Goal: Task Accomplishment & Management: Use online tool/utility

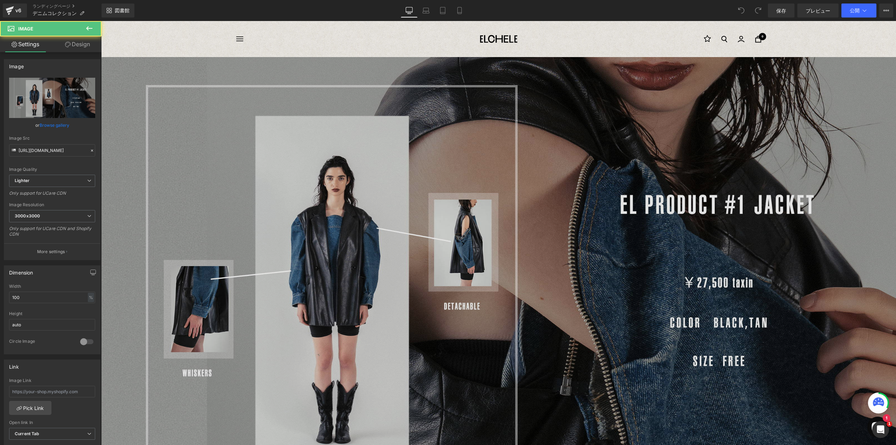
click at [548, 161] on img at bounding box center [498, 280] width 795 height 447
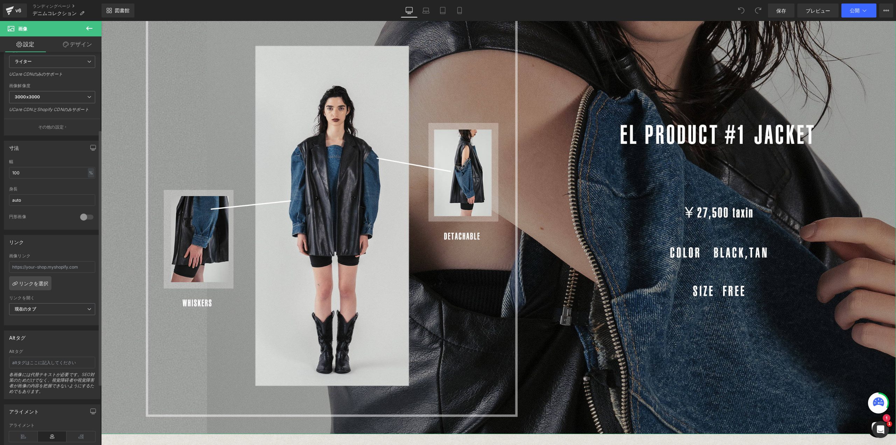
scroll to position [140, 0]
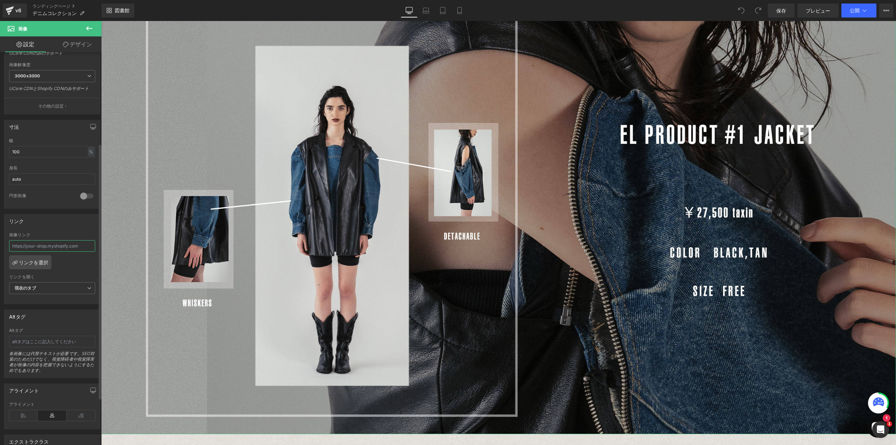
click at [62, 240] on input "text" at bounding box center [52, 246] width 86 height 12
paste input "[URL][DOMAIN_NAME]"
type input "[URL][DOMAIN_NAME]"
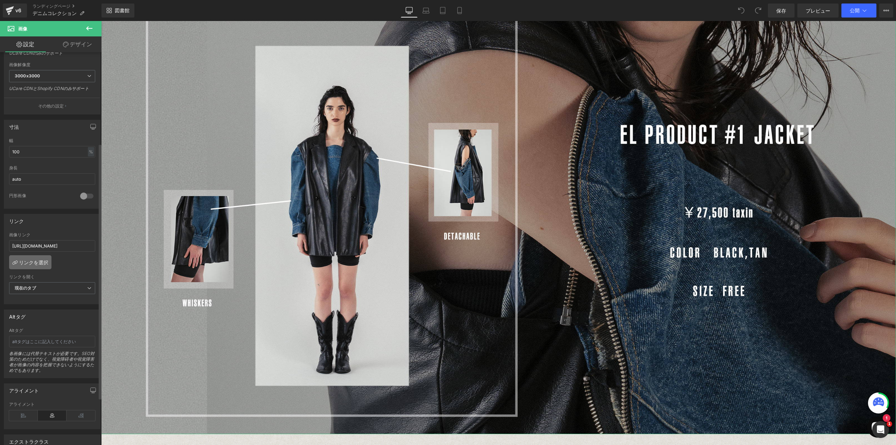
click at [46, 261] on font "リンクを選択" at bounding box center [33, 262] width 29 height 6
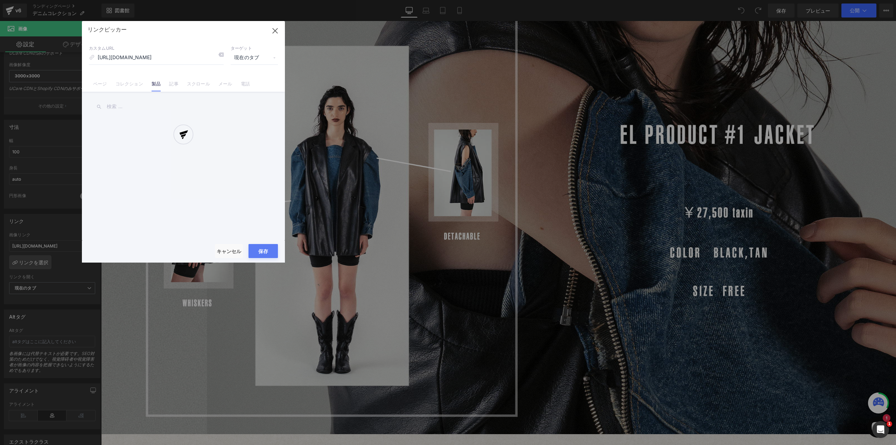
click at [273, 245] on div at bounding box center [183, 141] width 203 height 241
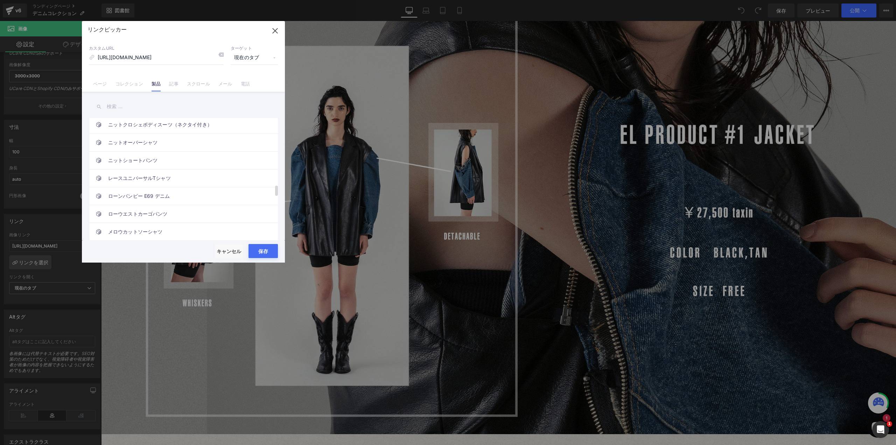
scroll to position [910, 0]
click at [171, 51] on input "[URL][DOMAIN_NAME]" at bounding box center [156, 57] width 135 height 13
click at [276, 31] on icon "button" at bounding box center [274, 30] width 11 height 11
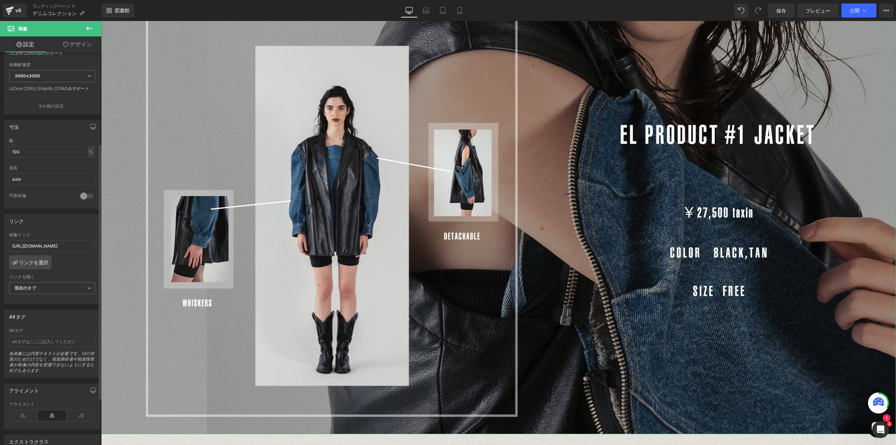
click at [66, 263] on div "[URL][DOMAIN_NAME] 画像リンク [URL][DOMAIN_NAME] リンクを選択 現在のタブ 新しいタブ リンクを開く 現在のタブ 現在の…" at bounding box center [52, 268] width 96 height 72
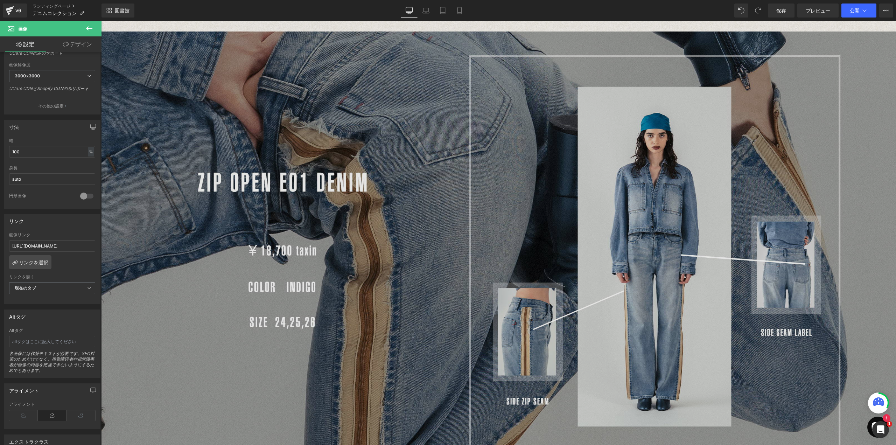
scroll to position [515, 0]
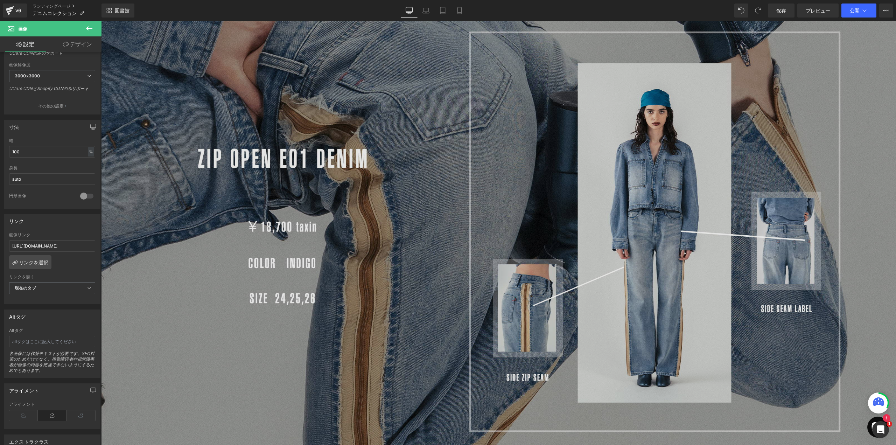
click at [415, 237] on img at bounding box center [498, 231] width 795 height 506
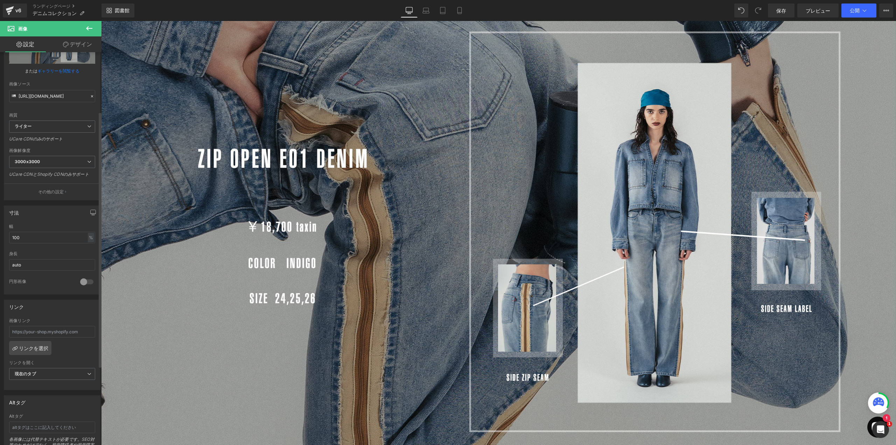
scroll to position [105, 0]
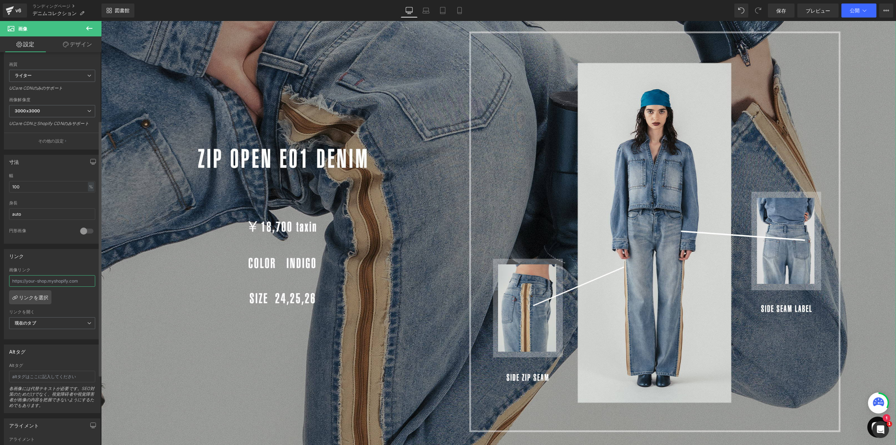
click at [33, 275] on input "text" at bounding box center [52, 281] width 86 height 12
paste input "[URL][DOMAIN_NAME]"
type input "[URL][DOMAIN_NAME]"
click at [78, 299] on div "[URL][DOMAIN_NAME] 画像リンク [URL][DOMAIN_NAME] リンクを選択 現在のタブ 新しいタブ リンクを開く 現在のタブ 現在の…" at bounding box center [52, 303] width 96 height 72
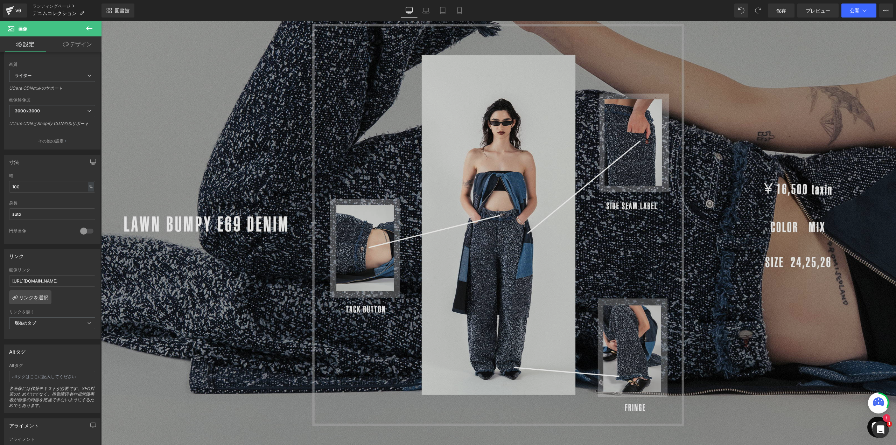
scroll to position [1039, 0]
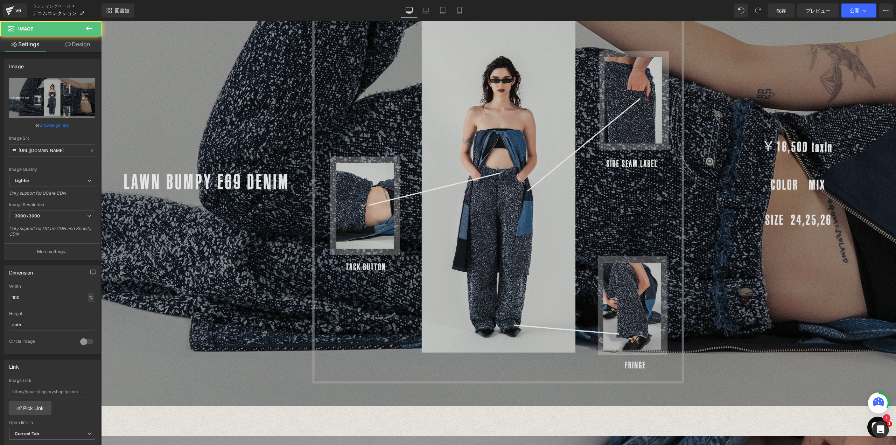
click at [517, 217] on img at bounding box center [498, 197] width 795 height 477
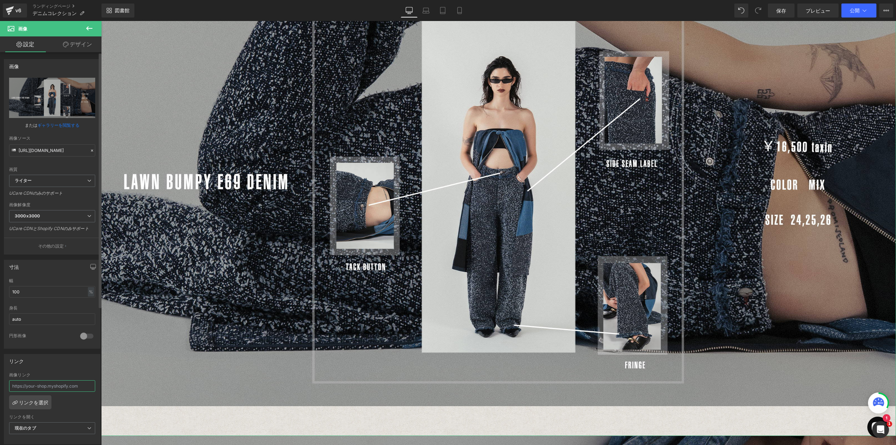
click at [41, 380] on input "text" at bounding box center [52, 386] width 86 height 12
paste input "[URL][DOMAIN_NAME]"
type input "[URL][DOMAIN_NAME]"
click at [58, 368] on div "リンク [URL][DOMAIN_NAME] 画像リンク [URL][DOMAIN_NAME] リンクを選択 現在のタブ 新しいタブ リンクを開く 現在のタブ…" at bounding box center [52, 399] width 97 height 91
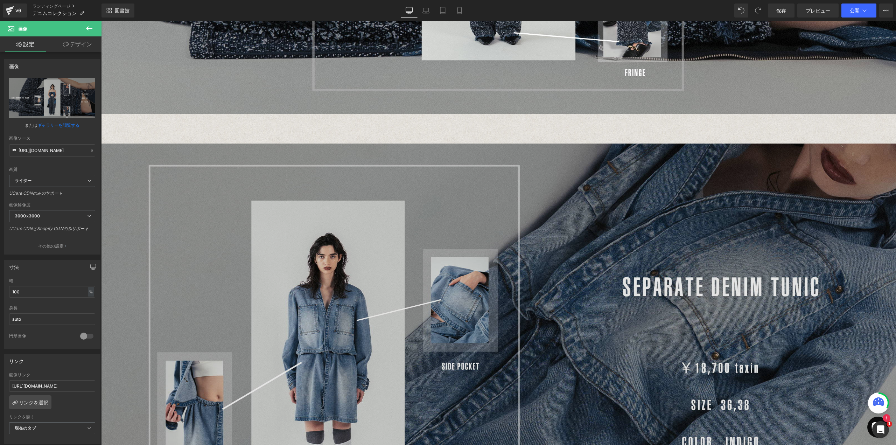
scroll to position [1494, 0]
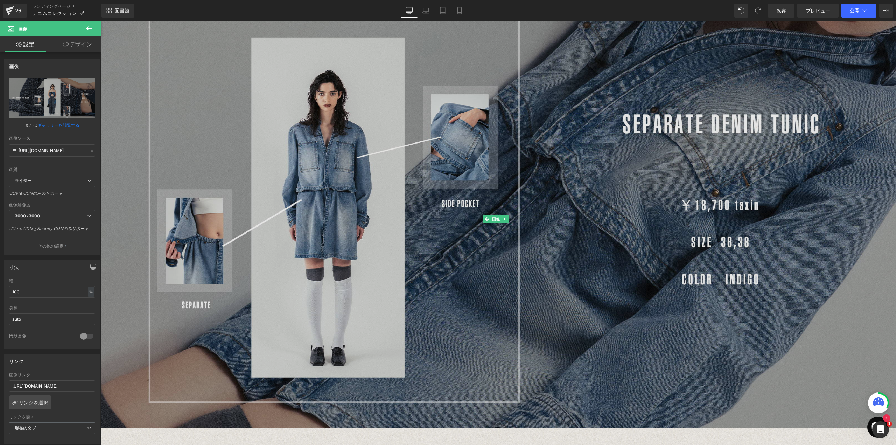
click at [506, 281] on img at bounding box center [498, 219] width 795 height 477
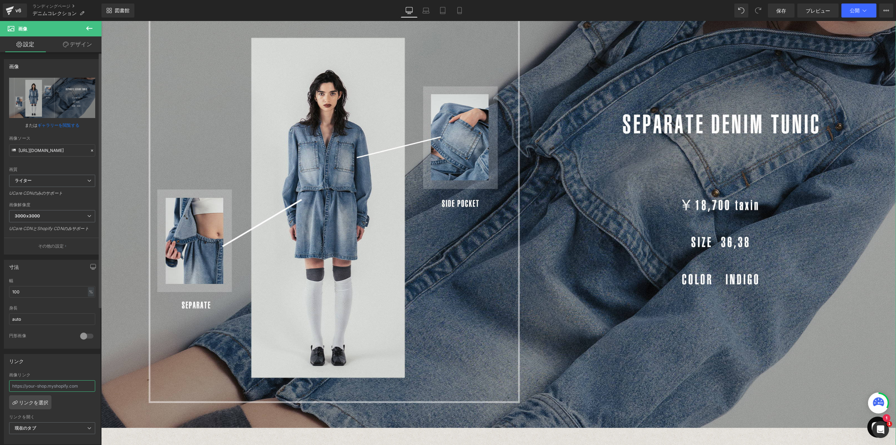
click at [39, 384] on input "text" at bounding box center [52, 386] width 86 height 12
paste input "[URL][DOMAIN_NAME]"
type input "[URL][DOMAIN_NAME]"
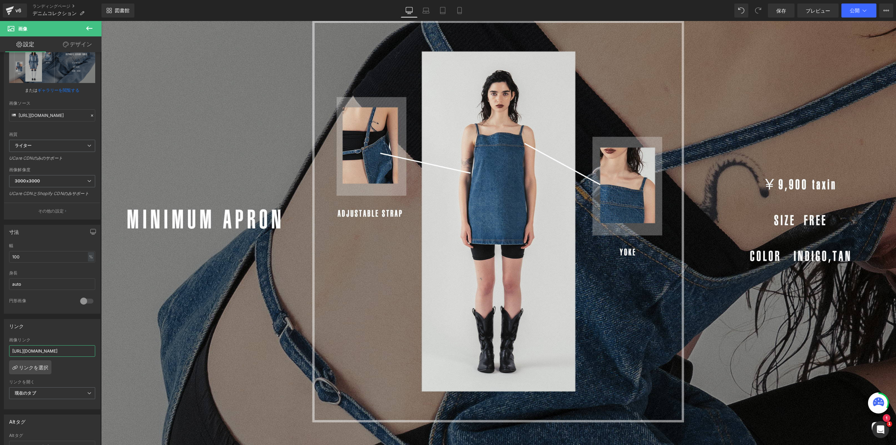
scroll to position [2054, 0]
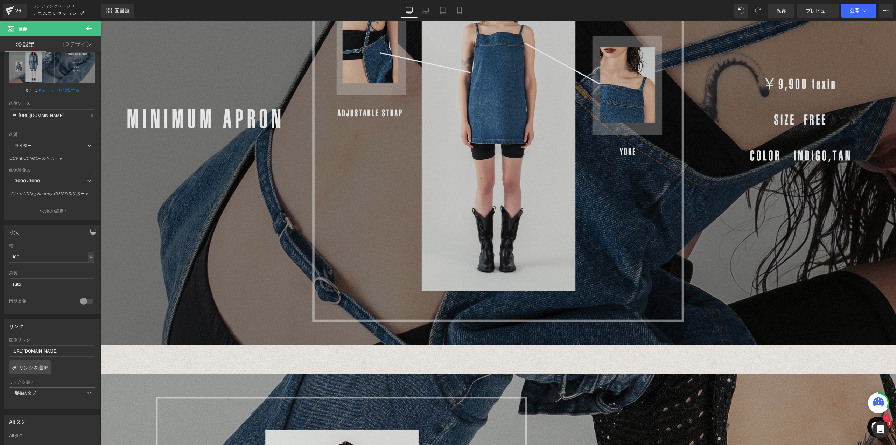
click at [372, 193] on img at bounding box center [498, 120] width 795 height 447
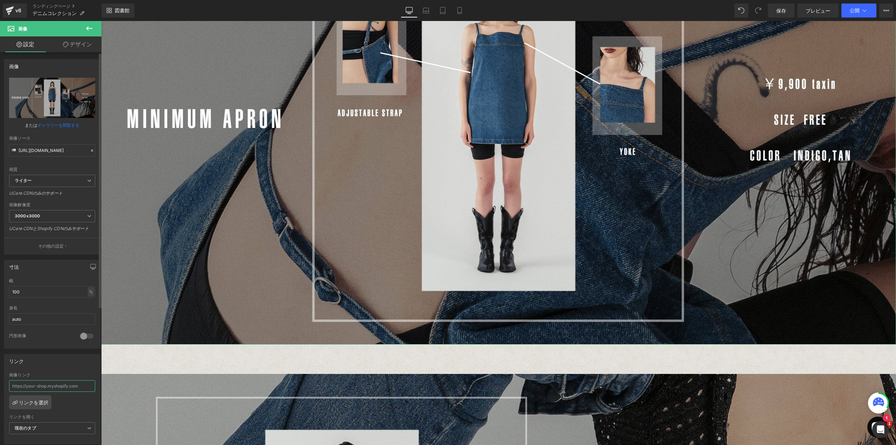
click at [30, 383] on input "text" at bounding box center [52, 386] width 86 height 12
paste input "[URL][DOMAIN_NAME]"
type input "[URL][DOMAIN_NAME]"
click at [76, 405] on div "[URL][DOMAIN_NAME] 画像リンク [URL][DOMAIN_NAME] リンクを選択 現在のタブ 新しいタブ リンクを開く 現在のタブ 現在の…" at bounding box center [52, 408] width 96 height 72
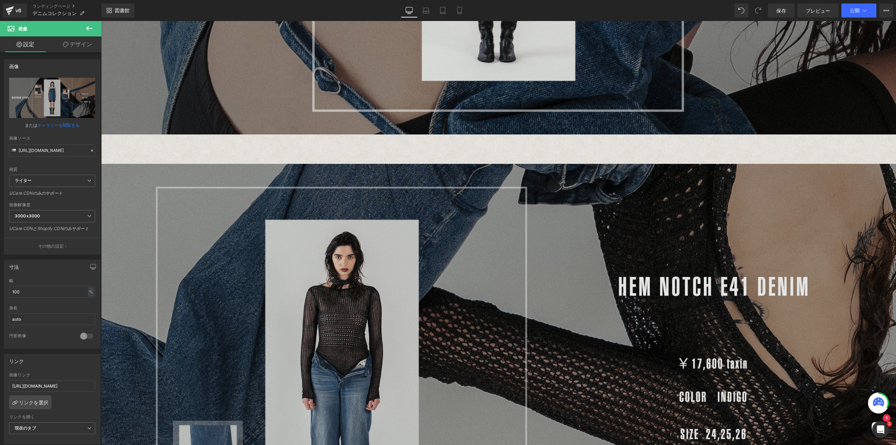
scroll to position [2439, 0]
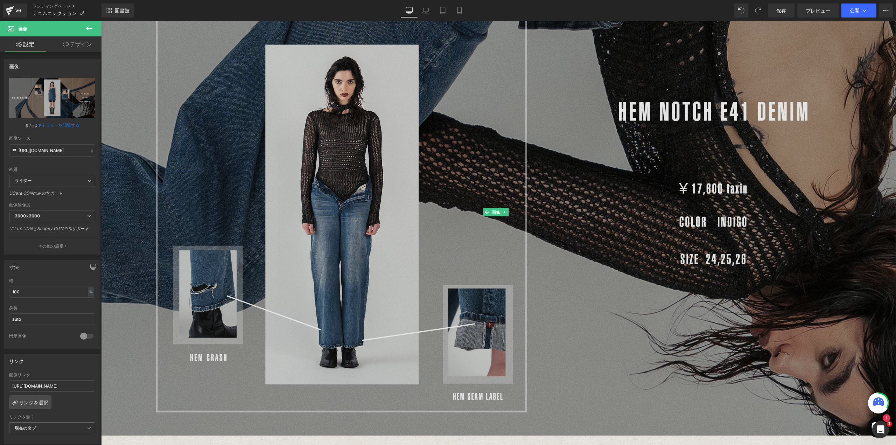
click at [507, 259] on img at bounding box center [498, 212] width 795 height 506
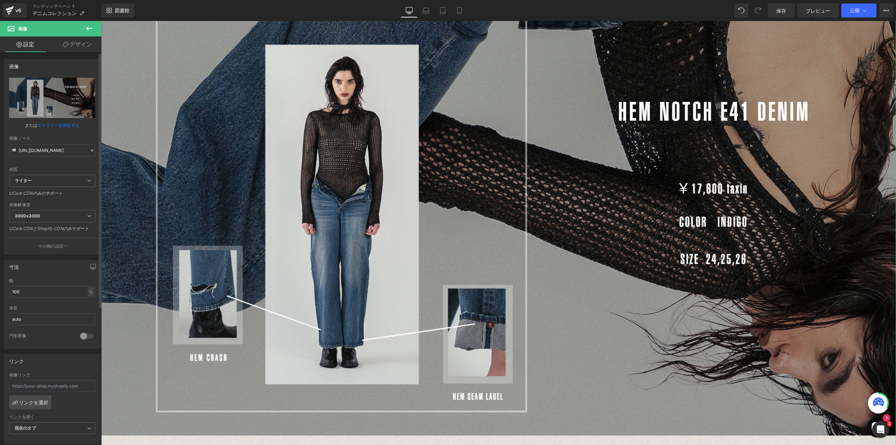
click at [40, 389] on div "画像リンク" at bounding box center [52, 383] width 86 height 23
click at [40, 386] on input "text" at bounding box center [52, 386] width 86 height 12
paste input "[URL][DOMAIN_NAME]"
type input "[URL][DOMAIN_NAME]"
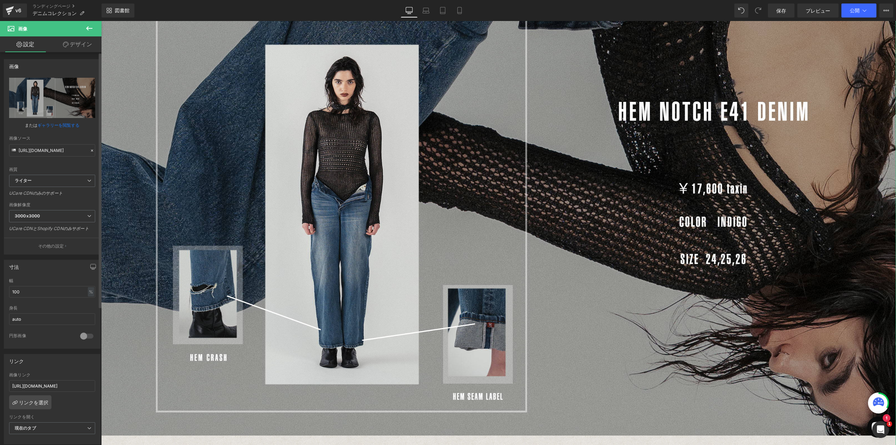
click at [76, 403] on div "[URL][DOMAIN_NAME] 画像リンク [URL][DOMAIN_NAME] リンクを選択 現在のタブ 新しいタブ リンクを開く 現在のタブ 現在の…" at bounding box center [52, 408] width 96 height 72
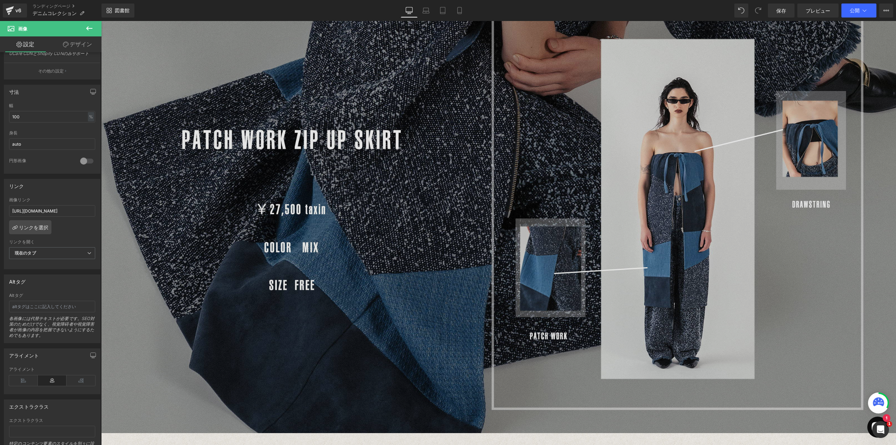
scroll to position [2929, 0]
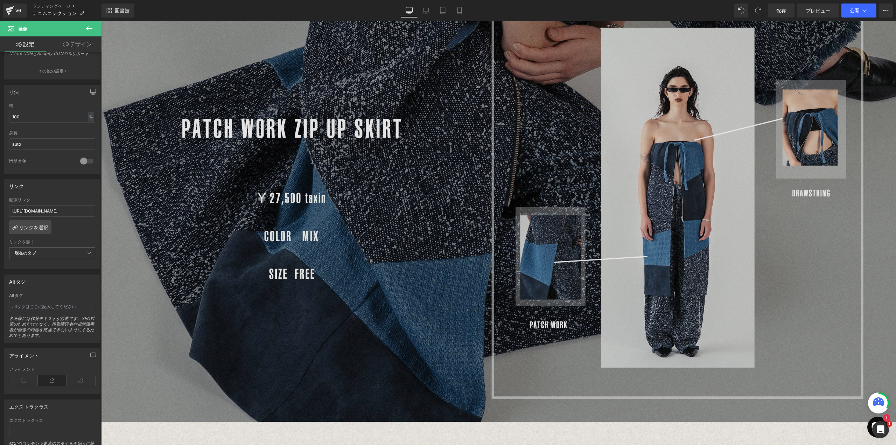
click at [464, 247] on img at bounding box center [498, 198] width 795 height 447
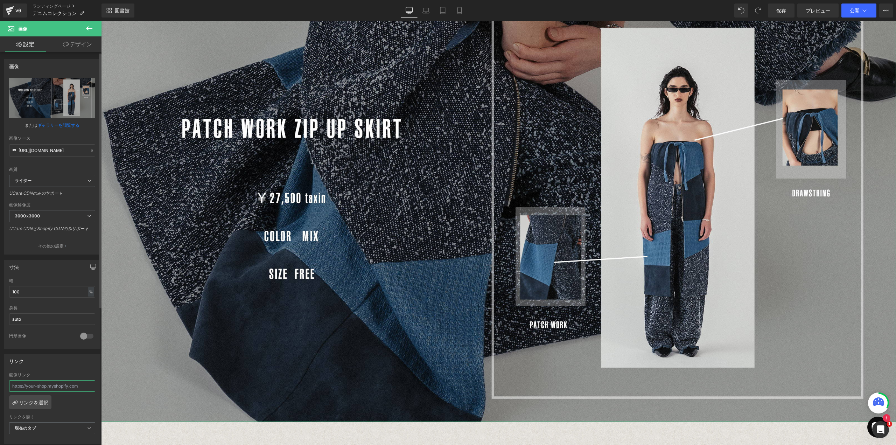
click at [40, 383] on input "text" at bounding box center [52, 386] width 86 height 12
paste input "[URL][DOMAIN_NAME]"
type input "[URL][DOMAIN_NAME]"
click at [72, 403] on div "[URL][DOMAIN_NAME] 画像リンク [URL][DOMAIN_NAME] リンクを選択 現在のタブ 新しいタブ リンクを開く 現在のタブ 現在の…" at bounding box center [52, 408] width 96 height 72
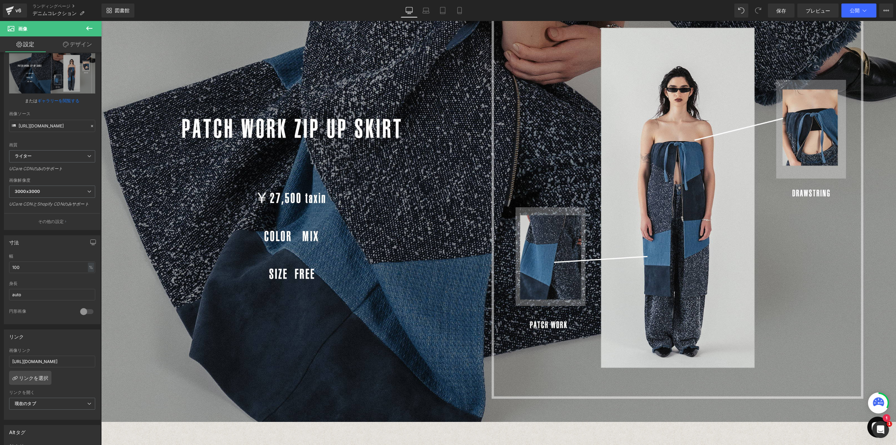
scroll to position [35, 0]
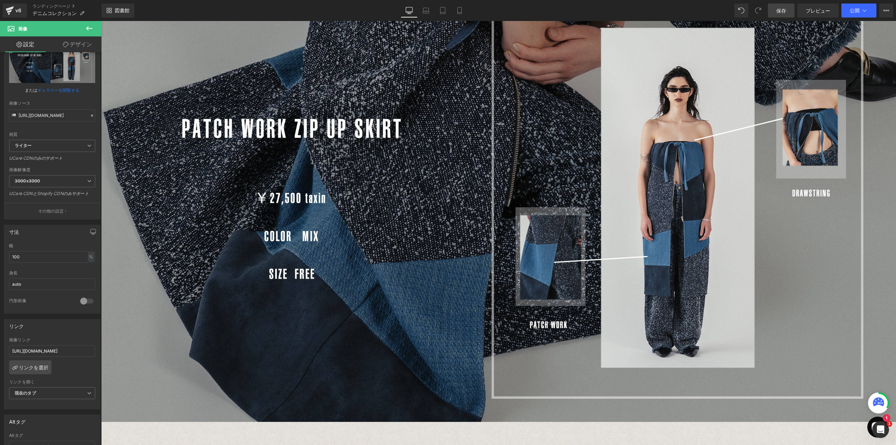
click at [784, 13] on font "保存" at bounding box center [781, 11] width 10 height 6
click at [428, 9] on icon at bounding box center [425, 10] width 7 height 7
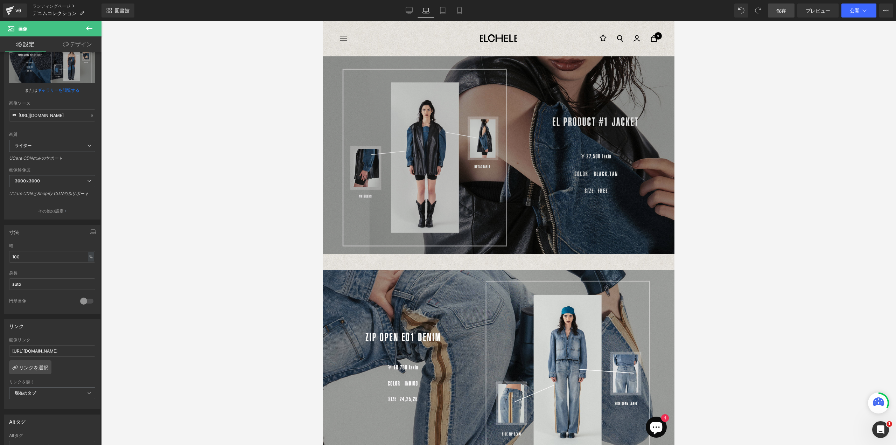
scroll to position [0, 0]
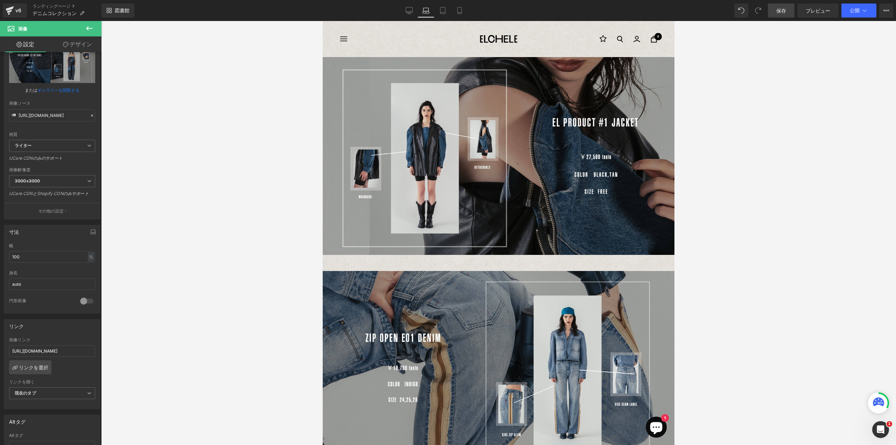
click at [486, 54] on div "ナビゲーション [GEOGRAPHIC_DATA] 0" at bounding box center [498, 39] width 317 height 36
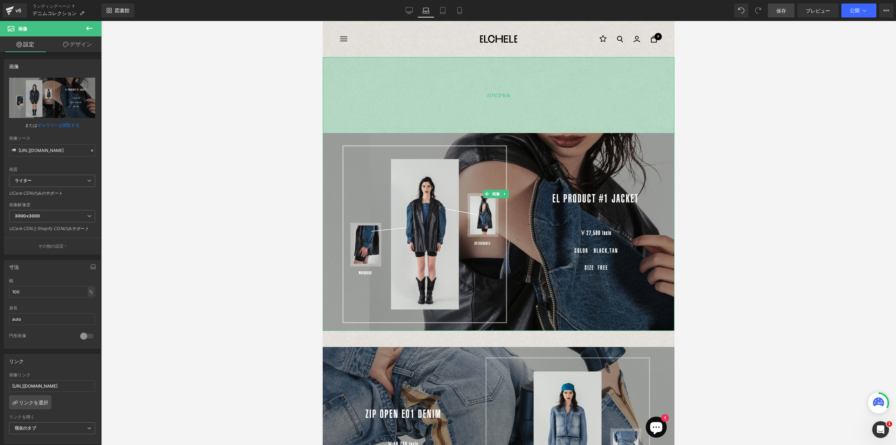
drag, startPoint x: 504, startPoint y: 57, endPoint x: 503, endPoint y: 133, distance: 75.9
click at [503, 133] on div "画像 217ピクセル" at bounding box center [499, 194] width 352 height 274
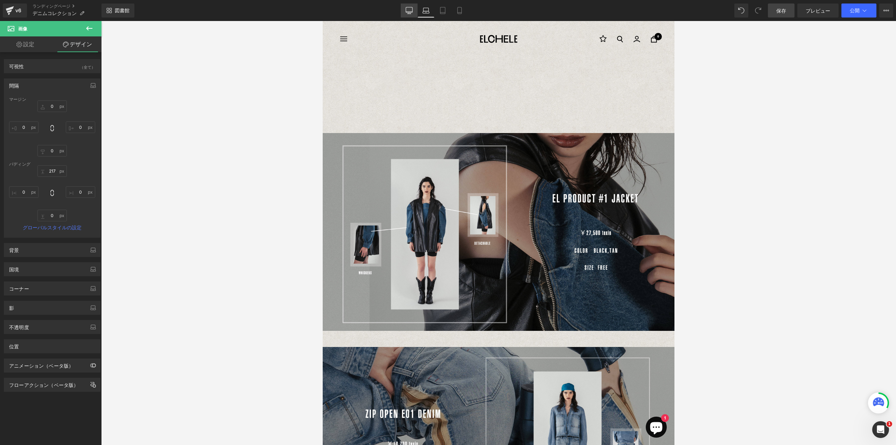
click at [409, 13] on icon at bounding box center [409, 10] width 7 height 7
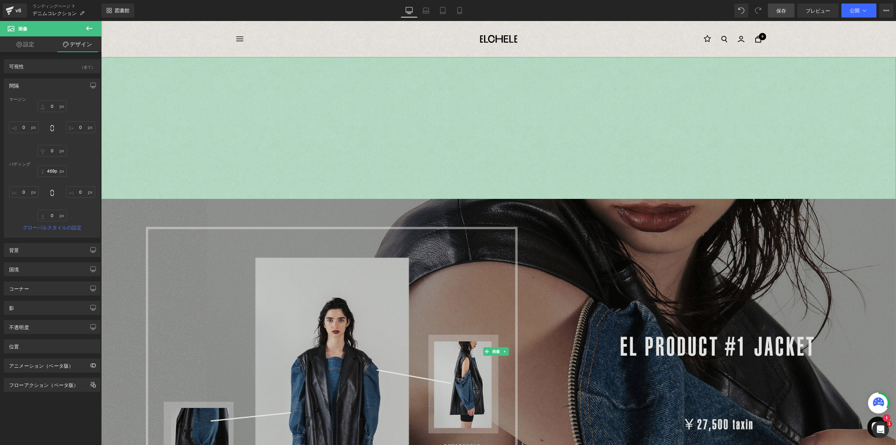
type input "471px"
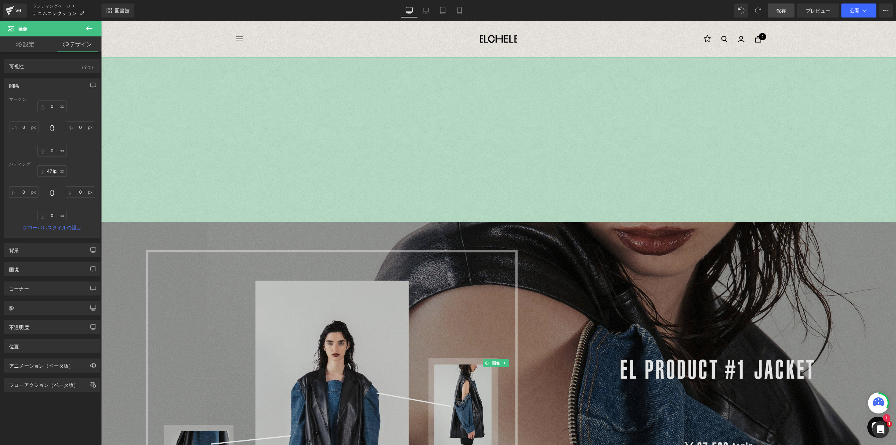
drag, startPoint x: 494, startPoint y: 59, endPoint x: 493, endPoint y: 224, distance: 164.8
click at [493, 224] on div "画像 471ピクセル" at bounding box center [498, 363] width 795 height 612
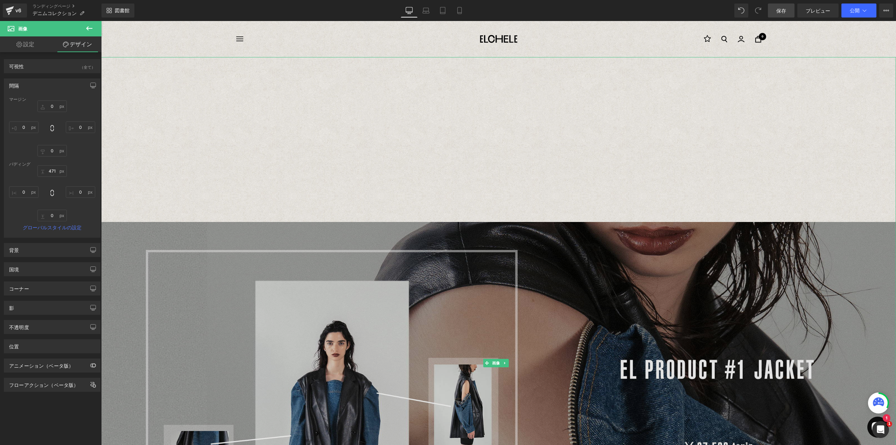
click at [464, 123] on img at bounding box center [498, 363] width 795 height 612
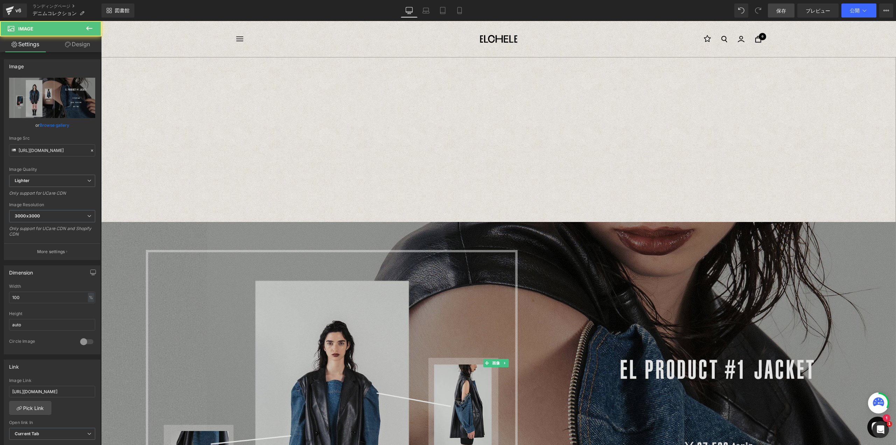
click at [482, 107] on img at bounding box center [498, 363] width 795 height 612
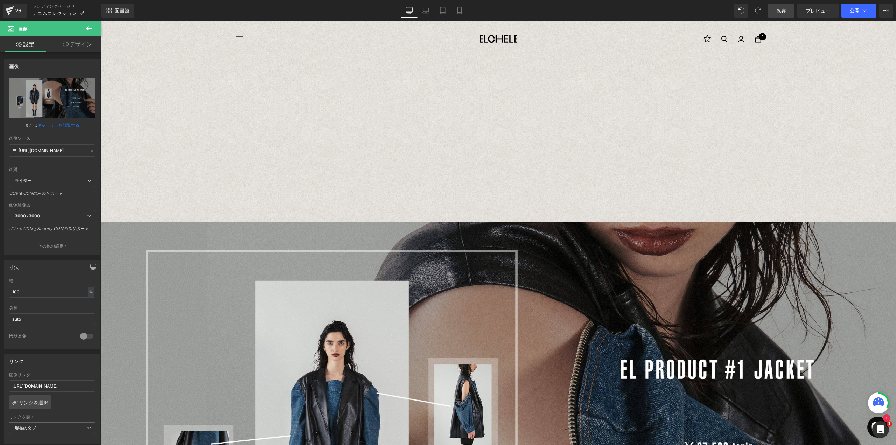
click at [92, 27] on icon at bounding box center [89, 28] width 8 height 8
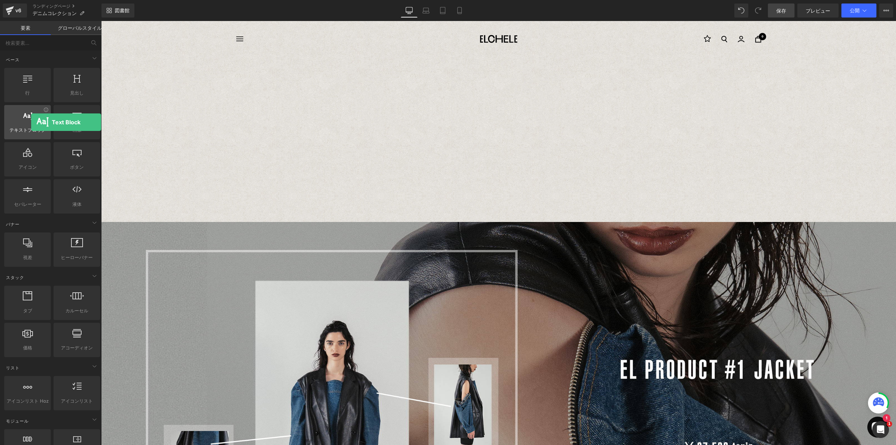
click at [31, 122] on div at bounding box center [27, 119] width 42 height 16
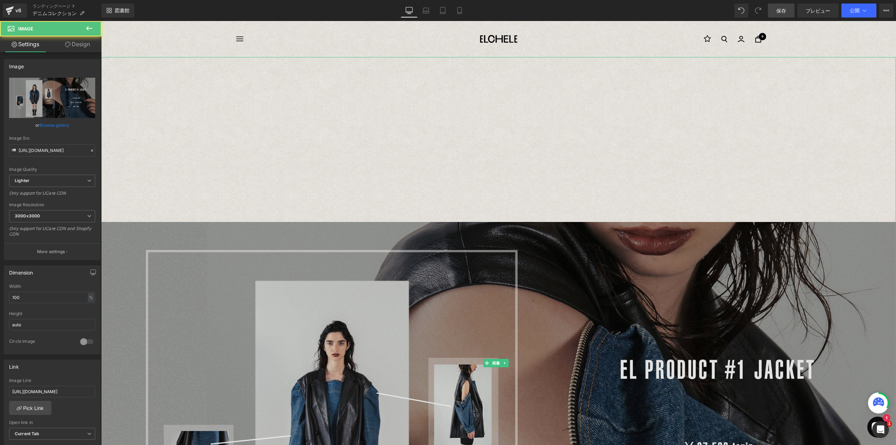
click at [472, 121] on img at bounding box center [498, 363] width 795 height 612
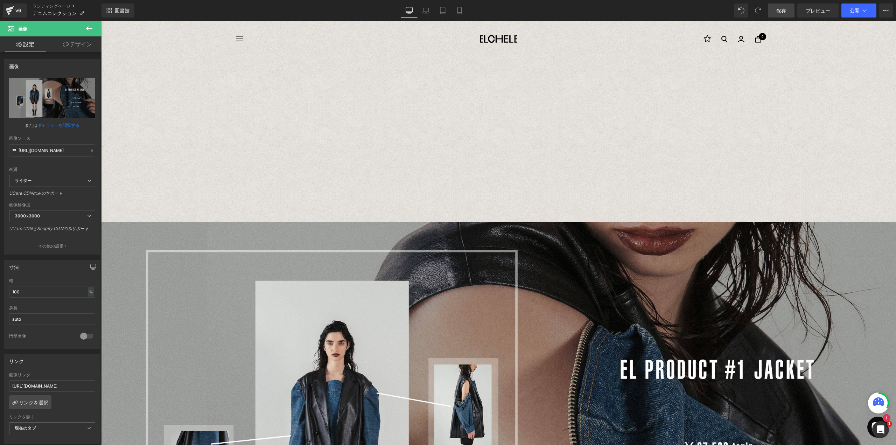
drag, startPoint x: 86, startPoint y: 30, endPoint x: 60, endPoint y: 96, distance: 71.0
click at [86, 30] on icon at bounding box center [89, 28] width 8 height 8
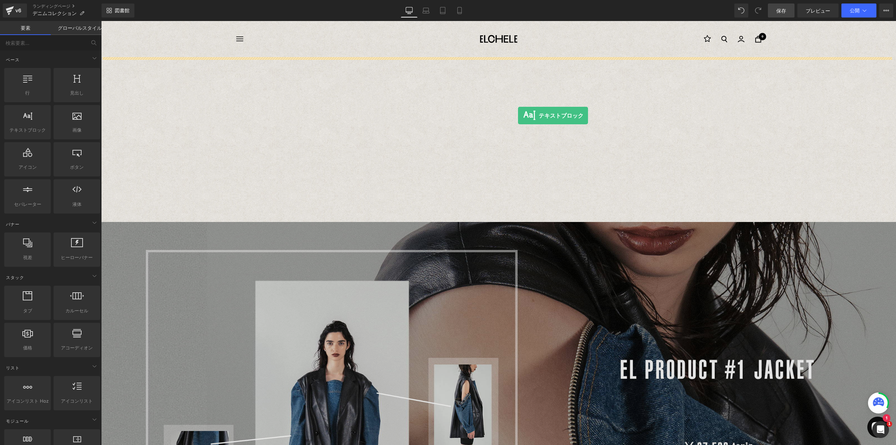
drag, startPoint x: 130, startPoint y: 141, endPoint x: 518, endPoint y: 115, distance: 388.9
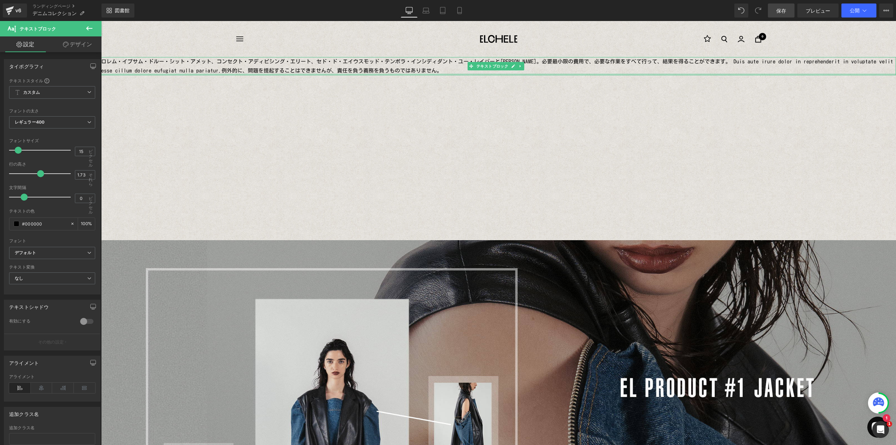
click at [484, 73] on div at bounding box center [498, 74] width 795 height 2
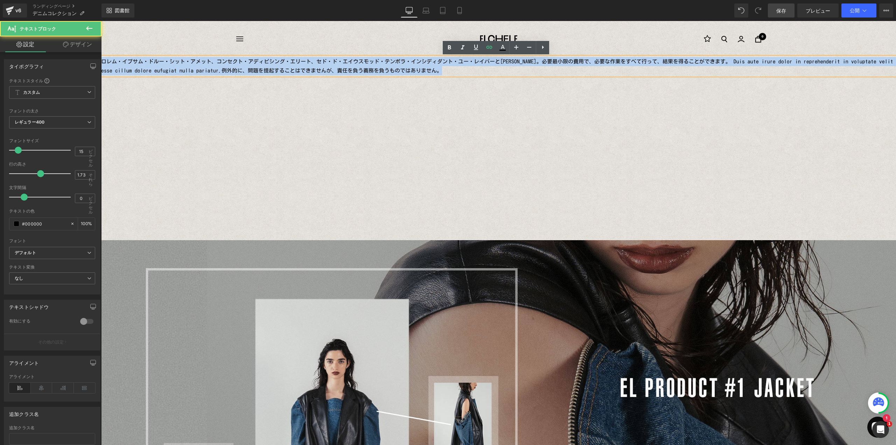
drag, startPoint x: 478, startPoint y: 71, endPoint x: 173, endPoint y: 62, distance: 304.9
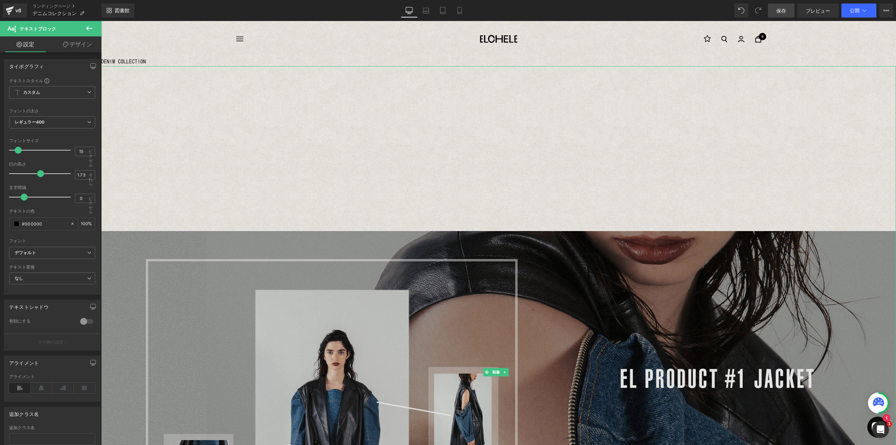
click at [133, 80] on img at bounding box center [498, 372] width 795 height 612
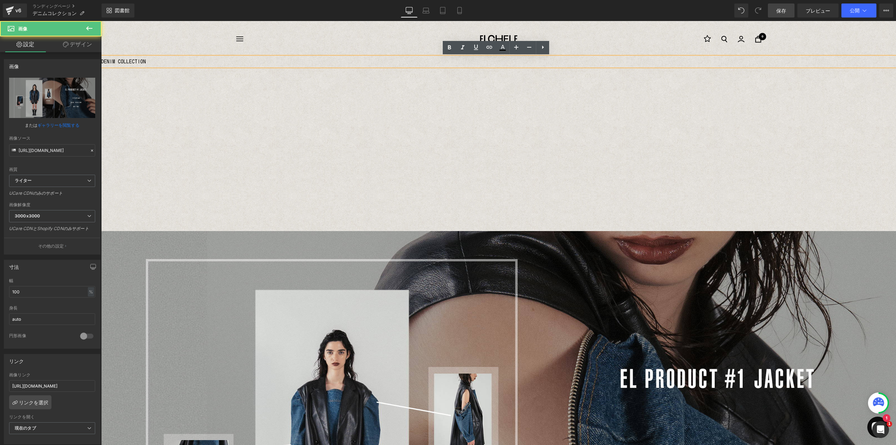
click at [127, 60] on font "DENIM COLLECTION" at bounding box center [123, 61] width 45 height 5
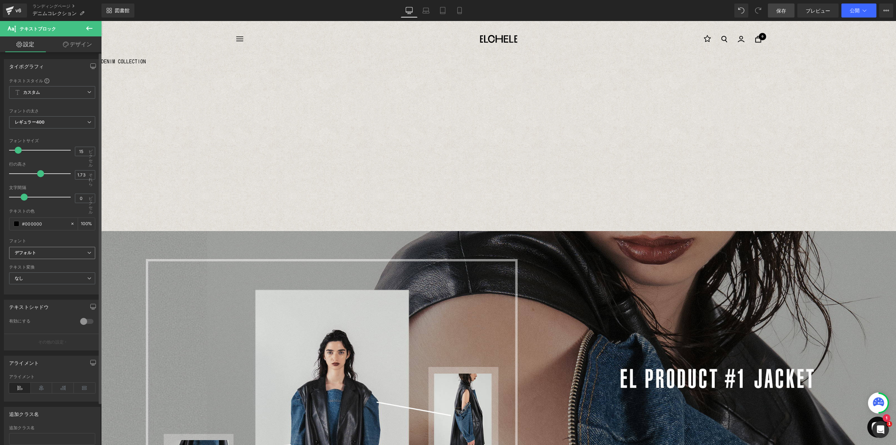
click at [62, 258] on div "デフォルト デフォルト [PERSON_NAME] HelveticaUltraCompressed リーグ・ゴシック フォントマネージャーを開く" at bounding box center [52, 255] width 86 height 16
click at [68, 250] on b "デフォルト" at bounding box center [51, 253] width 72 height 6
click at [68, 284] on li "HelveticaUltraCompressed" at bounding box center [50, 288] width 83 height 11
click at [137, 64] on p "DENIM COLLECTION" at bounding box center [498, 61] width 795 height 9
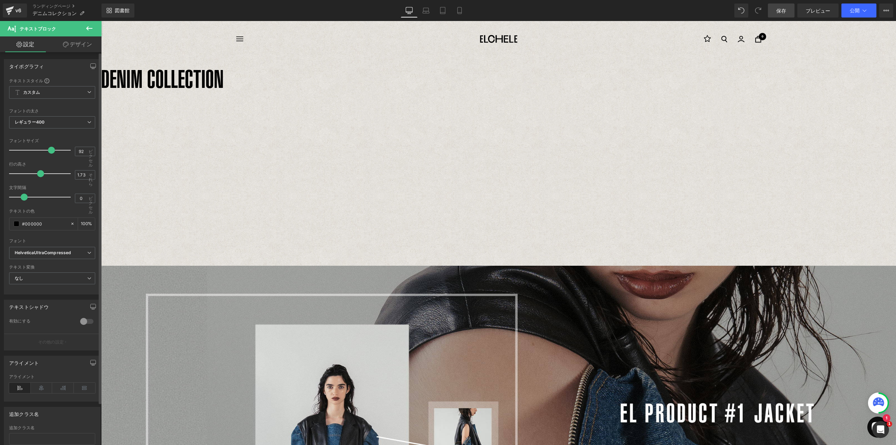
type input "100"
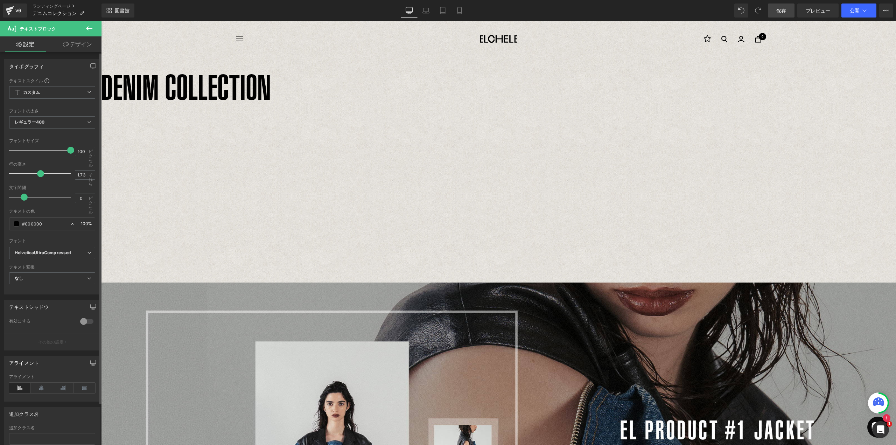
drag, startPoint x: 17, startPoint y: 149, endPoint x: 73, endPoint y: 165, distance: 58.7
click at [73, 165] on div "テキストスタイル カスタム [GEOGRAPHIC_DATA] グローバルスタイルの設定 [GEOGRAPHIC_DATA] グローバルスタイルの設定 シン1…" at bounding box center [52, 186] width 96 height 216
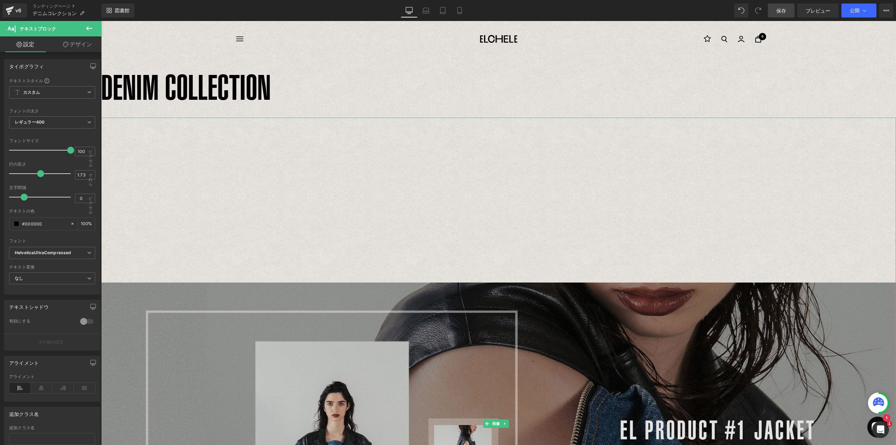
click at [544, 183] on img at bounding box center [498, 424] width 795 height 612
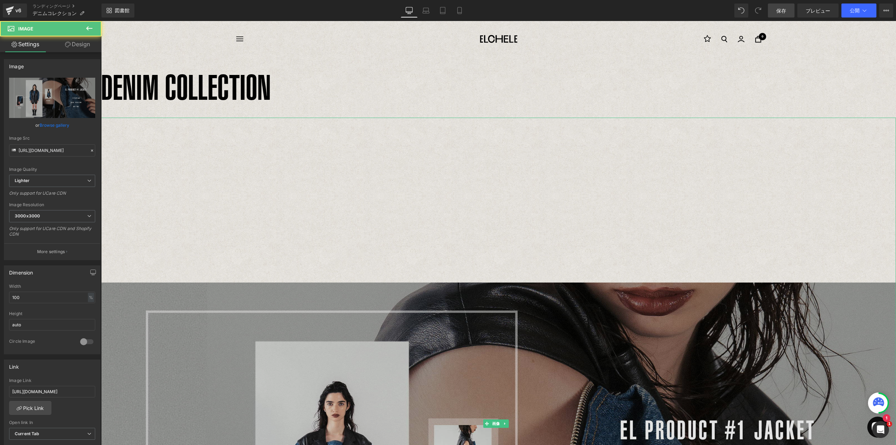
click at [516, 283] on img at bounding box center [498, 424] width 795 height 612
click at [397, 171] on img at bounding box center [498, 424] width 795 height 612
click at [205, 158] on img at bounding box center [498, 424] width 795 height 612
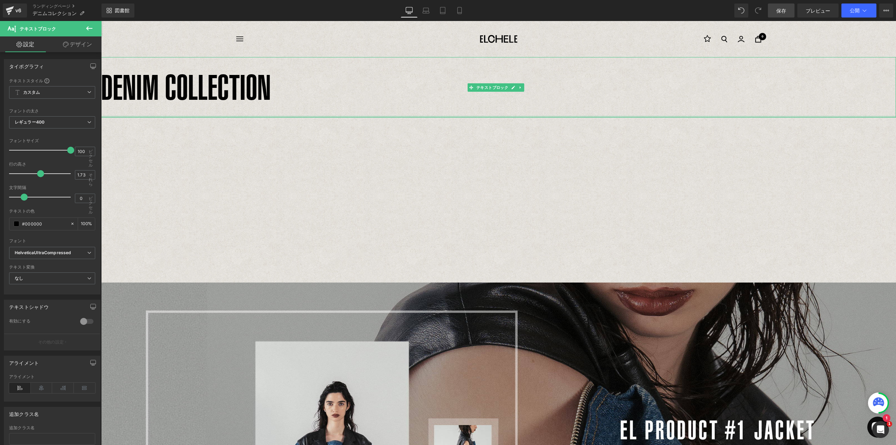
click at [455, 117] on div "DENIM COLLECTION テキストブロック" at bounding box center [498, 87] width 795 height 61
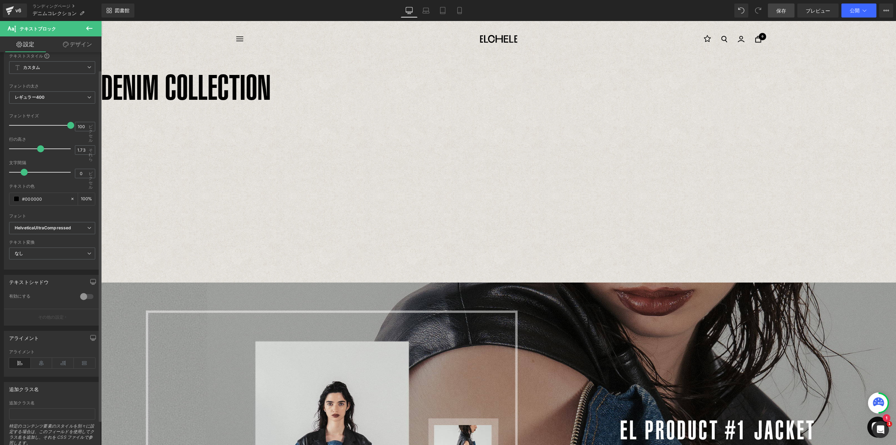
scroll to position [35, 0]
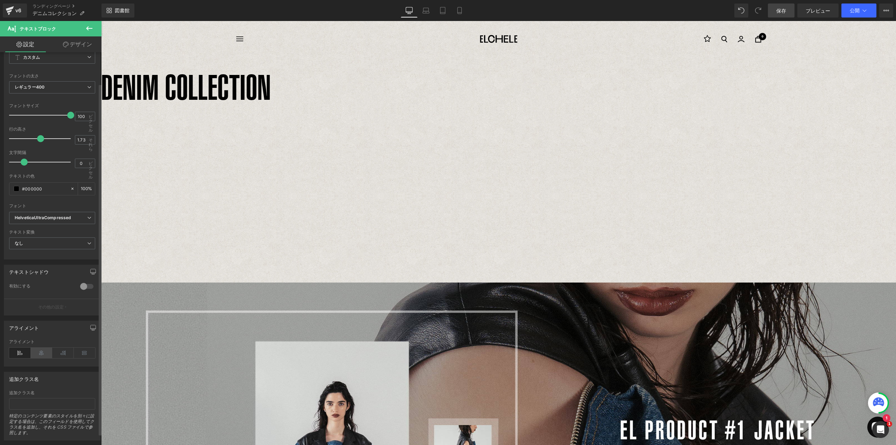
click at [41, 354] on icon at bounding box center [42, 352] width 22 height 10
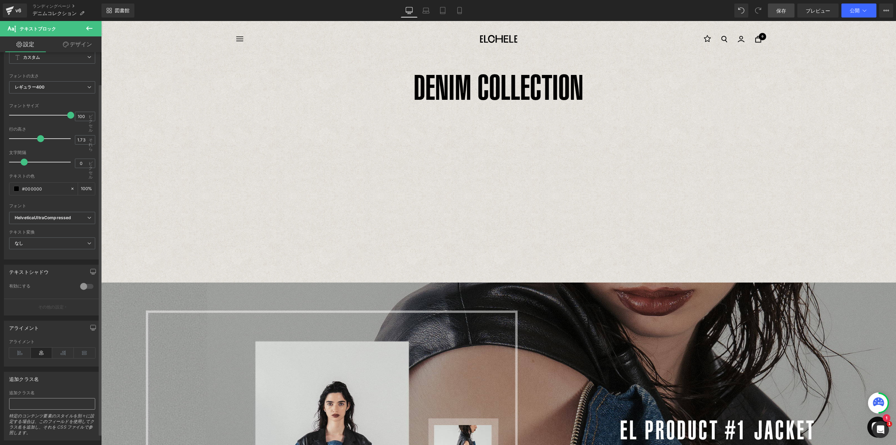
scroll to position [48, 0]
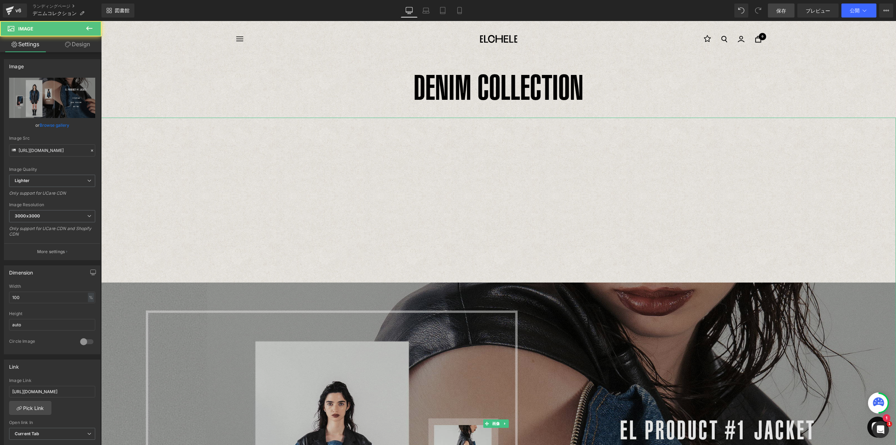
click at [512, 283] on img at bounding box center [498, 424] width 795 height 612
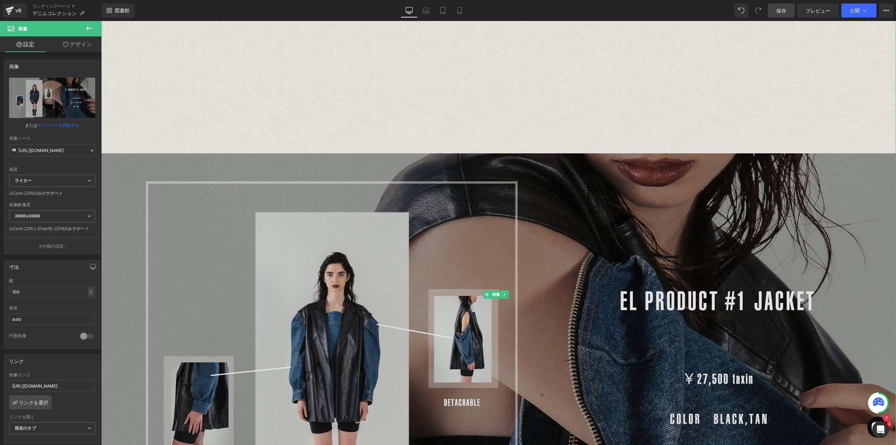
scroll to position [175, 0]
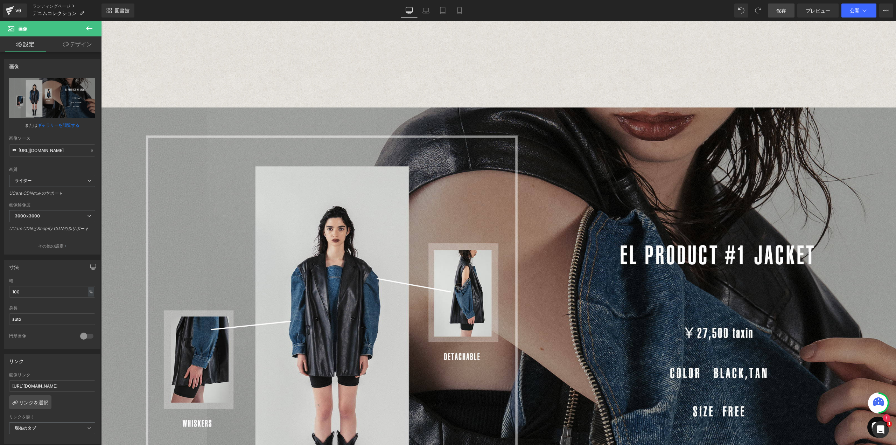
drag, startPoint x: 89, startPoint y: 27, endPoint x: 98, endPoint y: 29, distance: 9.0
click at [90, 27] on icon at bounding box center [89, 28] width 8 height 8
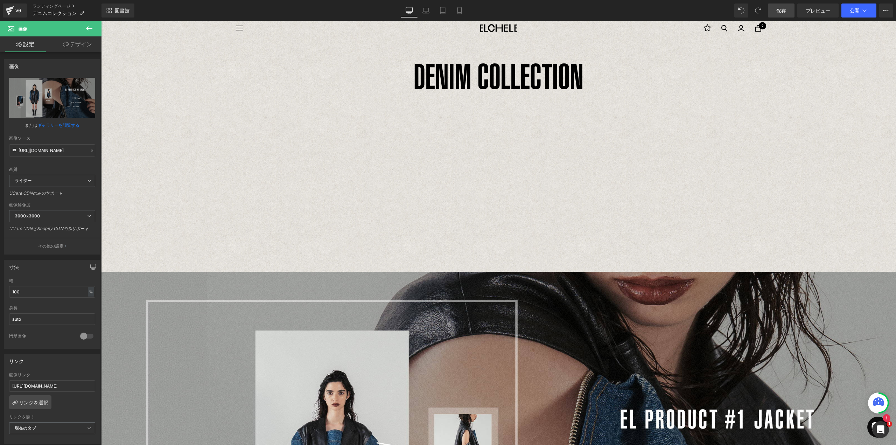
scroll to position [0, 0]
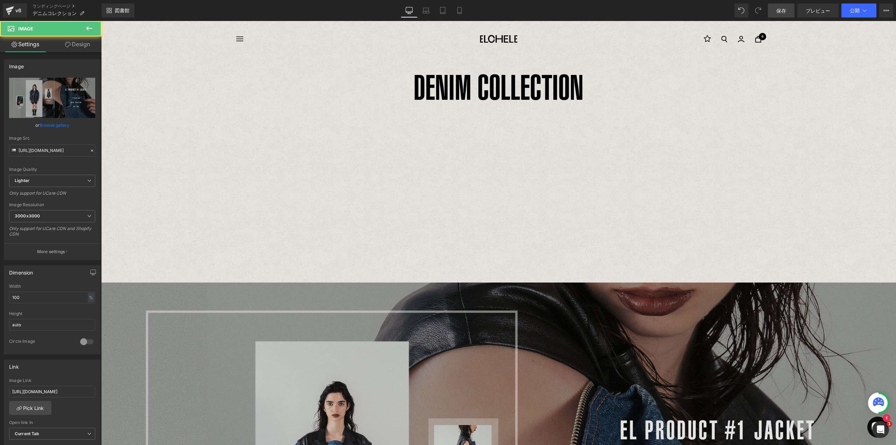
drag, startPoint x: 511, startPoint y: 140, endPoint x: 513, endPoint y: 145, distance: 5.2
click at [511, 141] on img at bounding box center [498, 424] width 795 height 612
click at [514, 217] on img at bounding box center [498, 424] width 795 height 612
type input "[URL][DOMAIN_NAME]"
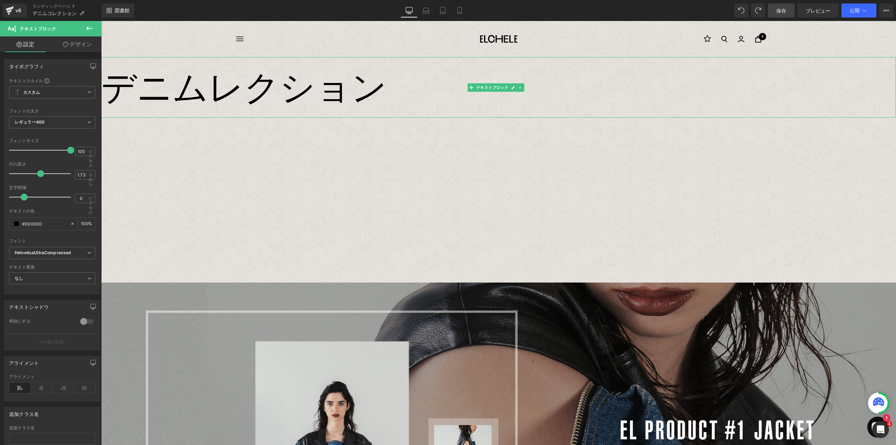
click at [422, 94] on p "デニム レクション" at bounding box center [498, 87] width 795 height 61
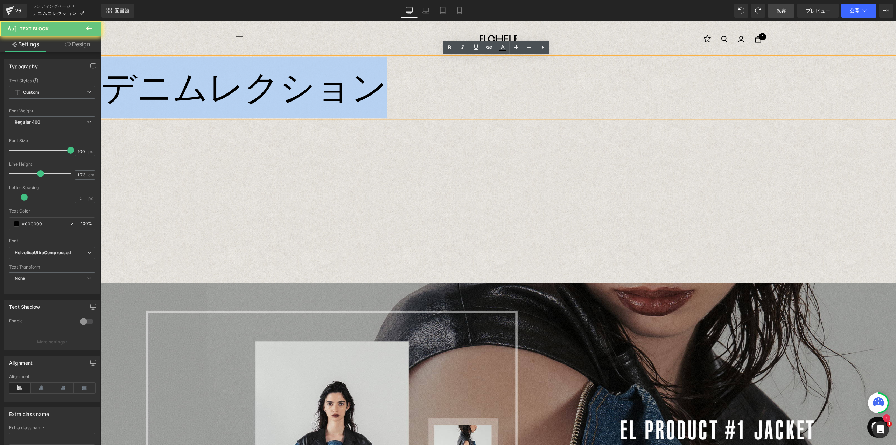
drag, startPoint x: 439, startPoint y: 101, endPoint x: 117, endPoint y: 103, distance: 322.2
click at [117, 103] on p "デニム レクション" at bounding box center [498, 87] width 795 height 61
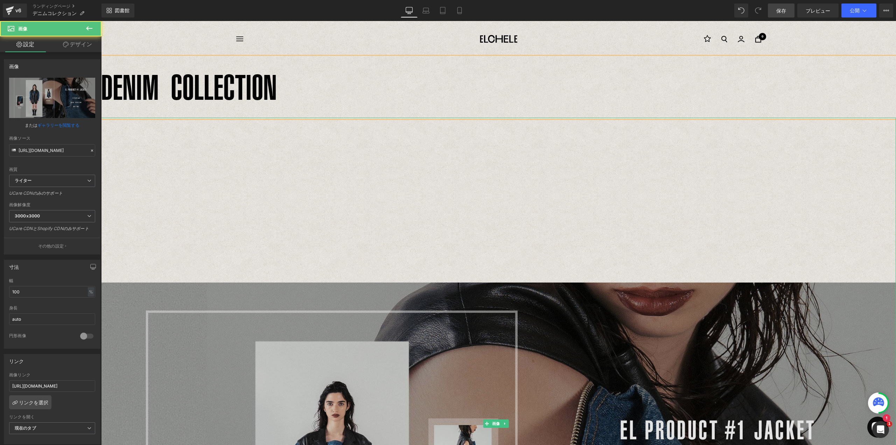
click at [274, 120] on img at bounding box center [498, 424] width 795 height 612
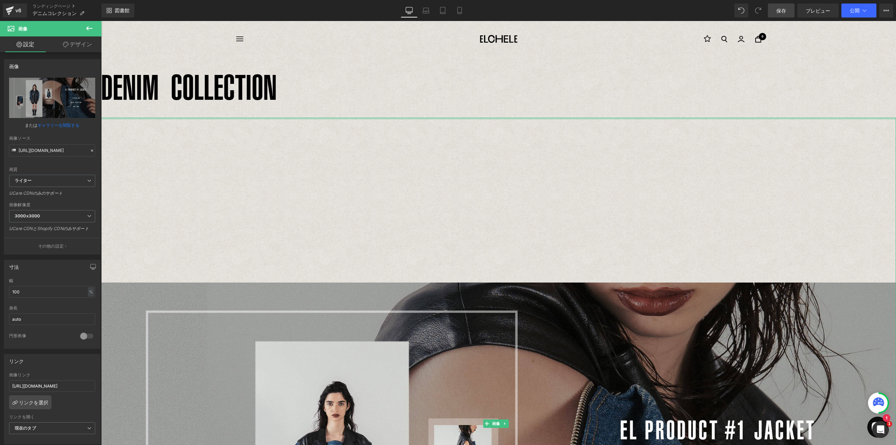
click at [269, 107] on p "DENIM COLLECTION" at bounding box center [498, 87] width 795 height 61
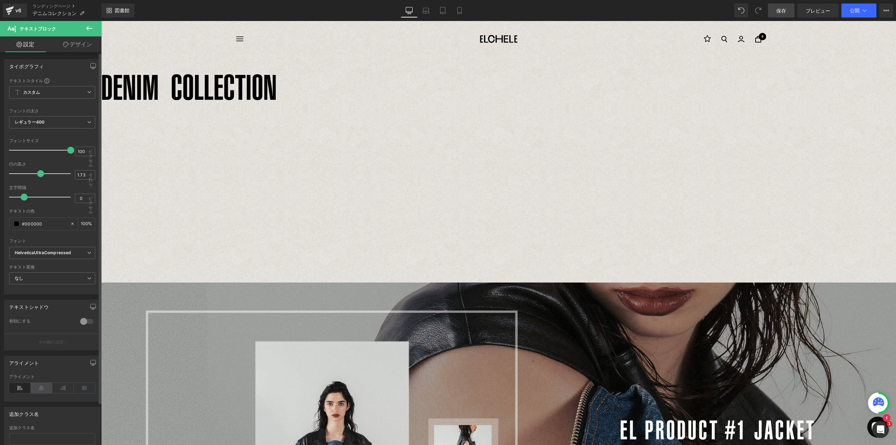
click at [39, 387] on icon at bounding box center [42, 387] width 22 height 10
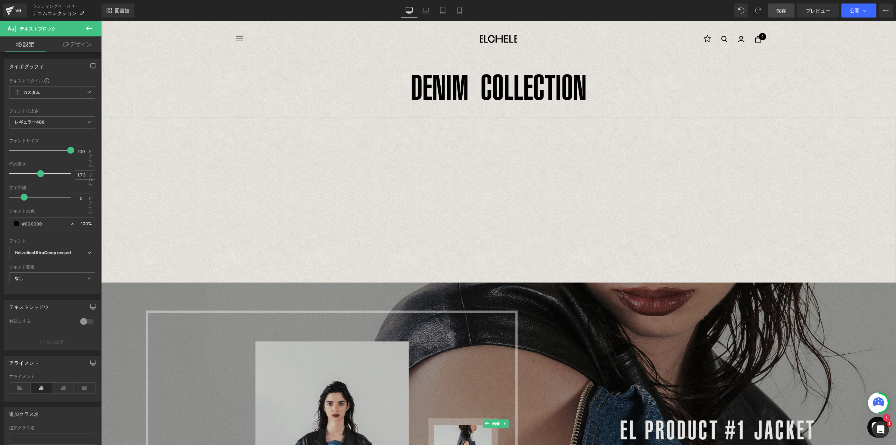
click at [537, 175] on img at bounding box center [498, 424] width 795 height 612
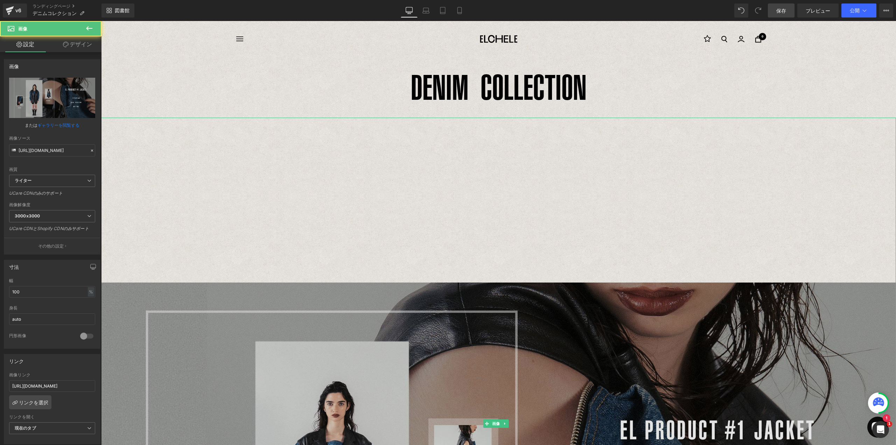
click at [500, 286] on img at bounding box center [498, 424] width 795 height 612
click at [512, 271] on img at bounding box center [498, 424] width 795 height 612
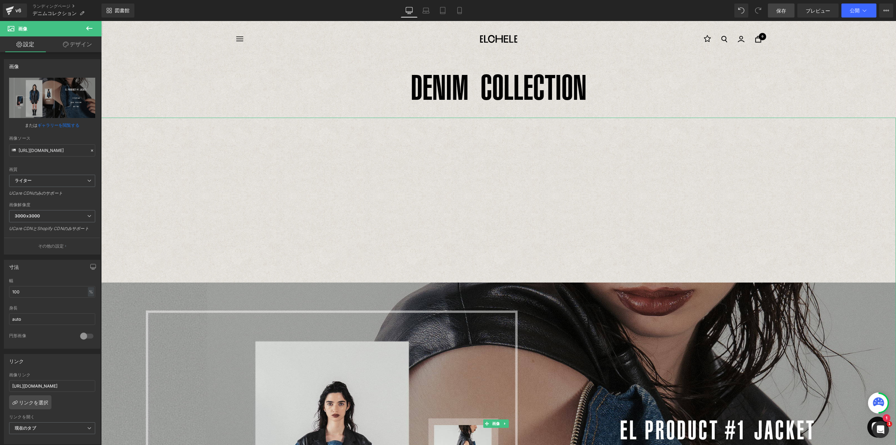
click at [537, 89] on font "DENIM COLLECTION" at bounding box center [499, 87] width 176 height 40
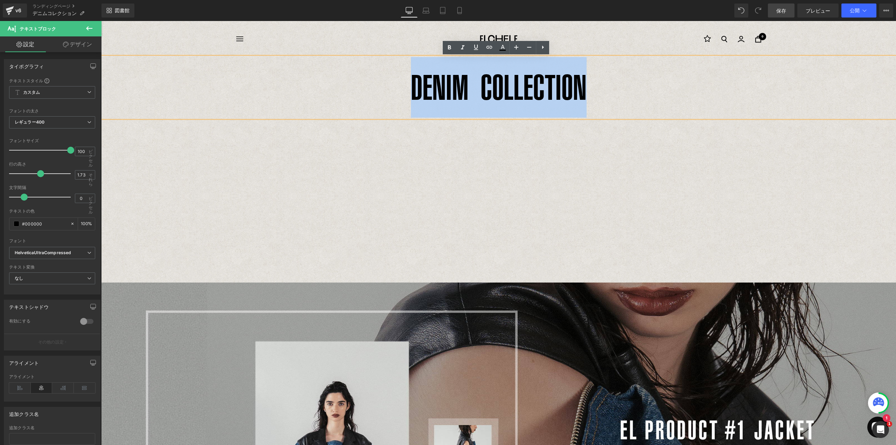
drag, startPoint x: 410, startPoint y: 91, endPoint x: 623, endPoint y: 90, distance: 213.1
click at [623, 90] on p "DENIM COLLECTION" at bounding box center [498, 87] width 795 height 61
copy font "DENIM COLLECTION"
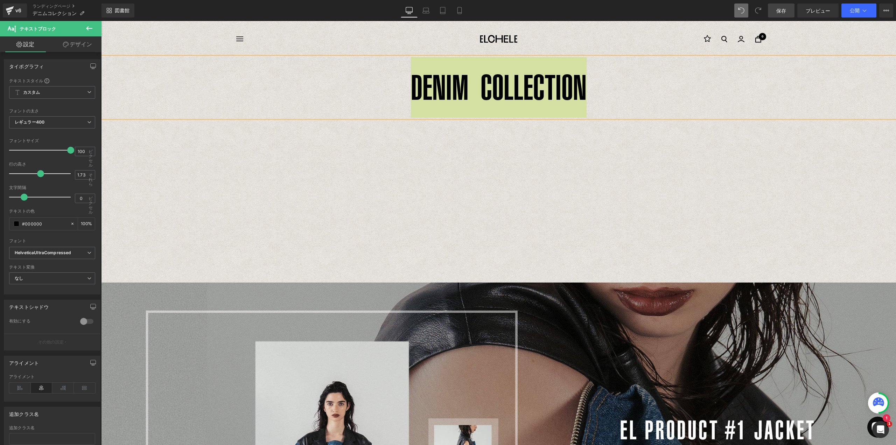
click at [743, 11] on icon at bounding box center [741, 10] width 6 height 6
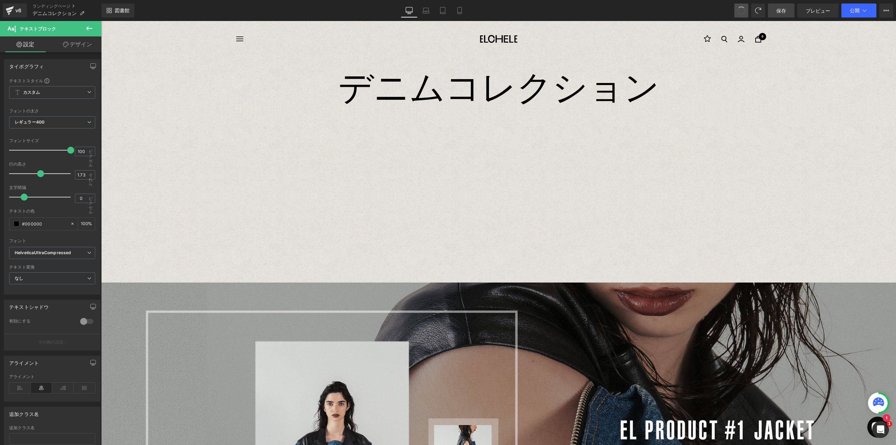
click at [743, 11] on span at bounding box center [741, 11] width 12 height 12
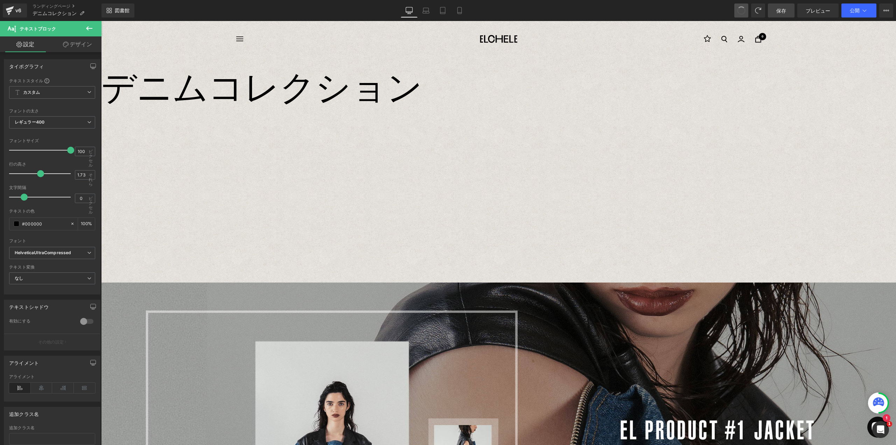
click at [743, 11] on span at bounding box center [741, 11] width 12 height 12
click at [743, 11] on icon at bounding box center [741, 10] width 6 height 6
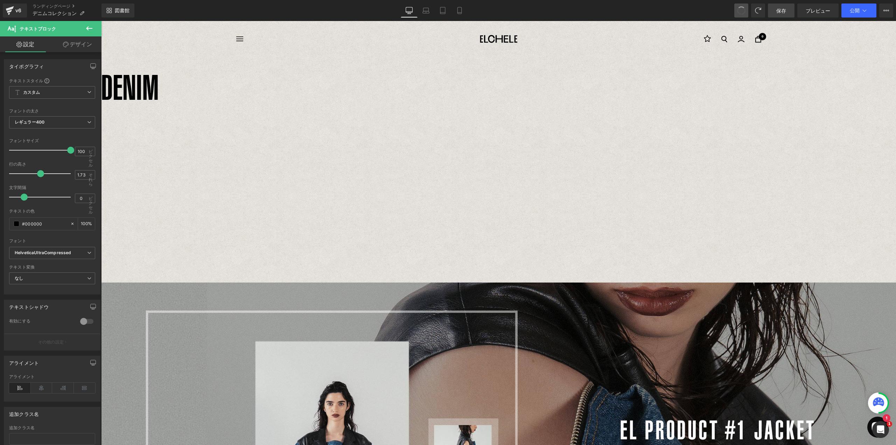
click at [743, 11] on span at bounding box center [740, 10] width 11 height 11
click at [742, 11] on span at bounding box center [741, 11] width 12 height 12
click at [738, 12] on icon at bounding box center [741, 10] width 6 height 6
click at [738, 12] on span at bounding box center [740, 10] width 9 height 9
click at [738, 12] on icon at bounding box center [741, 10] width 6 height 6
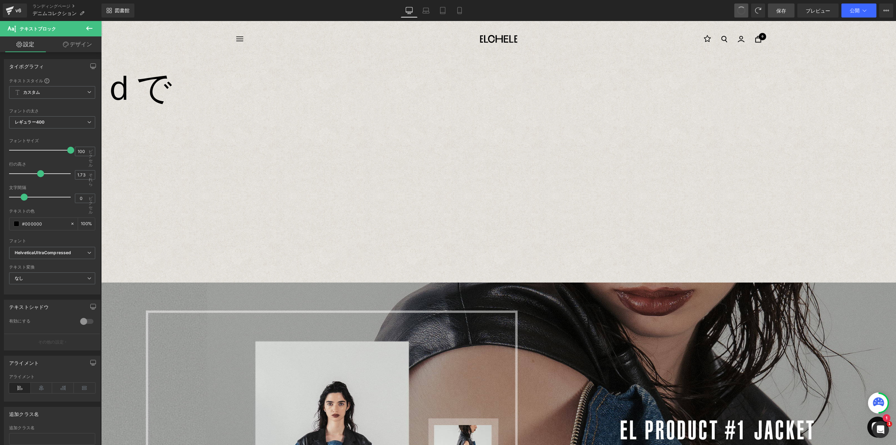
click at [738, 12] on span at bounding box center [741, 11] width 12 height 12
click at [736, 14] on span at bounding box center [741, 10] width 14 height 14
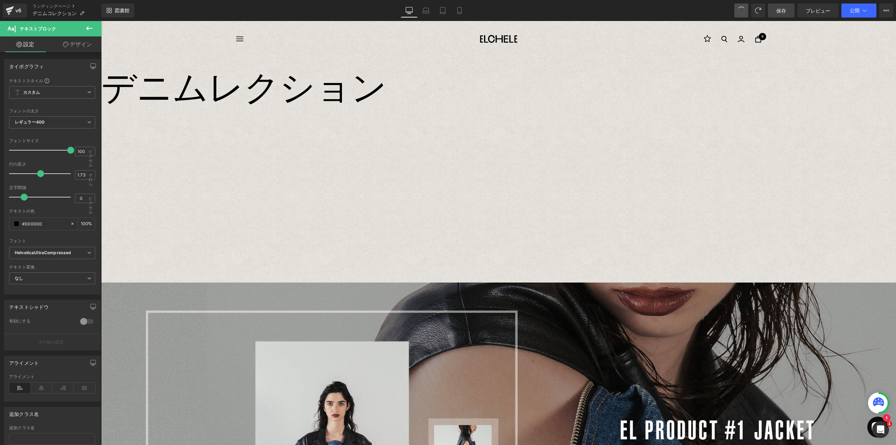
click at [737, 15] on button at bounding box center [741, 10] width 14 height 14
click at [737, 15] on span at bounding box center [741, 10] width 14 height 14
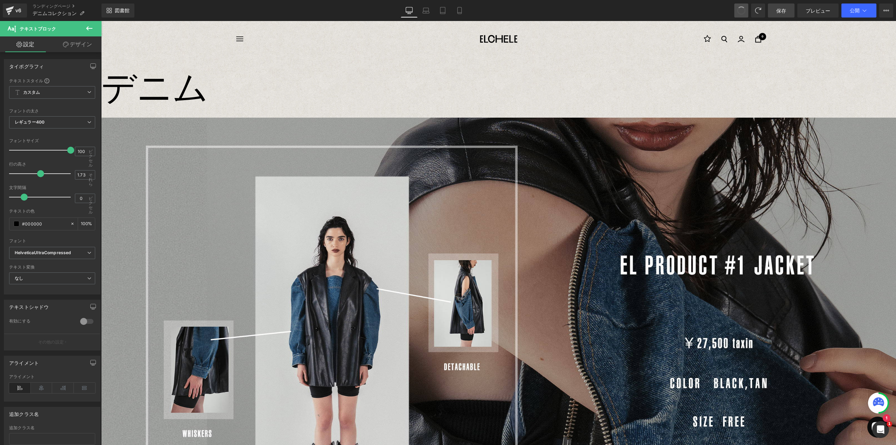
click at [740, 14] on span at bounding box center [741, 11] width 12 height 12
click at [199, 84] on font "デニム" at bounding box center [154, 87] width 107 height 40
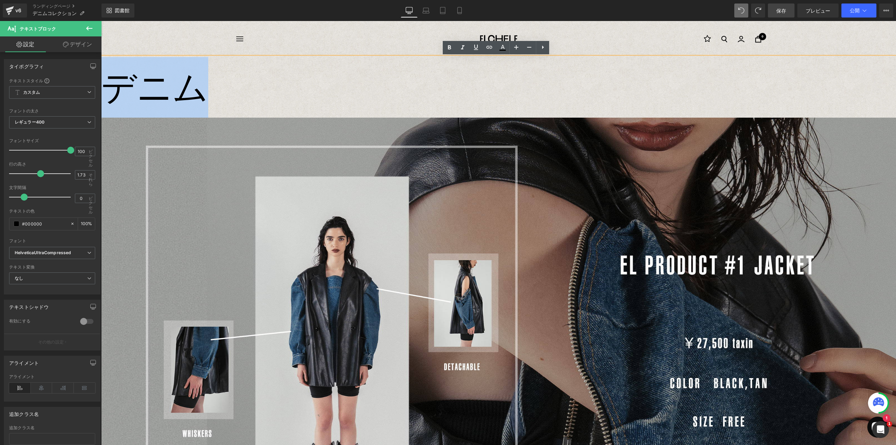
drag, startPoint x: 221, startPoint y: 98, endPoint x: 105, endPoint y: 94, distance: 115.5
click at [106, 97] on p "デニム コレクション" at bounding box center [498, 341] width 795 height 568
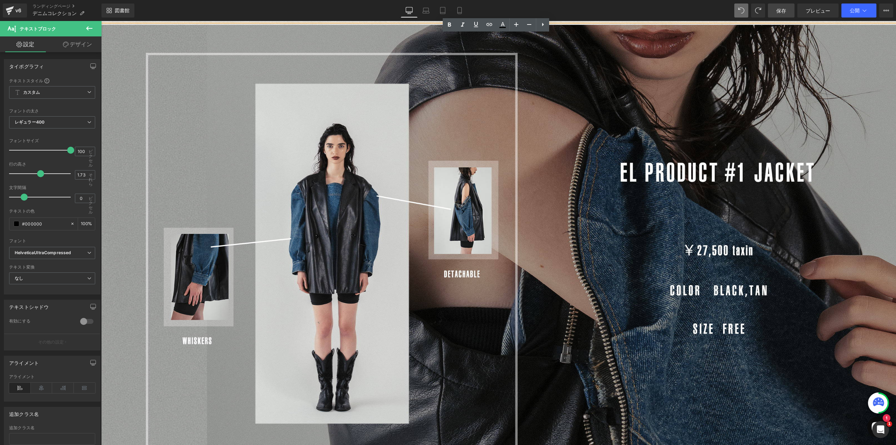
scroll to position [36, 0]
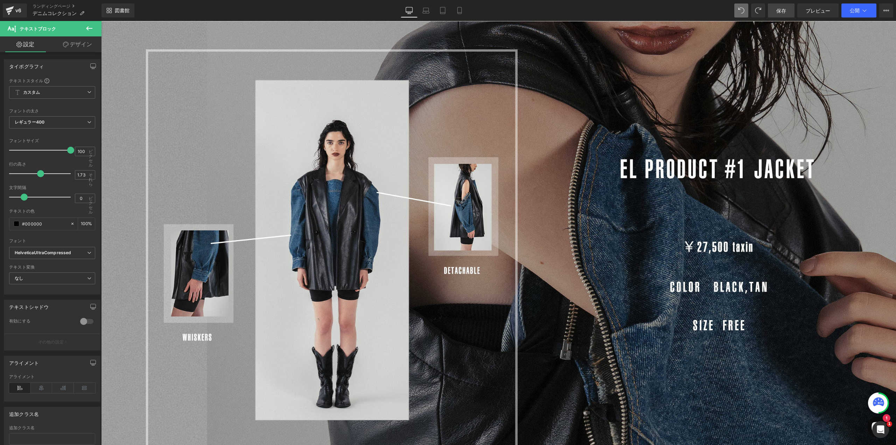
click at [87, 26] on icon at bounding box center [89, 28] width 8 height 8
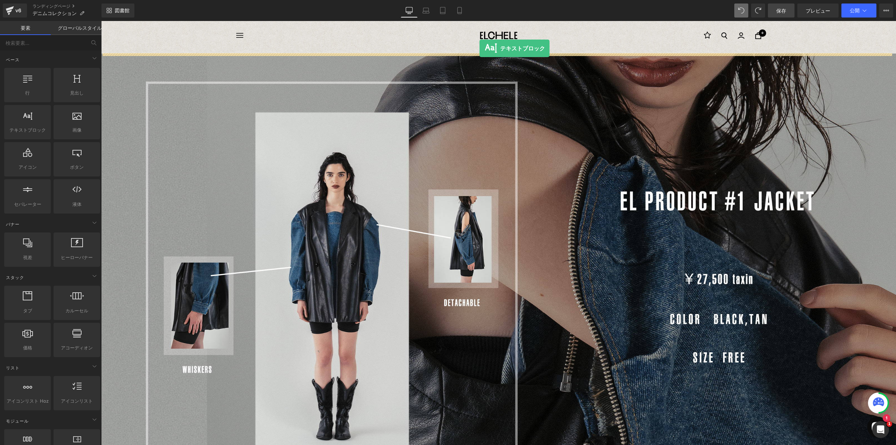
scroll to position [0, 0]
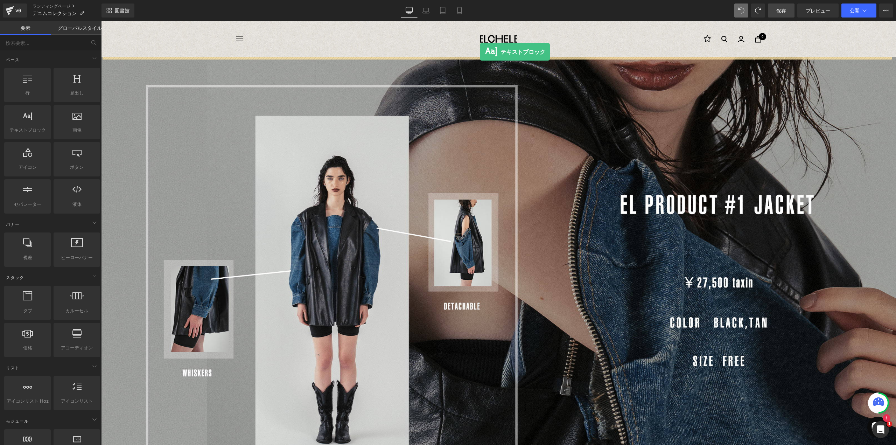
drag, startPoint x: 131, startPoint y: 149, endPoint x: 481, endPoint y: 48, distance: 363.9
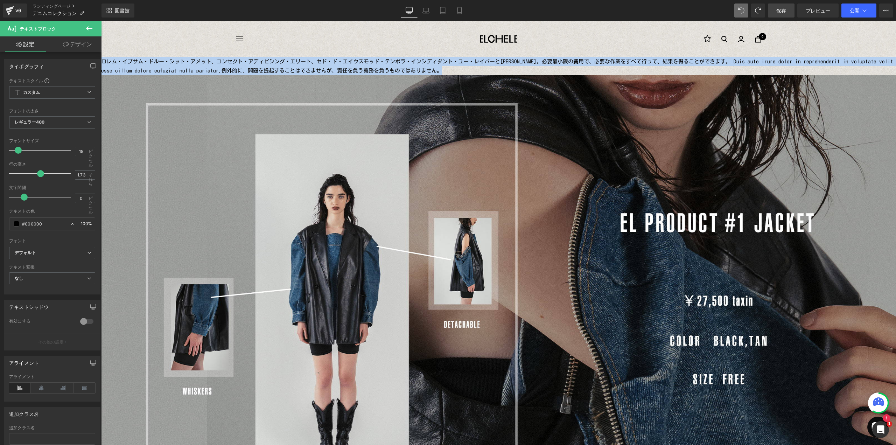
drag, startPoint x: 470, startPoint y: 72, endPoint x: 182, endPoint y: 83, distance: 288.8
paste div
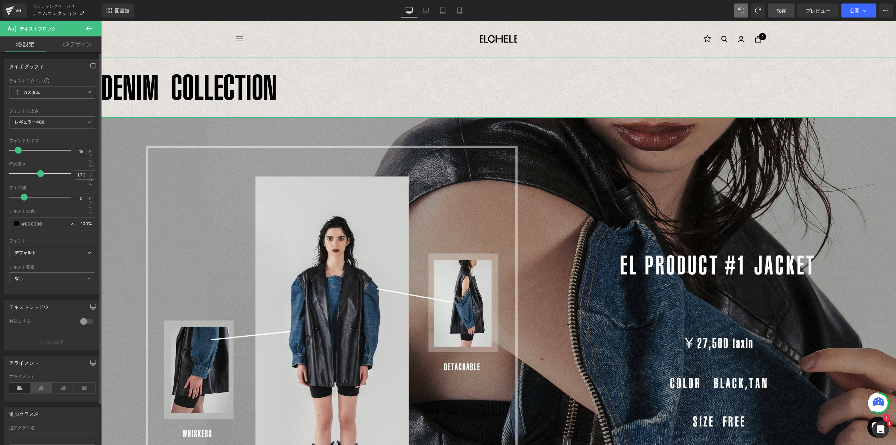
click at [38, 388] on icon at bounding box center [42, 387] width 22 height 10
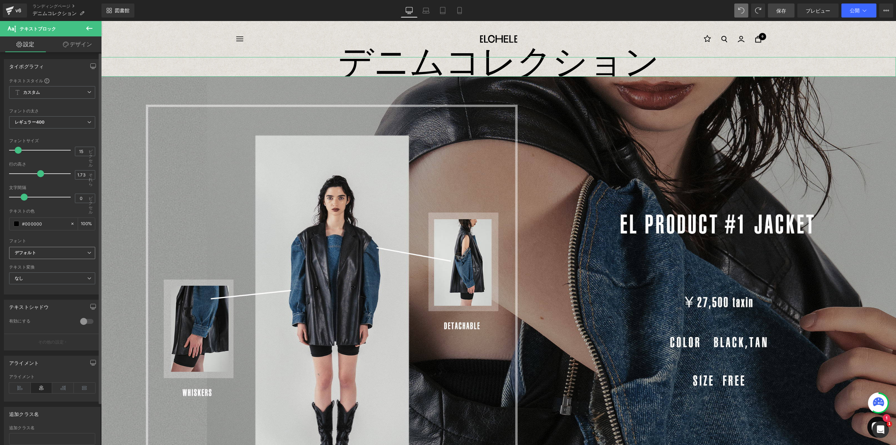
click at [48, 254] on b "デフォルト" at bounding box center [51, 253] width 72 height 6
click at [44, 286] on font "HelveticaUltraCompressed" at bounding box center [50, 288] width 54 height 5
click at [470, 68] on icon at bounding box center [471, 67] width 4 height 4
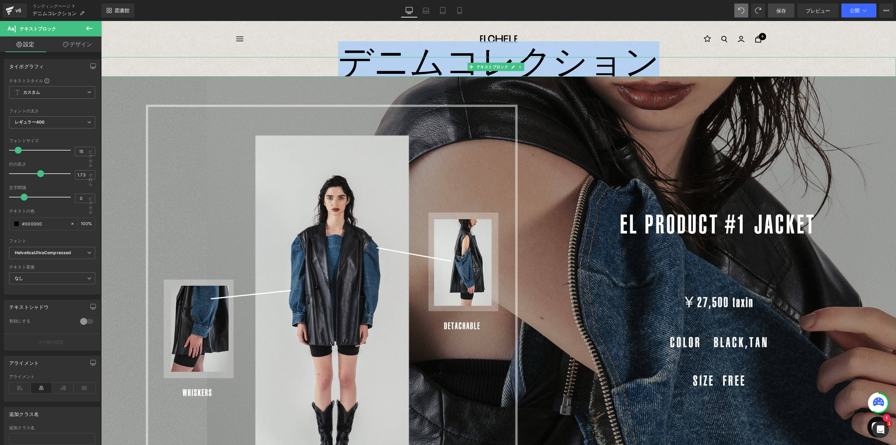
drag, startPoint x: 345, startPoint y: 69, endPoint x: 731, endPoint y: 63, distance: 386.3
click at [731, 63] on p "デニムコレクション" at bounding box center [498, 67] width 795 height 20
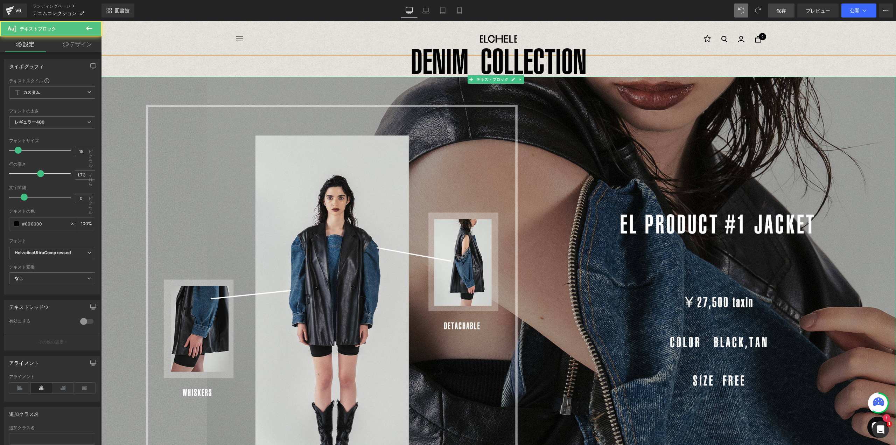
drag, startPoint x: 473, startPoint y: 75, endPoint x: 472, endPoint y: 80, distance: 5.4
click at [414, 68] on font "DENIM COLLECTION" at bounding box center [499, 61] width 176 height 40
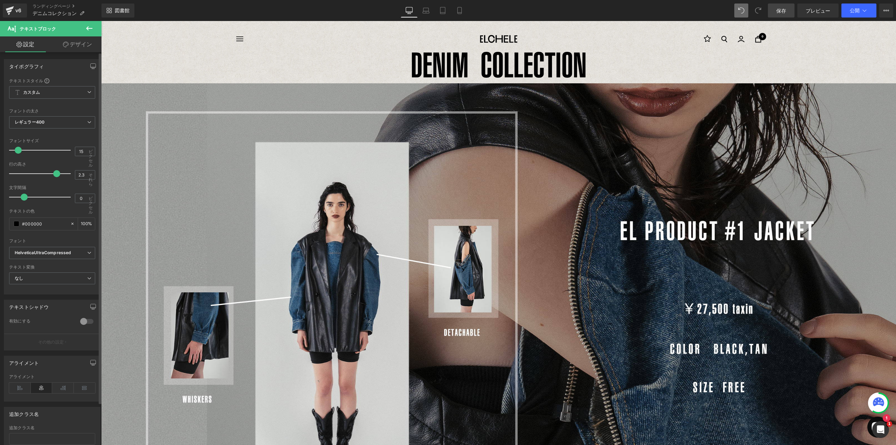
type input "2.1"
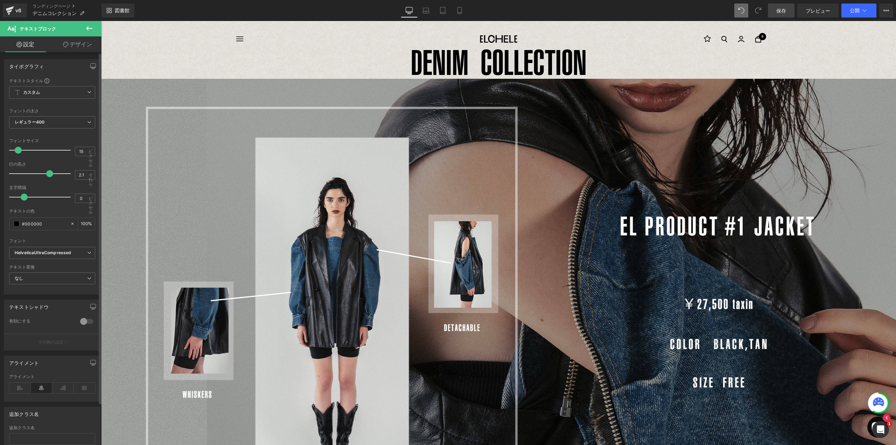
drag, startPoint x: 39, startPoint y: 174, endPoint x: 49, endPoint y: 181, distance: 12.0
click at [49, 181] on div "行の高さ 2.1 それら" at bounding box center [52, 173] width 86 height 23
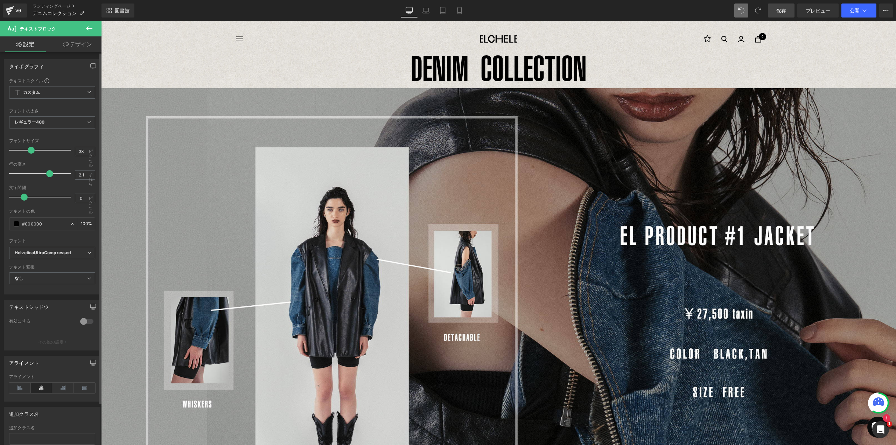
type input "39"
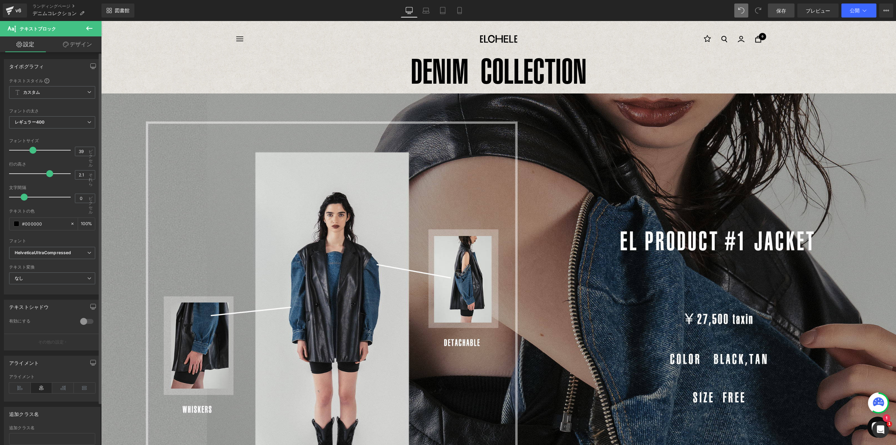
drag, startPoint x: 17, startPoint y: 149, endPoint x: 31, endPoint y: 151, distance: 14.2
click at [31, 151] on span at bounding box center [32, 150] width 7 height 7
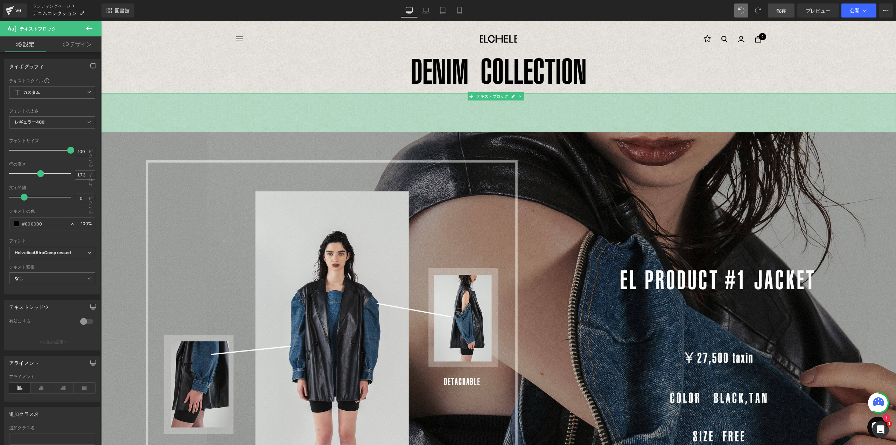
drag, startPoint x: 527, startPoint y: 94, endPoint x: 525, endPoint y: 133, distance: 38.9
click at [525, 133] on div "コレクション テキストブロック 111ピクセル" at bounding box center [498, 366] width 795 height 546
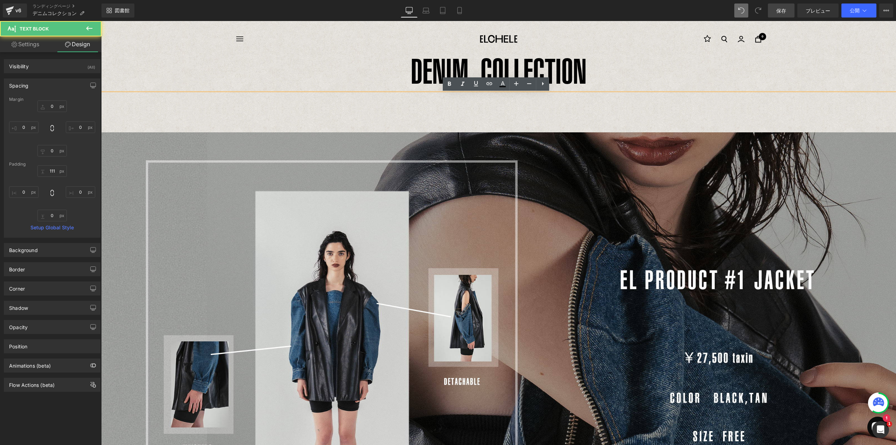
click at [499, 73] on div "DENIM COLLECTION テキストブロック" at bounding box center [498, 75] width 795 height 36
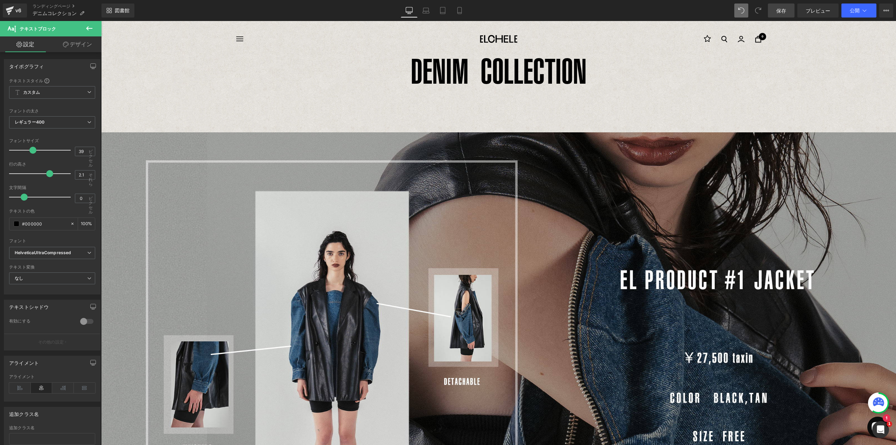
click at [92, 27] on icon at bounding box center [89, 28] width 8 height 8
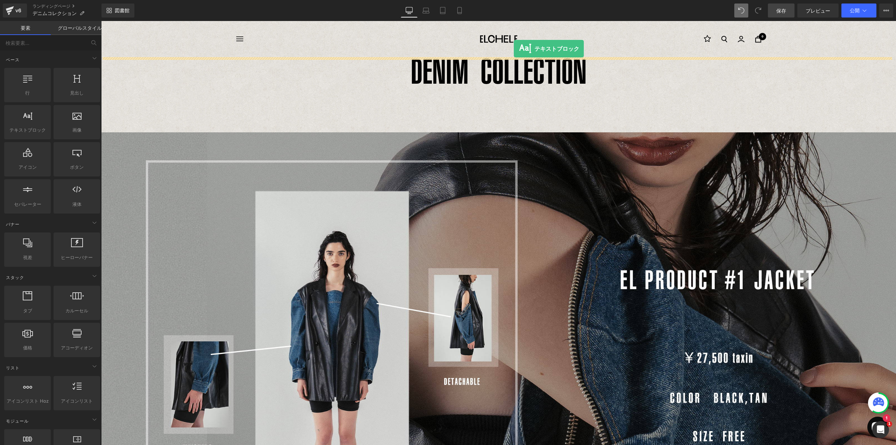
drag, startPoint x: 128, startPoint y: 144, endPoint x: 514, endPoint y: 49, distance: 397.3
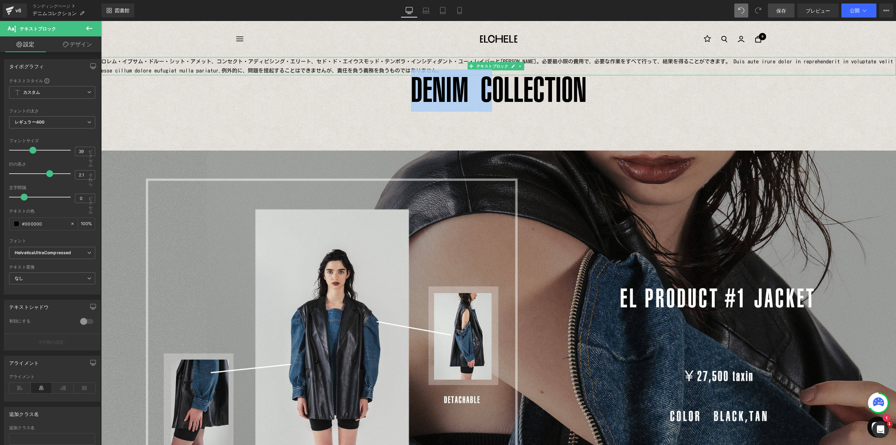
drag, startPoint x: 486, startPoint y: 71, endPoint x: 114, endPoint y: 64, distance: 371.6
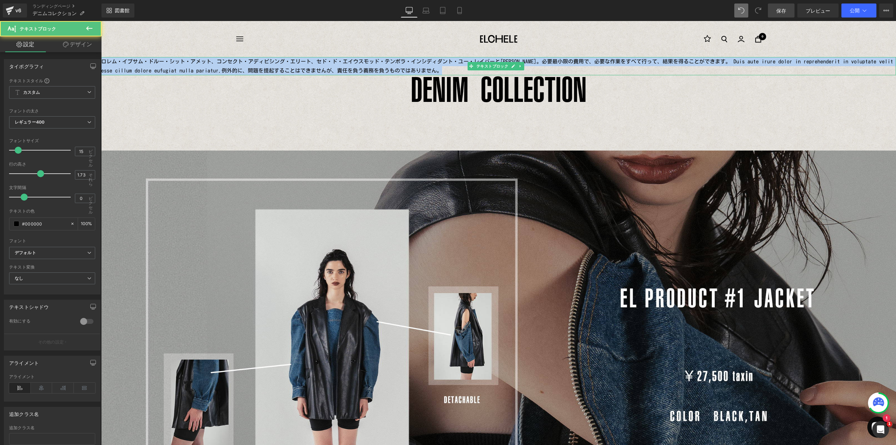
drag, startPoint x: 103, startPoint y: 61, endPoint x: 516, endPoint y: 71, distance: 413.0
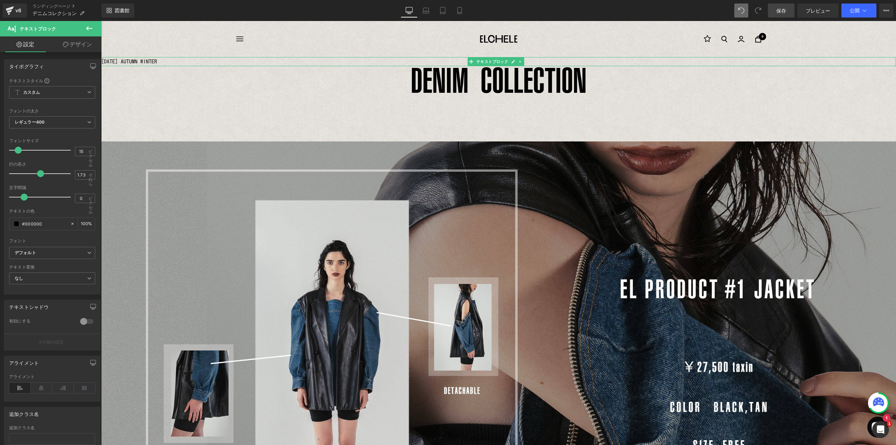
click at [128, 62] on font "[DATE] AUTUMN WINTER" at bounding box center [129, 61] width 56 height 5
click at [43, 255] on b "デフォルト" at bounding box center [51, 253] width 72 height 6
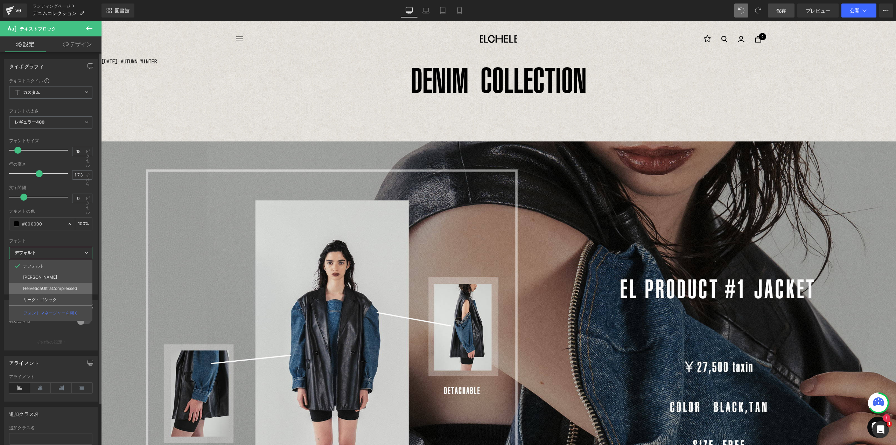
click at [45, 286] on font "HelveticaUltraCompressed" at bounding box center [50, 288] width 54 height 5
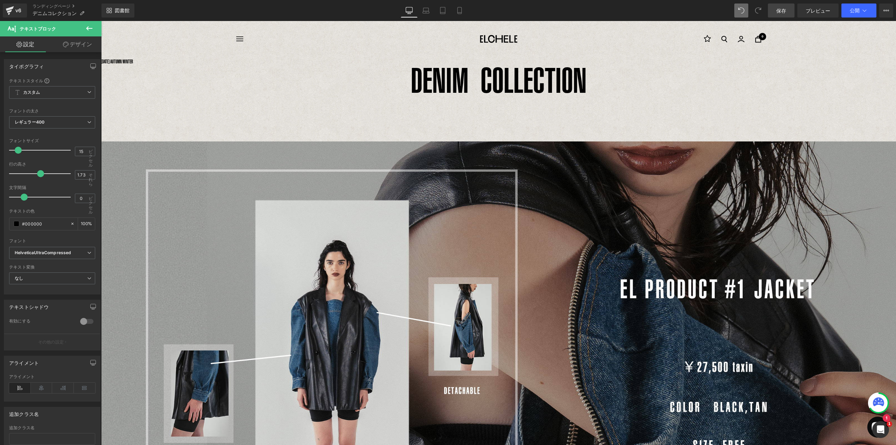
click at [136, 63] on p "[DATE] AUTUMN WINTER" at bounding box center [498, 61] width 795 height 9
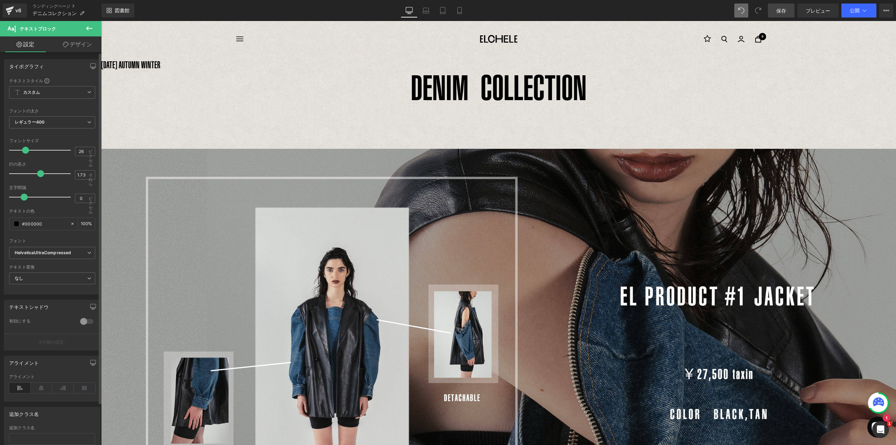
type input "25"
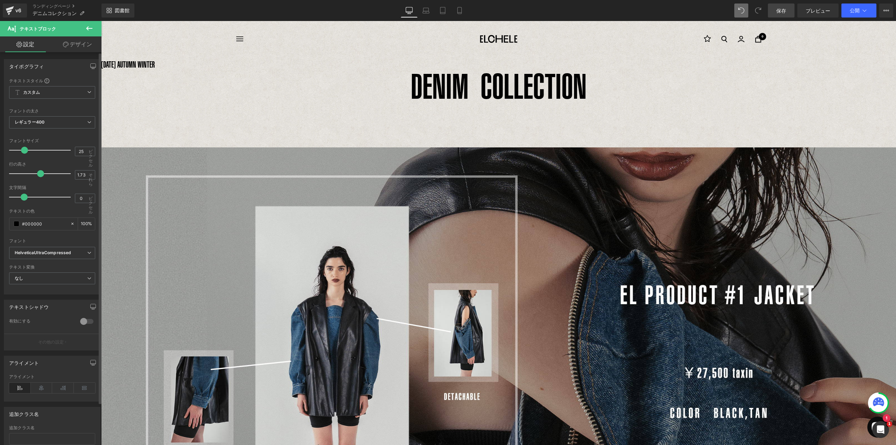
drag, startPoint x: 18, startPoint y: 153, endPoint x: 24, endPoint y: 154, distance: 6.0
click at [24, 154] on div at bounding box center [42, 150] width 58 height 14
drag, startPoint x: 35, startPoint y: 386, endPoint x: 67, endPoint y: 374, distance: 34.0
click at [36, 386] on icon at bounding box center [42, 387] width 22 height 10
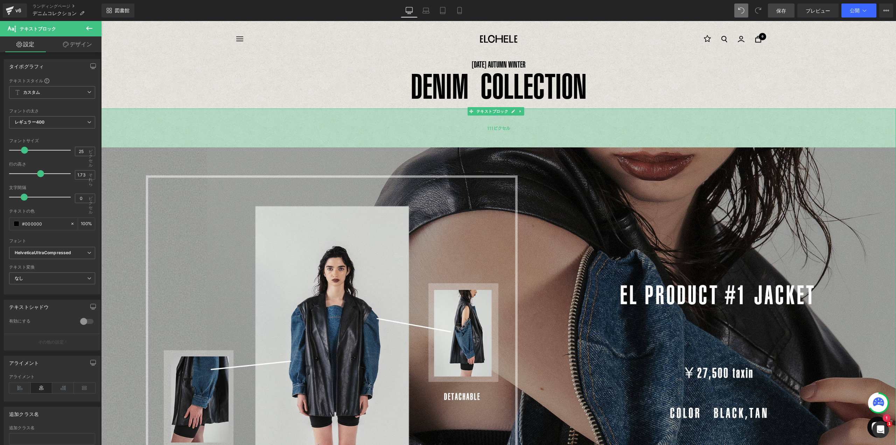
click at [548, 119] on div "111ピクセル" at bounding box center [498, 127] width 795 height 39
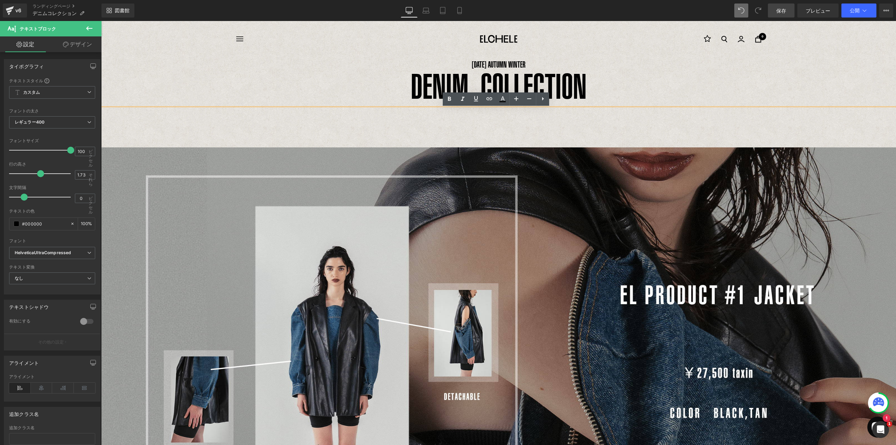
drag, startPoint x: 507, startPoint y: 145, endPoint x: 507, endPoint y: 140, distance: 5.6
click at [507, 140] on div "コレクション" at bounding box center [498, 381] width 795 height 546
click at [503, 131] on div "コレクション" at bounding box center [498, 381] width 795 height 546
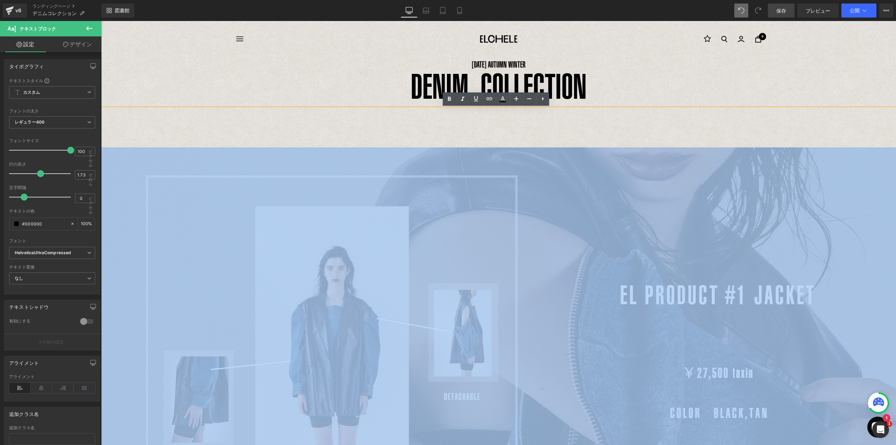
drag, startPoint x: 504, startPoint y: 108, endPoint x: 504, endPoint y: 117, distance: 8.4
click at [504, 117] on div "コレクション" at bounding box center [498, 381] width 795 height 546
click at [502, 125] on div "コレクション" at bounding box center [498, 381] width 795 height 546
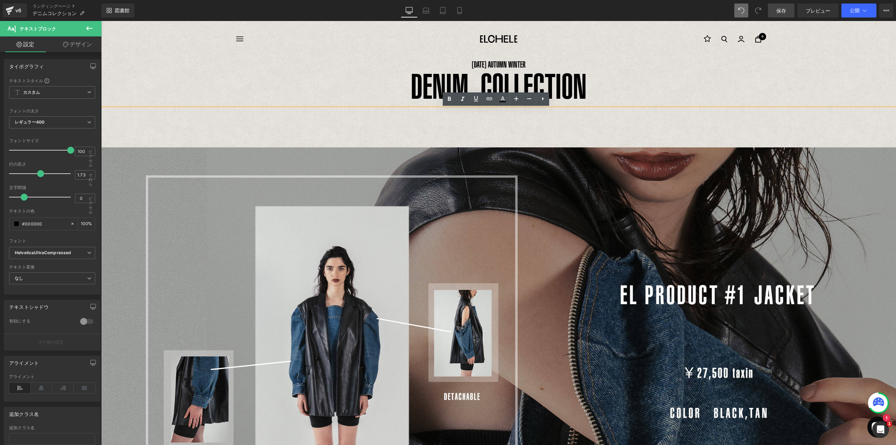
click at [372, 65] on p "[DATE] AUTUMN WINTER" at bounding box center [498, 64] width 795 height 15
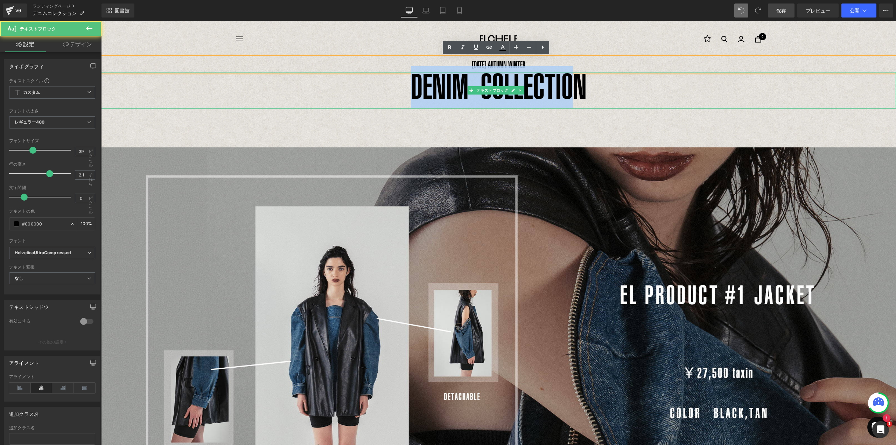
drag, startPoint x: 410, startPoint y: 86, endPoint x: 572, endPoint y: 89, distance: 161.7
click at [572, 89] on font "DENIM COLLECTION" at bounding box center [499, 86] width 176 height 40
click at [632, 87] on p "DENIM COLLECTION" at bounding box center [498, 90] width 795 height 36
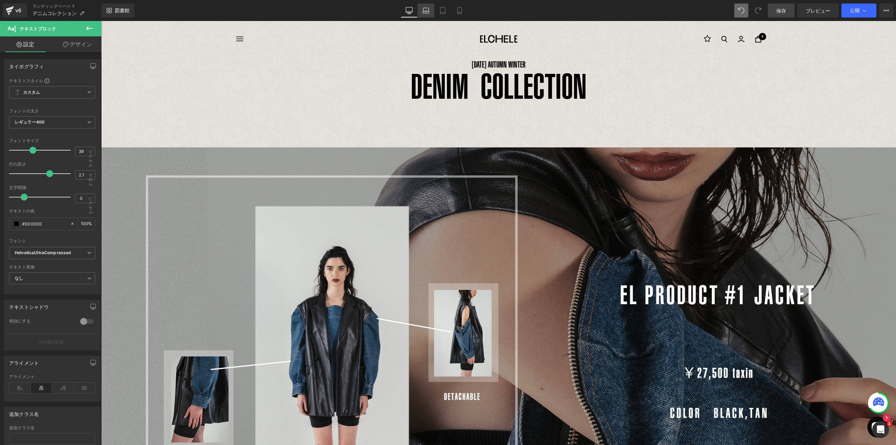
click at [426, 12] on icon at bounding box center [425, 10] width 7 height 7
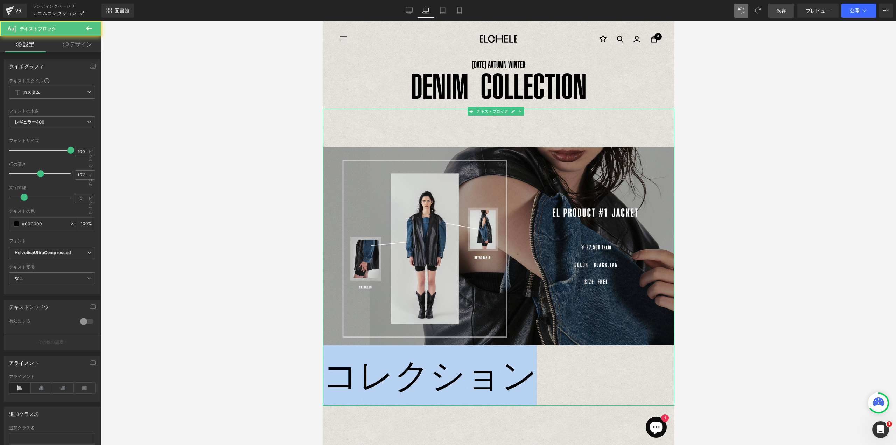
drag, startPoint x: 544, startPoint y: 382, endPoint x: 324, endPoint y: 378, distance: 220.1
click at [330, 376] on p "コレクション" at bounding box center [499, 276] width 352 height 258
drag, startPoint x: 542, startPoint y: 364, endPoint x: 332, endPoint y: 370, distance: 210.0
click at [332, 370] on p "コレクション" at bounding box center [499, 276] width 352 height 258
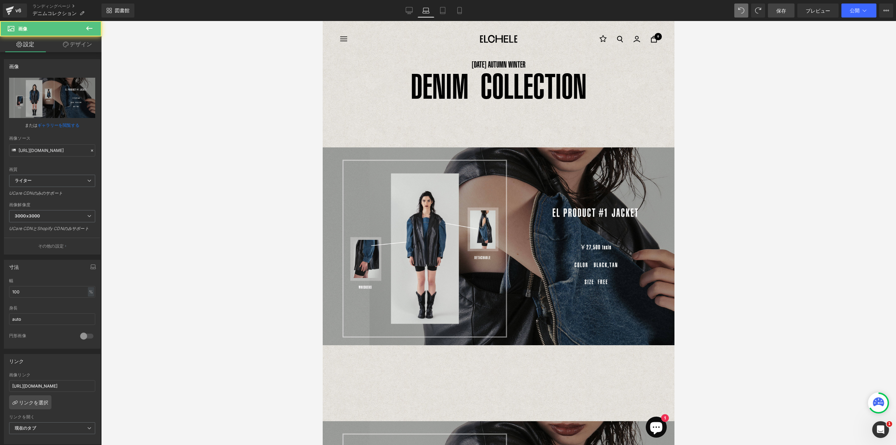
click at [754, 341] on div at bounding box center [498, 233] width 795 height 424
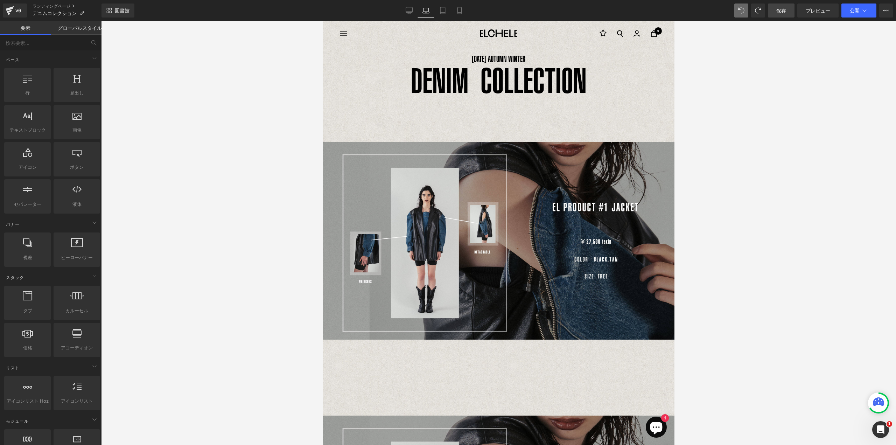
scroll to position [8, 0]
click at [517, 319] on img at bounding box center [499, 241] width 352 height 198
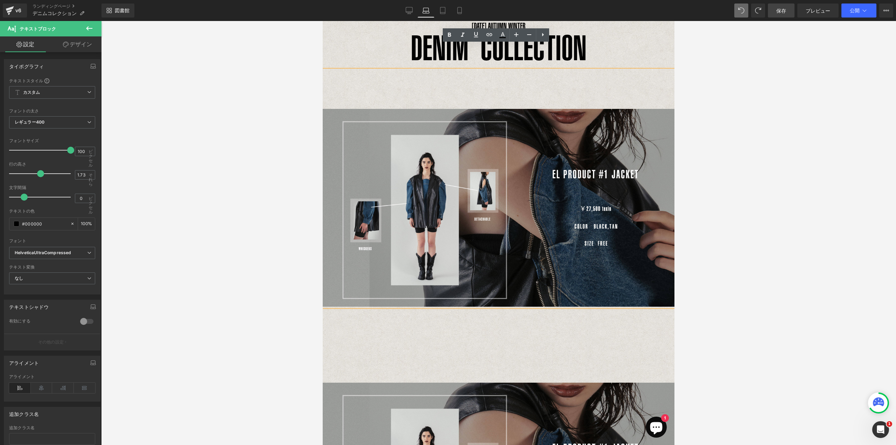
scroll to position [40, 0]
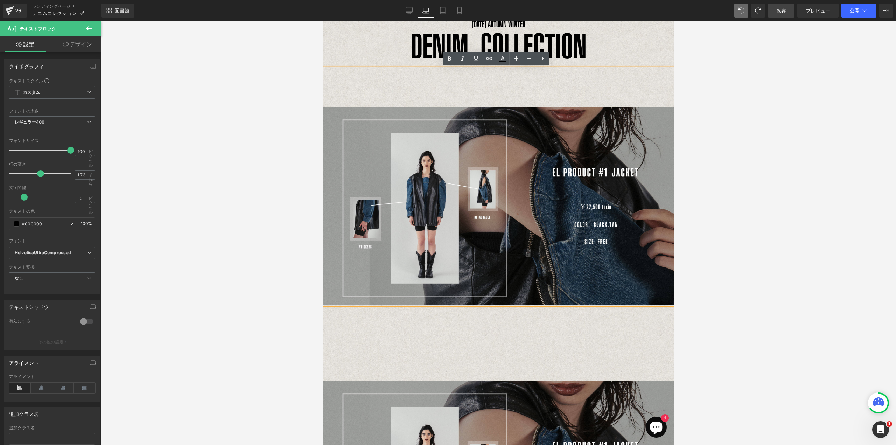
click at [505, 268] on img at bounding box center [499, 206] width 352 height 198
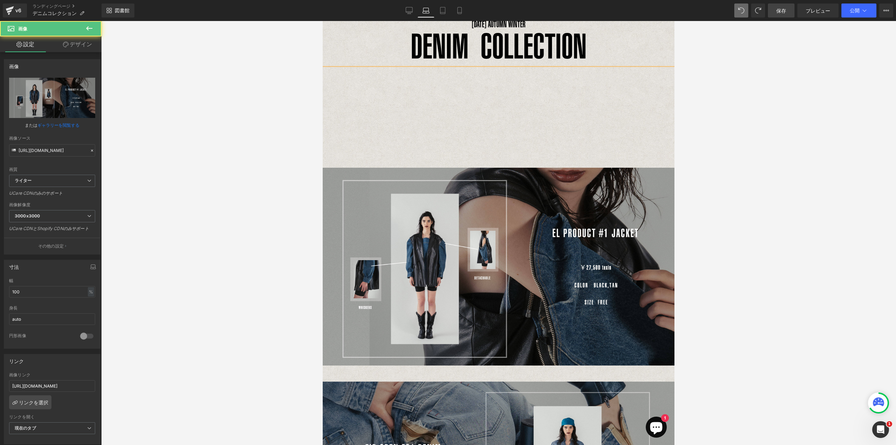
drag, startPoint x: 500, startPoint y: 169, endPoint x: 495, endPoint y: 131, distance: 38.5
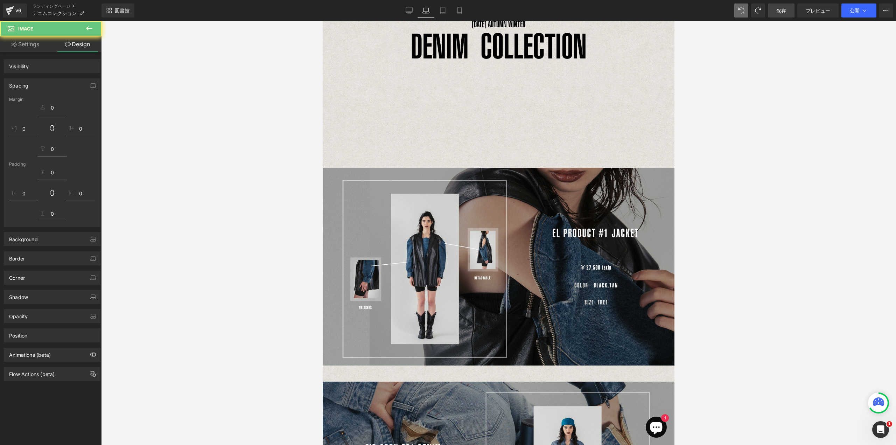
click at [502, 100] on div at bounding box center [499, 117] width 352 height 99
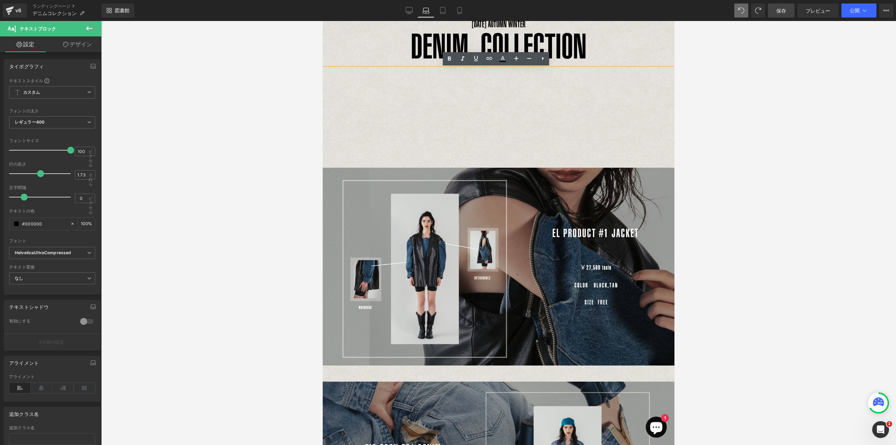
drag, startPoint x: 500, startPoint y: 70, endPoint x: 502, endPoint y: 106, distance: 35.7
click at [502, 111] on div at bounding box center [499, 117] width 352 height 99
drag, startPoint x: 502, startPoint y: 160, endPoint x: 500, endPoint y: 164, distance: 4.2
click at [501, 157] on p at bounding box center [499, 137] width 352 height 61
click at [500, 161] on p at bounding box center [499, 137] width 352 height 61
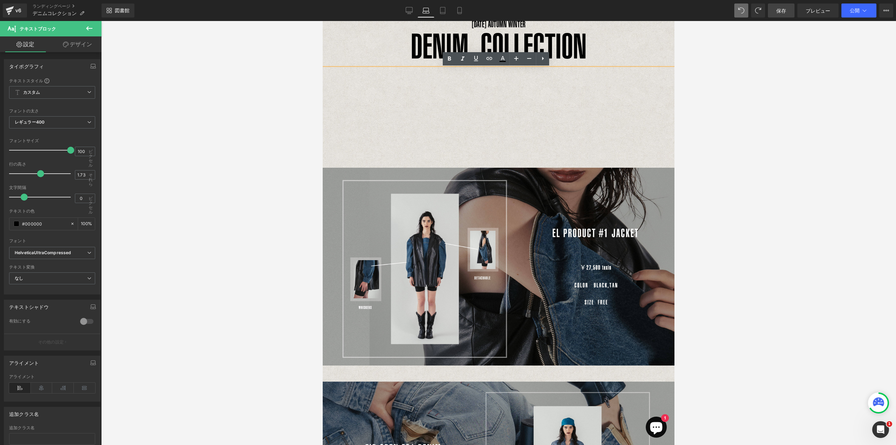
click at [494, 152] on p at bounding box center [499, 137] width 352 height 61
click at [415, 100] on div at bounding box center [499, 117] width 352 height 99
click at [379, 99] on div at bounding box center [499, 117] width 352 height 99
click at [356, 66] on p "DENIM COLLECTION" at bounding box center [499, 50] width 352 height 36
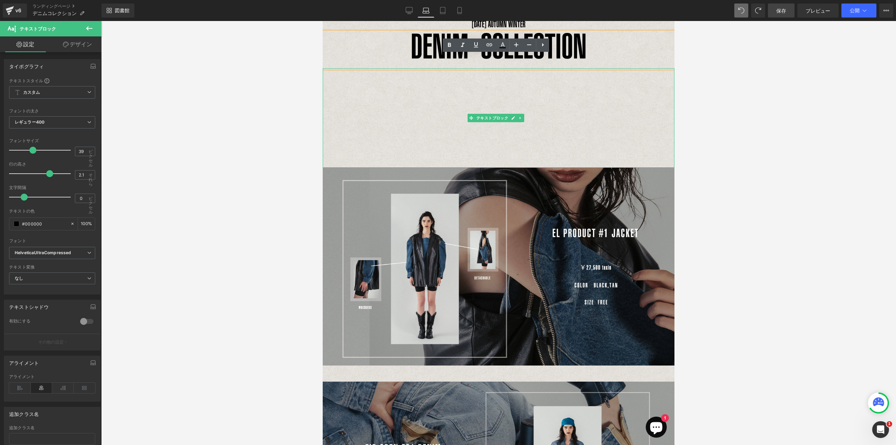
click at [397, 80] on div at bounding box center [499, 117] width 352 height 99
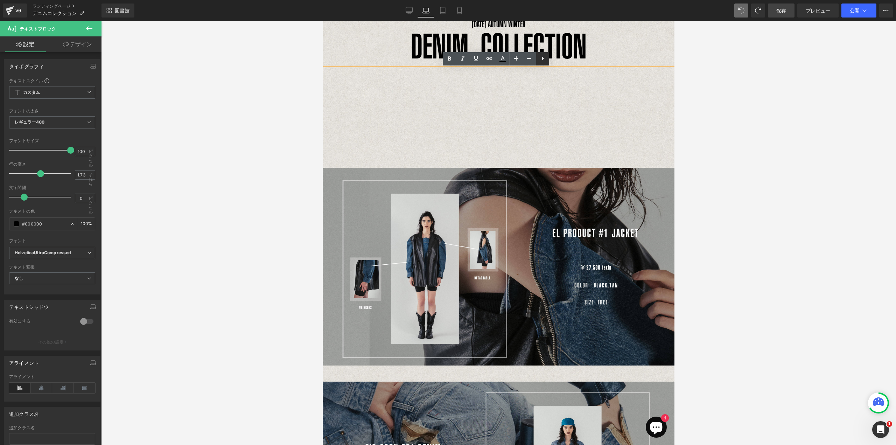
click at [544, 61] on icon at bounding box center [542, 58] width 8 height 8
click at [544, 78] on div at bounding box center [499, 117] width 352 height 99
click at [586, 66] on p "DENIM COLLECTION" at bounding box center [499, 50] width 352 height 36
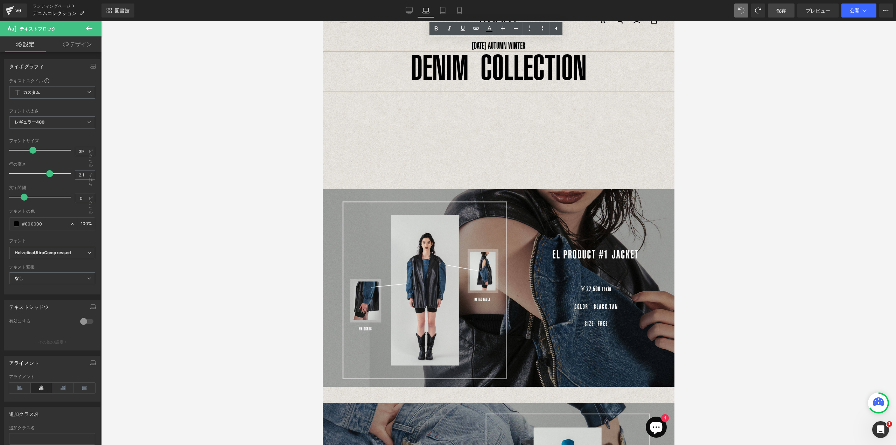
scroll to position [0, 0]
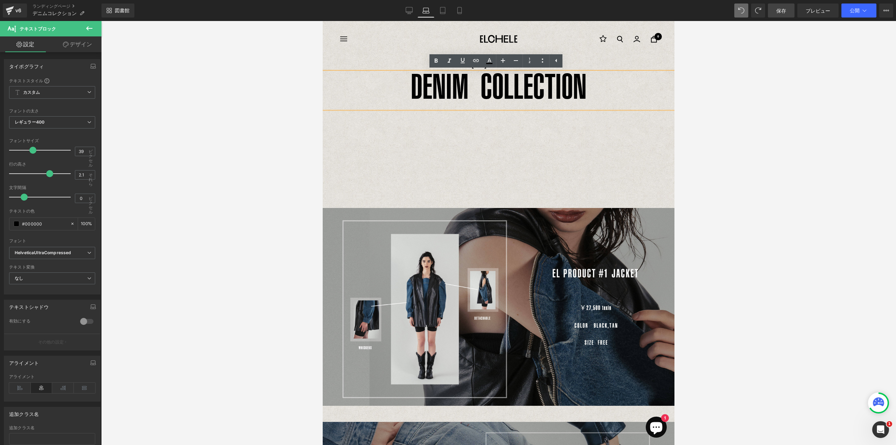
click at [540, 182] on div at bounding box center [499, 157] width 352 height 99
click at [395, 202] on div at bounding box center [499, 157] width 352 height 99
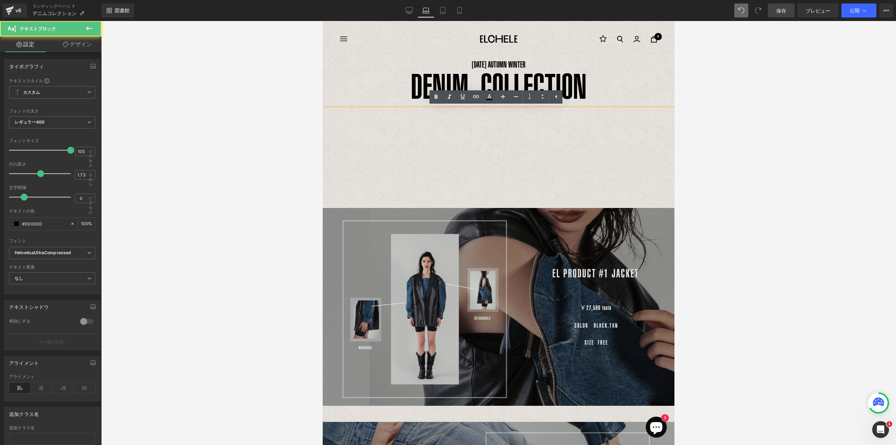
click at [395, 212] on img at bounding box center [499, 307] width 352 height 198
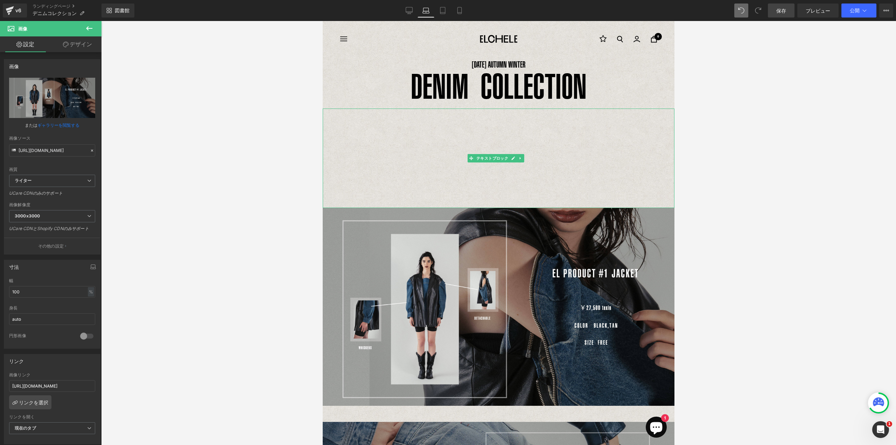
drag, startPoint x: 415, startPoint y: 209, endPoint x: 415, endPoint y: 176, distance: 32.9
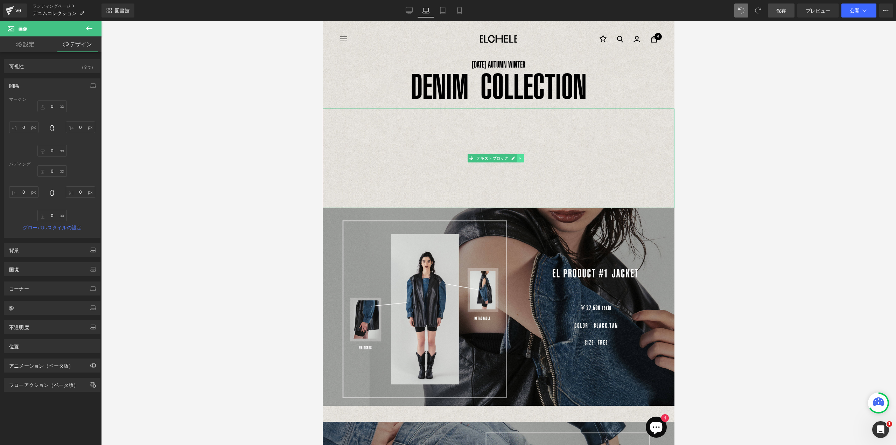
click at [521, 158] on icon at bounding box center [520, 158] width 1 height 2
click at [528, 156] on link at bounding box center [531, 158] width 7 height 8
click at [521, 160] on icon at bounding box center [521, 158] width 4 height 4
click at [523, 160] on icon at bounding box center [524, 158] width 4 height 4
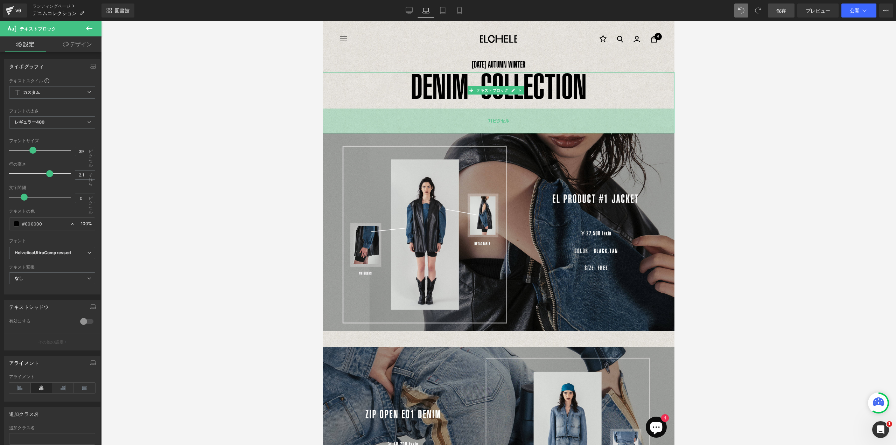
drag, startPoint x: 515, startPoint y: 107, endPoint x: 515, endPoint y: 132, distance: 24.9
click at [515, 132] on div "71ピクセル" at bounding box center [499, 120] width 352 height 25
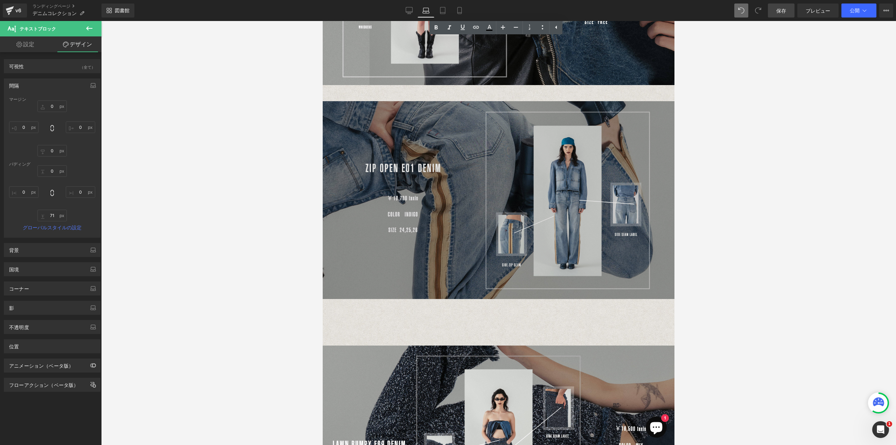
scroll to position [197, 0]
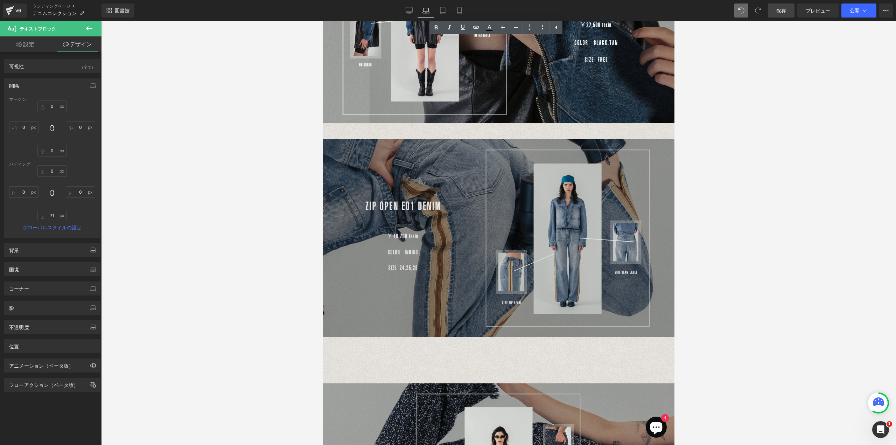
click at [503, 123] on div "画像" at bounding box center [499, 245] width 352 height 244
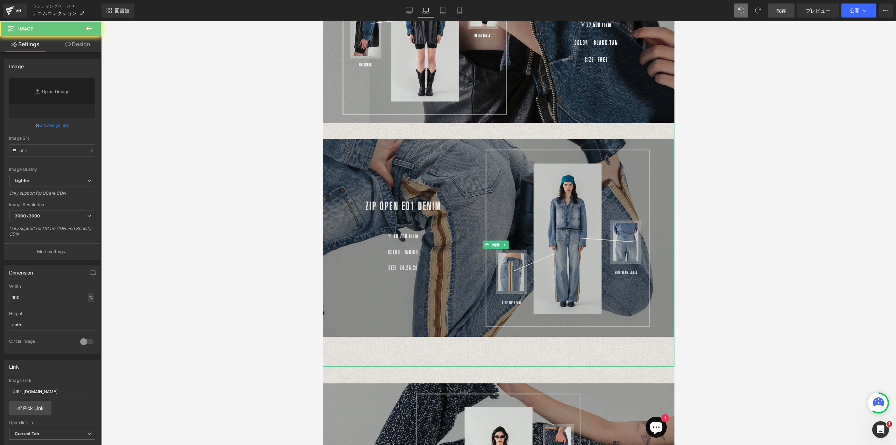
click at [503, 132] on img at bounding box center [499, 245] width 352 height 244
type input "[URL][DOMAIN_NAME]"
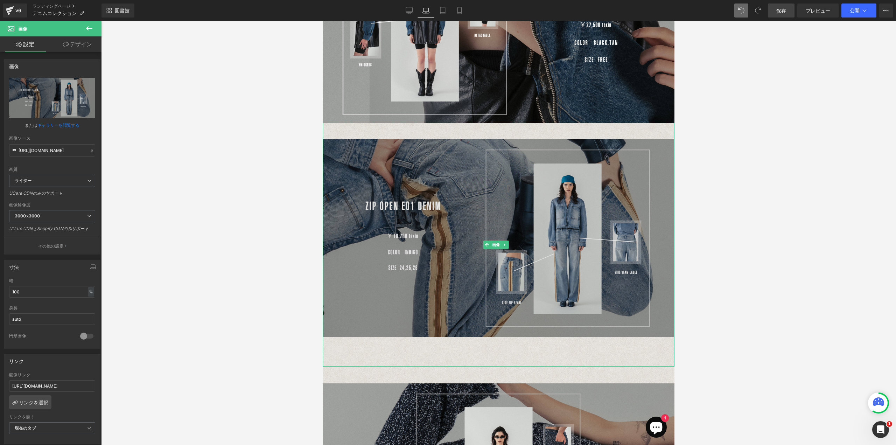
click at [503, 136] on img at bounding box center [499, 245] width 352 height 244
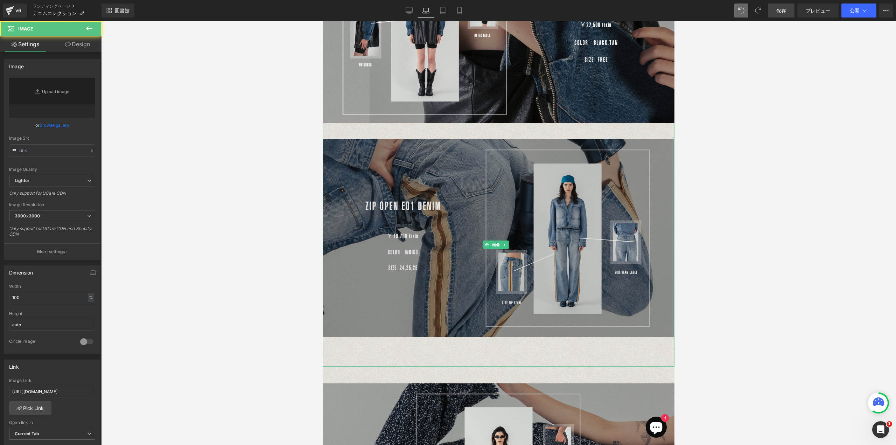
type input "[URL][DOMAIN_NAME]"
click at [503, 142] on img at bounding box center [499, 245] width 352 height 244
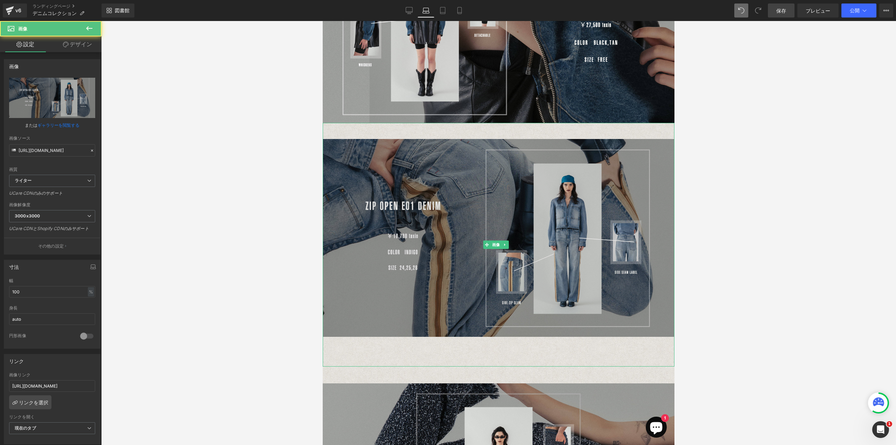
click at [503, 133] on img at bounding box center [499, 245] width 352 height 244
click at [502, 123] on div at bounding box center [499, 124] width 352 height 2
click at [502, 137] on img at bounding box center [499, 245] width 352 height 244
click at [497, 325] on img at bounding box center [499, 245] width 352 height 244
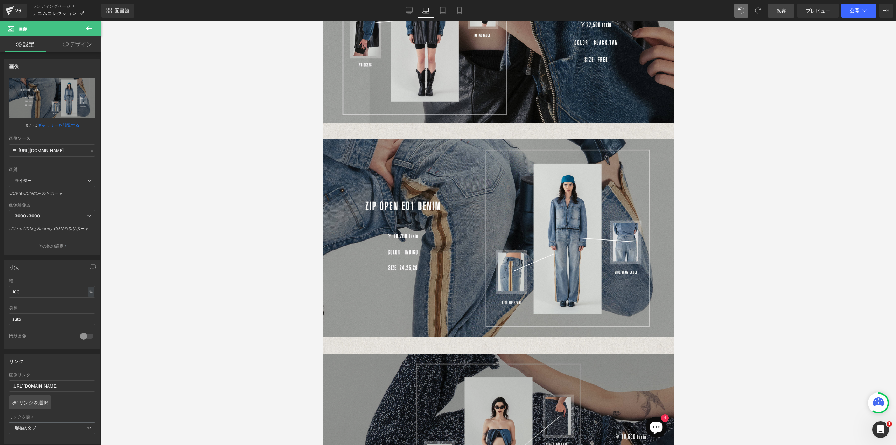
drag, startPoint x: 500, startPoint y: 358, endPoint x: 500, endPoint y: 344, distance: 14.4
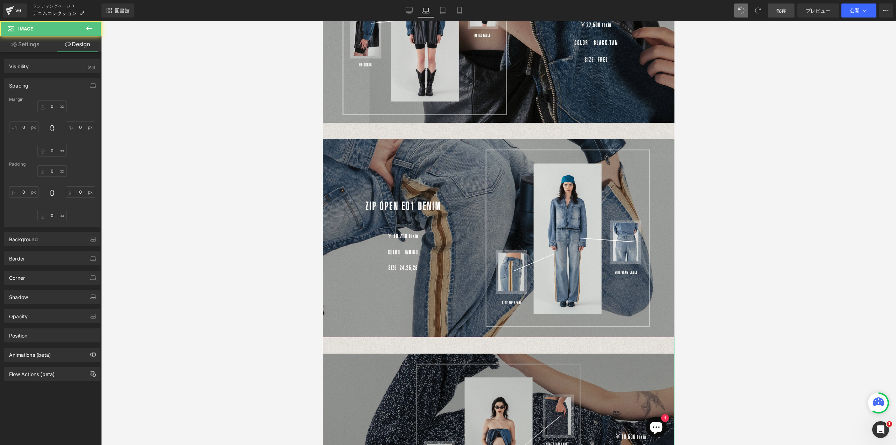
type input "0"
type input "46"
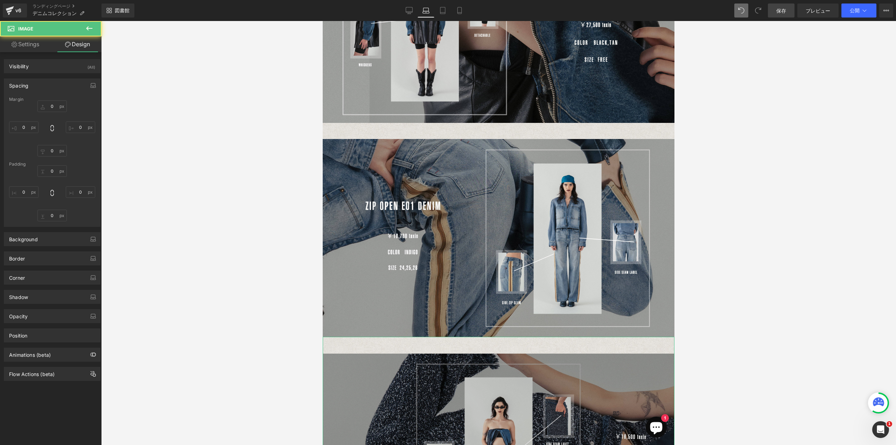
type input "0"
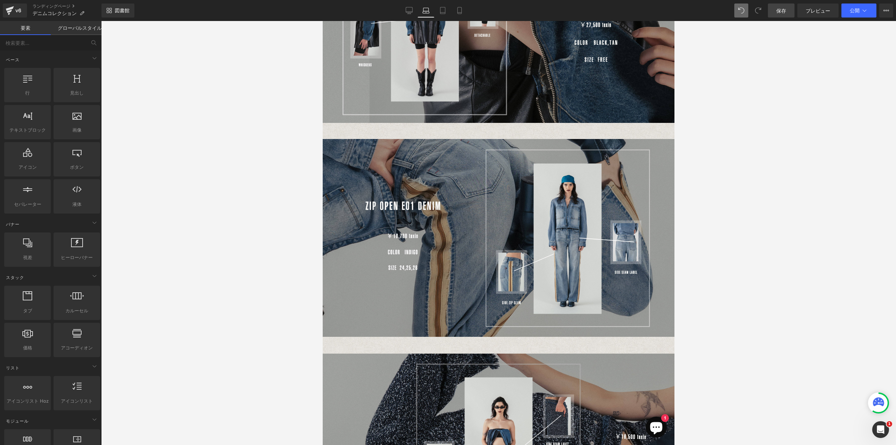
click at [801, 342] on div at bounding box center [498, 233] width 795 height 424
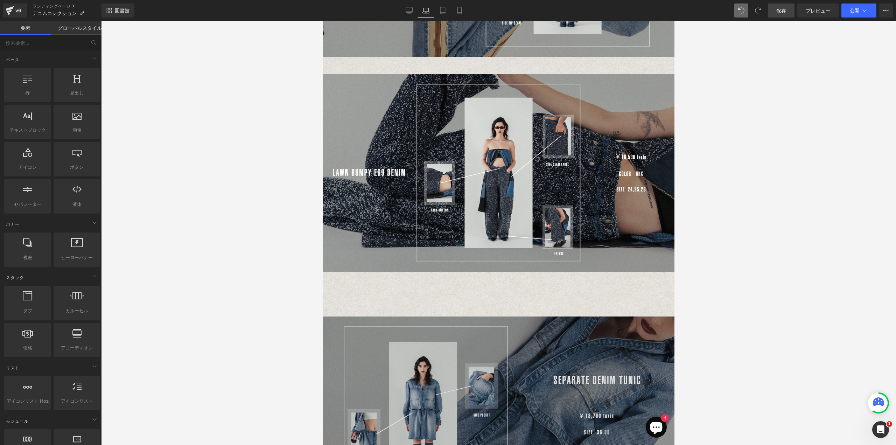
scroll to position [512, 0]
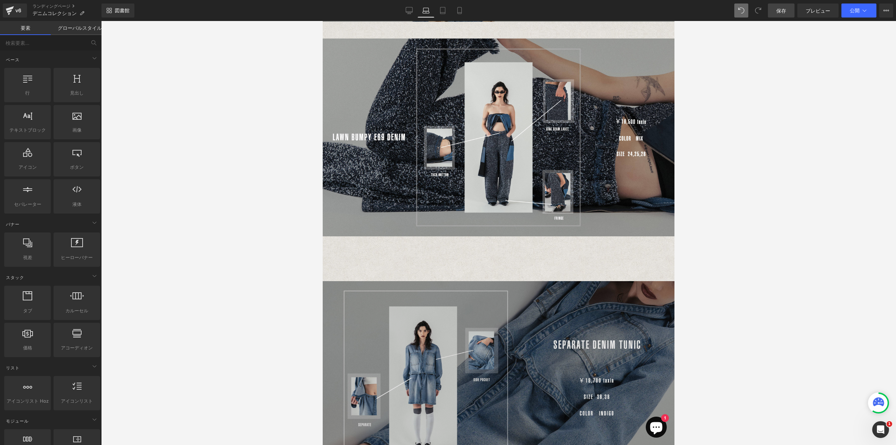
click at [523, 276] on img at bounding box center [499, 387] width 352 height 242
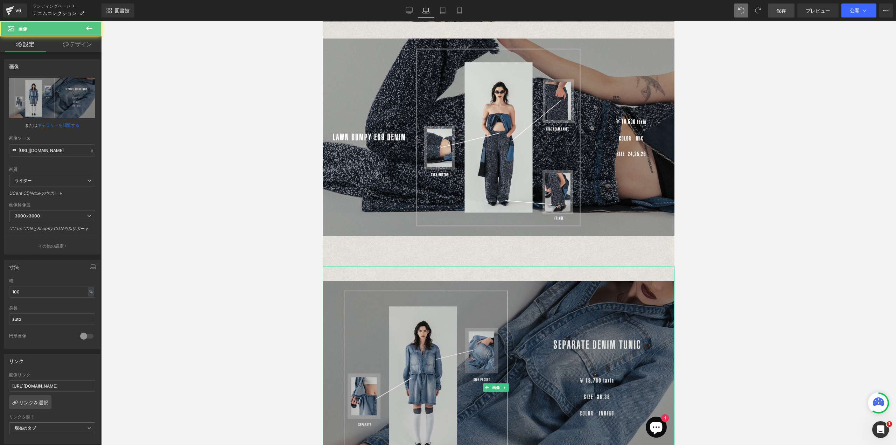
click at [514, 270] on img at bounding box center [499, 387] width 352 height 242
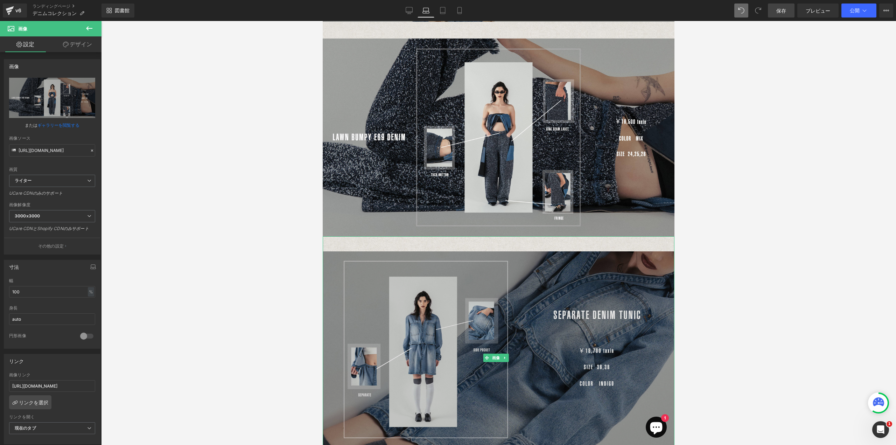
drag, startPoint x: 502, startPoint y: 256, endPoint x: 502, endPoint y: 247, distance: 9.1
click at [502, 247] on div "[DATE] AUTUMN WINTER テキストブロック DENIM COLLECTION テキストブロック 71ピクセル 画像 画像 画像 画像 画像 画…" at bounding box center [499, 388] width 352 height 1708
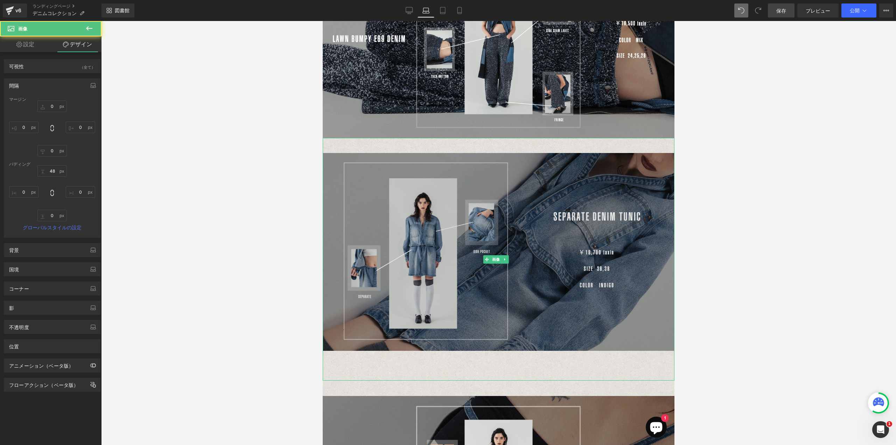
scroll to position [722, 0]
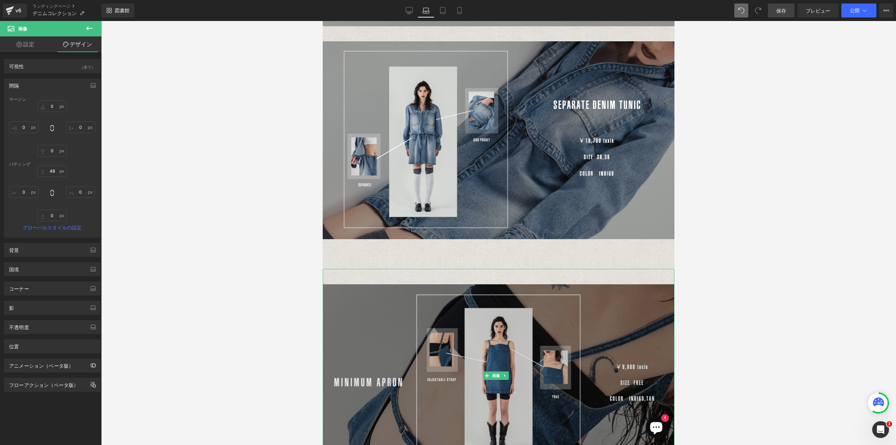
click at [503, 269] on img at bounding box center [499, 375] width 352 height 213
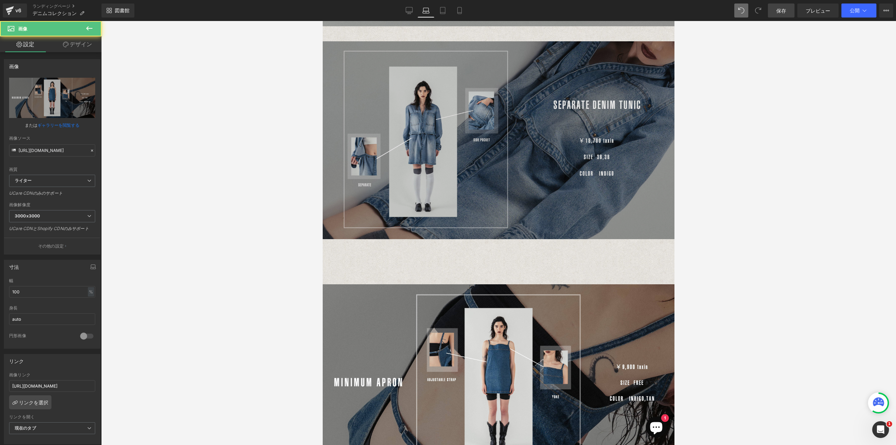
click at [505, 248] on img at bounding box center [499, 147] width 352 height 242
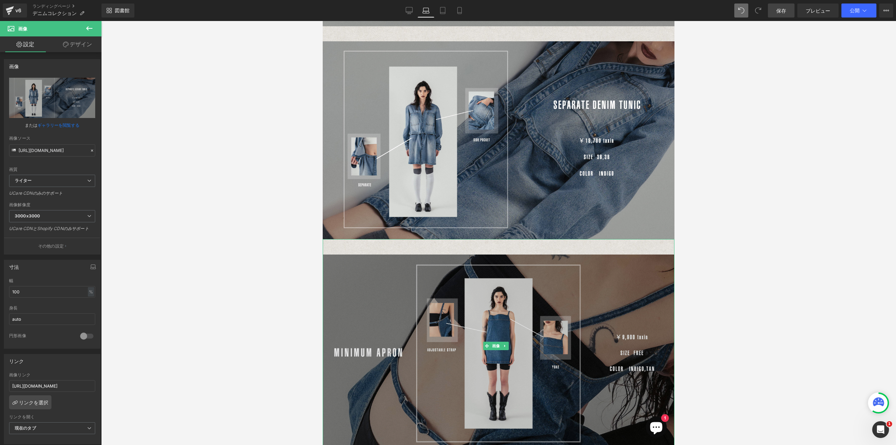
drag, startPoint x: 503, startPoint y: 256, endPoint x: 502, endPoint y: 245, distance: 10.5
click at [502, 245] on div "[DATE] AUTUMN WINTER テキストブロック DENIM COLLECTION テキストブロック 71ピクセル 画像 画像 画像 画像 画像 画…" at bounding box center [499, 163] width 352 height 1678
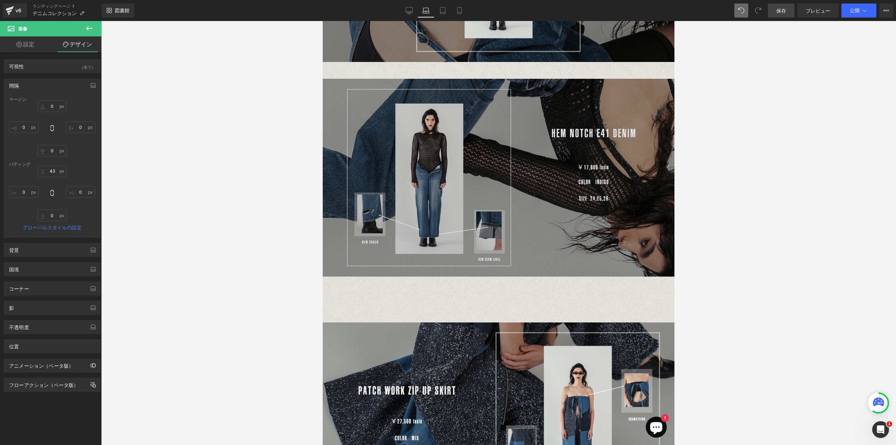
scroll to position [1177, 0]
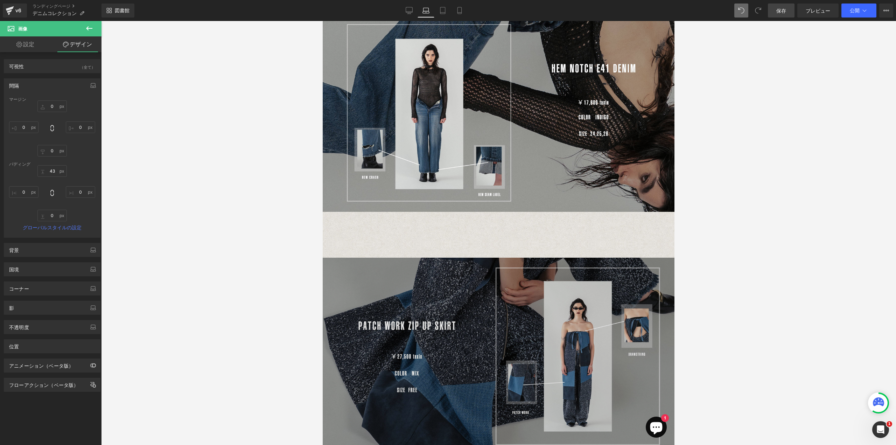
click at [507, 241] on div "画像" at bounding box center [499, 348] width 352 height 214
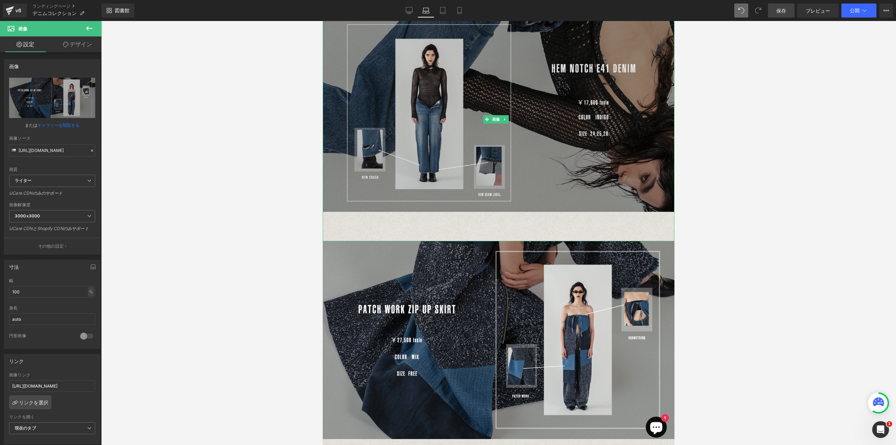
drag, startPoint x: 502, startPoint y: 224, endPoint x: 496, endPoint y: 195, distance: 29.2
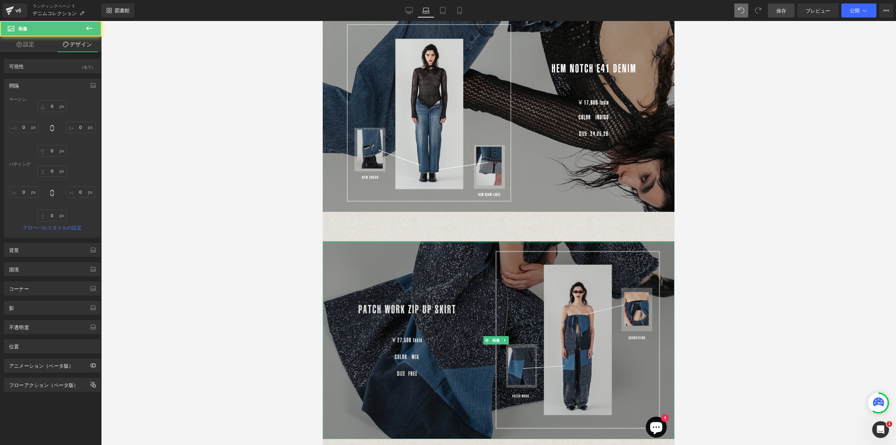
click at [498, 241] on div at bounding box center [499, 242] width 352 height 2
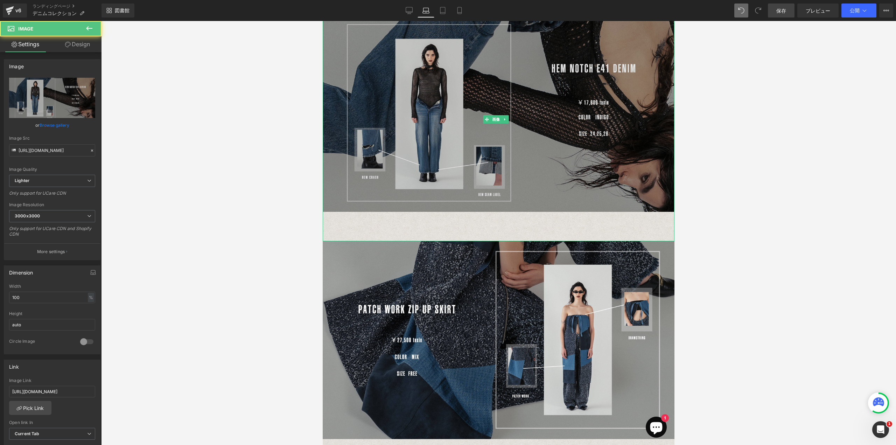
click at [501, 193] on img at bounding box center [499, 119] width 352 height 244
click at [502, 186] on img at bounding box center [499, 119] width 352 height 244
click at [501, 200] on img at bounding box center [499, 119] width 352 height 244
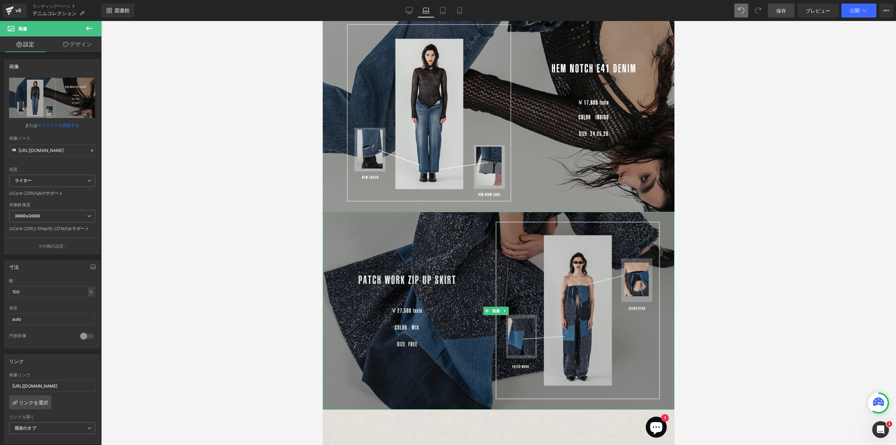
drag, startPoint x: 499, startPoint y: 222, endPoint x: 499, endPoint y: 228, distance: 5.6
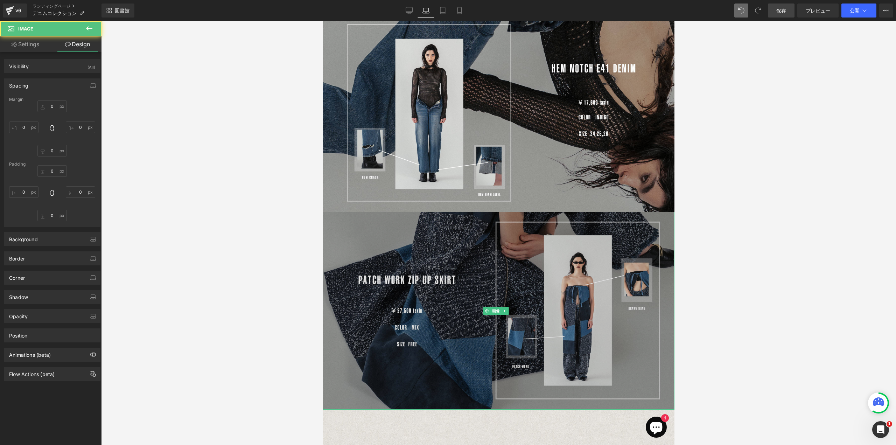
type input "0"
type input "48"
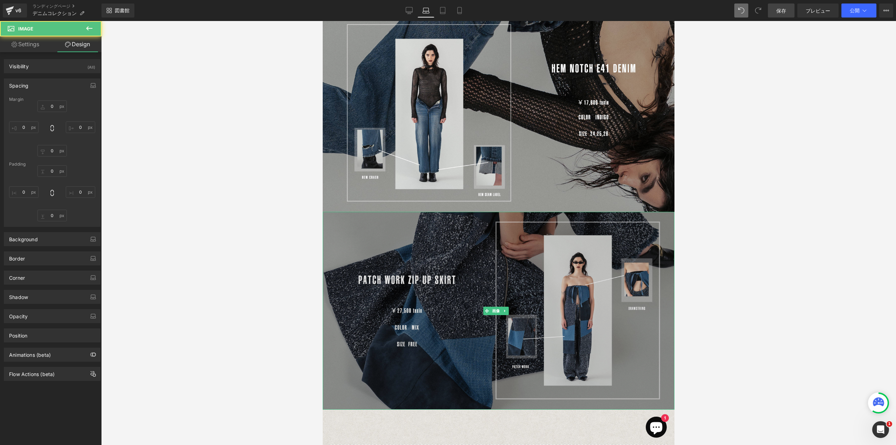
type input "0"
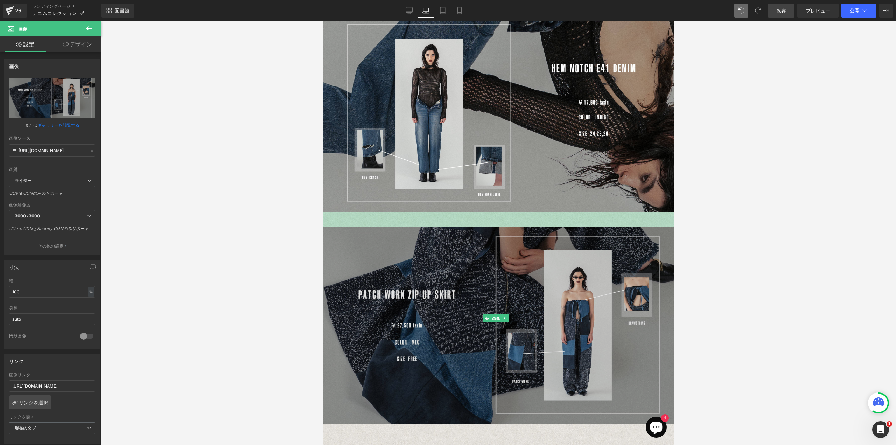
drag, startPoint x: 501, startPoint y: 195, endPoint x: 500, endPoint y: 209, distance: 14.7
click at [500, 212] on div "画像 42ピクセル" at bounding box center [499, 318] width 352 height 212
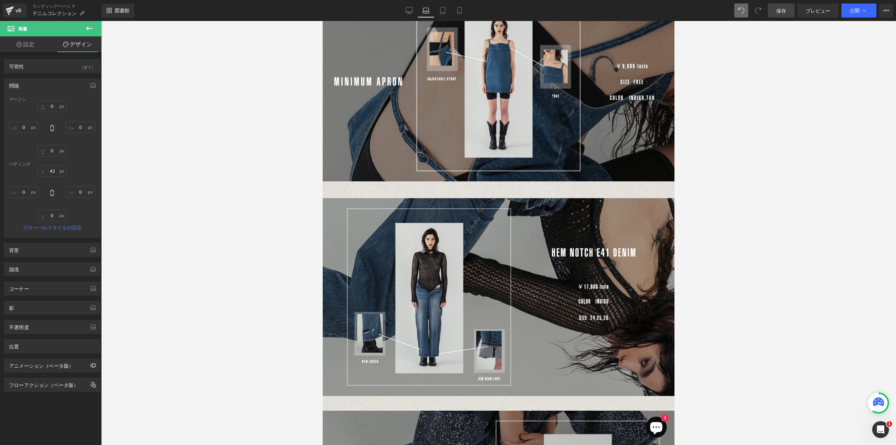
scroll to position [1072, 0]
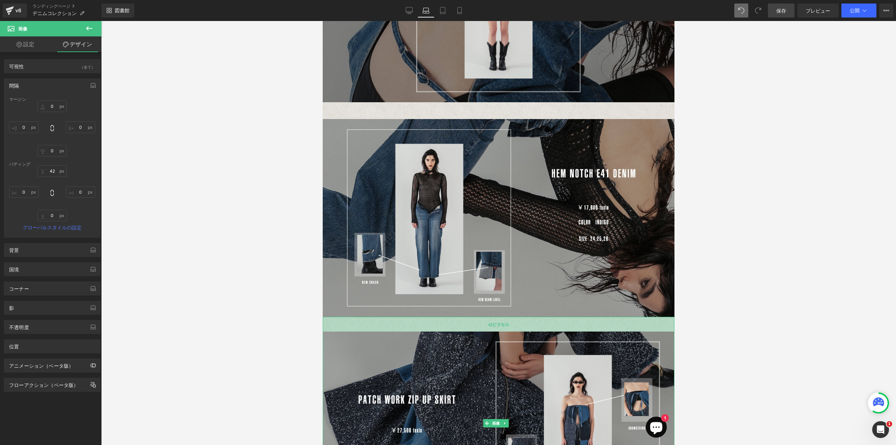
click at [496, 317] on div "42ピクセル" at bounding box center [499, 324] width 352 height 15
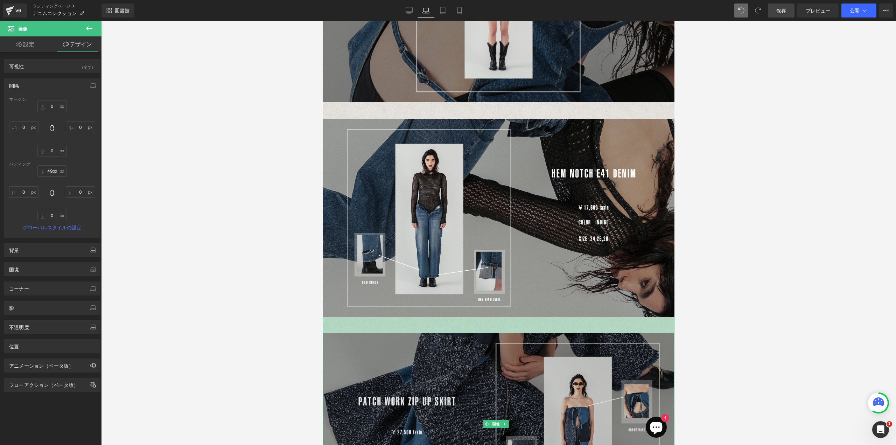
type input "51px"
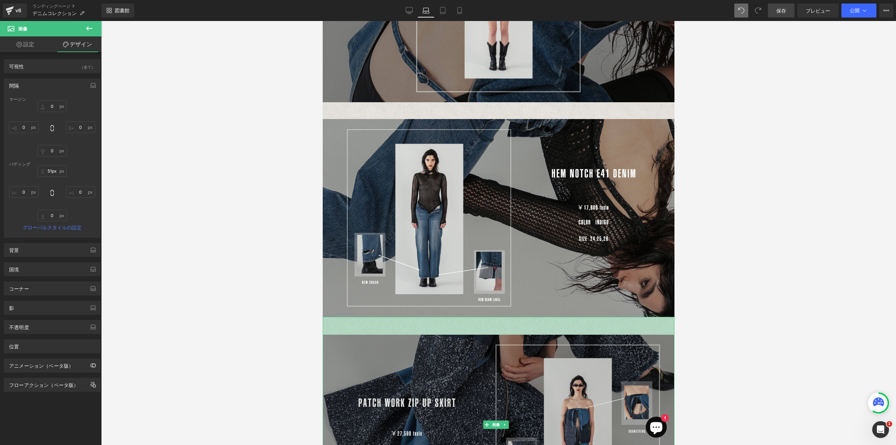
drag, startPoint x: 496, startPoint y: 313, endPoint x: 497, endPoint y: 331, distance: 17.9
click at [497, 331] on div "画像 51px" at bounding box center [499, 425] width 352 height 216
type input "0px"
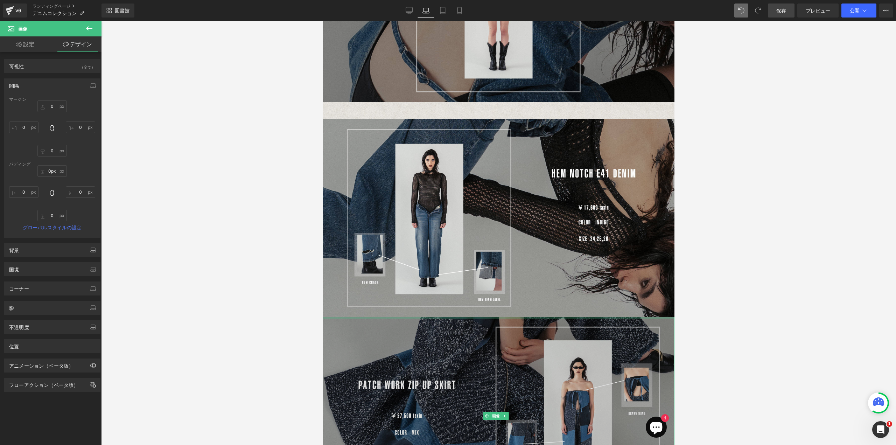
drag, startPoint x: 503, startPoint y: 313, endPoint x: 500, endPoint y: 338, distance: 24.8
click at [500, 338] on div "画像" at bounding box center [499, 416] width 352 height 198
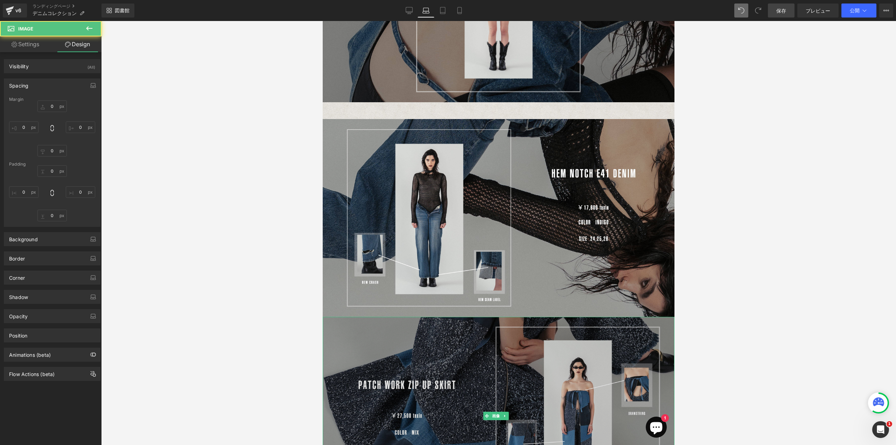
type input "0"
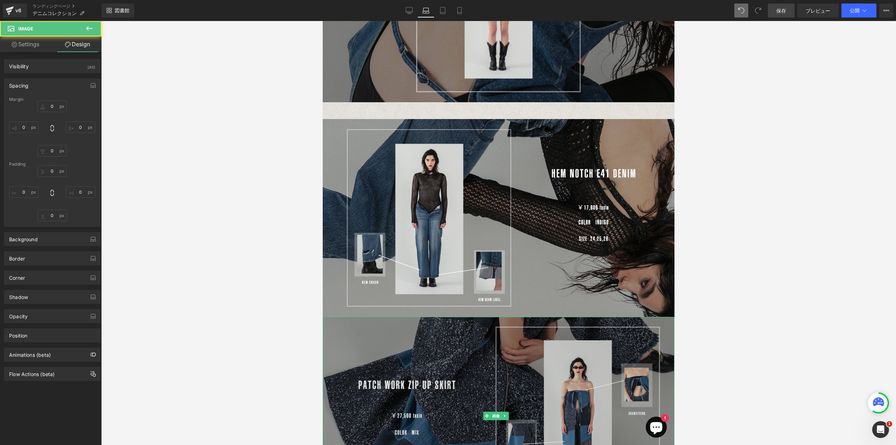
type input "0"
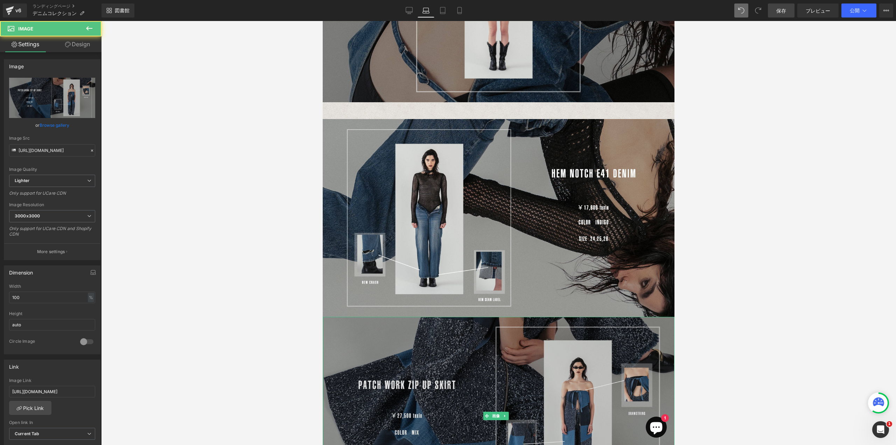
click at [494, 317] on img at bounding box center [499, 416] width 352 height 198
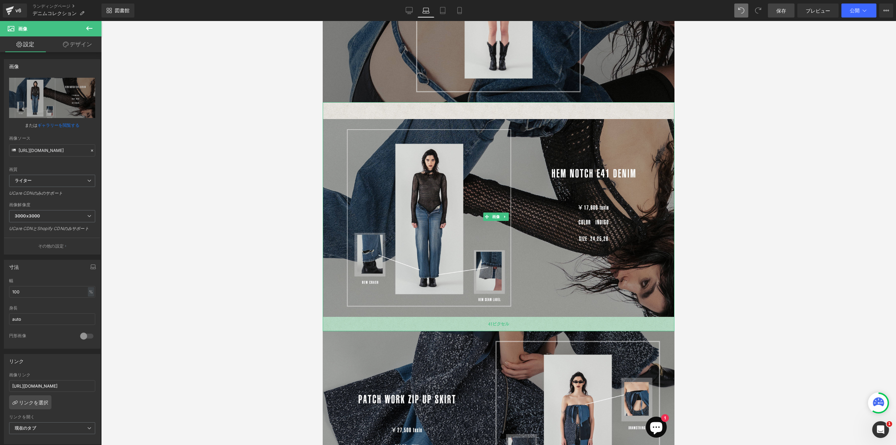
drag, startPoint x: 493, startPoint y: 298, endPoint x: 493, endPoint y: 312, distance: 14.3
click at [493, 317] on div "41ピクセル" at bounding box center [499, 324] width 352 height 14
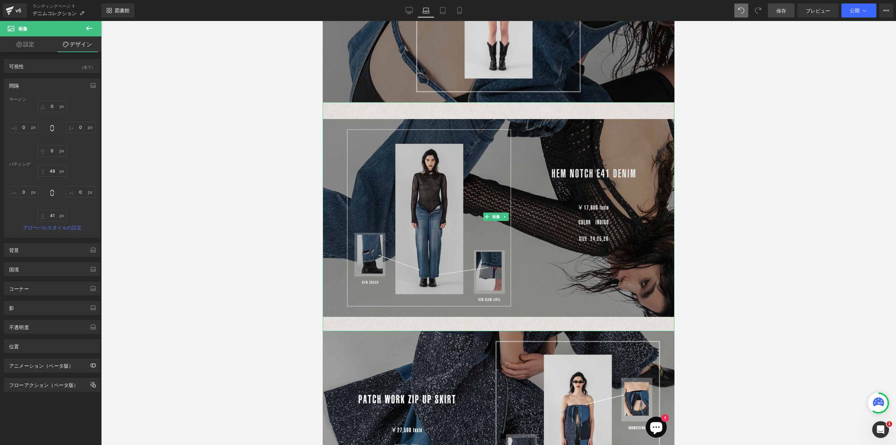
click at [509, 102] on img at bounding box center [499, 216] width 352 height 229
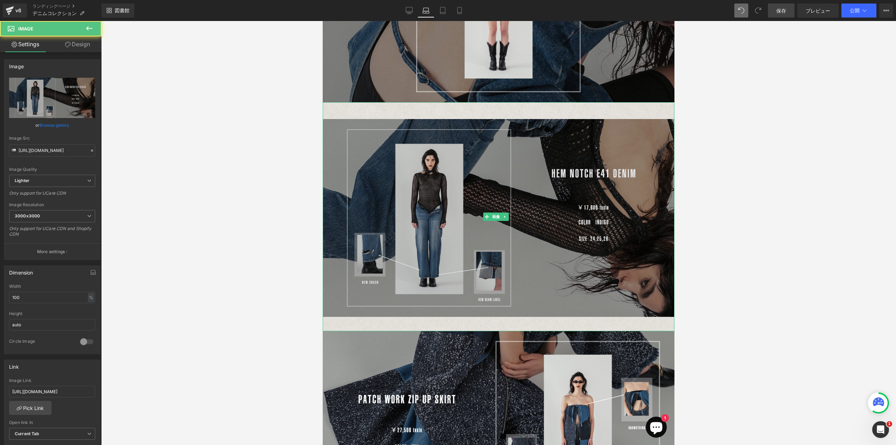
click at [509, 102] on img at bounding box center [499, 216] width 352 height 229
click at [507, 104] on img at bounding box center [499, 216] width 352 height 229
click at [505, 102] on img at bounding box center [499, 216] width 352 height 229
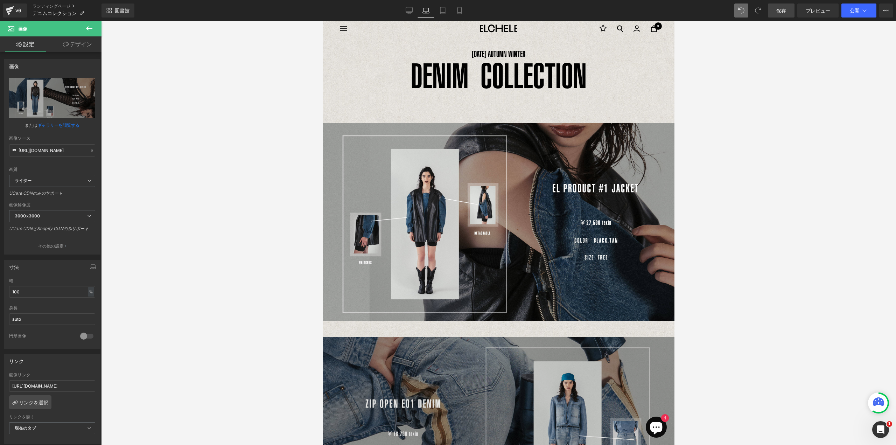
scroll to position [0, 0]
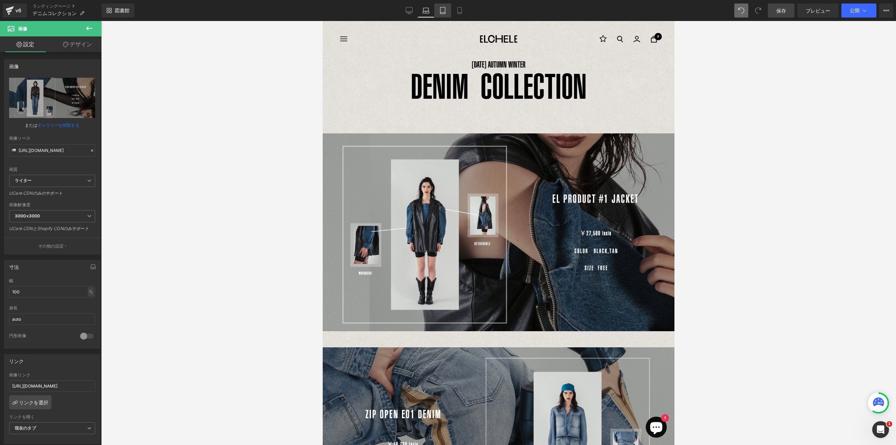
click at [441, 7] on icon at bounding box center [442, 10] width 5 height 7
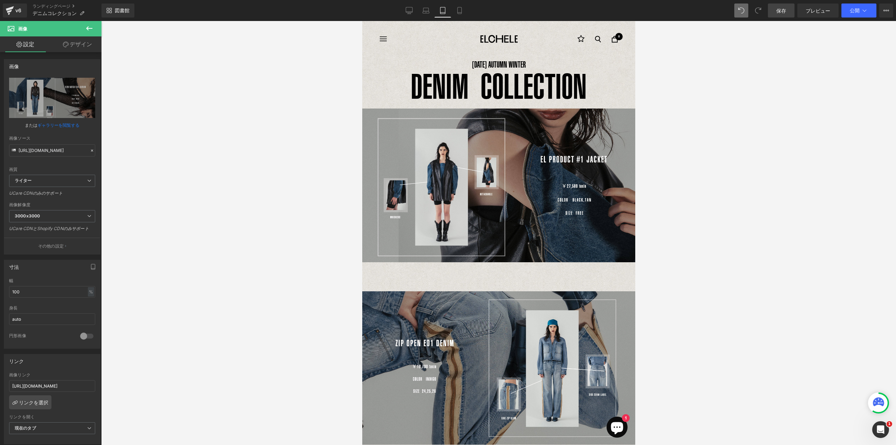
click at [493, 84] on div "DENIM COLLECTION テキストブロック 71ピクセル" at bounding box center [498, 90] width 273 height 36
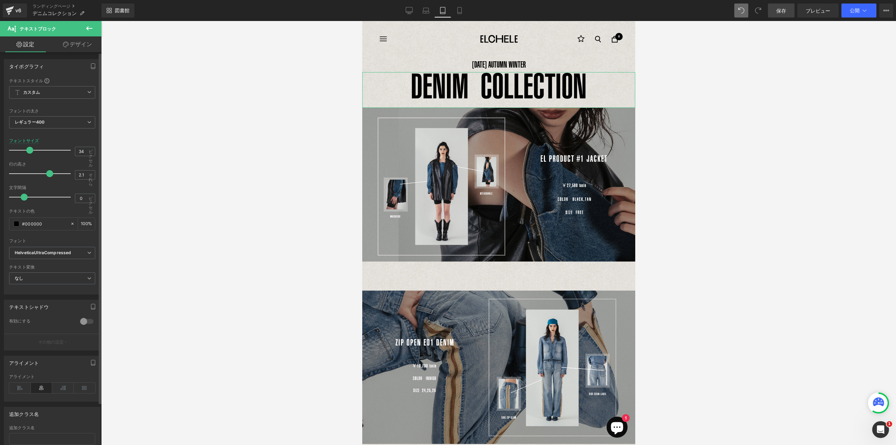
type input "33"
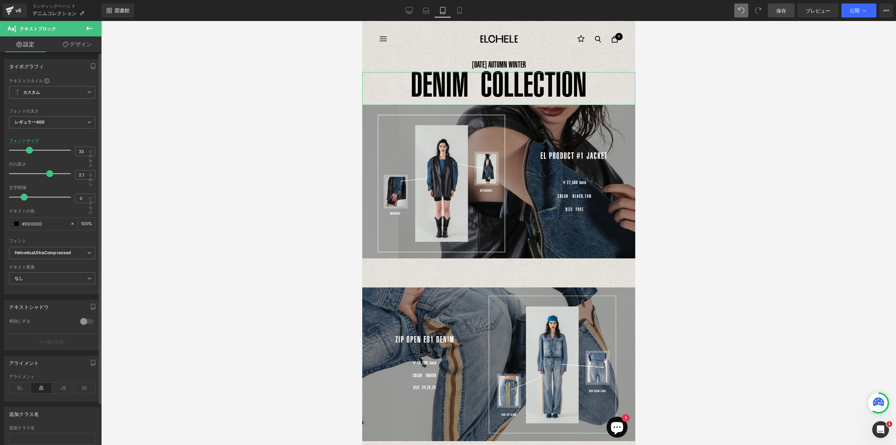
drag, startPoint x: 31, startPoint y: 151, endPoint x: 27, endPoint y: 155, distance: 5.5
click at [27, 155] on div at bounding box center [42, 150] width 58 height 14
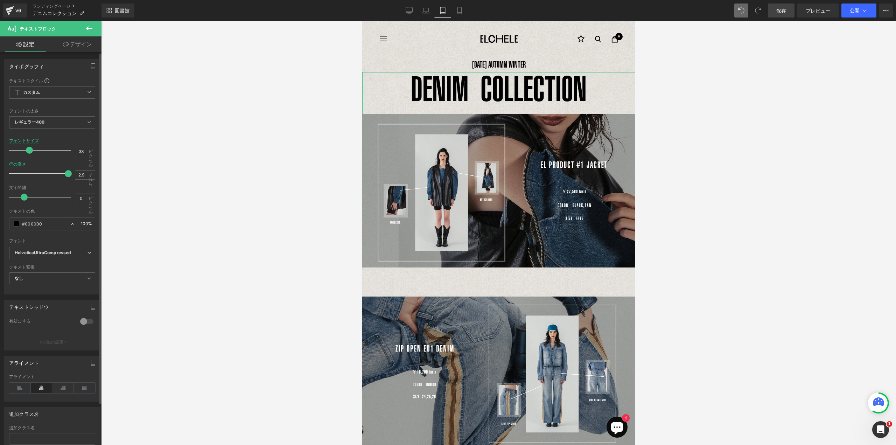
type input "2.8"
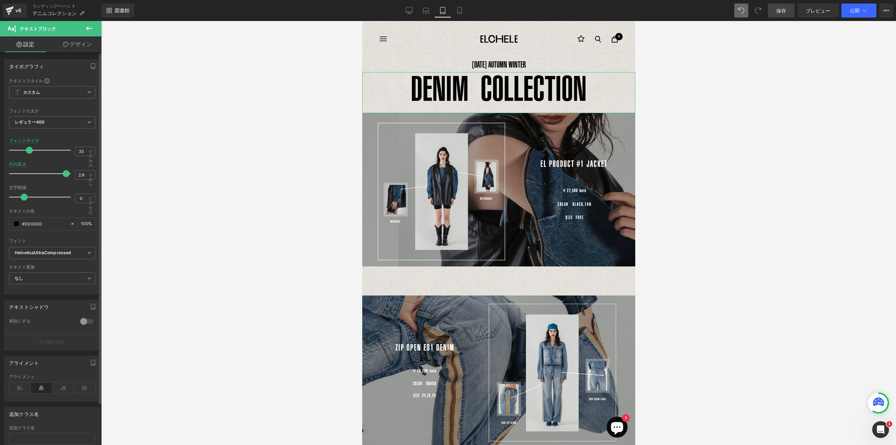
drag, startPoint x: 47, startPoint y: 173, endPoint x: 63, endPoint y: 179, distance: 17.2
click at [63, 179] on div at bounding box center [42, 174] width 58 height 14
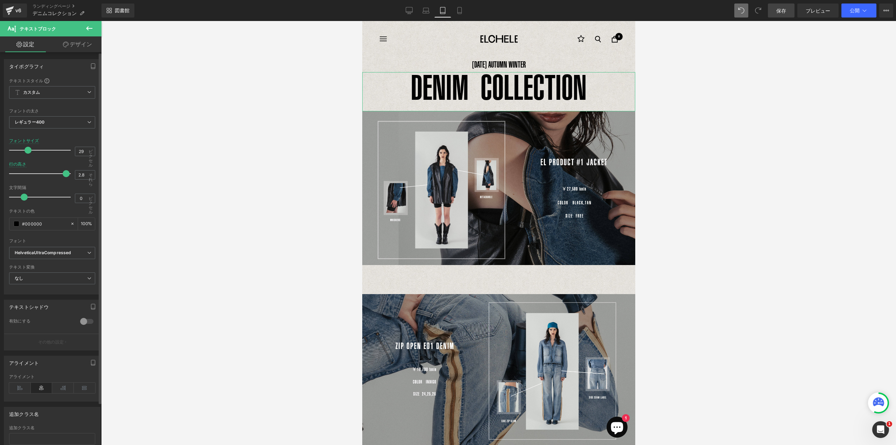
type input "28"
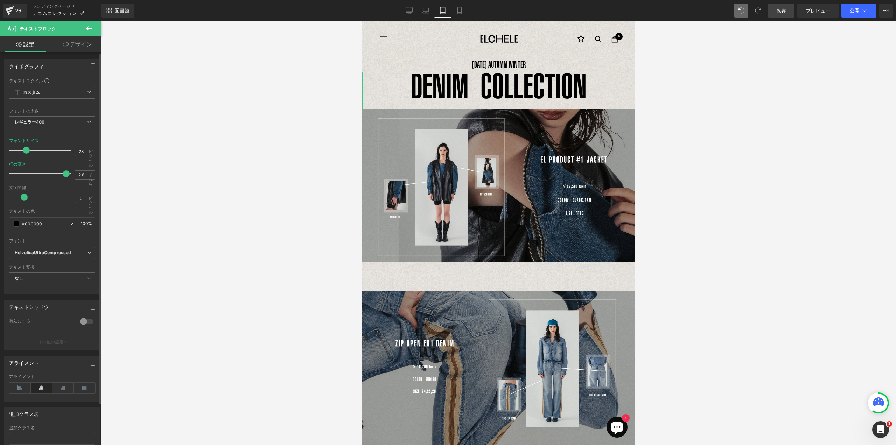
drag, startPoint x: 27, startPoint y: 147, endPoint x: 24, endPoint y: 150, distance: 4.5
click at [24, 150] on span at bounding box center [26, 150] width 7 height 7
click at [505, 83] on font "DENIM COLLECTION" at bounding box center [498, 86] width 176 height 40
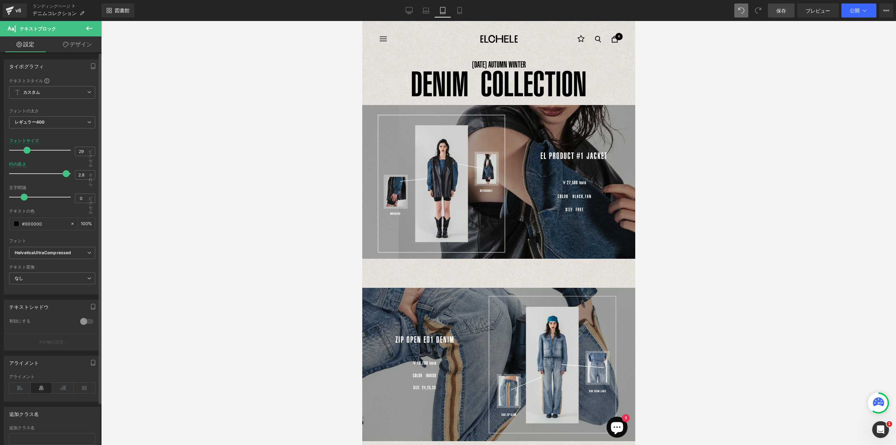
type input "30"
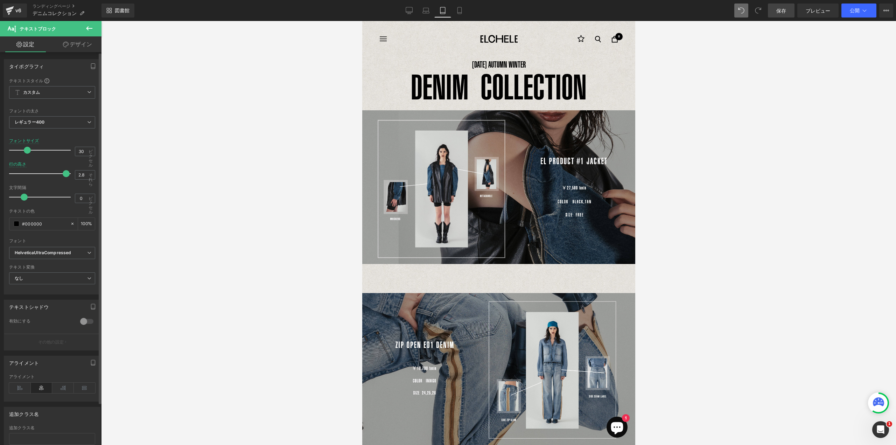
click at [26, 151] on span at bounding box center [27, 150] width 7 height 7
click at [445, 88] on font "DENIM COLLECTION" at bounding box center [498, 87] width 176 height 40
click at [527, 90] on font "DENIM COLLECTION" at bounding box center [498, 87] width 176 height 40
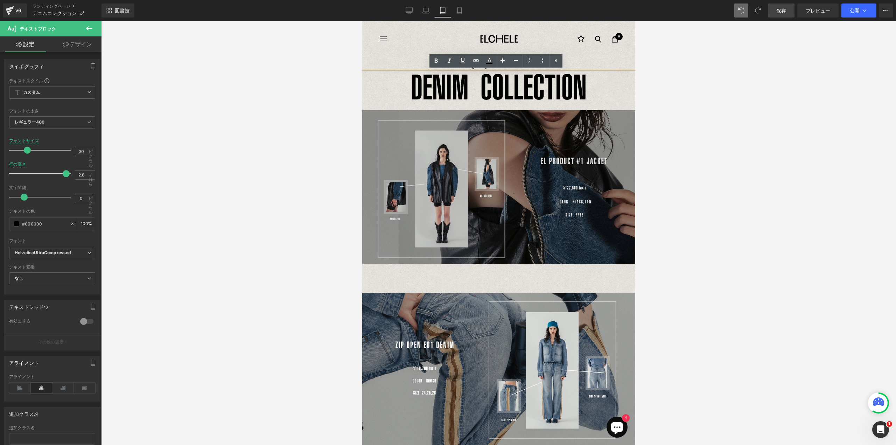
click at [508, 210] on img at bounding box center [498, 187] width 273 height 154
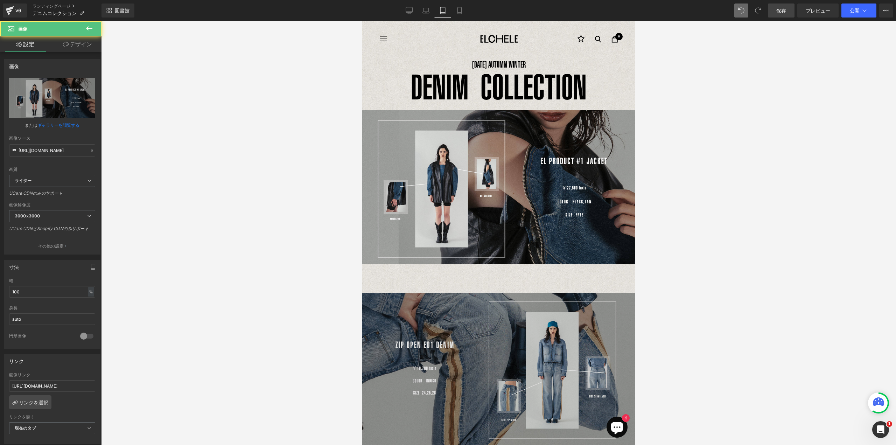
click at [510, 287] on img at bounding box center [498, 370] width 273 height 212
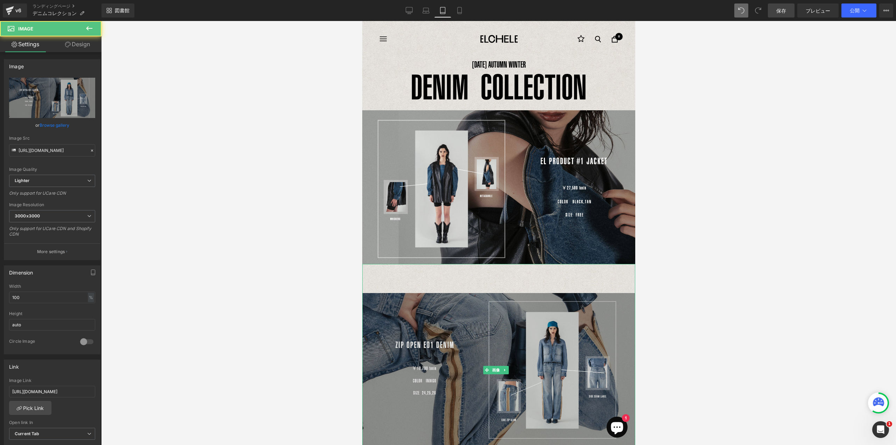
click at [501, 291] on img at bounding box center [498, 370] width 273 height 212
click at [505, 283] on img at bounding box center [498, 370] width 273 height 212
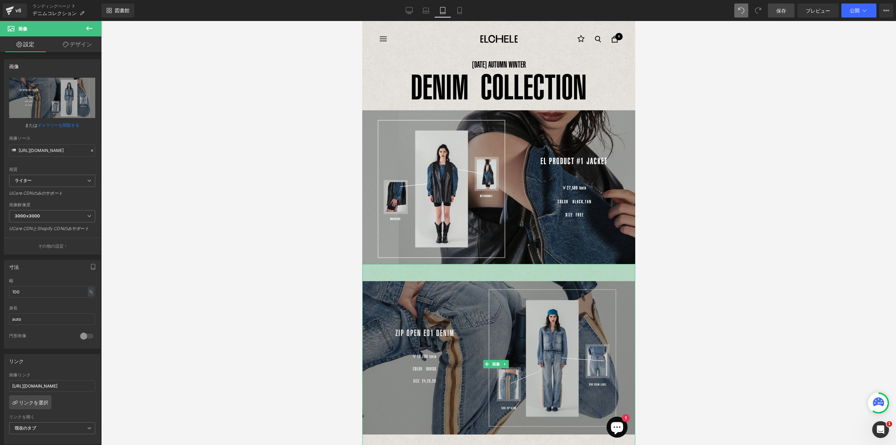
drag, startPoint x: 496, startPoint y: 261, endPoint x: 496, endPoint y: 278, distance: 17.1
click at [496, 278] on div "画像 49ピクセル" at bounding box center [498, 364] width 273 height 200
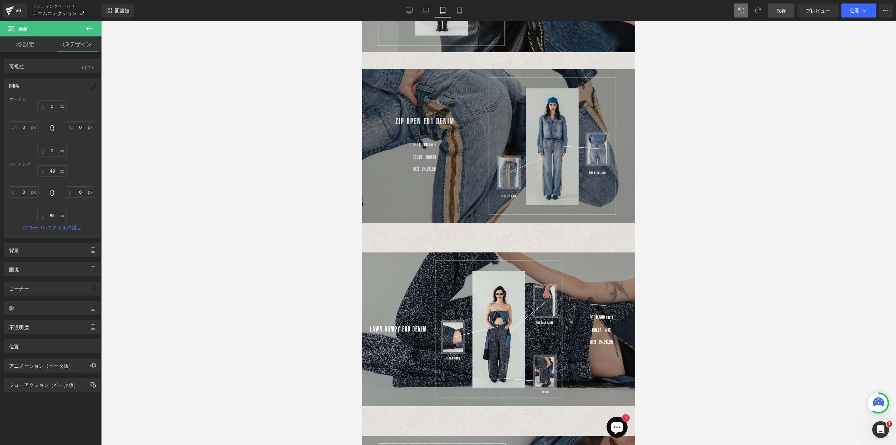
click at [493, 235] on img at bounding box center [498, 152] width 273 height 200
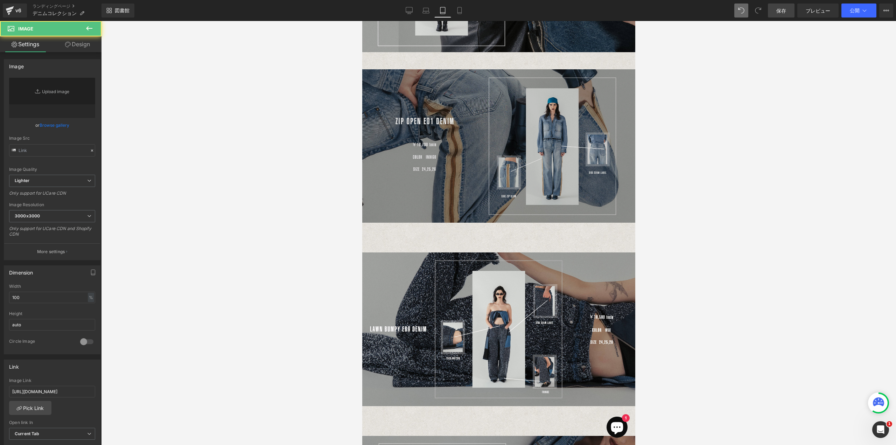
scroll to position [199, 0]
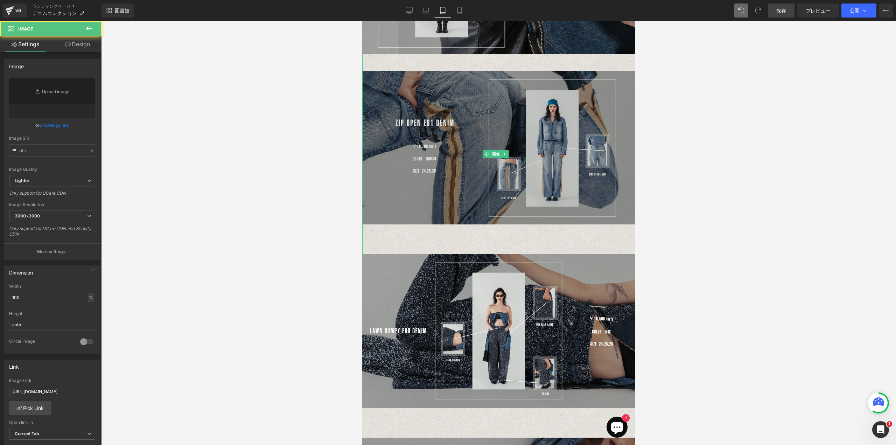
type input "[URL][DOMAIN_NAME]"
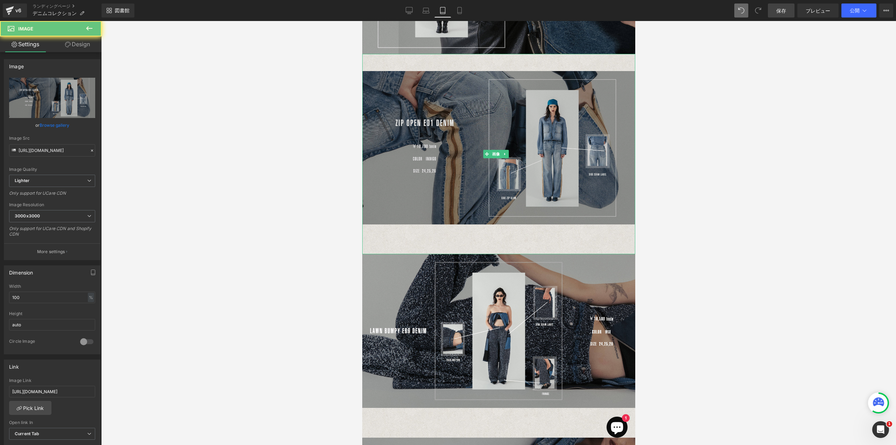
click at [496, 215] on img at bounding box center [498, 154] width 273 height 200
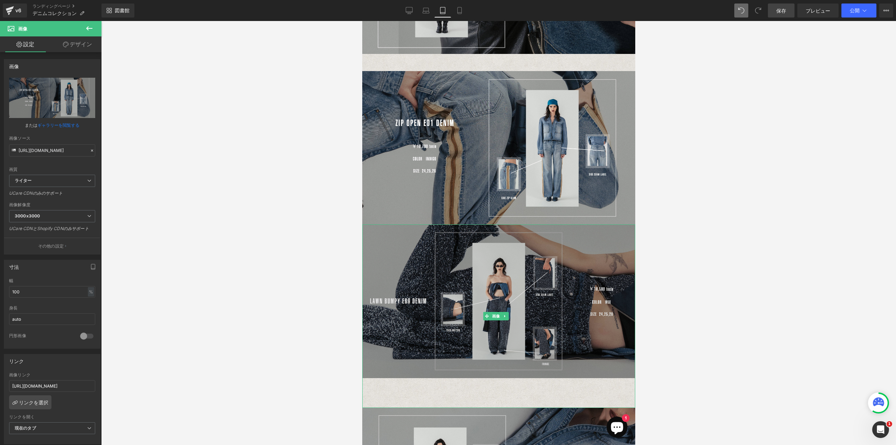
drag, startPoint x: 496, startPoint y: 247, endPoint x: 498, endPoint y: 240, distance: 6.8
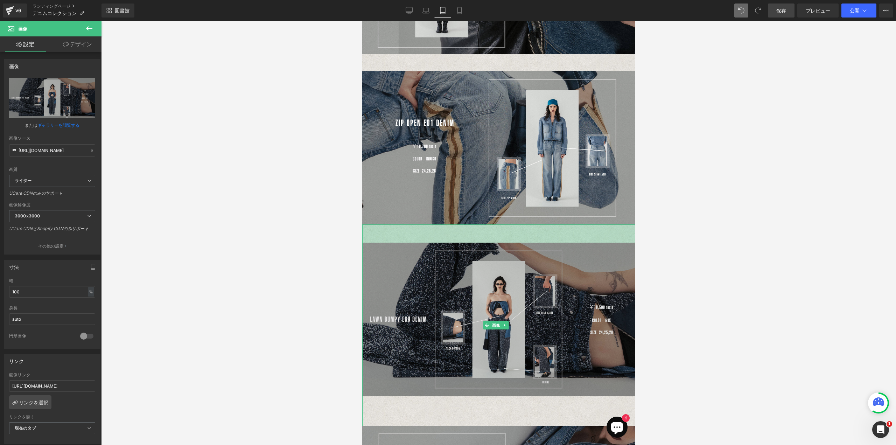
drag, startPoint x: 497, startPoint y: 221, endPoint x: 497, endPoint y: 238, distance: 16.8
click at [497, 238] on div "画像 52ピクセル" at bounding box center [498, 325] width 273 height 202
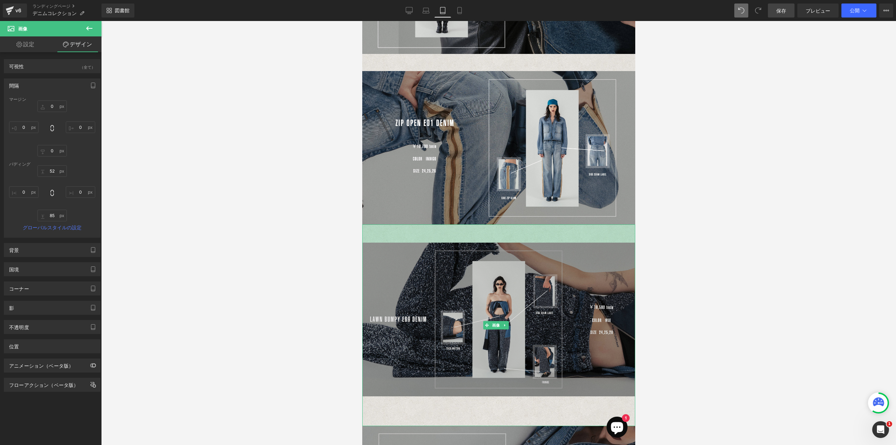
type input "0px"
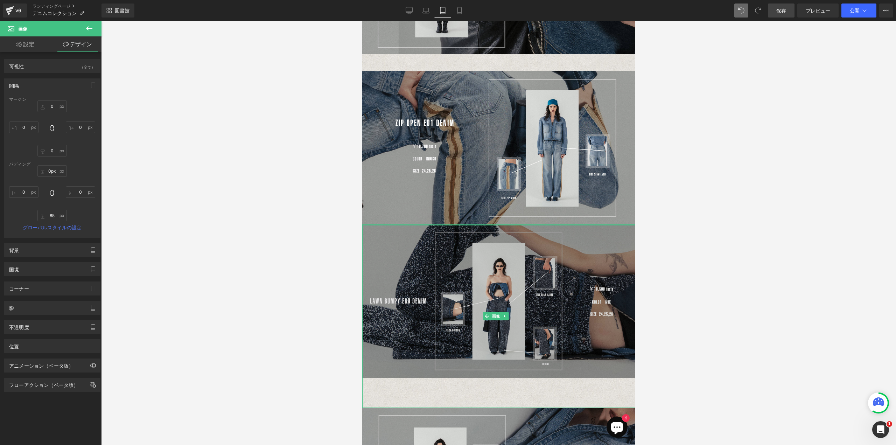
drag, startPoint x: 498, startPoint y: 235, endPoint x: 498, endPoint y: 245, distance: 9.8
click at [498, 245] on div "画像" at bounding box center [498, 315] width 273 height 183
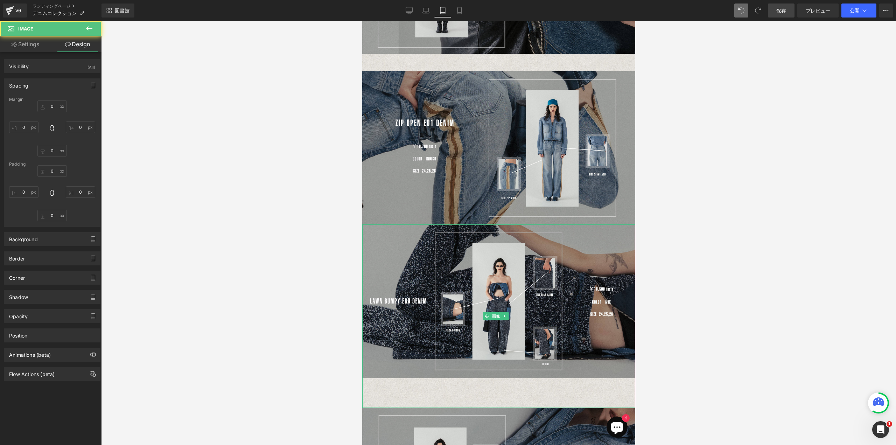
type input "0"
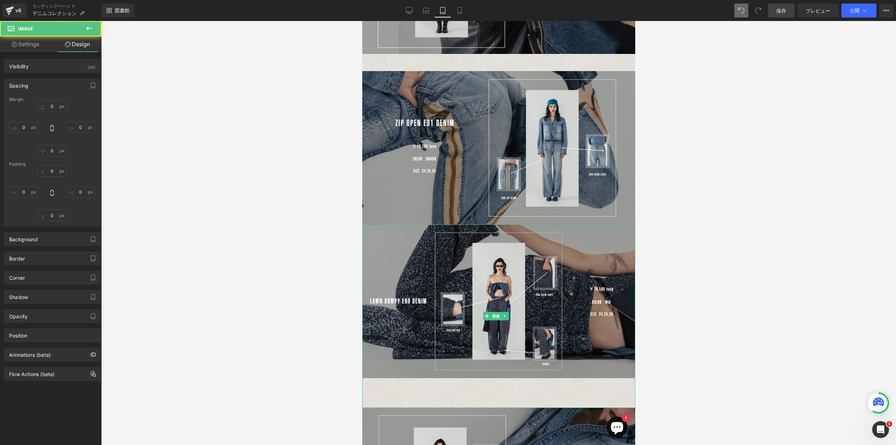
type input "0"
type input "85"
type input "0"
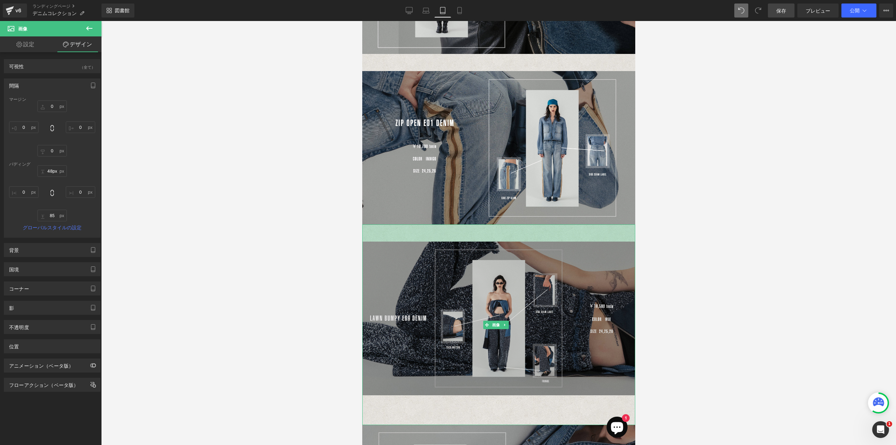
type input "49px"
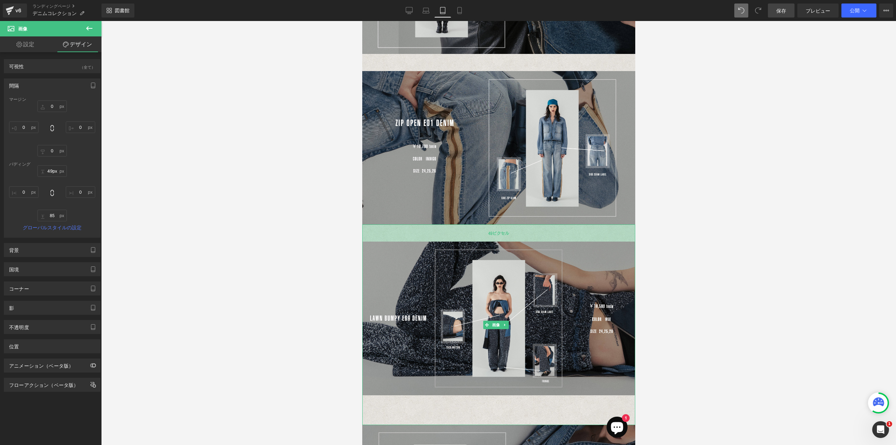
drag, startPoint x: 499, startPoint y: 218, endPoint x: 499, endPoint y: 235, distance: 17.1
click at [499, 235] on div "49ピクセル" at bounding box center [498, 232] width 273 height 17
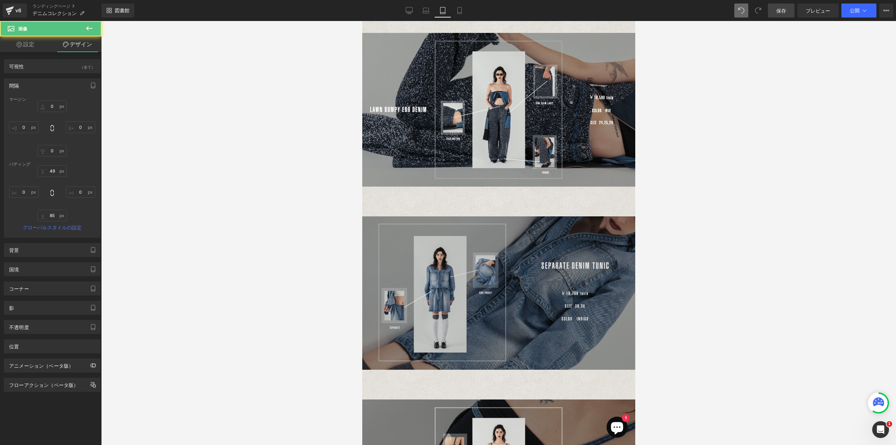
scroll to position [409, 0]
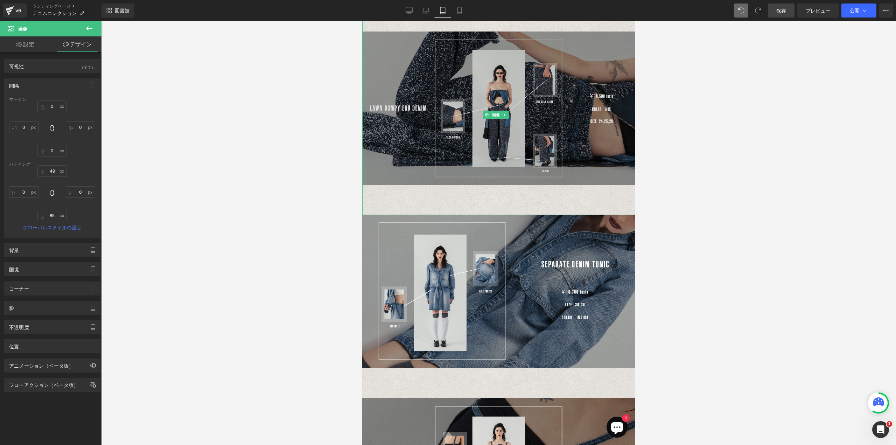
click at [506, 199] on img at bounding box center [498, 114] width 273 height 200
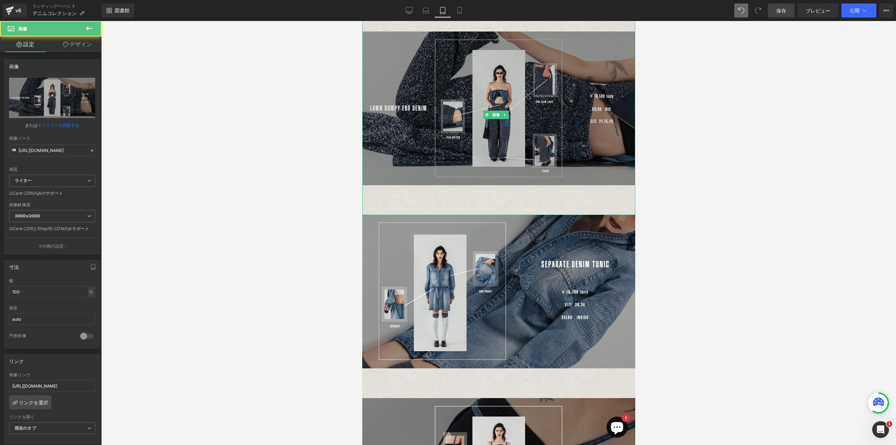
click at [502, 175] on img at bounding box center [498, 114] width 273 height 200
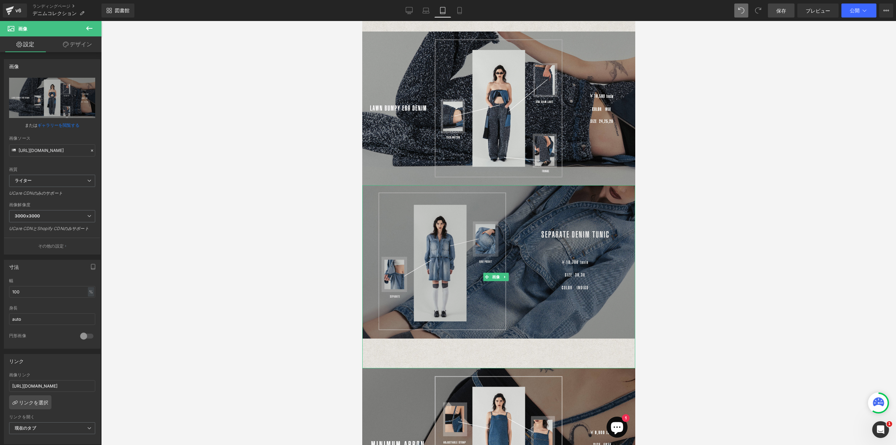
drag, startPoint x: 495, startPoint y: 205, endPoint x: 498, endPoint y: 195, distance: 10.4
click at [496, 201] on div "[DATE] AUTUMN WINTER テキストブロック DENIM COLLECTION テキストブロック 画像 画像 49ピクセル 画像 49ピクセル …" at bounding box center [498, 293] width 273 height 1313
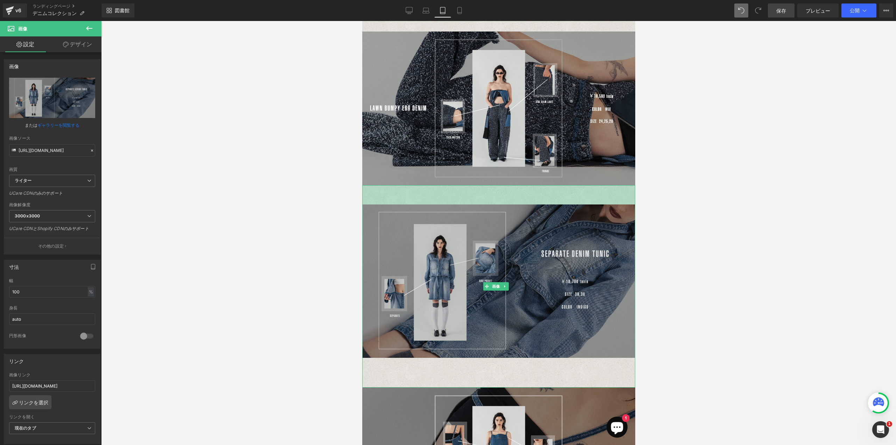
drag, startPoint x: 499, startPoint y: 177, endPoint x: 500, endPoint y: 197, distance: 19.3
click at [500, 197] on div "画像 55ピクセル" at bounding box center [498, 286] width 273 height 203
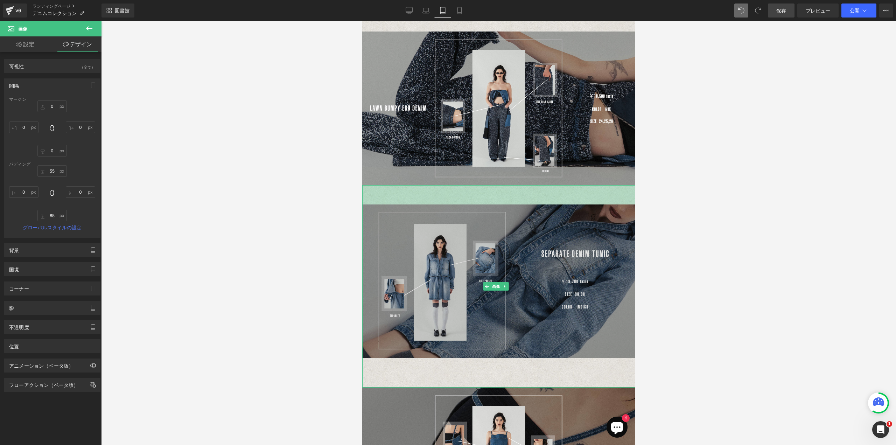
type input "0px"
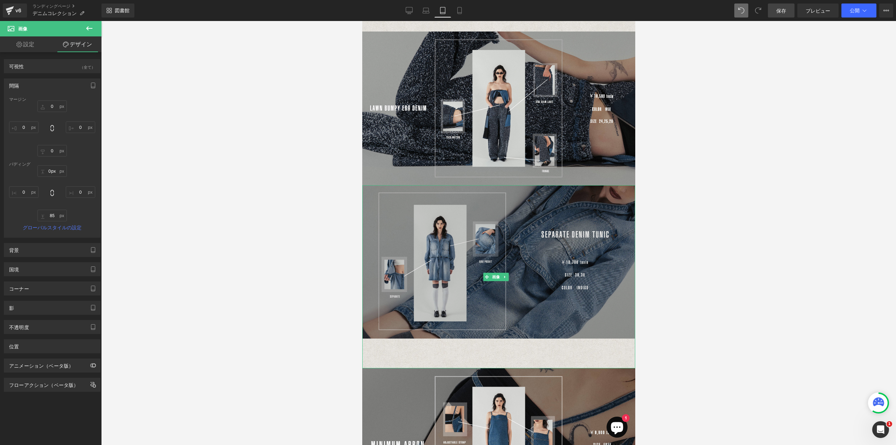
drag, startPoint x: 502, startPoint y: 193, endPoint x: 501, endPoint y: 204, distance: 10.5
click at [501, 204] on div "画像" at bounding box center [498, 276] width 273 height 183
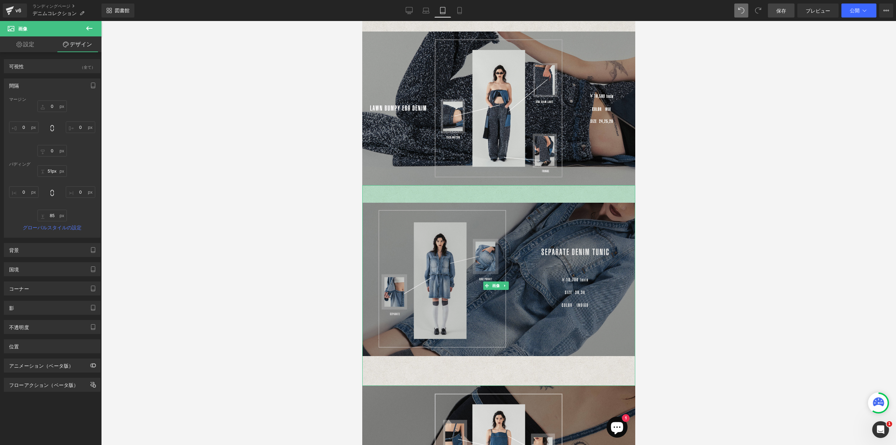
type input "54px"
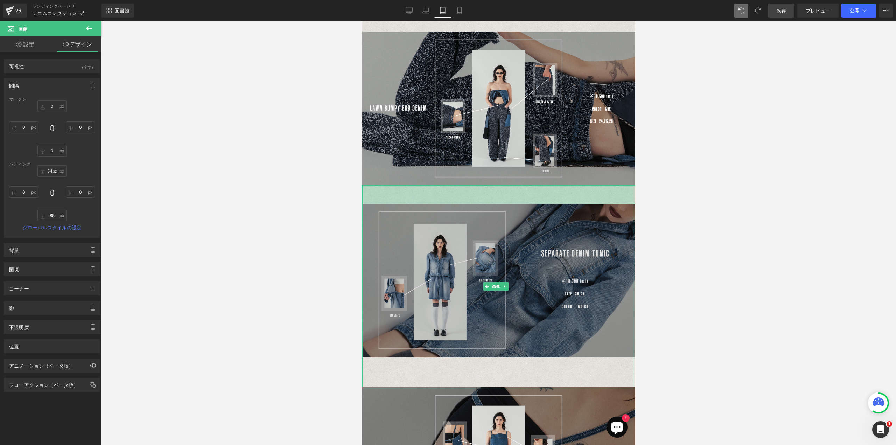
drag, startPoint x: 502, startPoint y: 177, endPoint x: 502, endPoint y: 196, distance: 18.9
click at [502, 196] on div "画像 54ピクセル" at bounding box center [498, 286] width 273 height 202
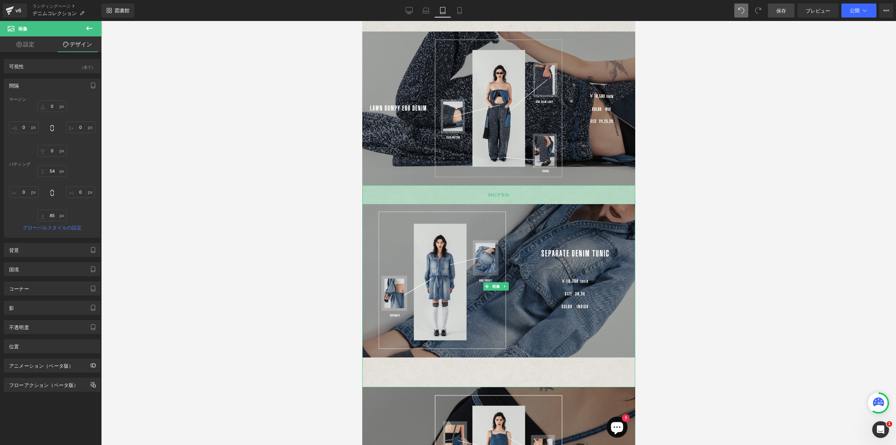
click at [502, 192] on div "54ピクセル" at bounding box center [498, 194] width 273 height 19
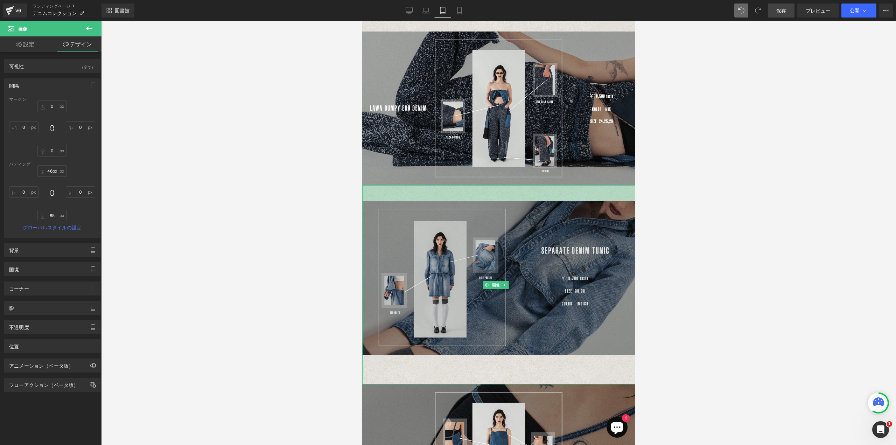
type input "47px"
drag, startPoint x: 502, startPoint y: 194, endPoint x: 502, endPoint y: 211, distance: 16.4
click at [502, 211] on div "画像 47ピクセル" at bounding box center [498, 285] width 273 height 200
type input "2px"
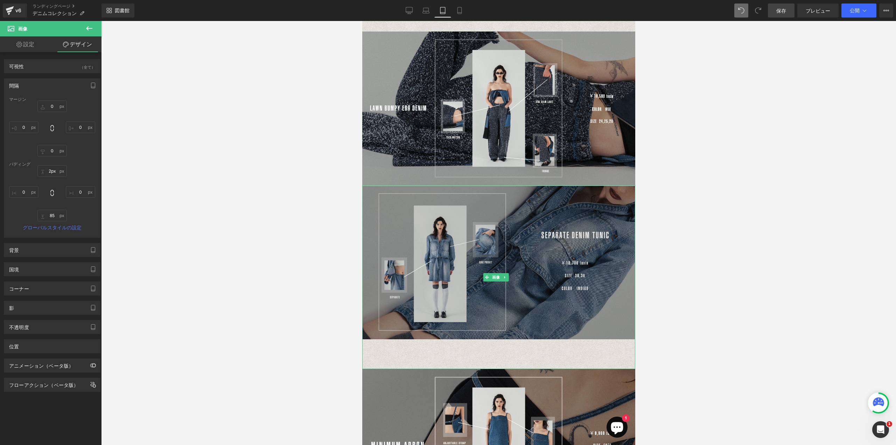
click at [502, 193] on div "画像" at bounding box center [498, 277] width 273 height 184
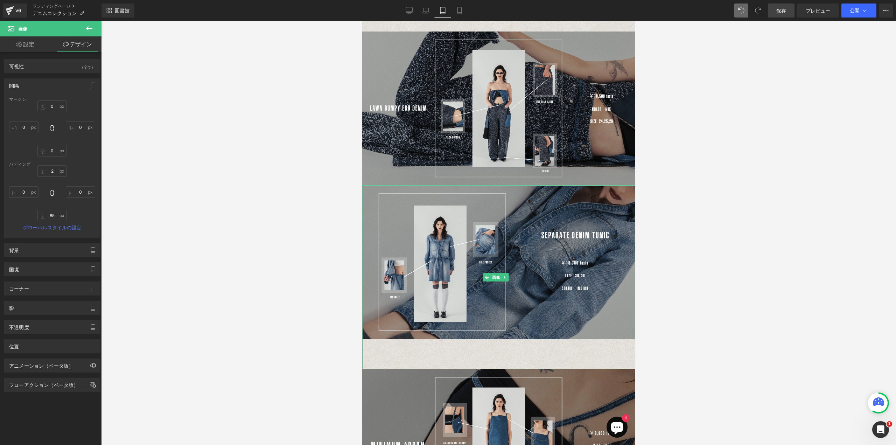
click at [501, 185] on div at bounding box center [498, 185] width 273 height 1
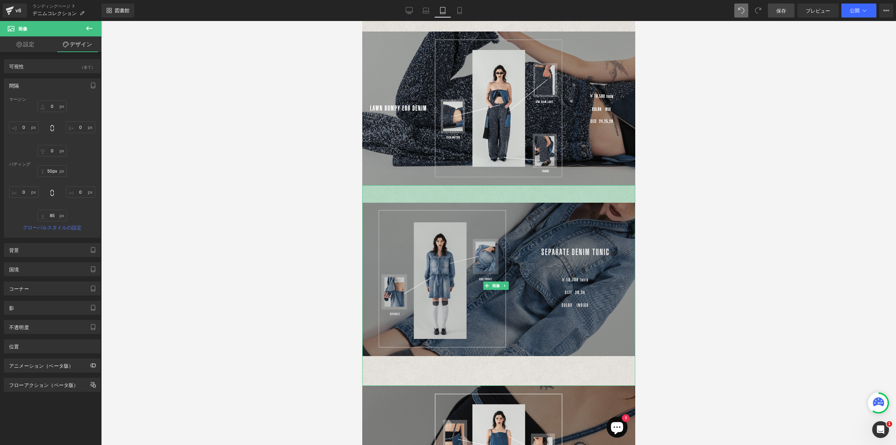
type input "51px"
drag, startPoint x: 504, startPoint y: 176, endPoint x: 503, endPoint y: 194, distance: 17.9
click at [503, 194] on div "画像 51ピクセル" at bounding box center [498, 285] width 273 height 201
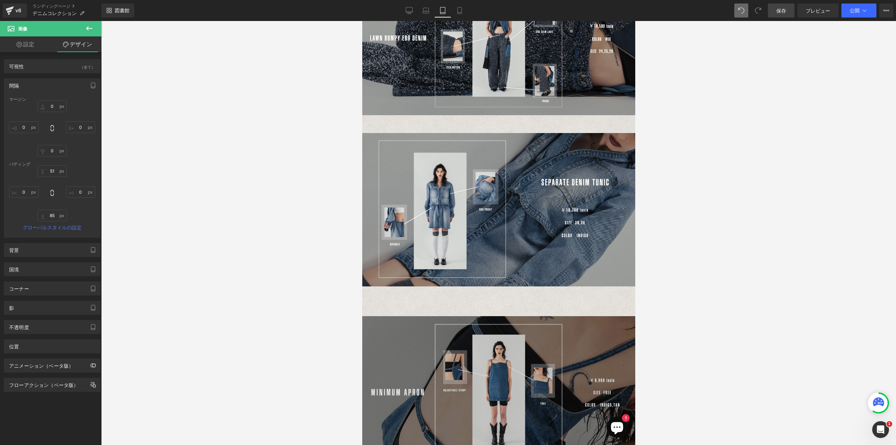
scroll to position [584, 0]
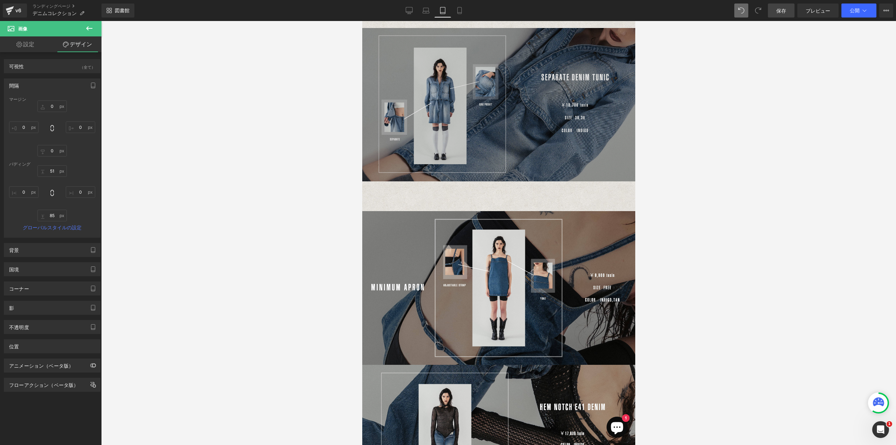
click at [506, 191] on img at bounding box center [498, 110] width 273 height 201
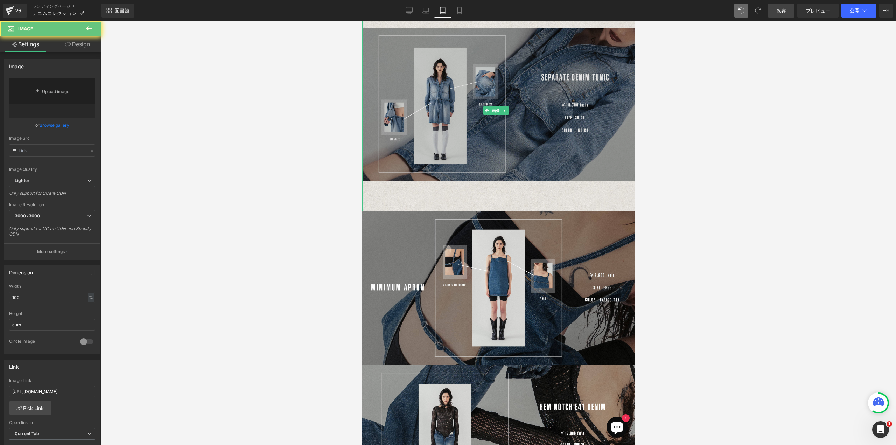
type input "[URL][DOMAIN_NAME]"
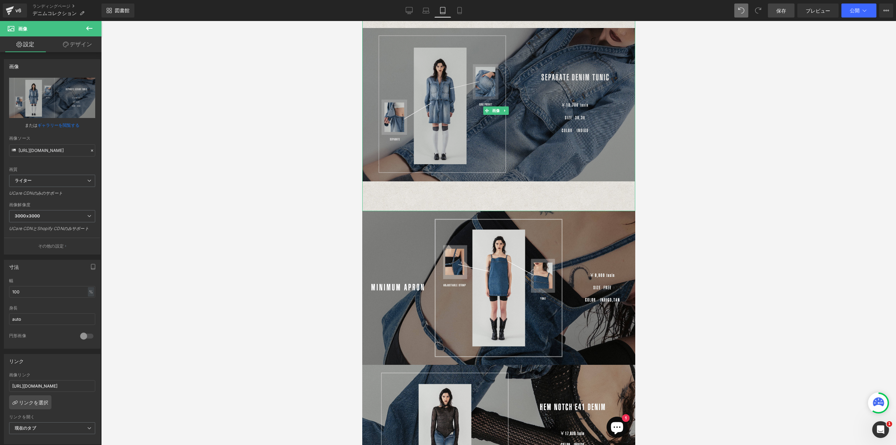
click at [505, 183] on img at bounding box center [498, 110] width 273 height 201
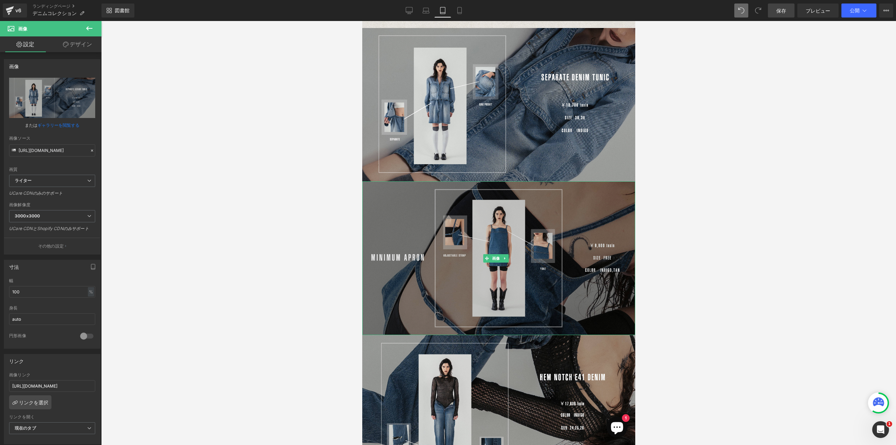
drag, startPoint x: 511, startPoint y: 198, endPoint x: 513, endPoint y: 223, distance: 24.9
click at [513, 223] on div "[DATE] AUTUMN WINTER テキストブロック DENIM COLLECTION テキストブロック 画像 画像 49ピクセル 画像 49ピクセル …" at bounding box center [498, 112] width 273 height 1301
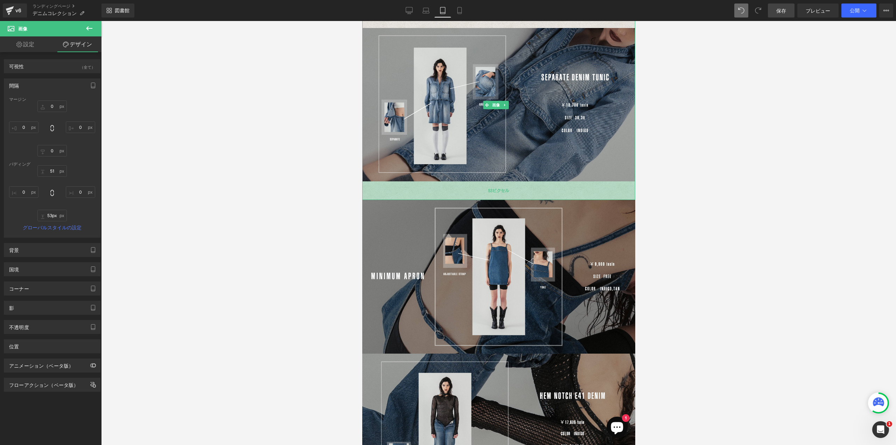
type input "49px"
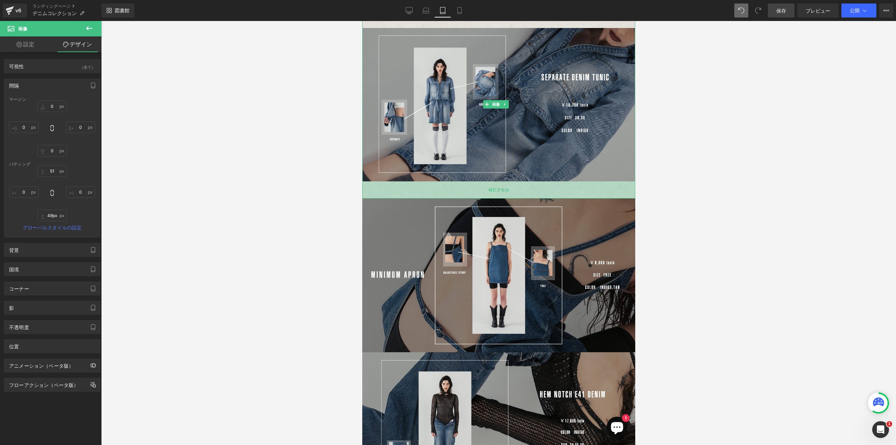
drag, startPoint x: 505, startPoint y: 169, endPoint x: 504, endPoint y: 186, distance: 17.2
click at [504, 186] on div "49ピクセル" at bounding box center [498, 189] width 273 height 17
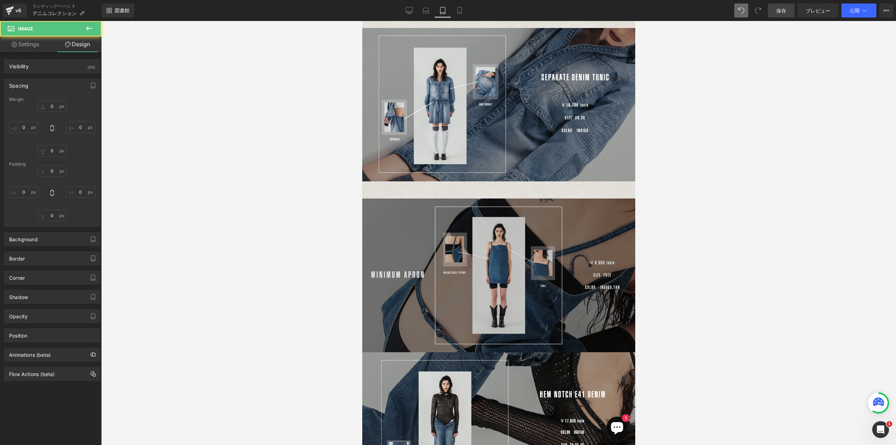
type input "0"
type input "51"
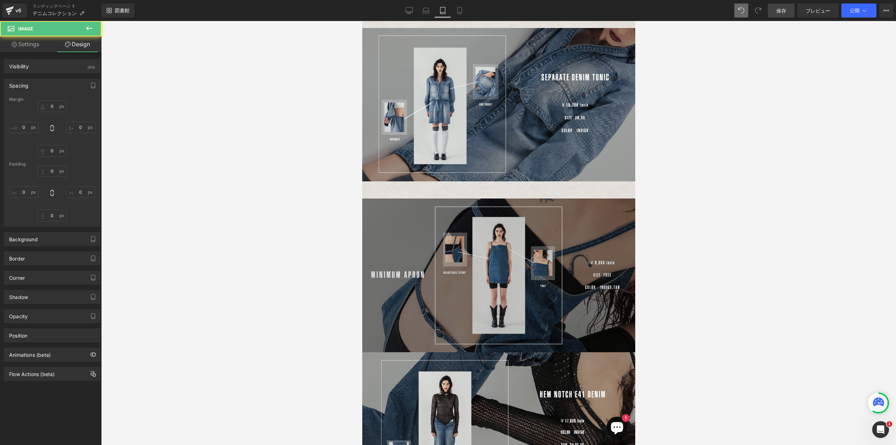
type input "0"
type input "49"
type input "0"
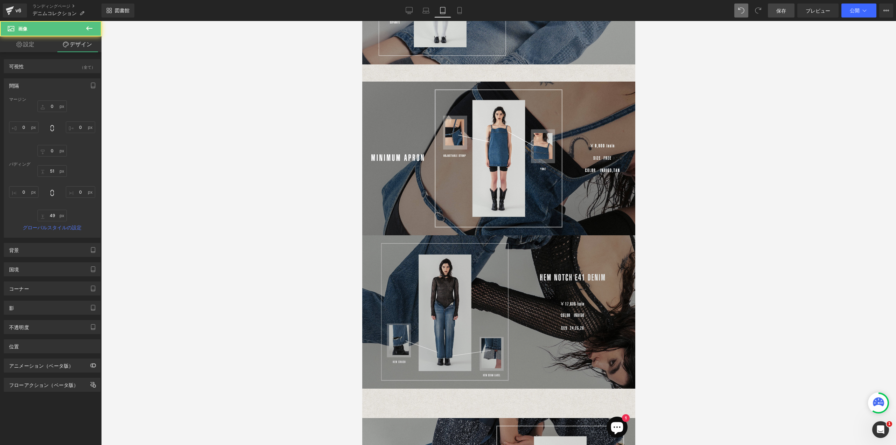
scroll to position [724, 0]
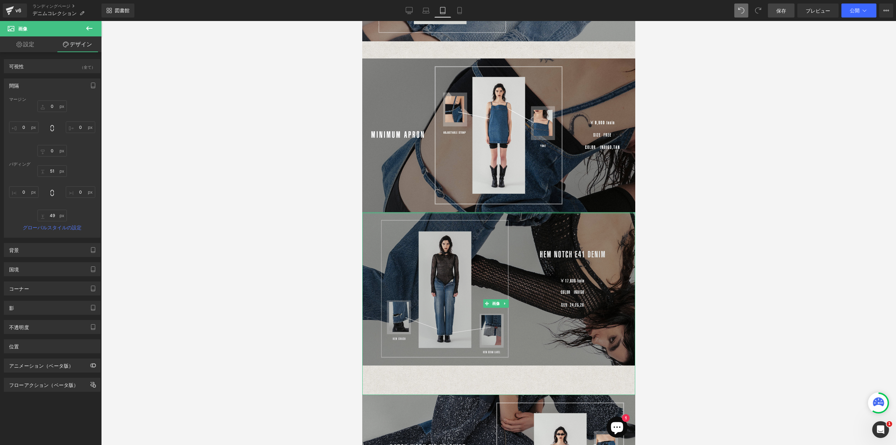
click at [506, 212] on div "画像 41ピクセル" at bounding box center [498, 303] width 273 height 183
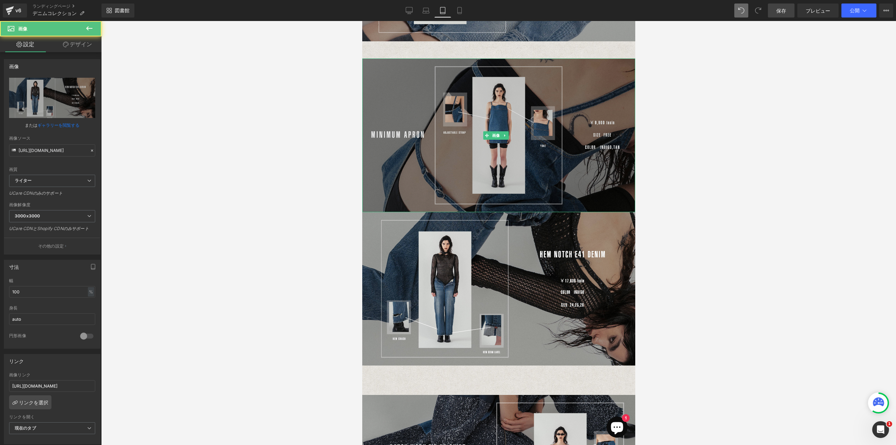
click at [501, 195] on img at bounding box center [498, 135] width 273 height 154
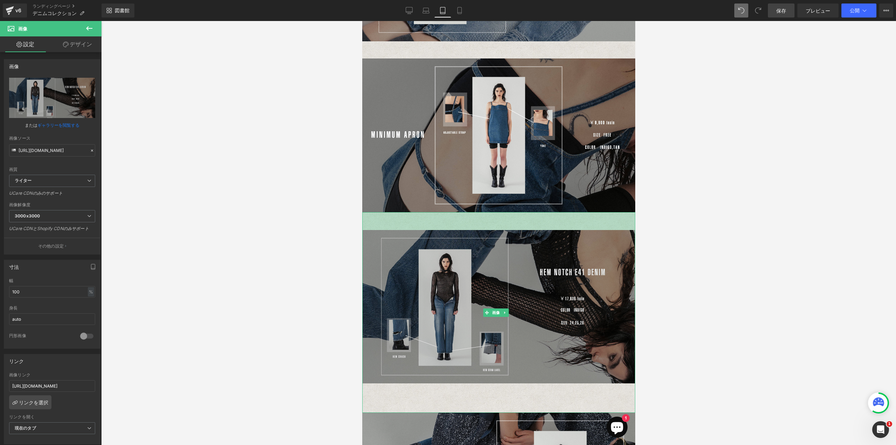
drag, startPoint x: 500, startPoint y: 197, endPoint x: 499, endPoint y: 215, distance: 17.9
click at [499, 215] on div "画像 51ピクセル 41ピクセル" at bounding box center [498, 312] width 273 height 201
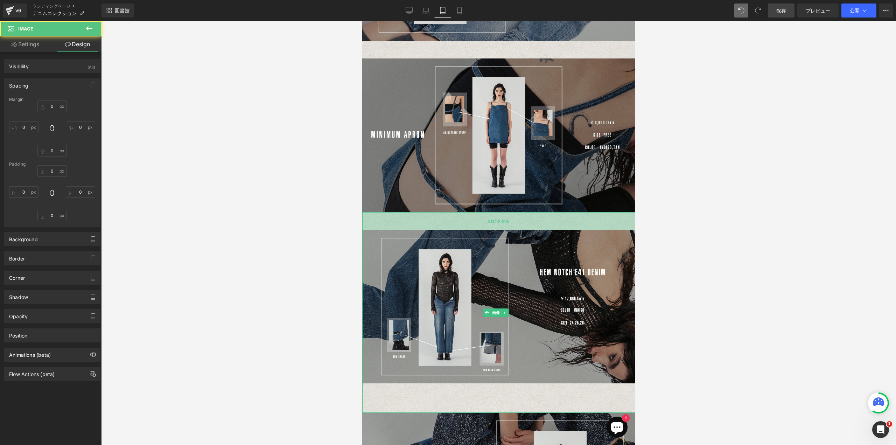
type input "0"
type input "51"
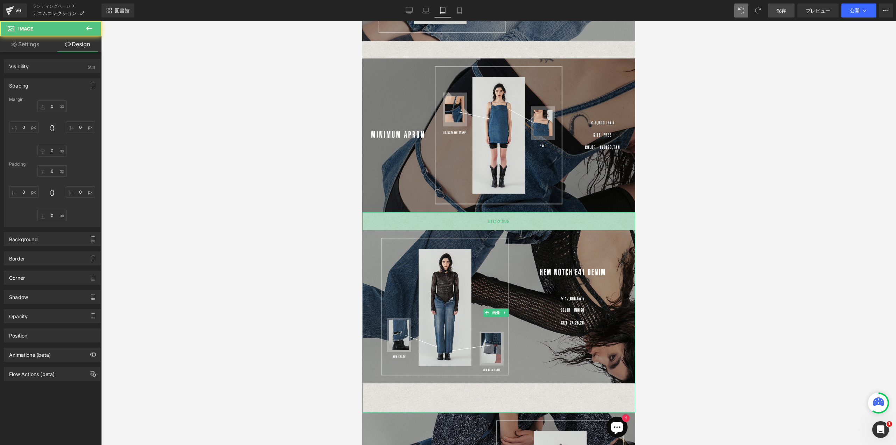
type input "0"
type input "84"
type input "0"
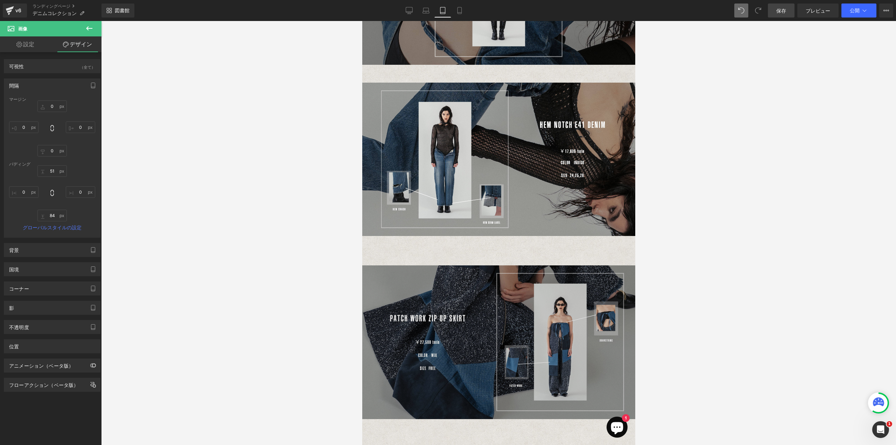
scroll to position [933, 0]
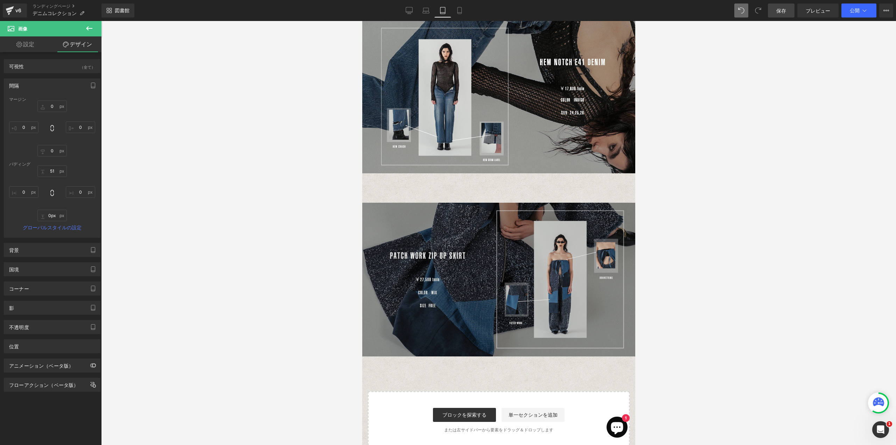
click at [503, 181] on div "画像 51ピクセル 41ピクセル" at bounding box center [498, 102] width 273 height 201
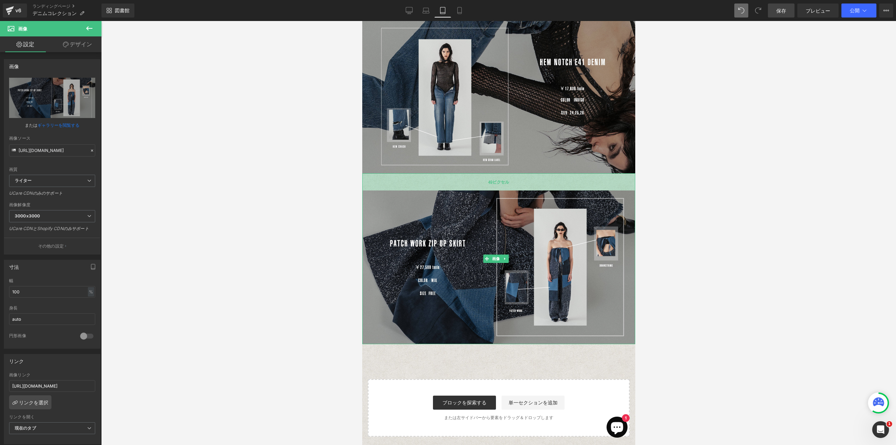
drag, startPoint x: 493, startPoint y: 155, endPoint x: 495, endPoint y: 172, distance: 17.3
click at [495, 173] on div "49ピクセル" at bounding box center [498, 181] width 273 height 17
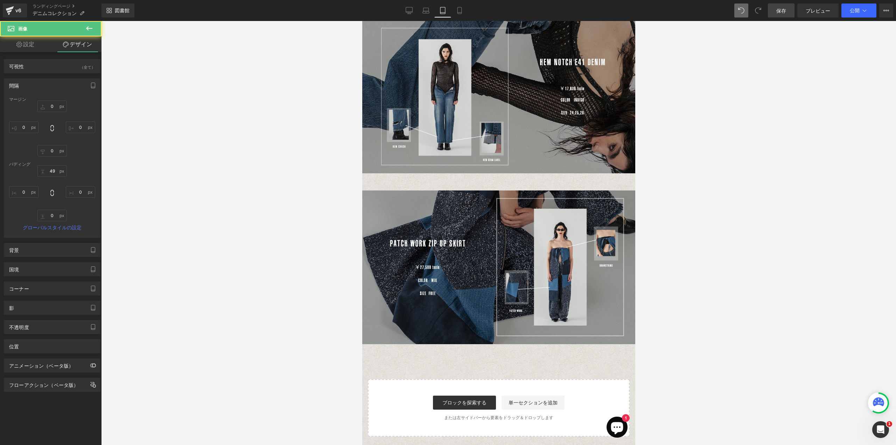
click at [738, 193] on div at bounding box center [498, 233] width 795 height 424
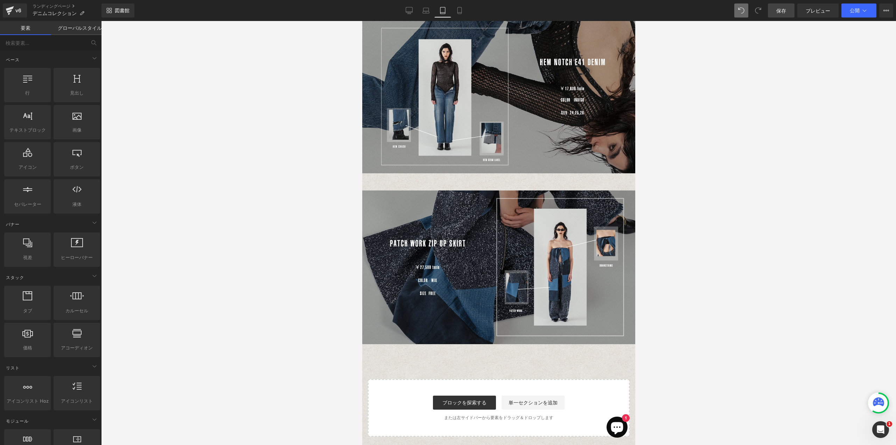
click at [776, 9] on link "保存" at bounding box center [781, 10] width 27 height 14
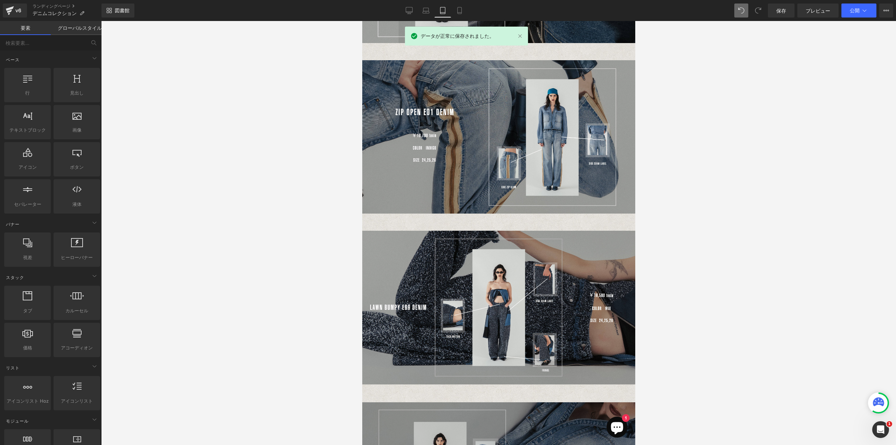
scroll to position [199, 0]
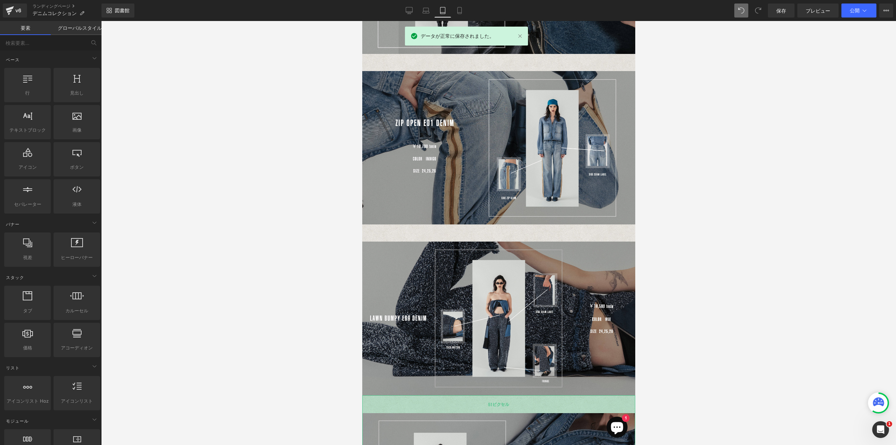
click at [507, 396] on div "51ピクセル" at bounding box center [498, 404] width 273 height 18
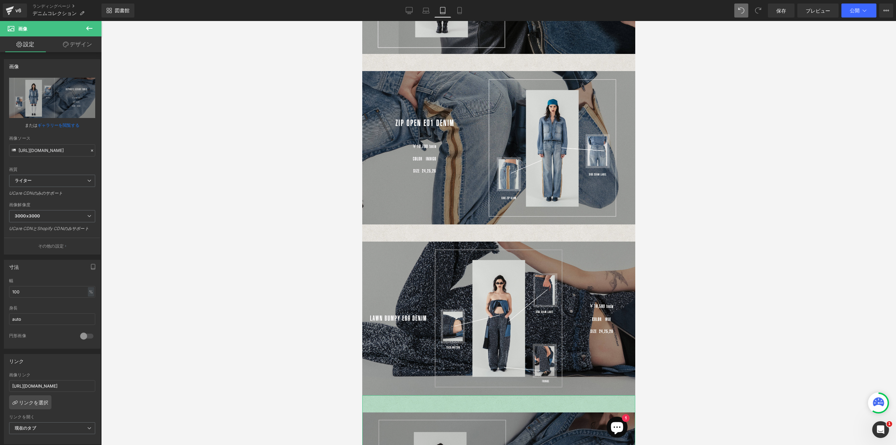
drag, startPoint x: 495, startPoint y: 402, endPoint x: 496, endPoint y: 419, distance: 17.1
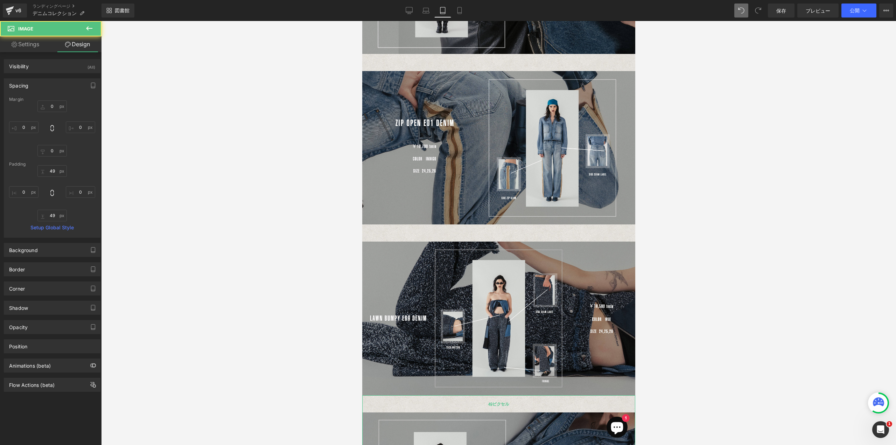
type input "0"
type input "49"
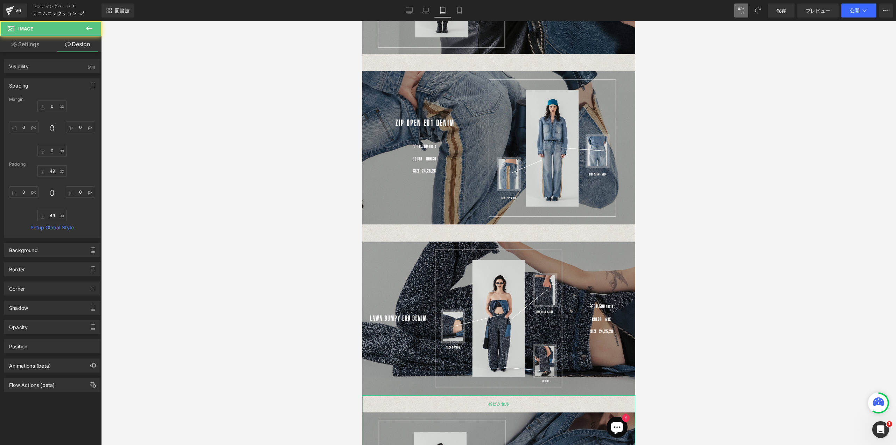
type input "0"
type input "49"
type input "0"
click at [741, 326] on div at bounding box center [498, 233] width 795 height 424
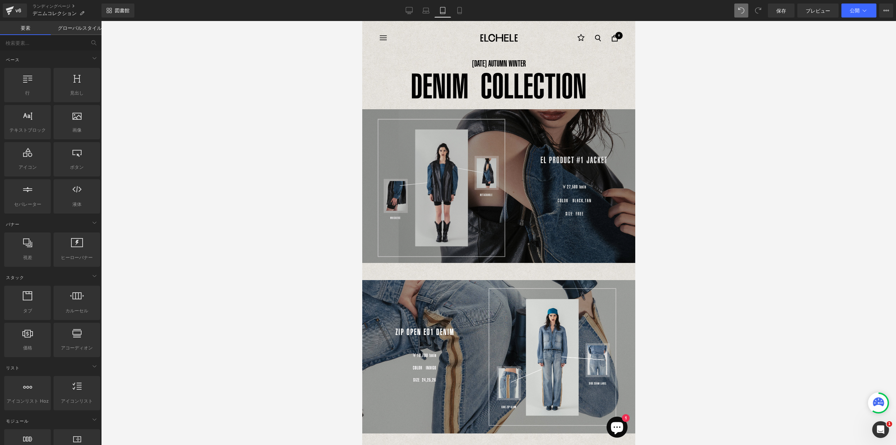
scroll to position [0, 0]
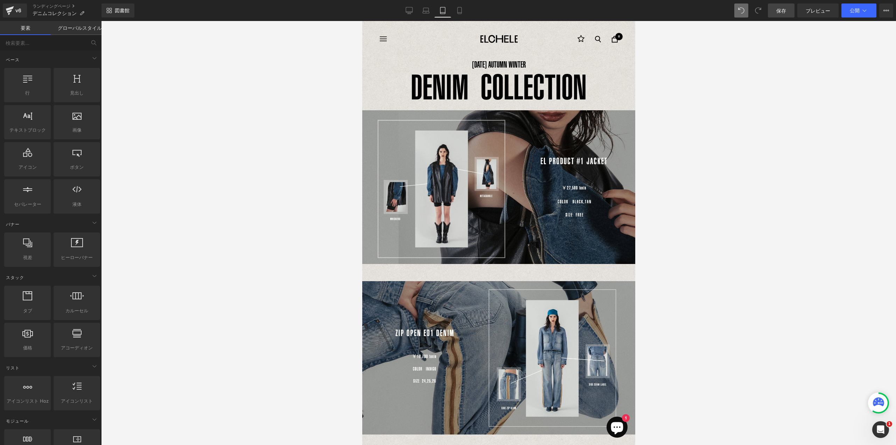
click at [785, 13] on font "保存" at bounding box center [781, 11] width 10 height 6
click at [540, 87] on font "DENIM COLLECTION" at bounding box center [498, 87] width 176 height 40
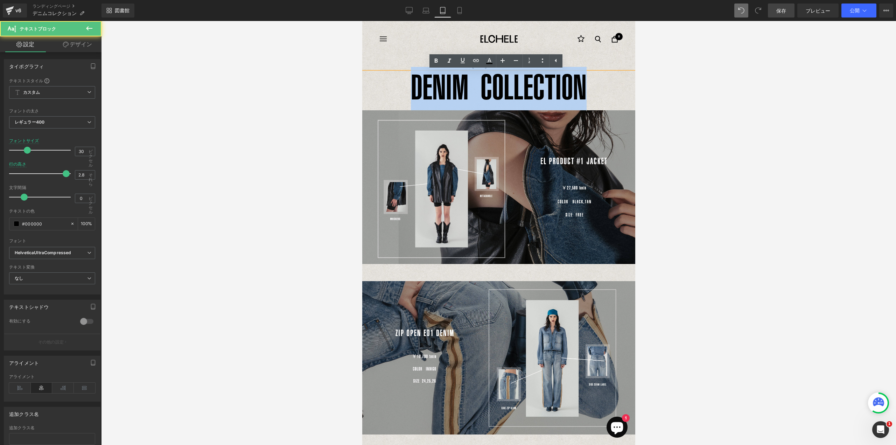
drag, startPoint x: 408, startPoint y: 85, endPoint x: 660, endPoint y: 85, distance: 251.9
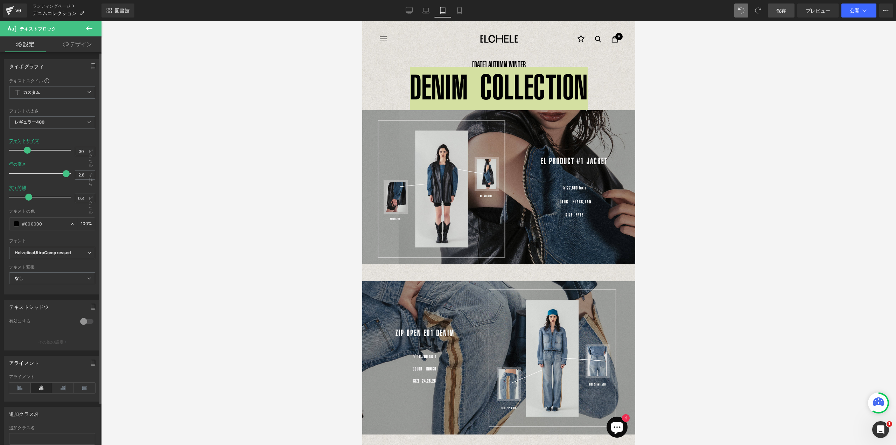
drag, startPoint x: 22, startPoint y: 197, endPoint x: 21, endPoint y: 200, distance: 3.9
click at [27, 199] on span at bounding box center [28, 196] width 7 height 7
type input "0"
click at [24, 198] on div at bounding box center [42, 197] width 58 height 14
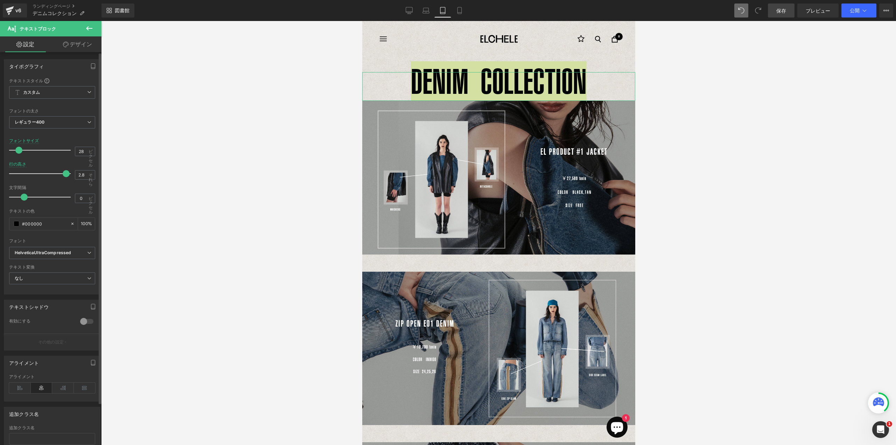
type input "29"
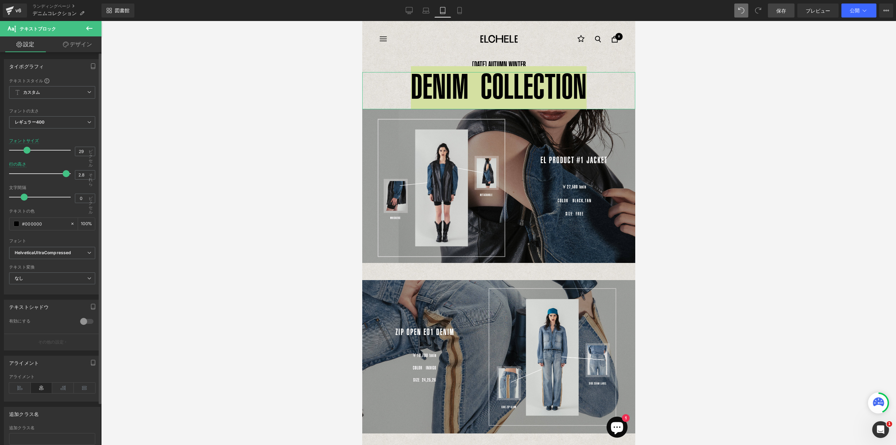
drag, startPoint x: 26, startPoint y: 149, endPoint x: 25, endPoint y: 155, distance: 6.0
click at [25, 155] on div at bounding box center [42, 150] width 58 height 14
click at [477, 65] on font "テキストブロック" at bounding box center [492, 65] width 32 height 5
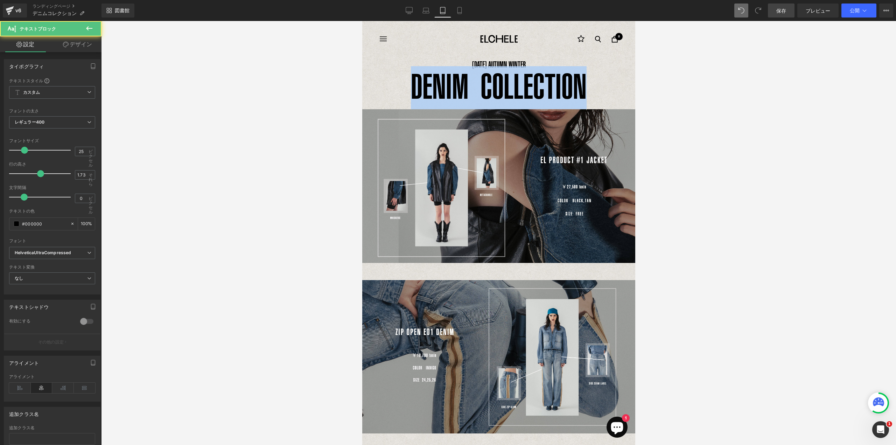
click at [476, 77] on font "DENIM COLLECTION" at bounding box center [498, 86] width 176 height 40
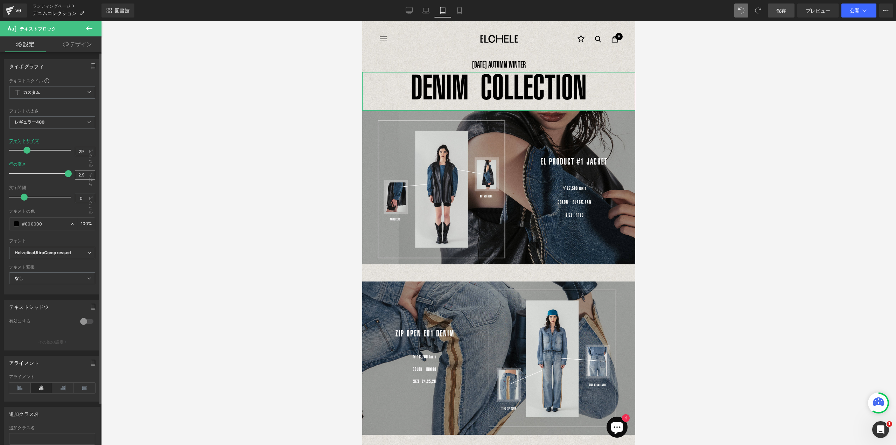
type input "3"
drag, startPoint x: 64, startPoint y: 172, endPoint x: 142, endPoint y: 175, distance: 77.4
click at [142, 175] on div "Text Block プレビューしているところは、 ページのスタイルが変更されます。プリセットプレビューモードでは要素を編集できません。 v6 ランディングペ…" at bounding box center [448, 228] width 896 height 457
drag, startPoint x: 40, startPoint y: 161, endPoint x: 46, endPoint y: 161, distance: 5.6
click at [44, 161] on div "テキストスタイル カスタム [GEOGRAPHIC_DATA] グローバルスタイルの設定 [GEOGRAPHIC_DATA] グローバルスタイルの設定 シン1…" at bounding box center [52, 186] width 96 height 216
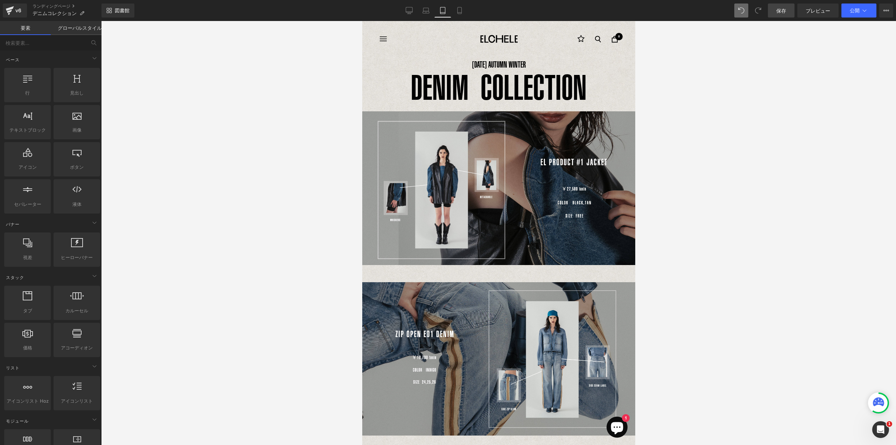
drag, startPoint x: 216, startPoint y: 114, endPoint x: 225, endPoint y: 122, distance: 11.9
click at [217, 114] on div at bounding box center [498, 233] width 795 height 424
drag, startPoint x: 537, startPoint y: 89, endPoint x: 538, endPoint y: 93, distance: 4.3
click at [537, 89] on font "DENIM COLLECTION" at bounding box center [498, 87] width 176 height 40
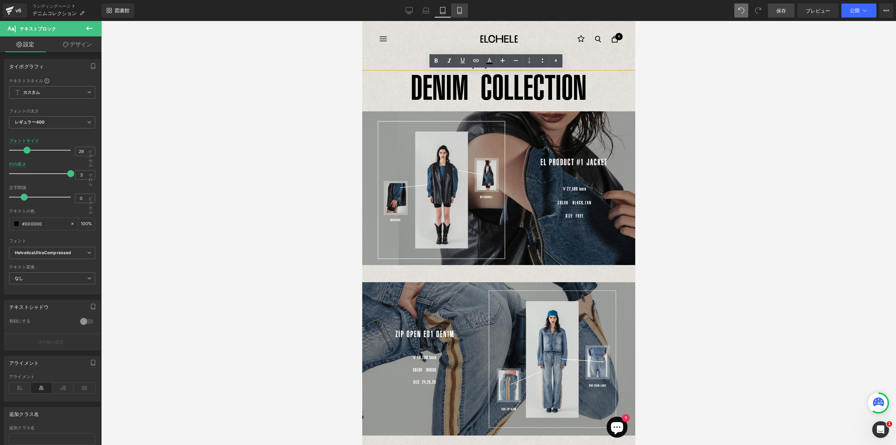
click at [460, 13] on icon at bounding box center [459, 13] width 4 height 0
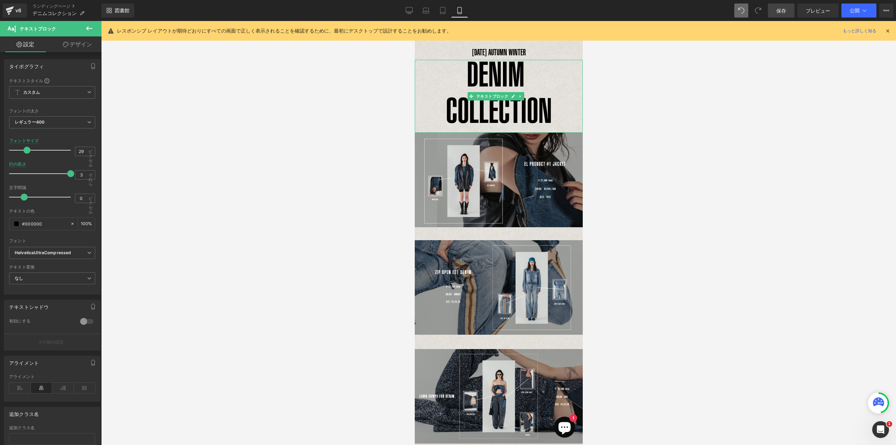
click at [508, 105] on font "DENIM COLLECTION" at bounding box center [498, 92] width 106 height 76
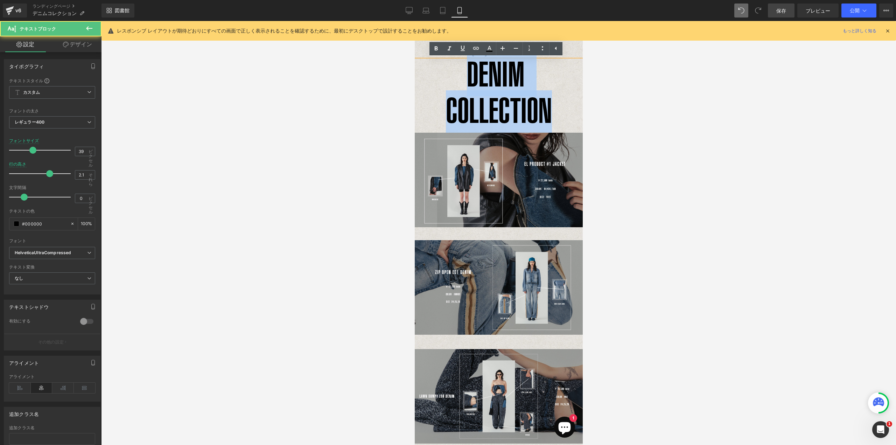
drag, startPoint x: 453, startPoint y: 80, endPoint x: 713, endPoint y: 133, distance: 265.3
click at [554, 115] on p "DENIM COLLECTION" at bounding box center [498, 96] width 168 height 73
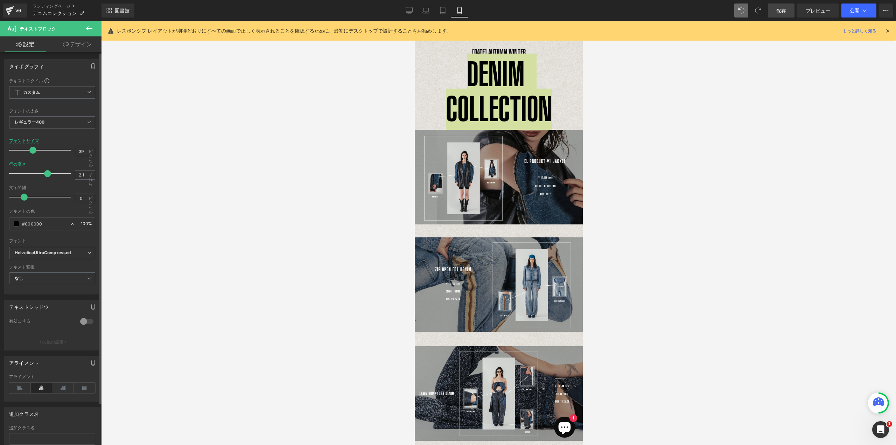
type input "2.2"
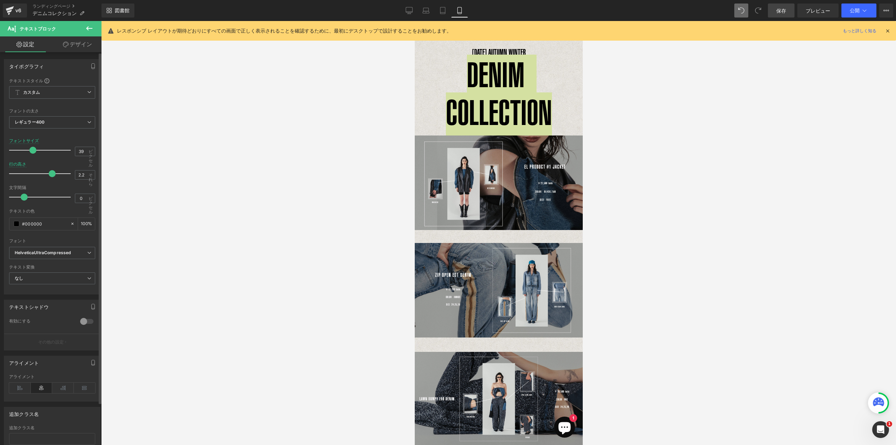
click at [51, 173] on span at bounding box center [52, 173] width 7 height 7
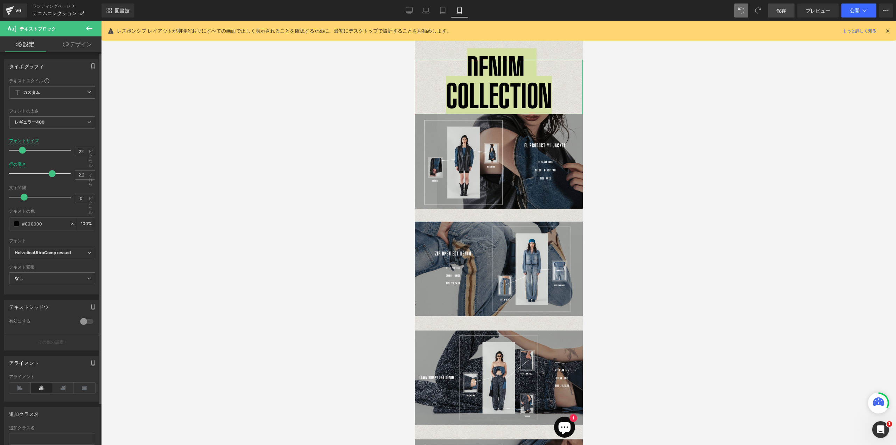
type input "21"
drag, startPoint x: 29, startPoint y: 146, endPoint x: 21, endPoint y: 169, distance: 24.1
click at [21, 169] on div "テキストスタイル カスタム [GEOGRAPHIC_DATA] グローバルスタイルの設定 [GEOGRAPHIC_DATA] グローバルスタイルの設定 シン1…" at bounding box center [52, 186] width 96 height 216
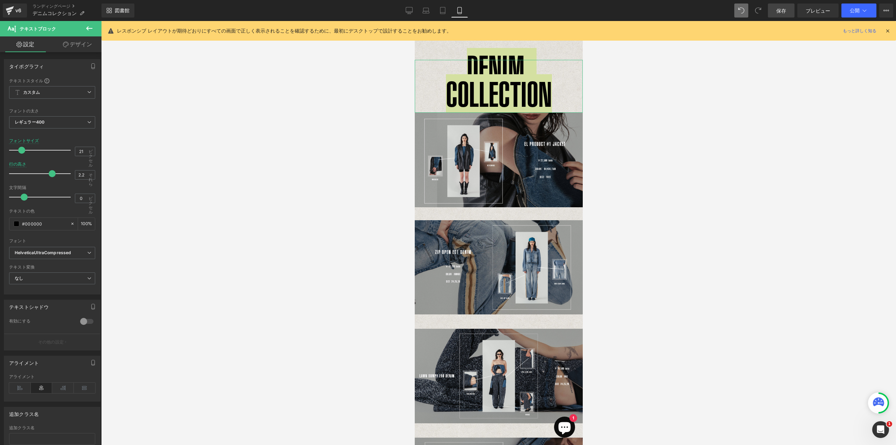
click at [81, 47] on font "デザイン" at bounding box center [81, 44] width 22 height 7
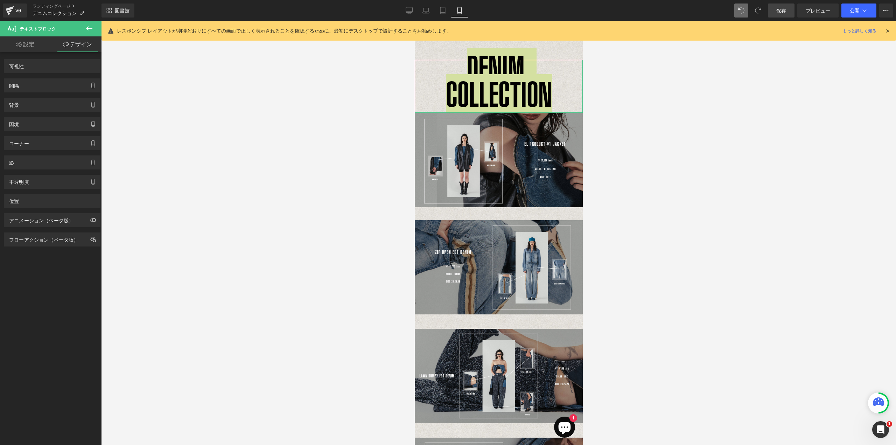
click at [36, 38] on link "設定" at bounding box center [25, 44] width 51 height 16
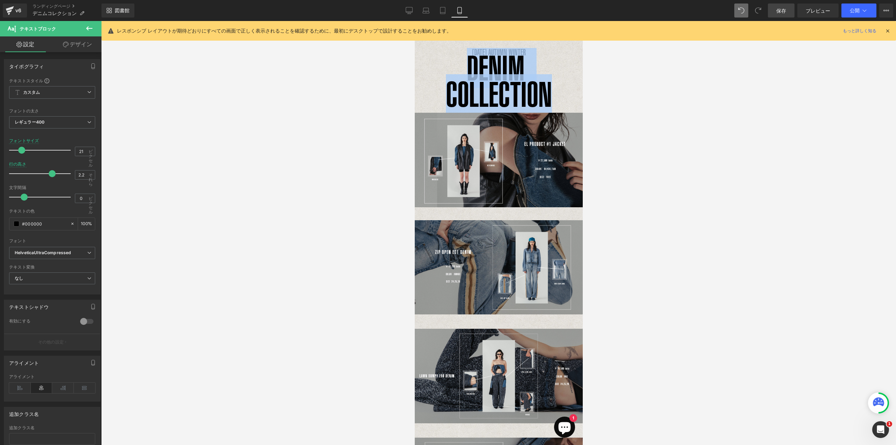
click at [482, 98] on font "DENIM COLLECTION" at bounding box center [498, 81] width 106 height 66
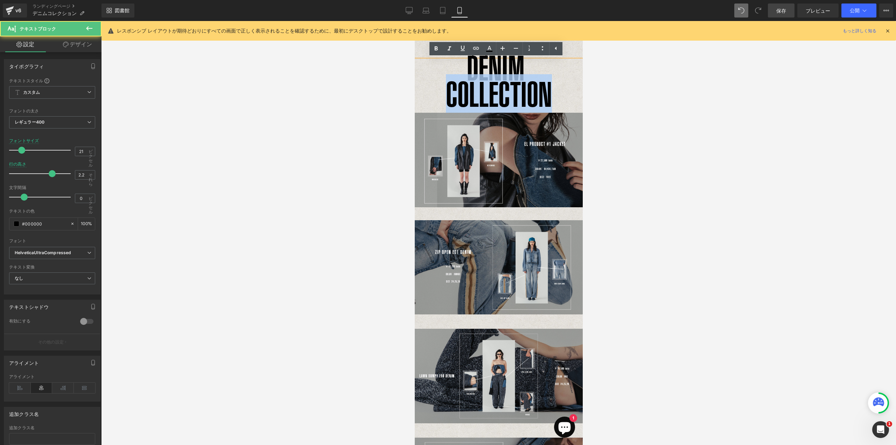
drag, startPoint x: 444, startPoint y: 99, endPoint x: 1027, endPoint y: 115, distance: 582.4
click at [527, 72] on p "DENIM COLLECTION" at bounding box center [498, 86] width 168 height 52
drag, startPoint x: 468, startPoint y: 69, endPoint x: 581, endPoint y: 108, distance: 119.4
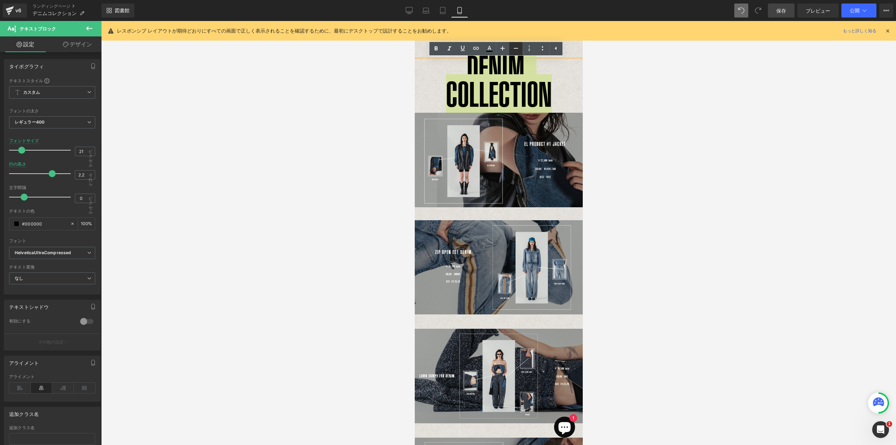
click at [517, 51] on icon at bounding box center [516, 48] width 8 height 8
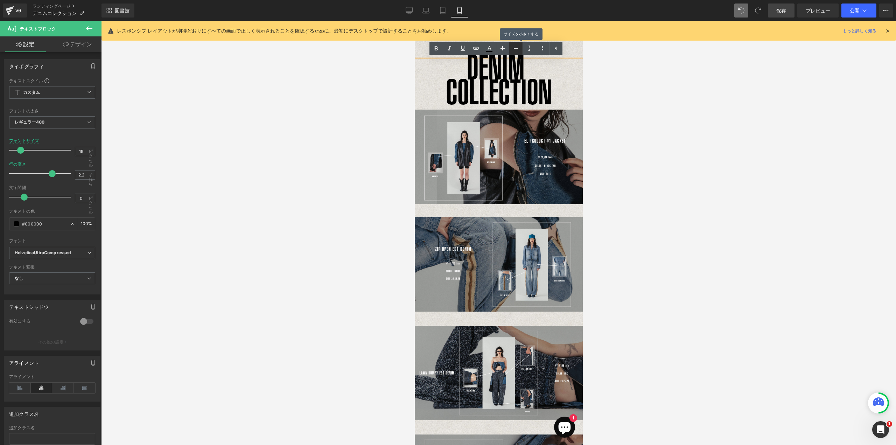
click at [515, 49] on icon at bounding box center [516, 48] width 8 height 8
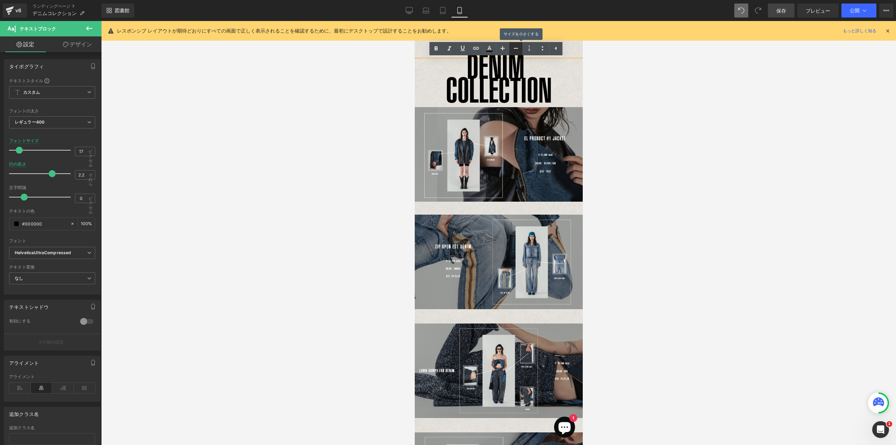
click at [515, 49] on icon at bounding box center [516, 48] width 8 height 8
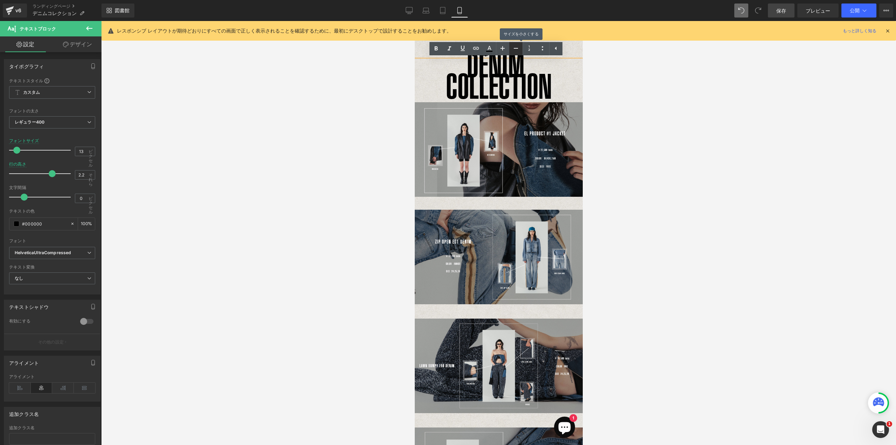
click at [515, 49] on icon at bounding box center [516, 48] width 8 height 8
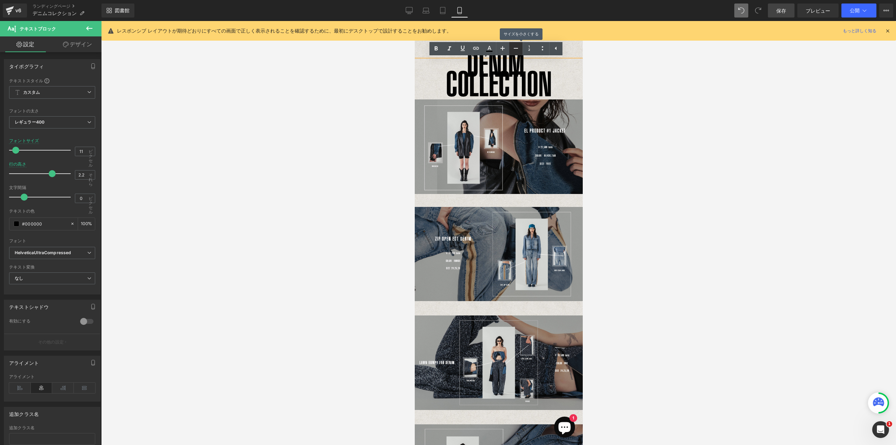
click at [515, 49] on icon at bounding box center [516, 48] width 8 height 8
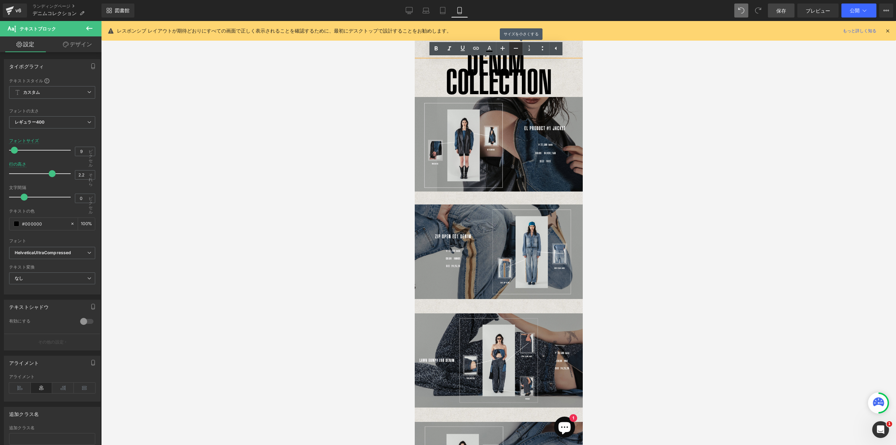
click at [515, 49] on icon at bounding box center [516, 48] width 8 height 8
type input "6"
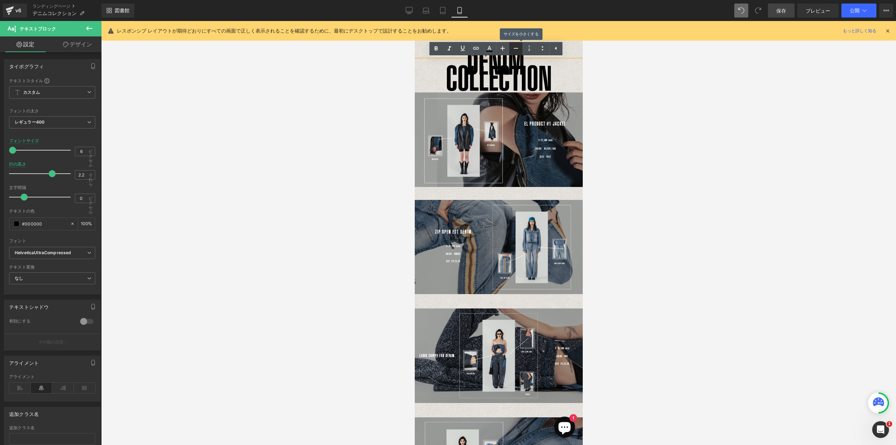
click at [515, 49] on icon at bounding box center [516, 48] width 8 height 8
click at [535, 84] on font "DENIM COLLECTION" at bounding box center [498, 70] width 106 height 56
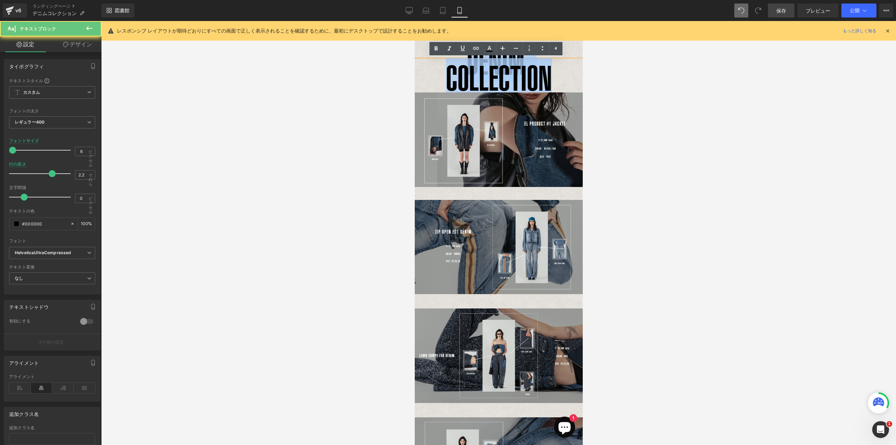
drag, startPoint x: 563, startPoint y: 83, endPoint x: 804, endPoint y: 93, distance: 241.3
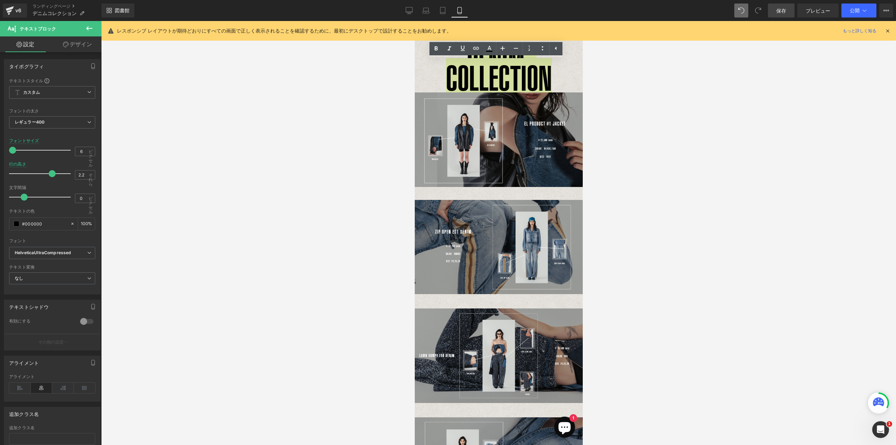
click at [659, 102] on div at bounding box center [498, 233] width 795 height 424
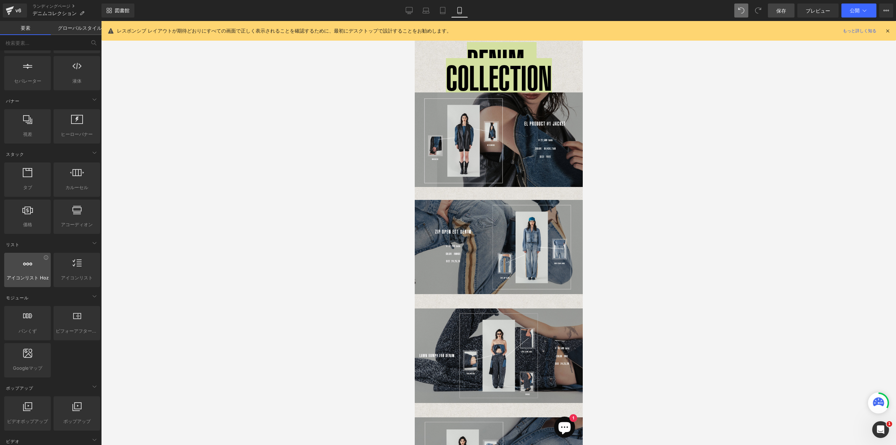
scroll to position [210, 0]
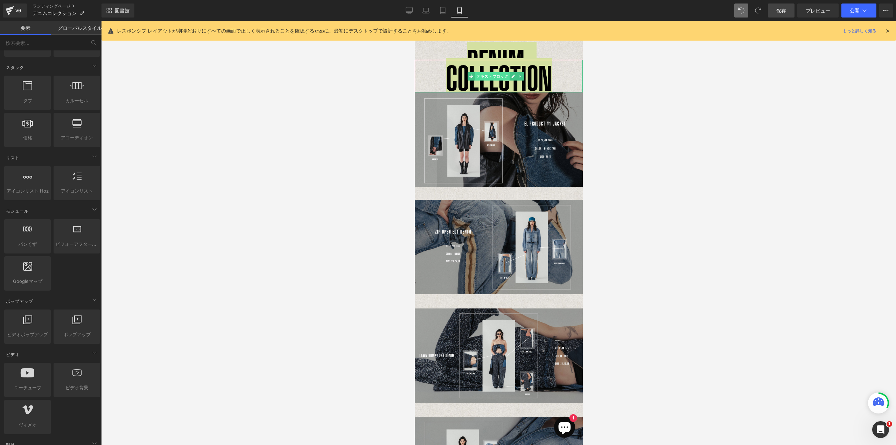
click at [485, 77] on font "テキストブロック" at bounding box center [492, 76] width 32 height 5
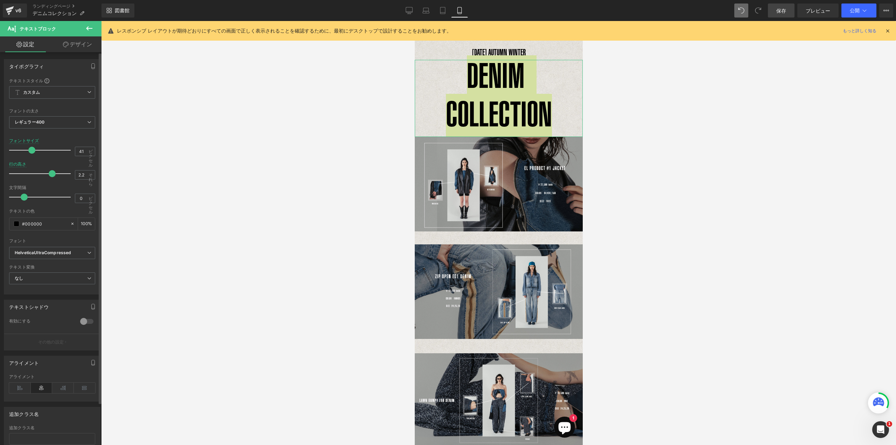
type input "42"
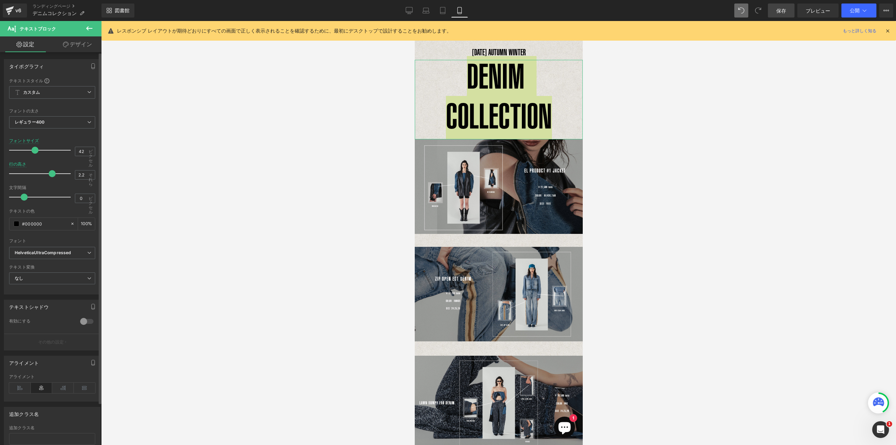
drag, startPoint x: 13, startPoint y: 148, endPoint x: 34, endPoint y: 155, distance: 22.2
click at [34, 155] on div at bounding box center [42, 150] width 58 height 14
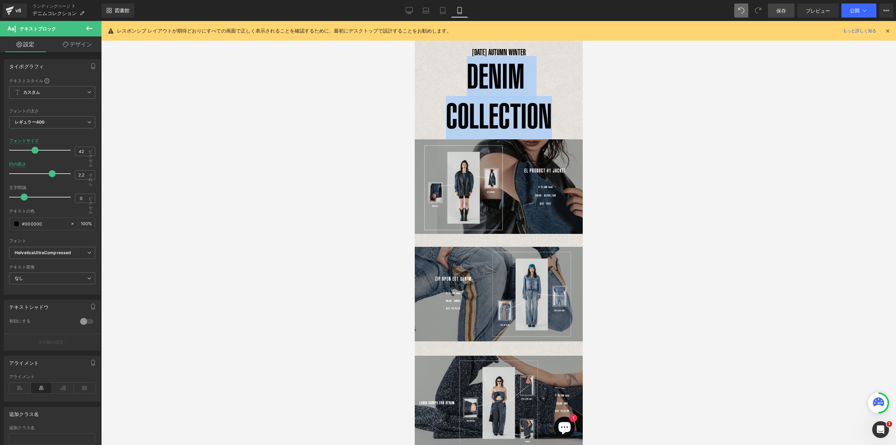
click at [453, 107] on font "DENIM COLLECTION" at bounding box center [498, 95] width 106 height 79
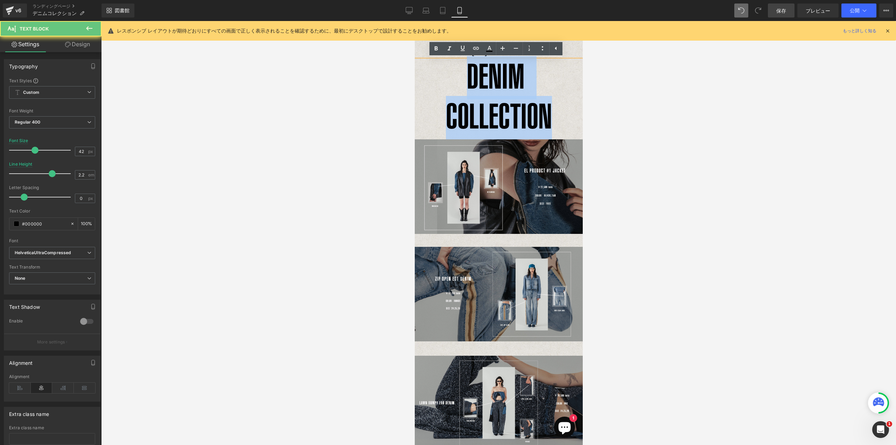
click at [568, 125] on p "DENIM COLLECTION" at bounding box center [498, 99] width 168 height 79
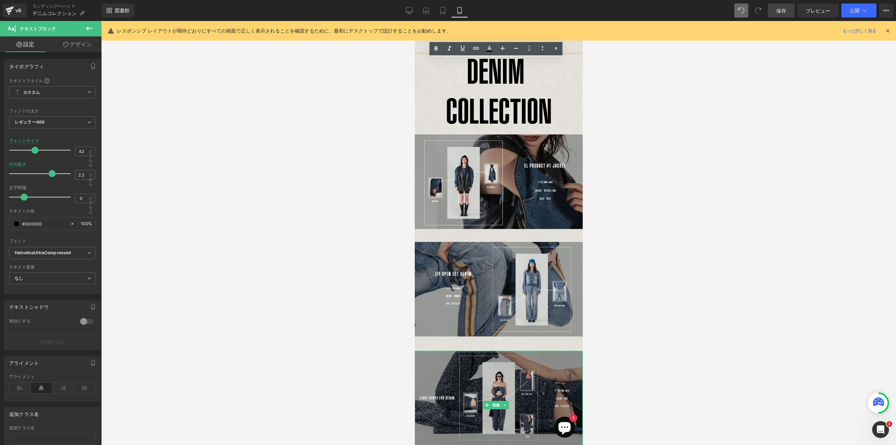
scroll to position [35, 0]
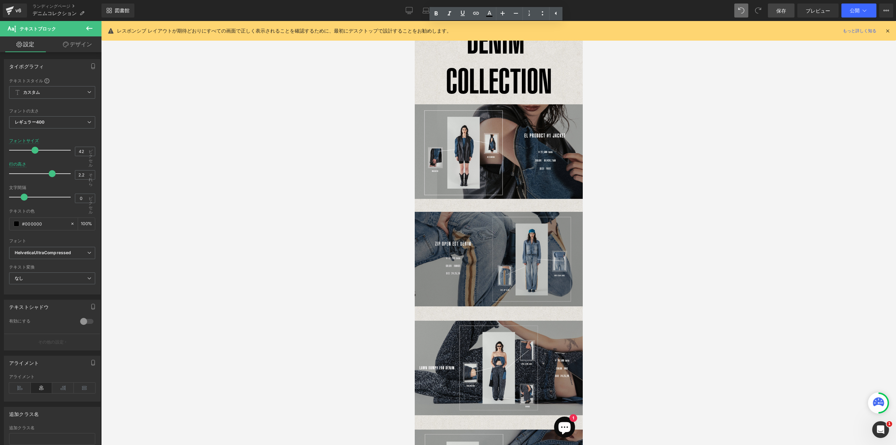
click at [512, 311] on img at bounding box center [498, 260] width 168 height 122
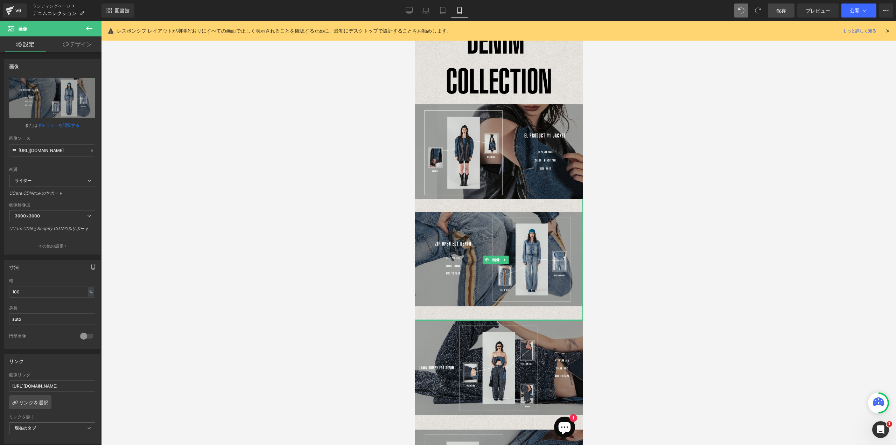
click at [505, 313] on div "画像" at bounding box center [498, 260] width 168 height 122
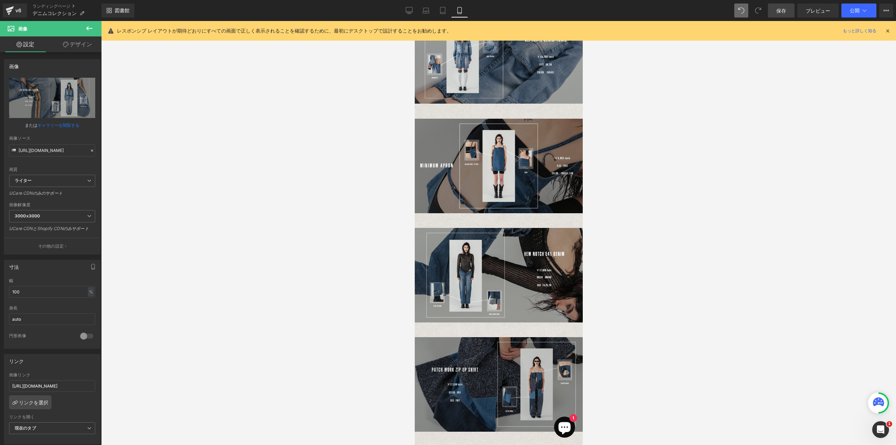
scroll to position [661, 0]
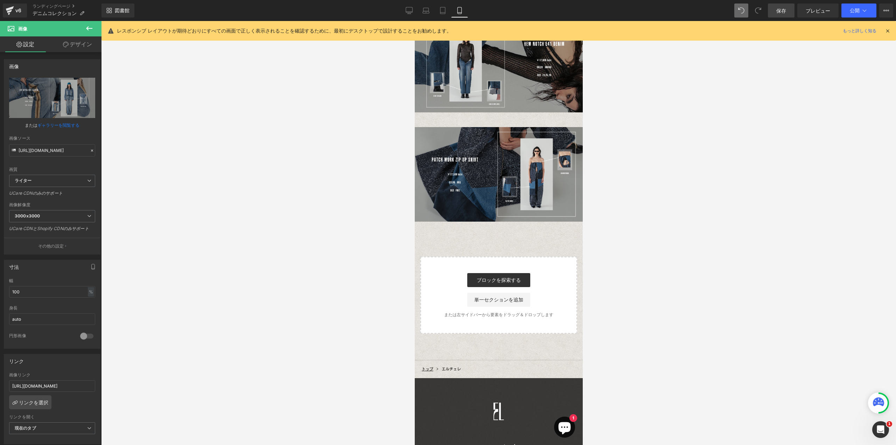
click at [547, 273] on div "ブロックを探索する 単一セクションを追加" at bounding box center [498, 290] width 134 height 34
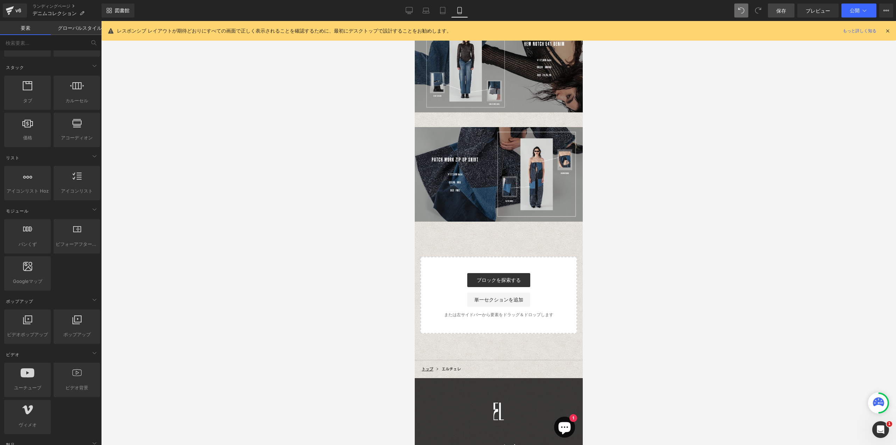
click at [546, 281] on div "ブロックを探索する 単一セクションを追加" at bounding box center [498, 290] width 134 height 34
click at [496, 305] on div "Start building your page ブロックを探索する 単一セクションを追加 または左サイドバーから要素をドラッグ＆ドロップします" at bounding box center [498, 295] width 155 height 76
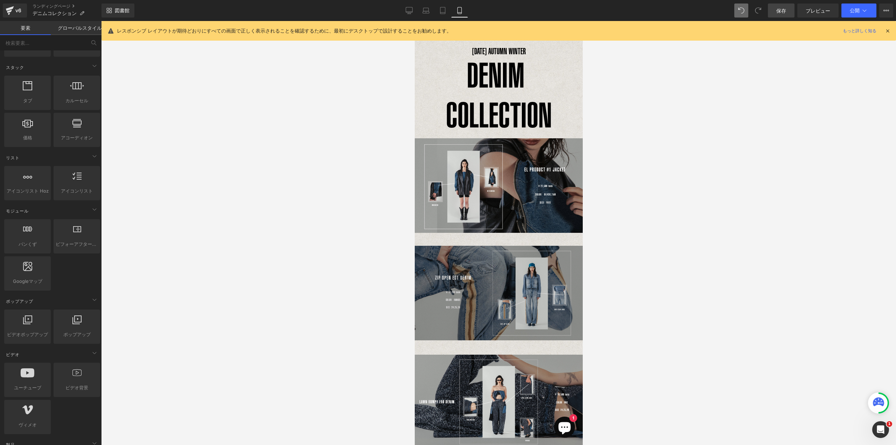
scroll to position [0, 0]
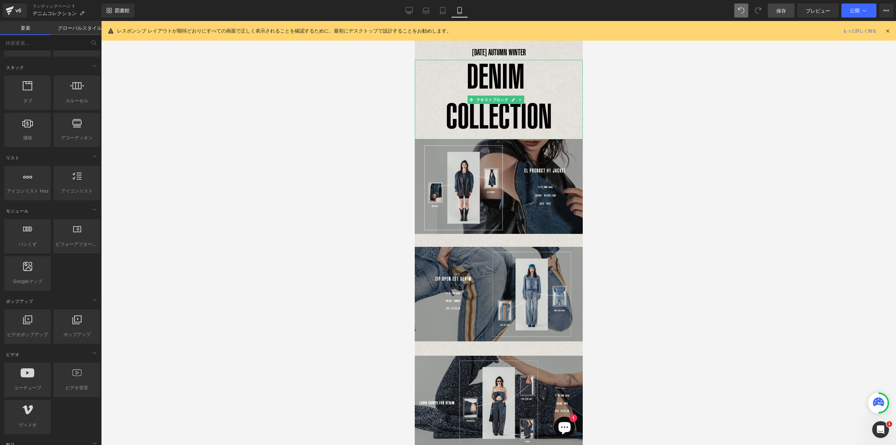
click at [519, 81] on font "DENIM COLLECTION" at bounding box center [498, 95] width 106 height 79
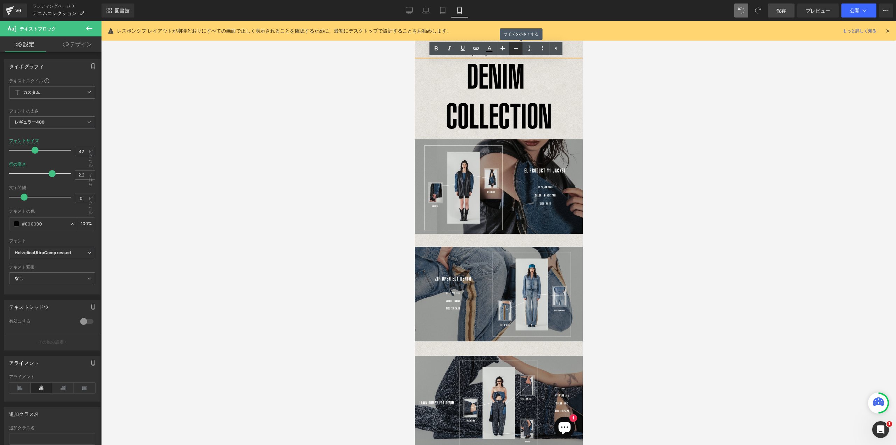
click at [514, 51] on icon at bounding box center [516, 48] width 8 height 8
type input "40"
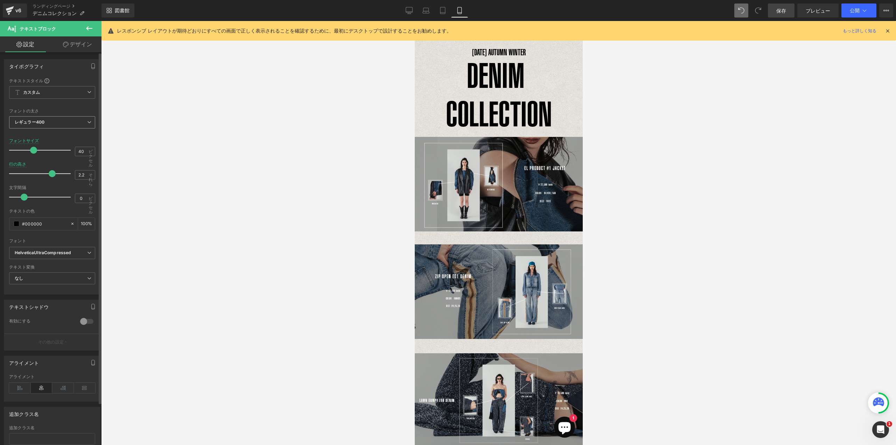
click at [87, 122] on icon at bounding box center [89, 122] width 4 height 4
click at [63, 156] on li "ライト300" at bounding box center [52, 155] width 86 height 10
click at [87, 121] on icon at bounding box center [89, 122] width 4 height 4
click at [64, 162] on li "レギュラー400" at bounding box center [52, 166] width 86 height 10
click at [268, 163] on div at bounding box center [498, 233] width 795 height 424
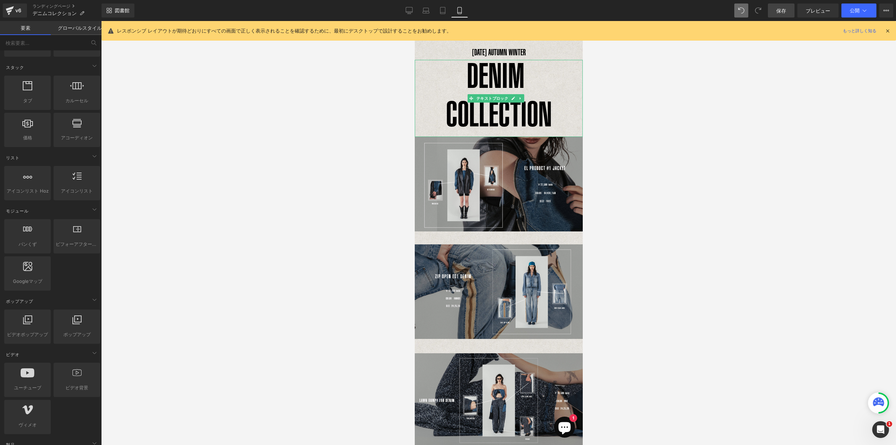
click at [531, 92] on p "DENIM COLLECTION" at bounding box center [498, 98] width 168 height 77
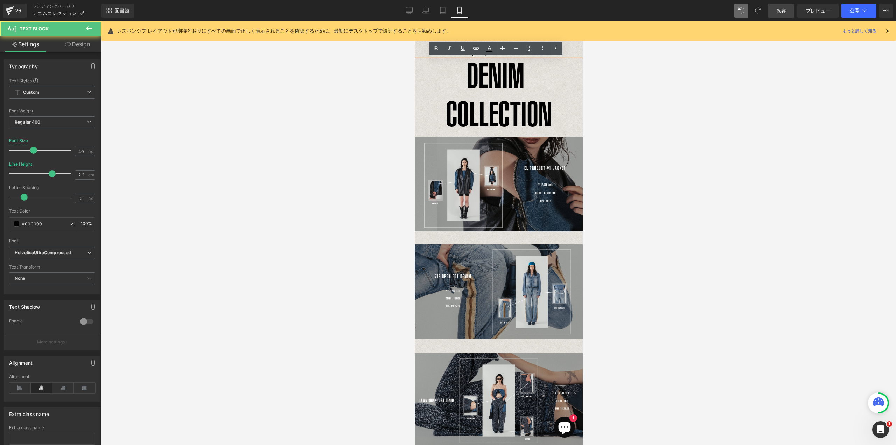
click at [461, 84] on p "DENIM COLLECTION" at bounding box center [498, 98] width 168 height 77
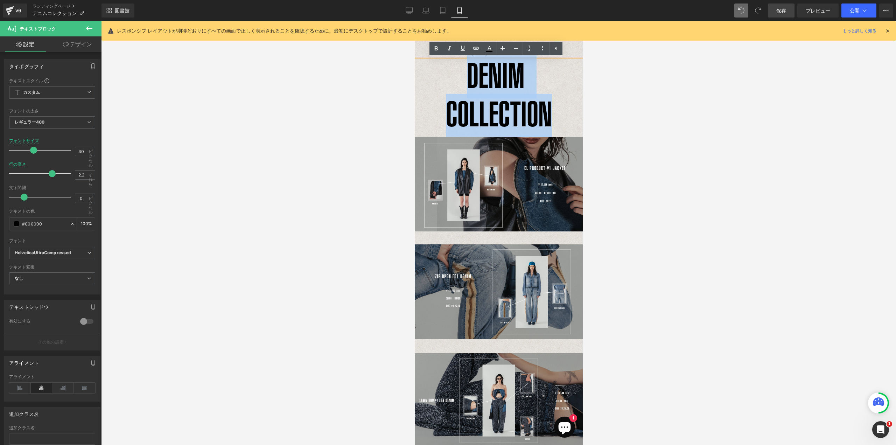
drag, startPoint x: 549, startPoint y: 119, endPoint x: 424, endPoint y: 90, distance: 128.2
click at [424, 90] on p "DENIM COLLECTION" at bounding box center [498, 98] width 168 height 77
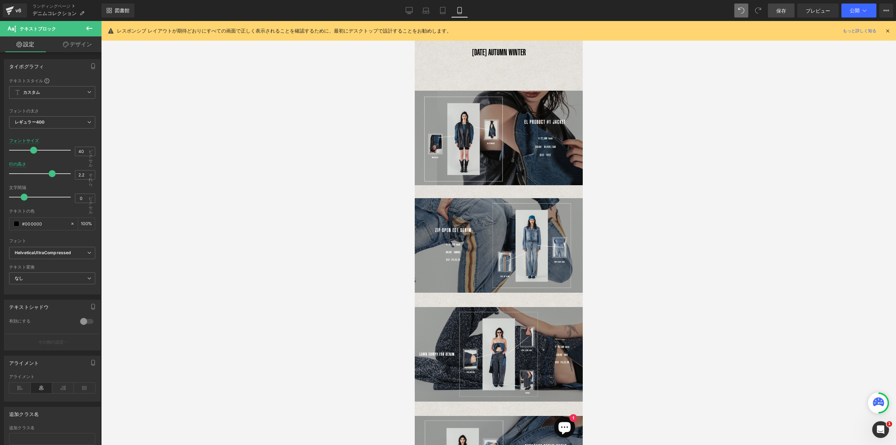
click at [34, 49] on link "設定" at bounding box center [25, 44] width 51 height 16
drag, startPoint x: 91, startPoint y: 29, endPoint x: 80, endPoint y: 43, distance: 17.3
click at [91, 29] on icon at bounding box center [89, 28] width 8 height 8
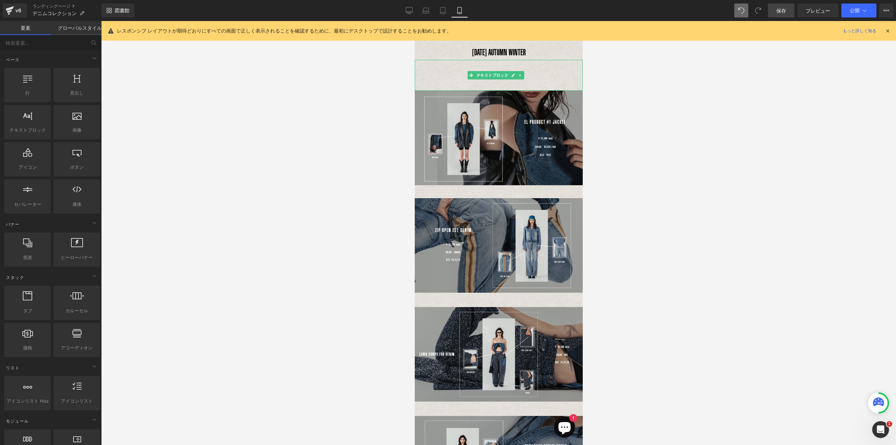
click at [476, 70] on div at bounding box center [498, 75] width 168 height 31
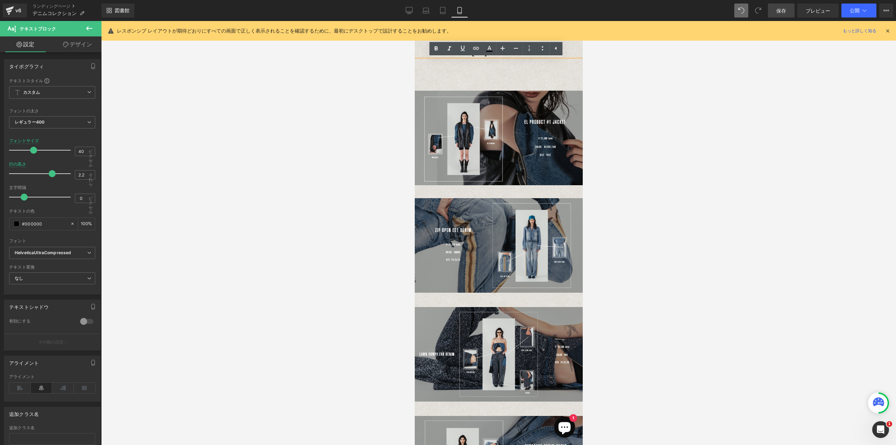
click at [427, 66] on div at bounding box center [498, 75] width 168 height 31
click at [504, 73] on div at bounding box center [498, 75] width 168 height 31
click at [513, 62] on div at bounding box center [498, 75] width 168 height 31
click at [514, 56] on ul "Text Color Highlight Color #333333" at bounding box center [495, 49] width 133 height 15
click at [514, 60] on div at bounding box center [498, 75] width 168 height 31
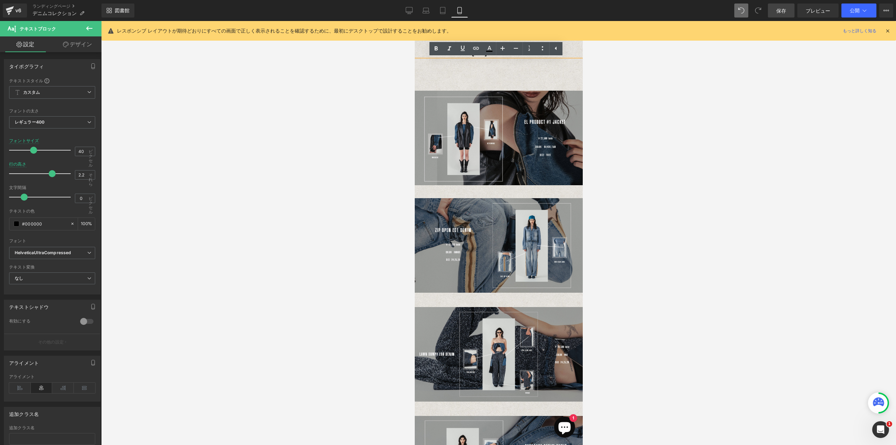
drag, startPoint x: 519, startPoint y: 80, endPoint x: 536, endPoint y: 81, distance: 17.9
click at [520, 81] on div at bounding box center [498, 75] width 168 height 31
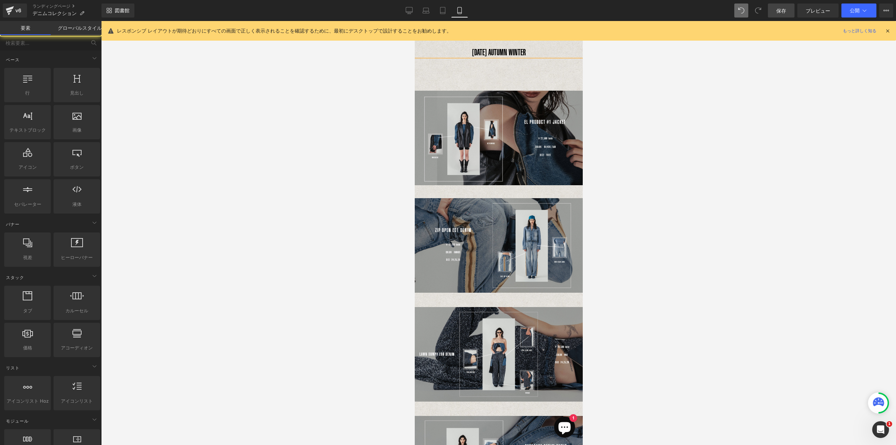
click at [600, 81] on div at bounding box center [498, 233] width 795 height 424
click at [541, 77] on div at bounding box center [498, 75] width 168 height 31
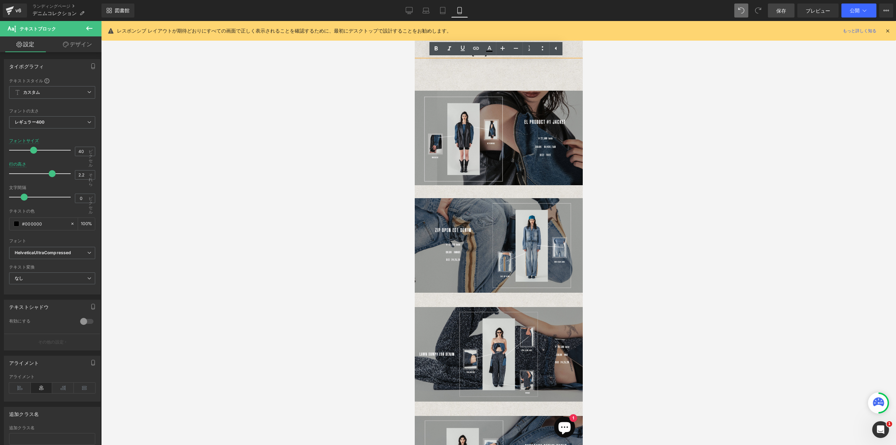
click at [535, 77] on div at bounding box center [498, 75] width 168 height 31
click at [501, 77] on div at bounding box center [498, 75] width 168 height 31
click at [472, 78] on div at bounding box center [498, 75] width 168 height 31
drag, startPoint x: 630, startPoint y: 90, endPoint x: 627, endPoint y: 91, distance: 3.6
click at [630, 90] on div at bounding box center [498, 233] width 795 height 424
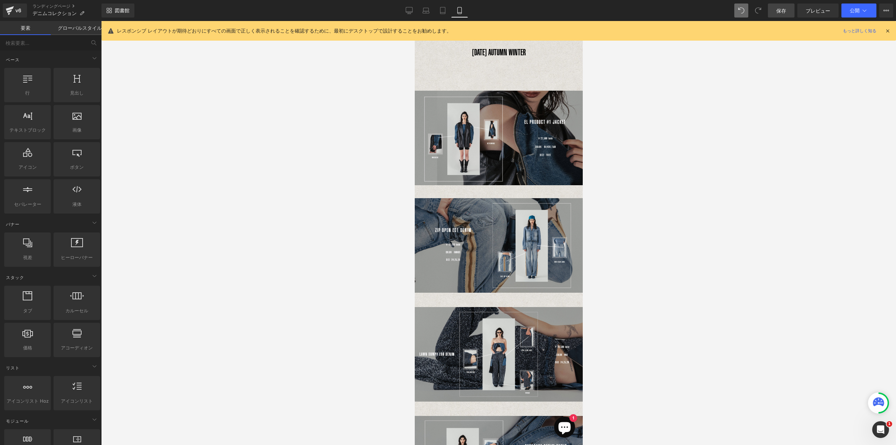
click at [530, 85] on div at bounding box center [498, 75] width 168 height 31
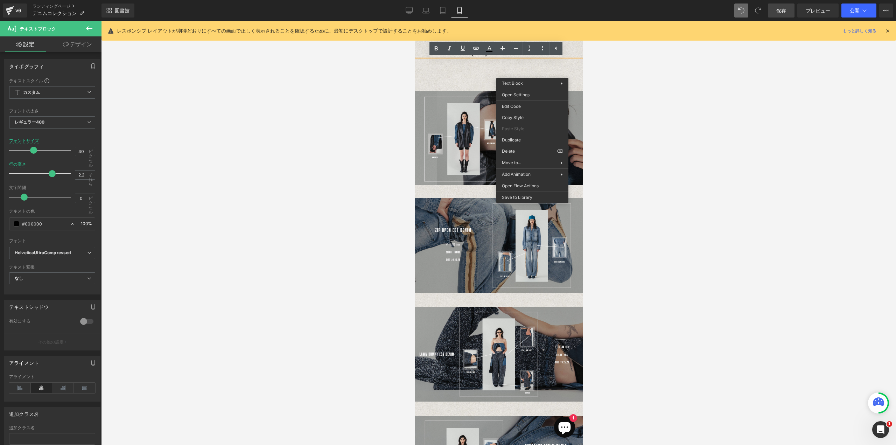
click at [506, 76] on div at bounding box center [498, 75] width 168 height 31
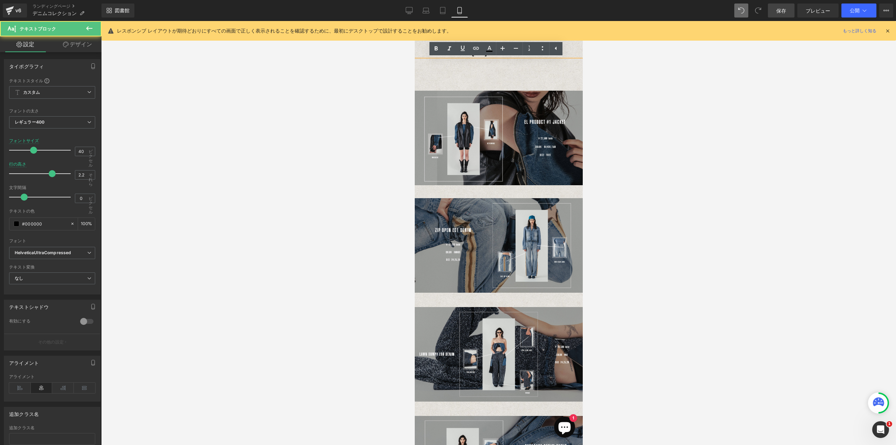
click at [478, 74] on div at bounding box center [498, 75] width 168 height 31
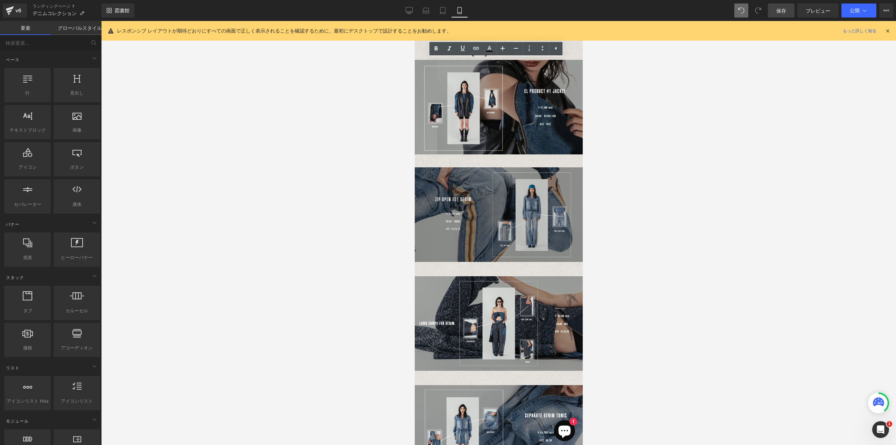
drag, startPoint x: 920, startPoint y: 177, endPoint x: 506, endPoint y: 156, distance: 415.1
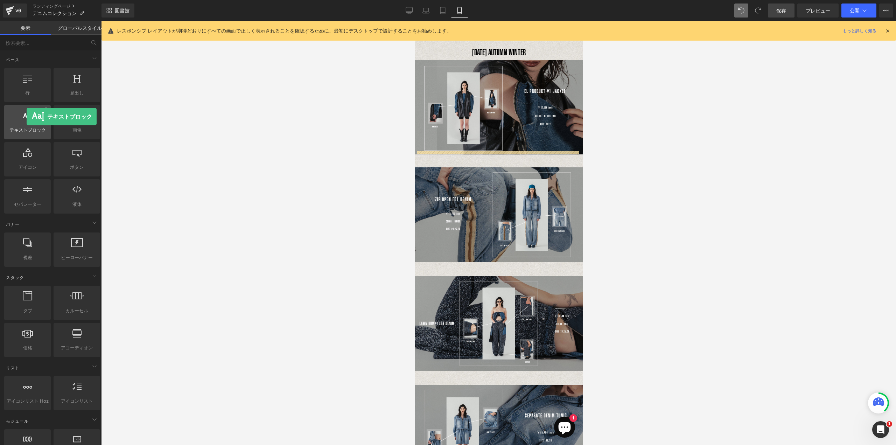
click at [27, 117] on icon at bounding box center [27, 115] width 9 height 9
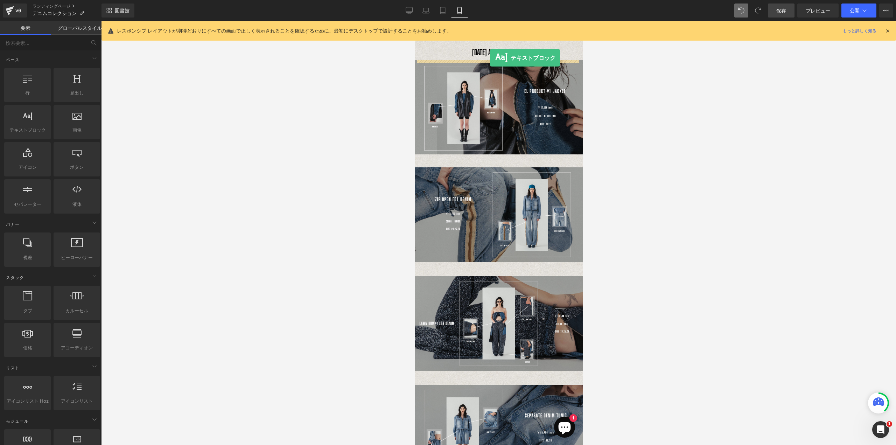
drag, startPoint x: 445, startPoint y: 149, endPoint x: 489, endPoint y: 58, distance: 101.9
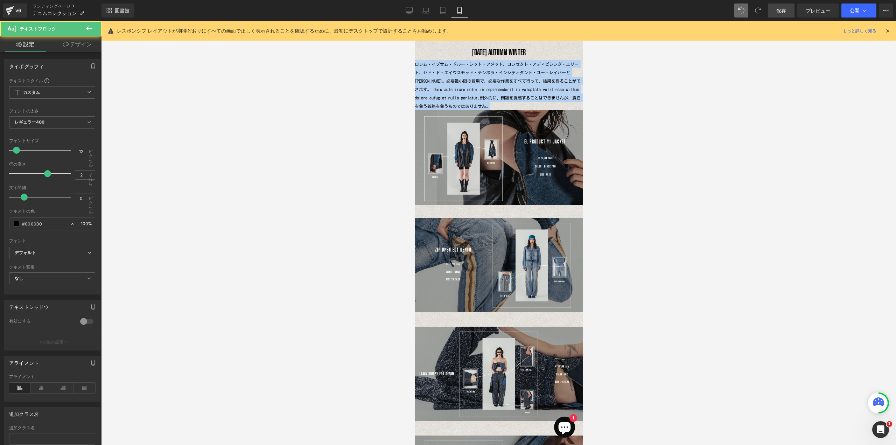
drag, startPoint x: 540, startPoint y: 105, endPoint x: 374, endPoint y: 63, distance: 170.9
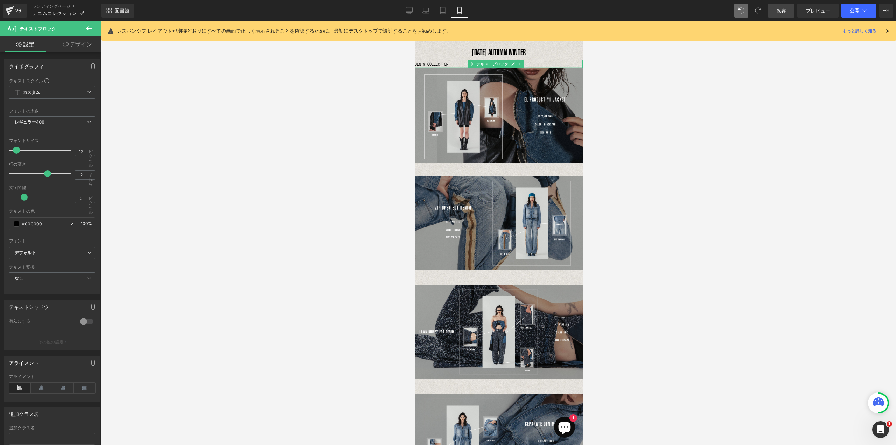
click at [465, 66] on div "DENIM COLLECTION テキストブロック" at bounding box center [498, 64] width 168 height 8
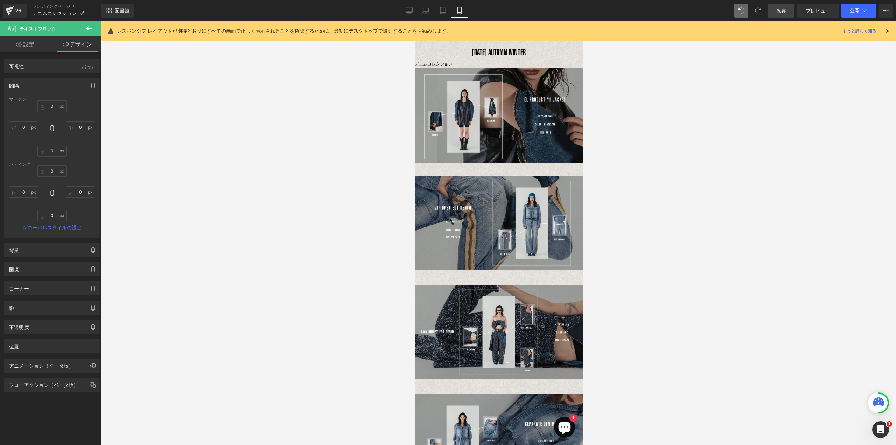
click at [28, 48] on link "設定" at bounding box center [25, 44] width 51 height 16
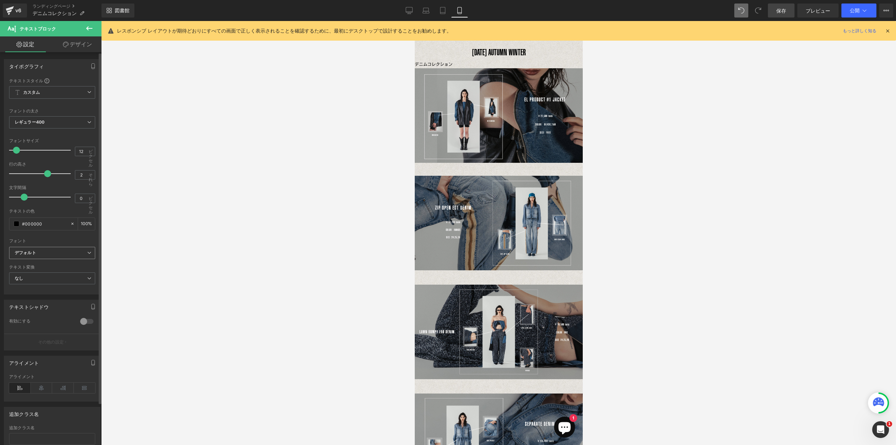
click at [45, 254] on b "デフォルト" at bounding box center [51, 253] width 72 height 6
click at [43, 290] on li "HelveticaUltraCompressed" at bounding box center [50, 288] width 83 height 11
click at [439, 61] on div "デニムコレクション テキストブロック" at bounding box center [498, 64] width 168 height 8
drag, startPoint x: 457, startPoint y: 64, endPoint x: 415, endPoint y: 64, distance: 41.6
click at [415, 64] on p "デニムコレクション" at bounding box center [498, 64] width 168 height 8
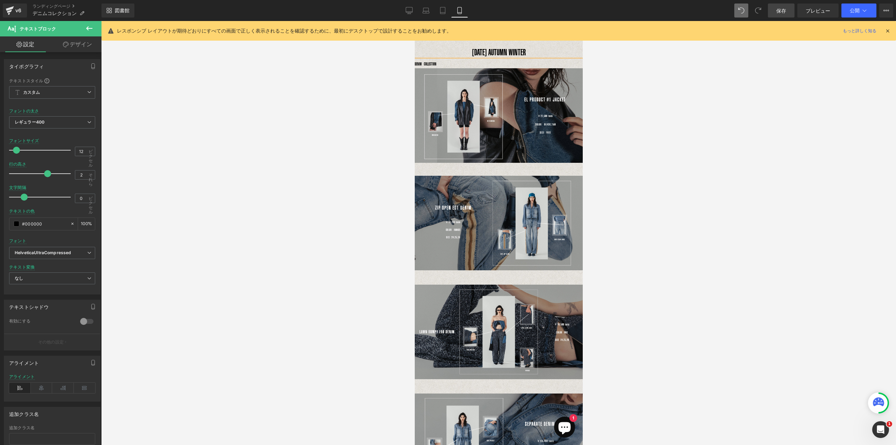
click at [432, 62] on font "DENIM COLLECTION" at bounding box center [425, 64] width 22 height 5
drag, startPoint x: 40, startPoint y: 386, endPoint x: 41, endPoint y: 390, distance: 4.0
click at [40, 387] on icon at bounding box center [42, 387] width 22 height 10
click at [494, 62] on font "テキストブロック" at bounding box center [492, 64] width 32 height 5
click at [495, 64] on font "テキストブロック" at bounding box center [492, 64] width 32 height 5
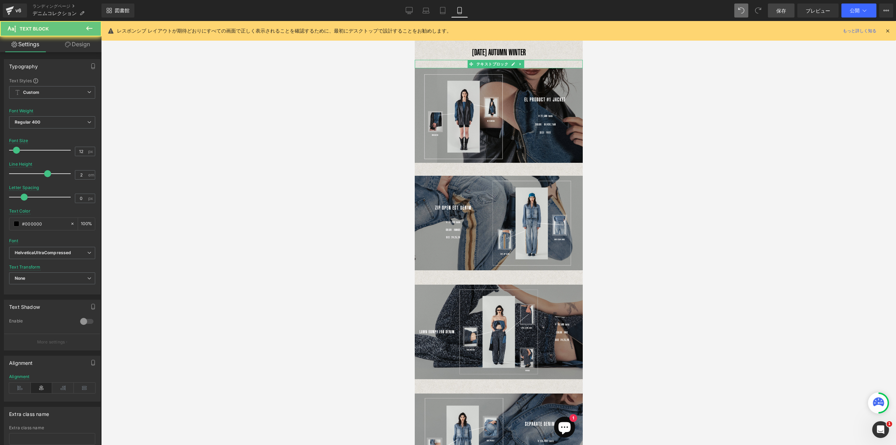
click at [543, 63] on p "DENIM COLLECTION" at bounding box center [498, 64] width 168 height 8
click at [494, 64] on font "テキストブロック" at bounding box center [492, 64] width 32 height 5
click at [522, 66] on icon at bounding box center [520, 64] width 4 height 4
click at [542, 62] on p "DENIM COLLECTION" at bounding box center [498, 64] width 168 height 8
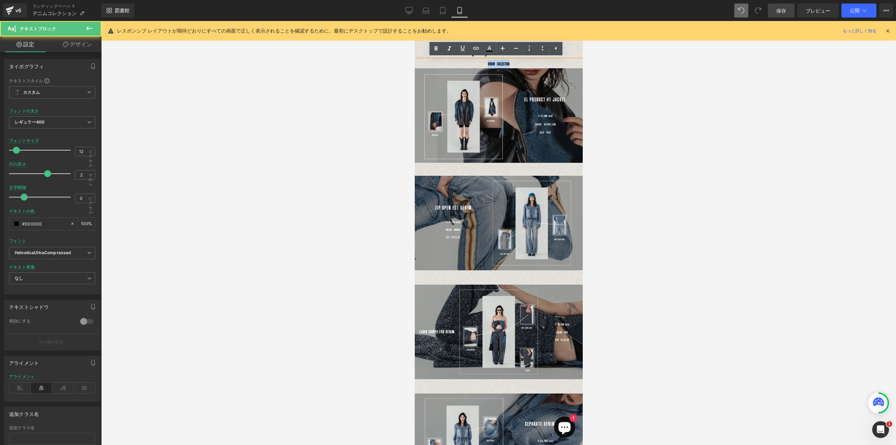
drag, startPoint x: 509, startPoint y: 65, endPoint x: 481, endPoint y: 64, distance: 28.3
click at [481, 64] on p "DENIM COLLECTION" at bounding box center [498, 64] width 168 height 8
click at [504, 48] on icon at bounding box center [502, 48] width 4 height 4
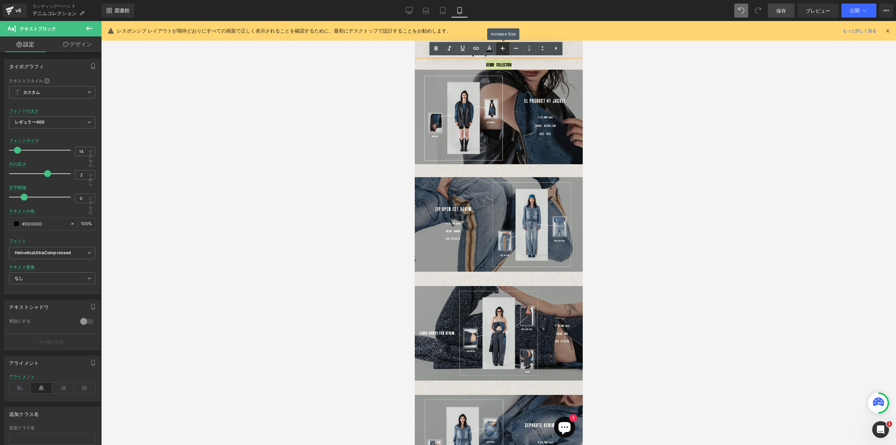
click at [504, 48] on icon at bounding box center [502, 48] width 4 height 4
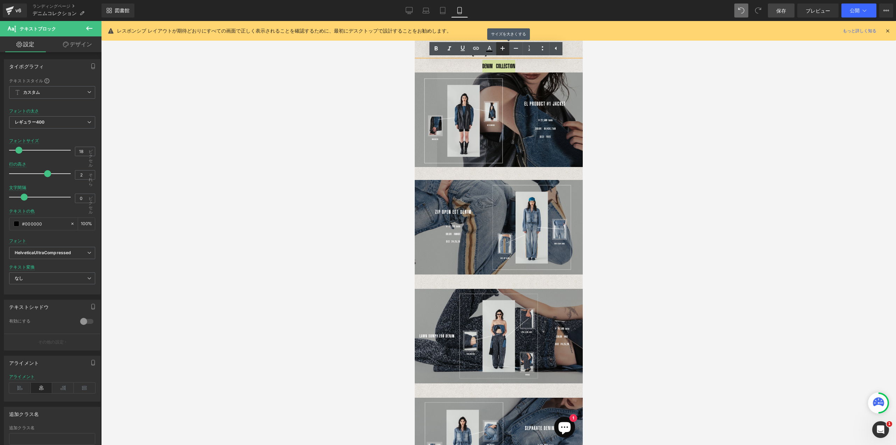
click at [504, 48] on icon at bounding box center [502, 48] width 4 height 4
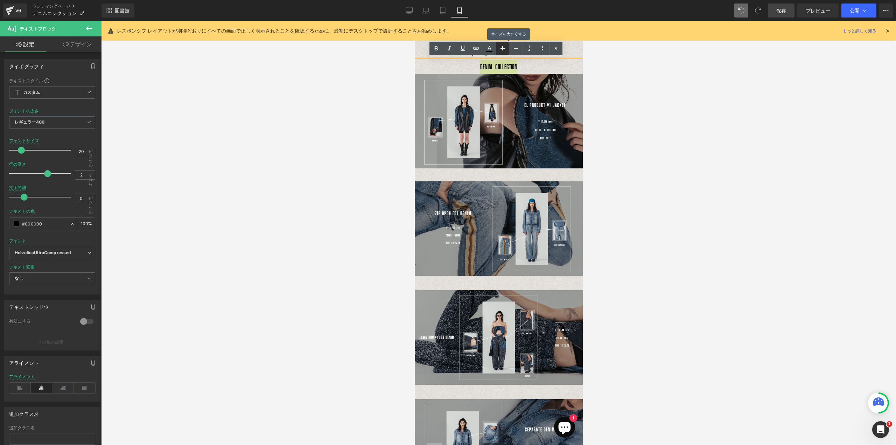
click at [504, 48] on icon at bounding box center [502, 48] width 4 height 4
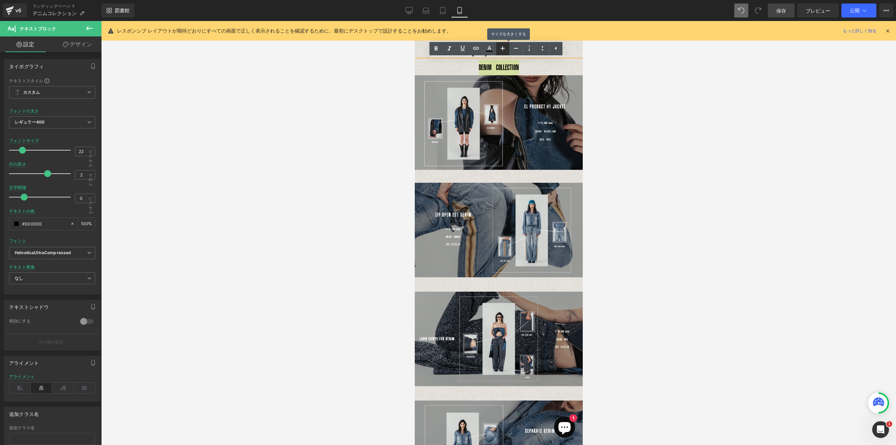
click at [504, 48] on icon at bounding box center [502, 48] width 4 height 4
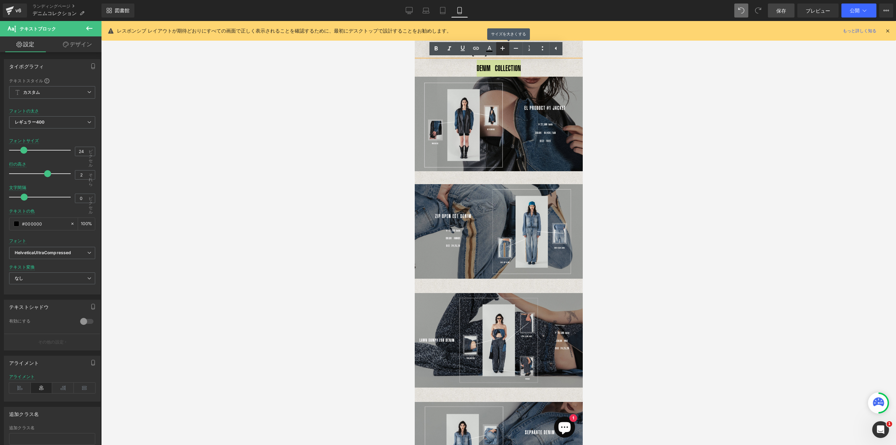
click at [504, 48] on icon at bounding box center [502, 48] width 4 height 4
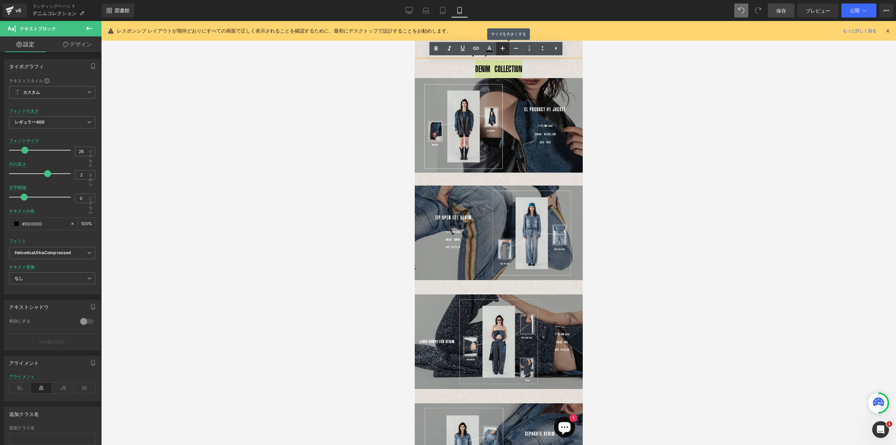
click at [504, 48] on icon at bounding box center [502, 48] width 4 height 4
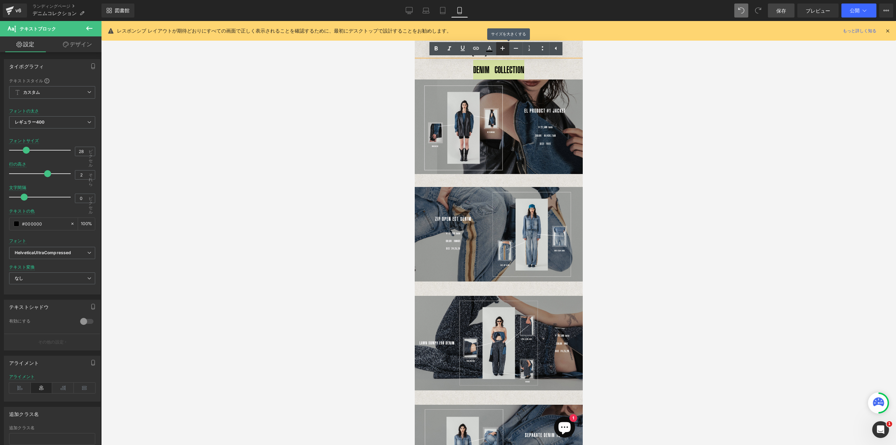
click at [504, 48] on icon at bounding box center [502, 48] width 4 height 4
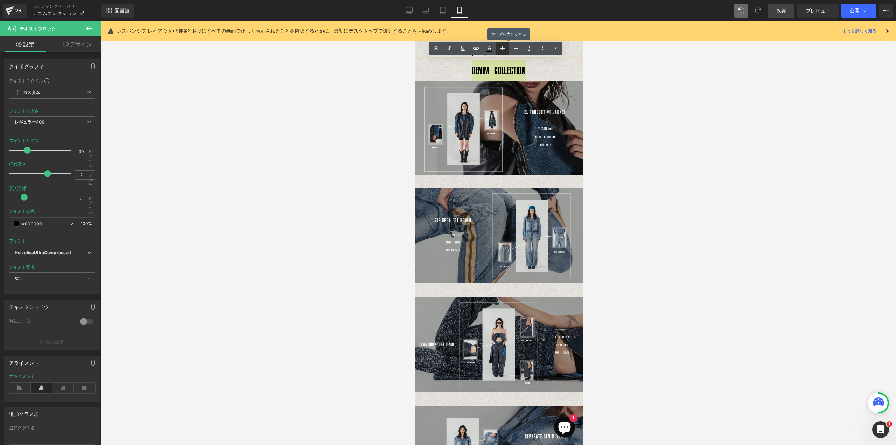
click at [504, 49] on icon at bounding box center [502, 48] width 8 height 8
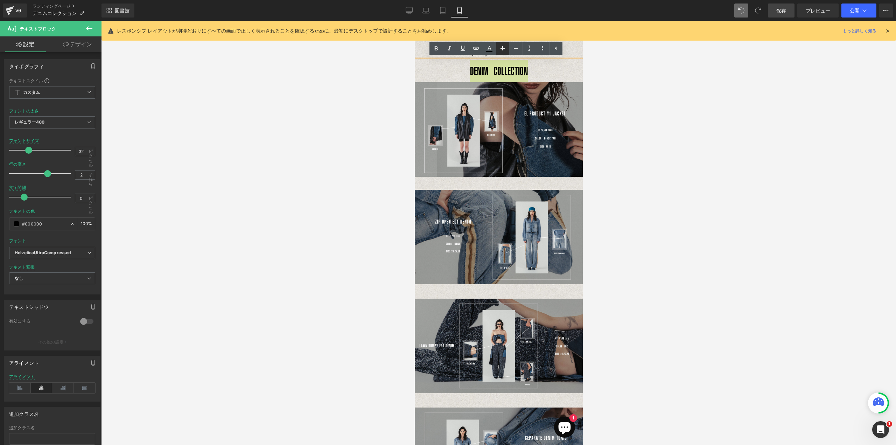
click at [504, 49] on icon at bounding box center [502, 48] width 8 height 8
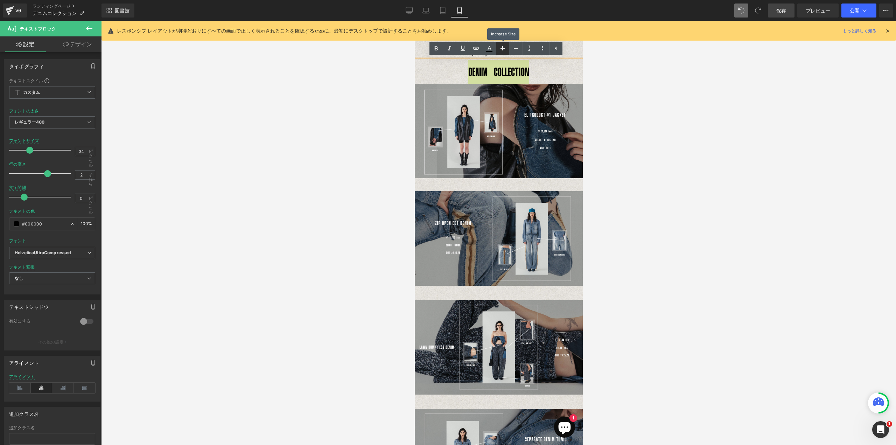
click at [504, 49] on icon at bounding box center [502, 48] width 8 height 8
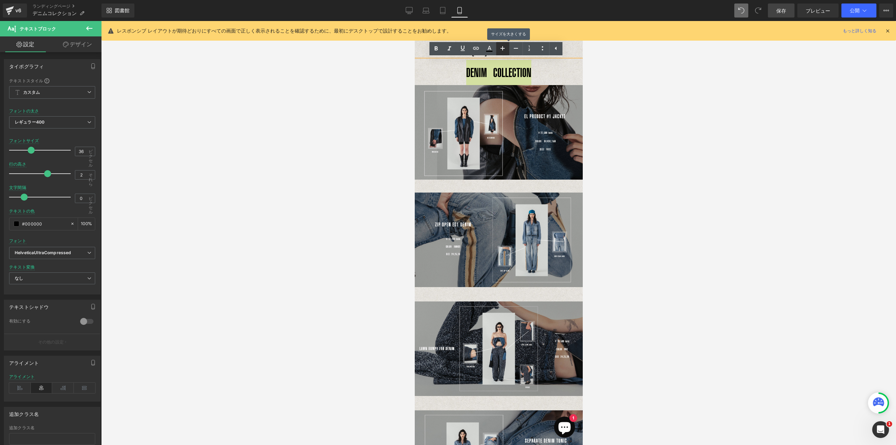
click at [505, 50] on icon at bounding box center [502, 48] width 8 height 8
type input "38"
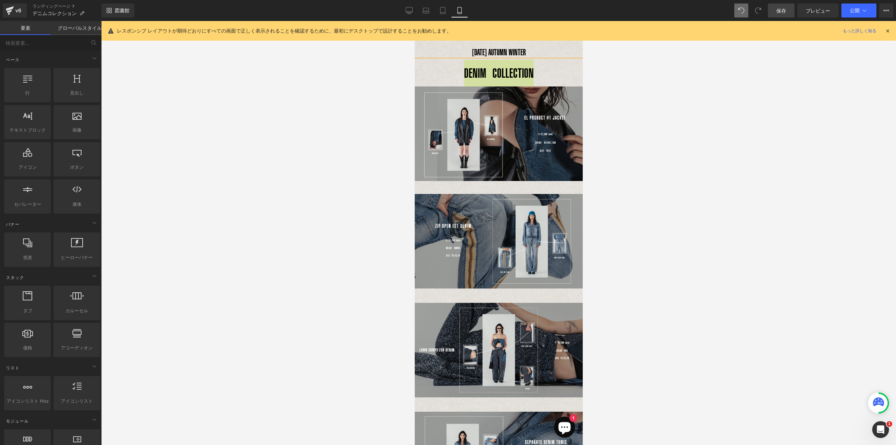
click at [641, 108] on div at bounding box center [498, 233] width 795 height 424
click at [494, 64] on p "DENIM COLLECTION" at bounding box center [498, 73] width 168 height 27
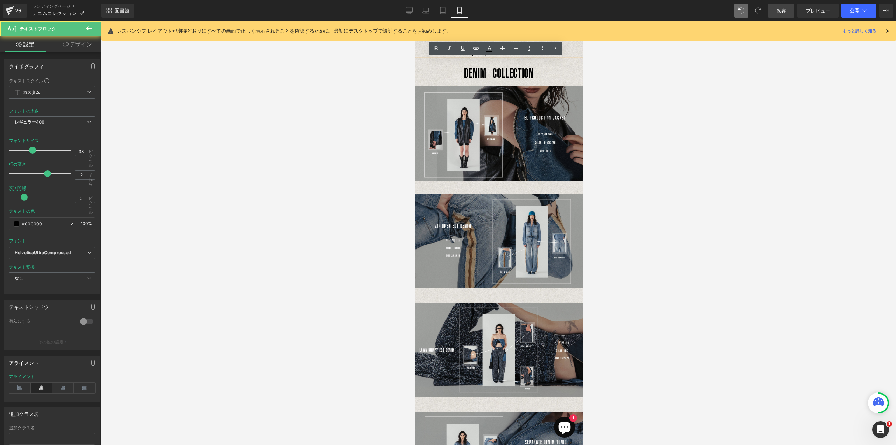
click at [487, 75] on font "DENIM COLLECTION" at bounding box center [499, 72] width 70 height 15
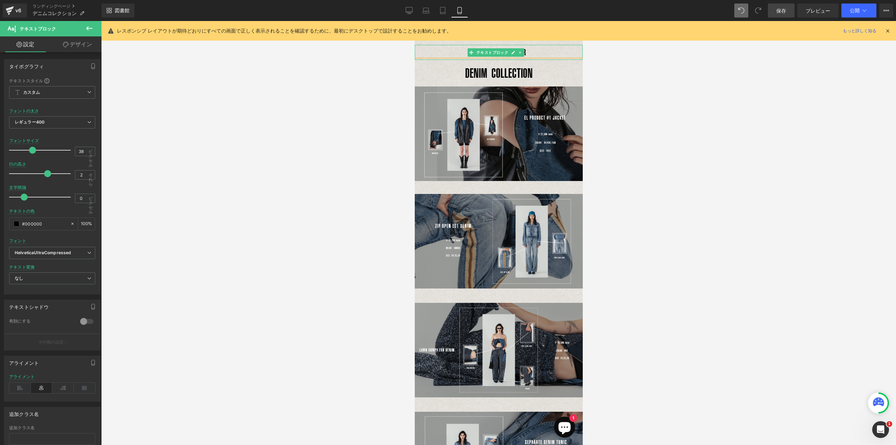
click at [562, 53] on p "[DATE] AUTUMN WINTER" at bounding box center [498, 52] width 168 height 15
click at [515, 35] on icon at bounding box center [516, 33] width 8 height 8
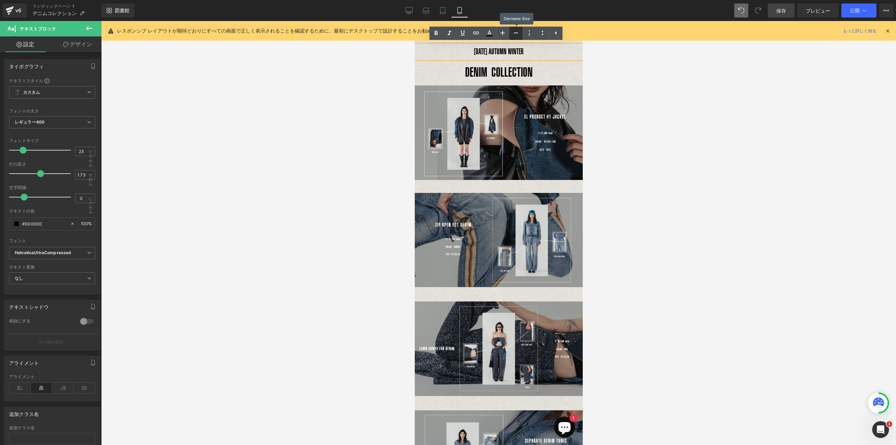
click at [515, 35] on icon at bounding box center [516, 33] width 8 height 8
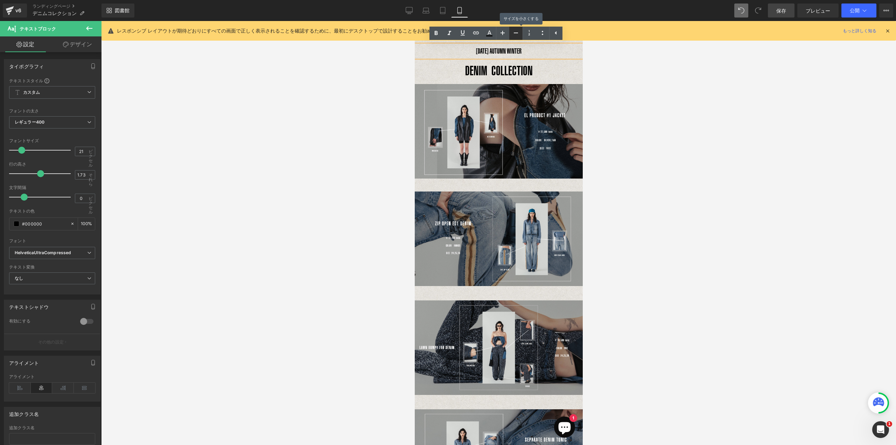
click at [515, 35] on icon at bounding box center [516, 33] width 8 height 8
type input "19"
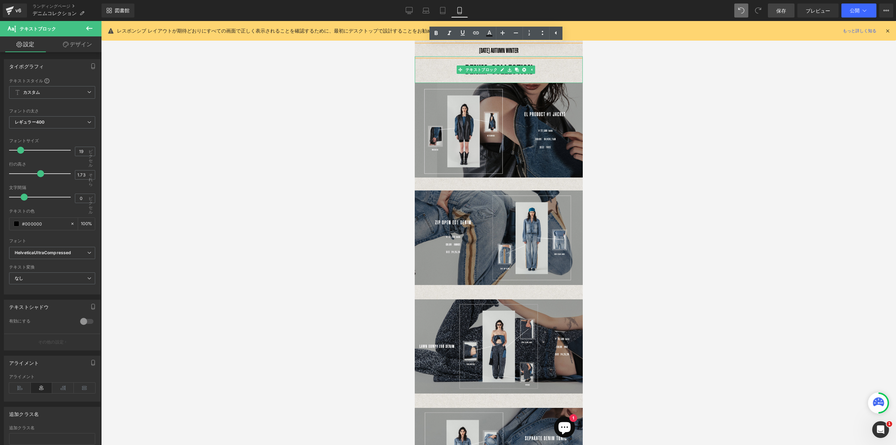
click at [494, 63] on font "DENIM COLLECTION" at bounding box center [499, 69] width 68 height 15
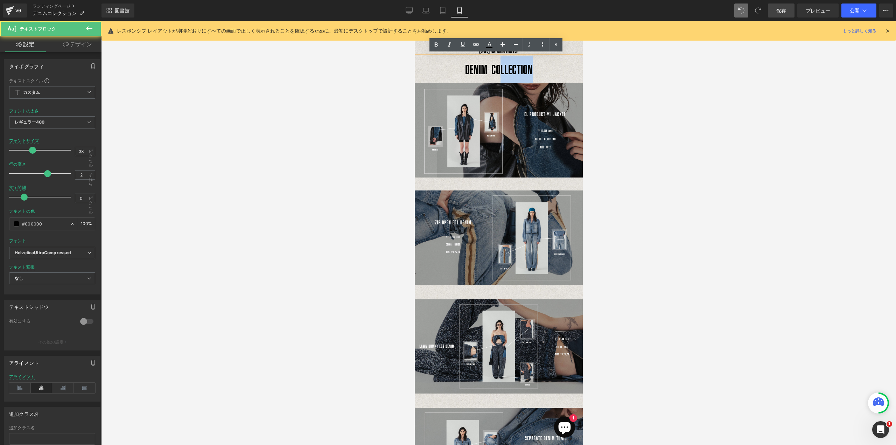
click at [498, 56] on div "DENIM COLLECTION" at bounding box center [498, 69] width 168 height 27
click at [544, 69] on p "DENIM COLLECTION" at bounding box center [498, 69] width 168 height 27
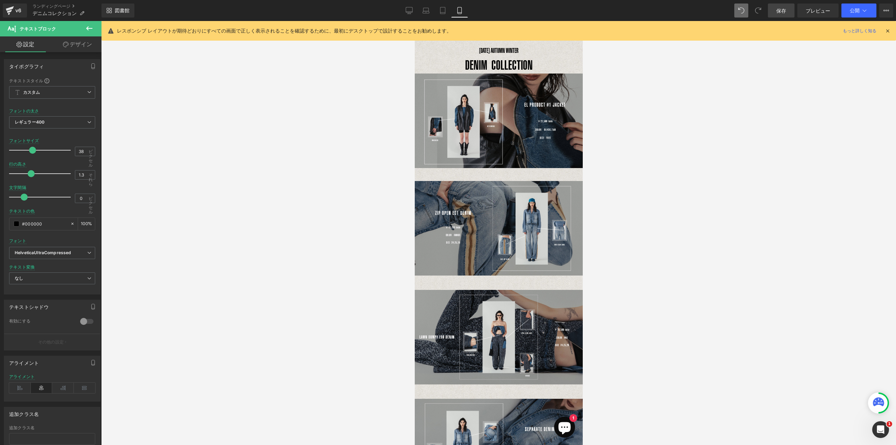
type input "1.4"
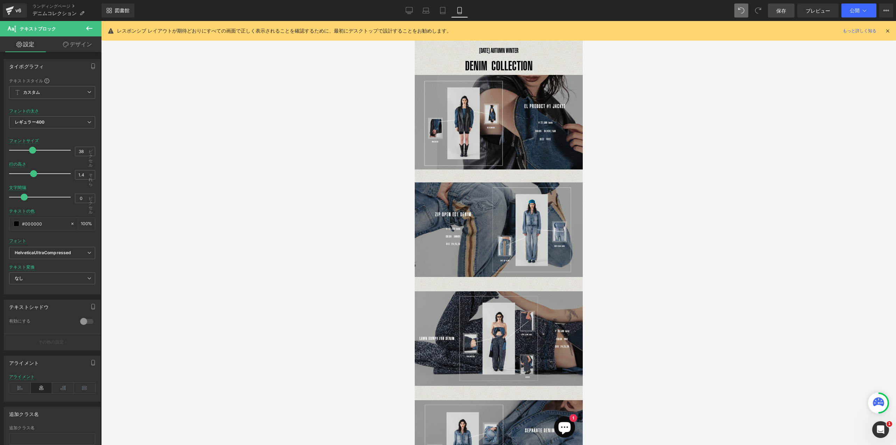
drag, startPoint x: 47, startPoint y: 173, endPoint x: 34, endPoint y: 176, distance: 13.6
click at [34, 176] on span at bounding box center [33, 173] width 7 height 7
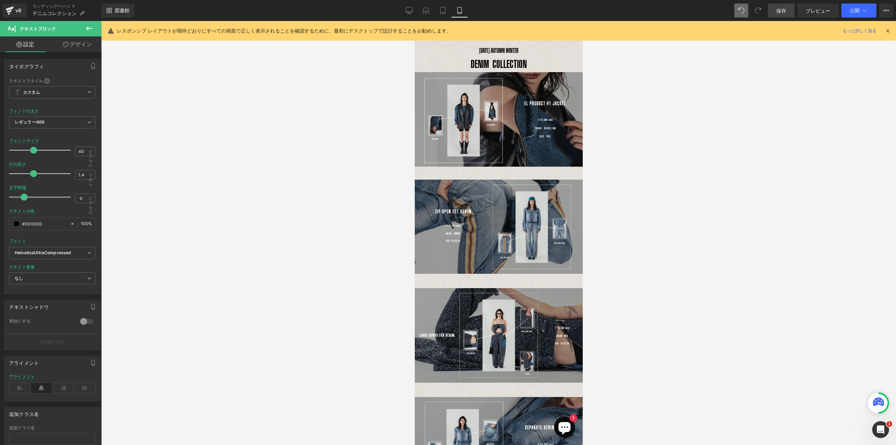
type input "41"
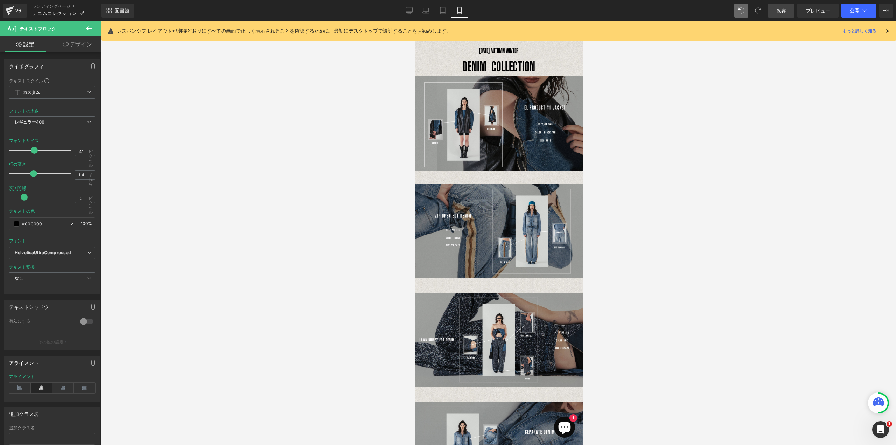
drag, startPoint x: 31, startPoint y: 150, endPoint x: 33, endPoint y: 156, distance: 6.2
click at [33, 156] on div at bounding box center [42, 150] width 58 height 14
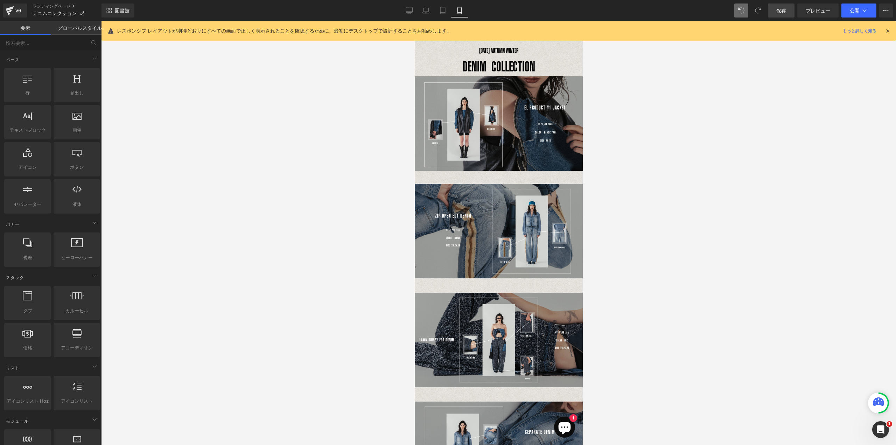
drag, startPoint x: 635, startPoint y: 201, endPoint x: 631, endPoint y: 220, distance: 18.9
click at [635, 202] on div at bounding box center [498, 233] width 795 height 424
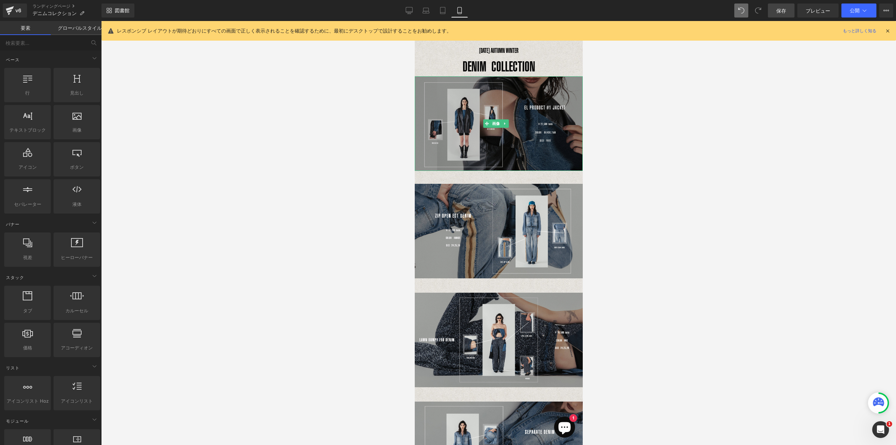
click at [523, 102] on img at bounding box center [498, 123] width 168 height 94
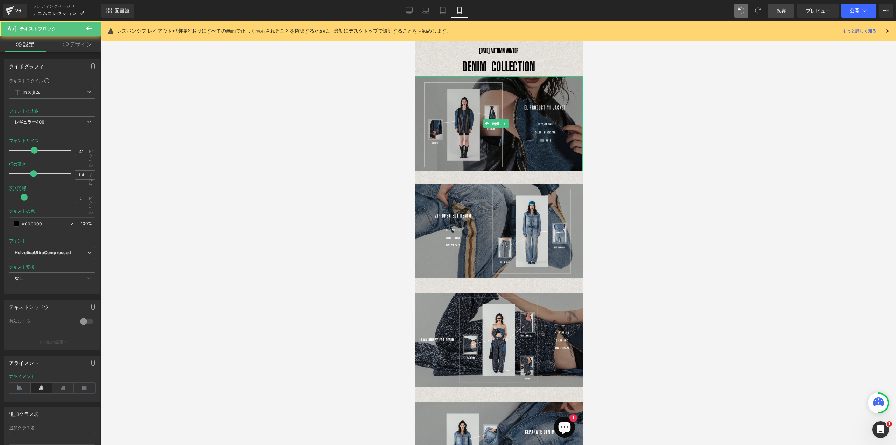
drag, startPoint x: 507, startPoint y: 75, endPoint x: 507, endPoint y: 81, distance: 5.6
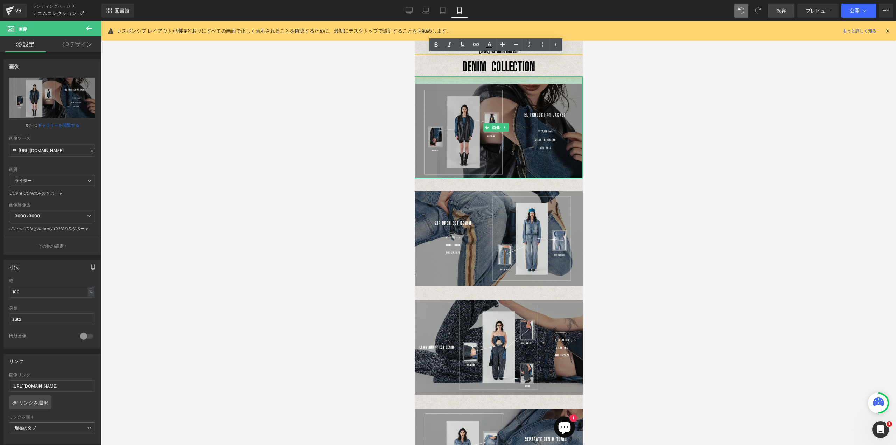
drag, startPoint x: 499, startPoint y: 77, endPoint x: 498, endPoint y: 84, distance: 7.4
click at [498, 84] on div "画像" at bounding box center [498, 127] width 168 height 102
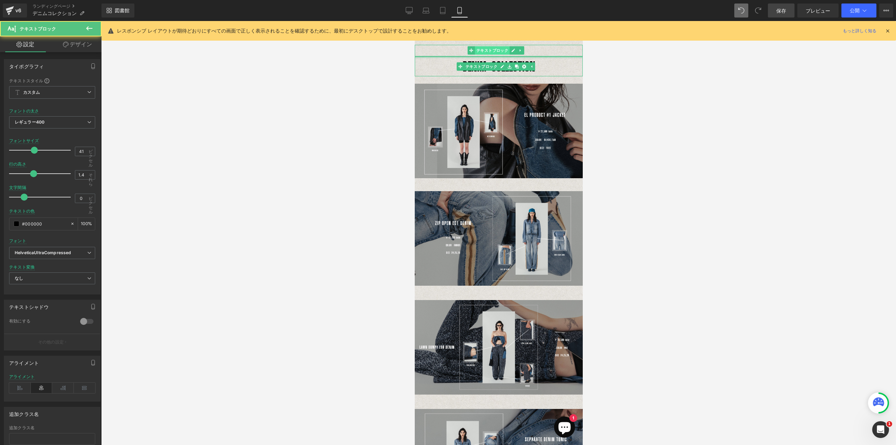
drag, startPoint x: 500, startPoint y: 56, endPoint x: 501, endPoint y: 51, distance: 4.6
drag, startPoint x: 536, startPoint y: 52, endPoint x: 534, endPoint y: 56, distance: 5.0
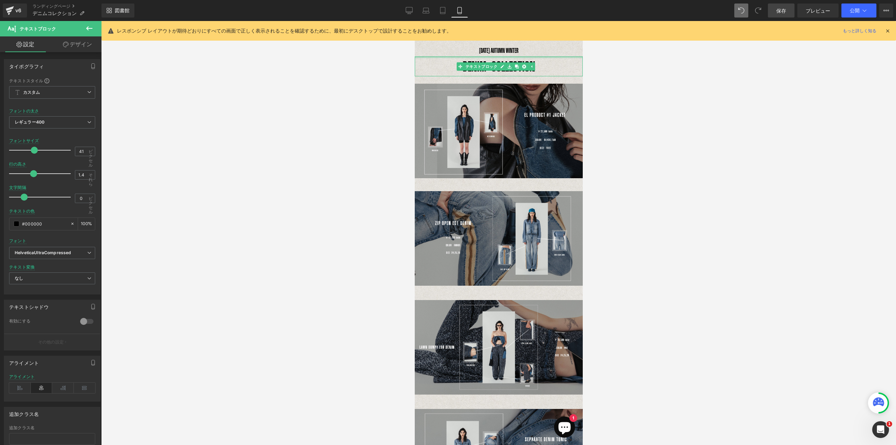
drag, startPoint x: 534, startPoint y: 56, endPoint x: 535, endPoint y: 52, distance: 4.3
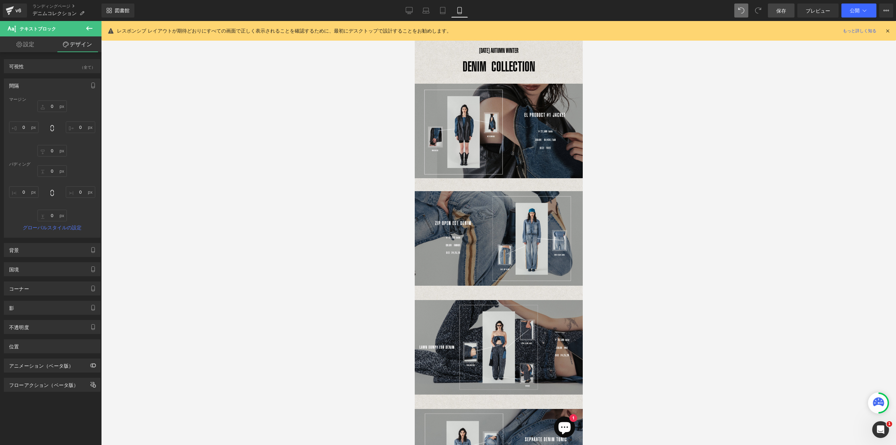
click at [634, 116] on div at bounding box center [498, 233] width 795 height 424
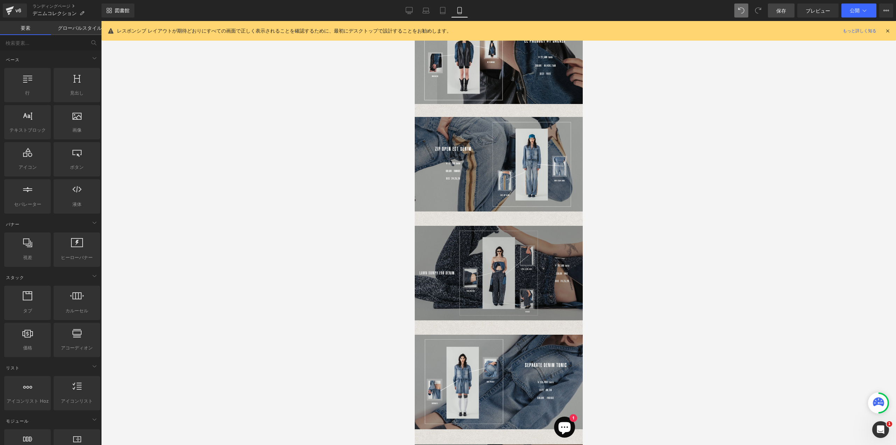
scroll to position [105, 0]
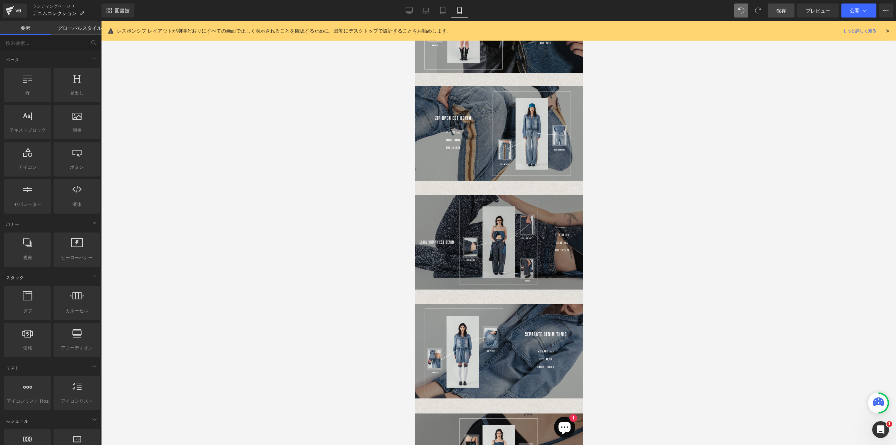
click at [501, 292] on img at bounding box center [498, 249] width 168 height 109
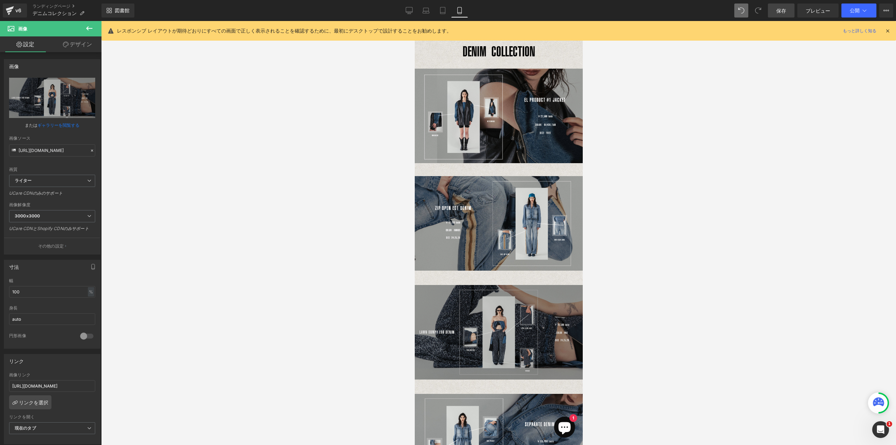
scroll to position [0, 0]
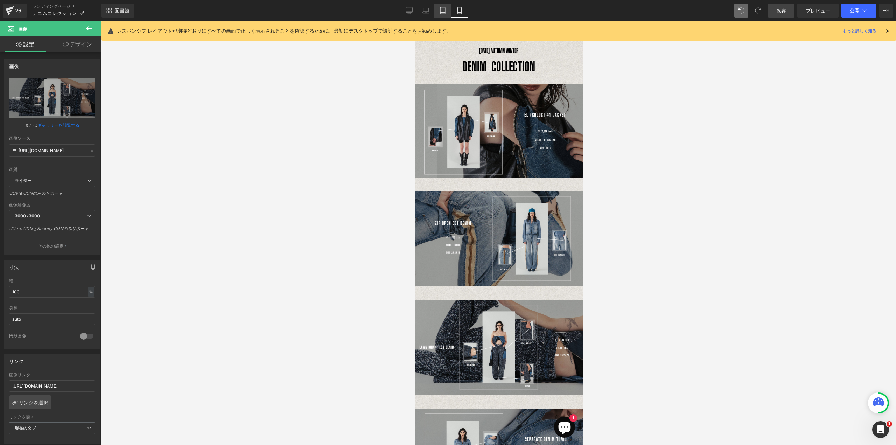
click at [444, 11] on icon at bounding box center [442, 10] width 7 height 7
